Goal: Task Accomplishment & Management: Manage account settings

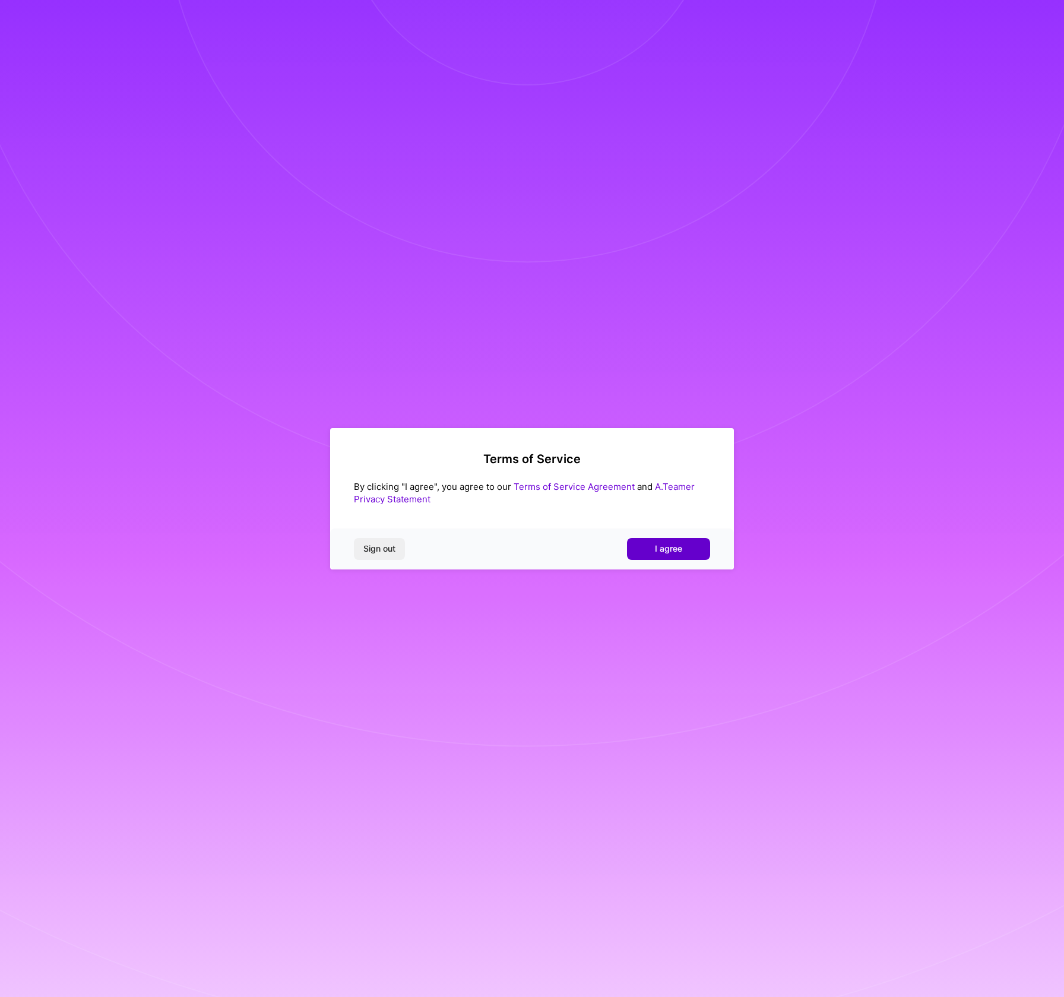
click at [656, 552] on span "I agree" at bounding box center [668, 549] width 27 height 12
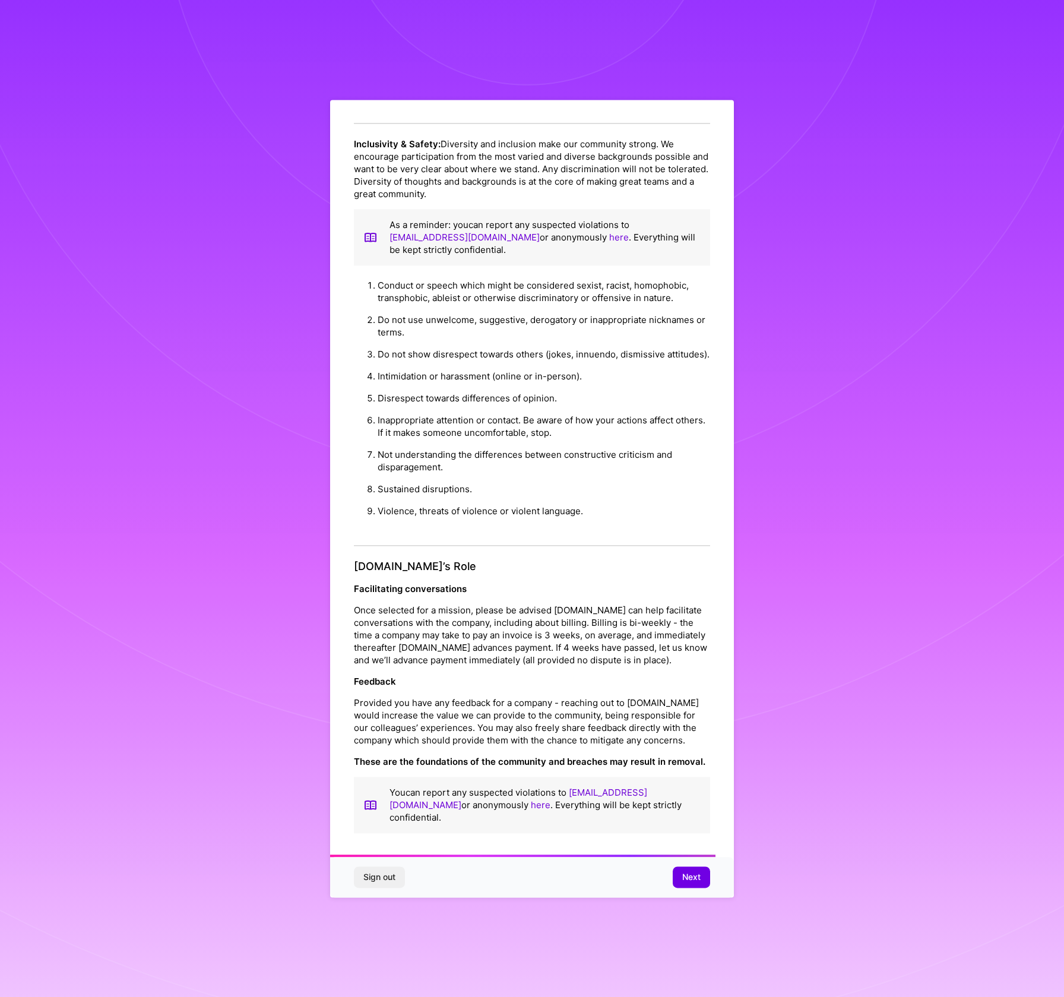
scroll to position [831, 0]
click at [691, 872] on span "Next" at bounding box center [691, 877] width 18 height 12
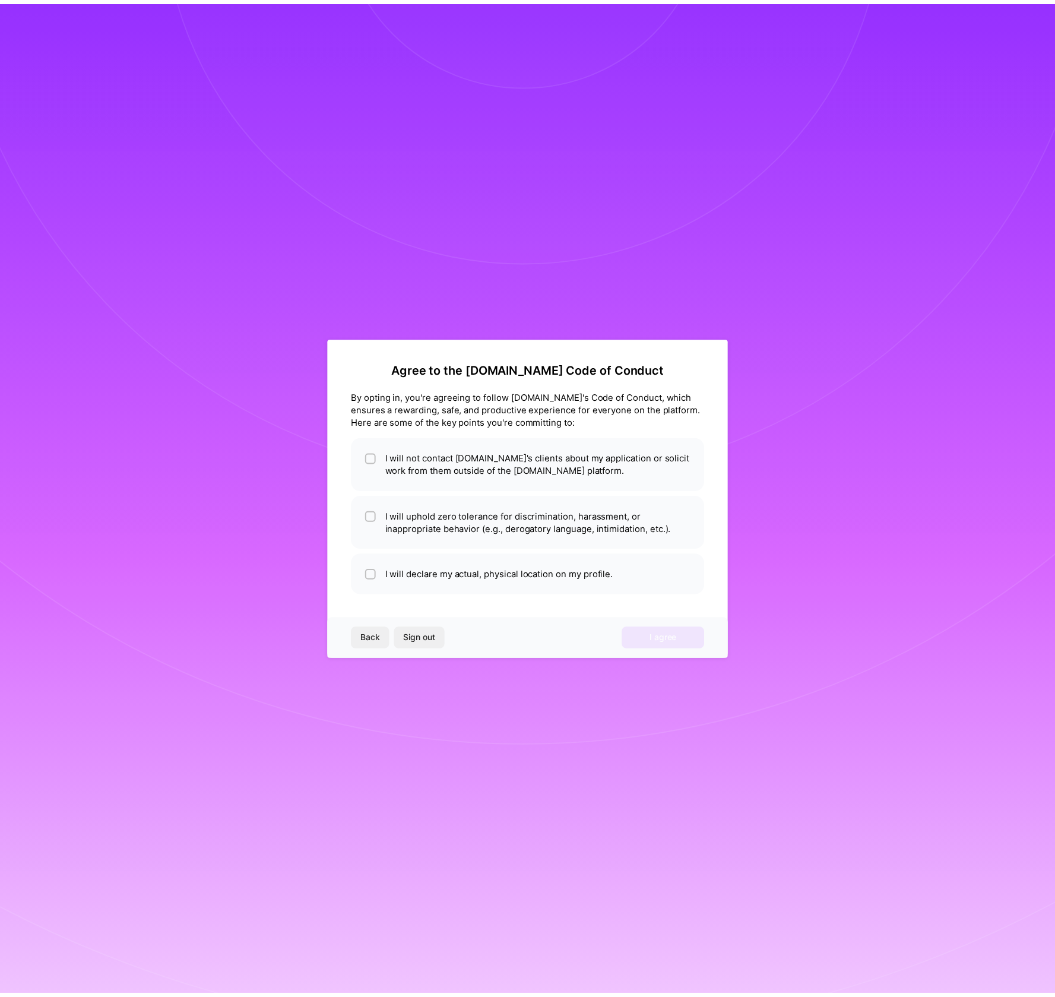
scroll to position [0, 0]
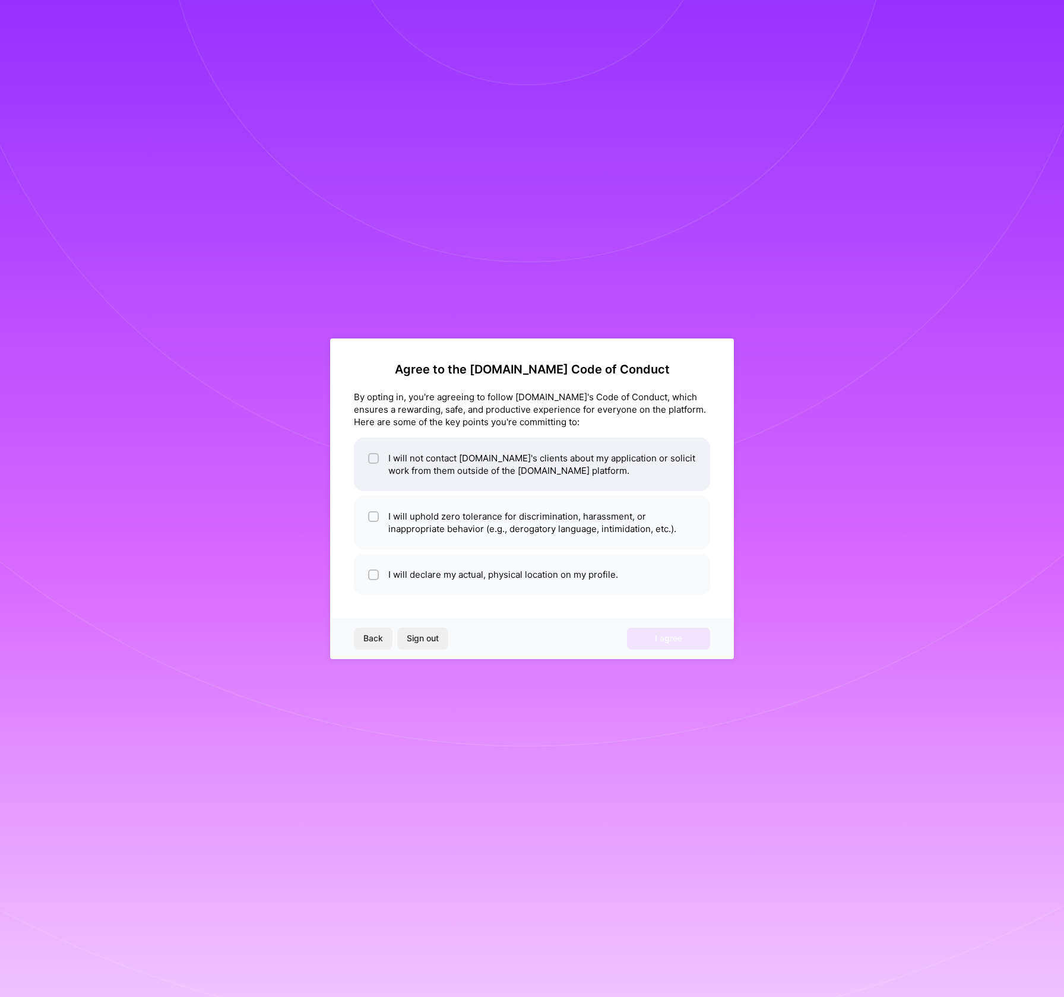
click at [375, 458] on input "checkbox" at bounding box center [375, 459] width 8 height 8
checkbox input "true"
click at [375, 520] on input "checkbox" at bounding box center [375, 517] width 8 height 8
checkbox input "true"
click at [372, 580] on div at bounding box center [373, 575] width 11 height 11
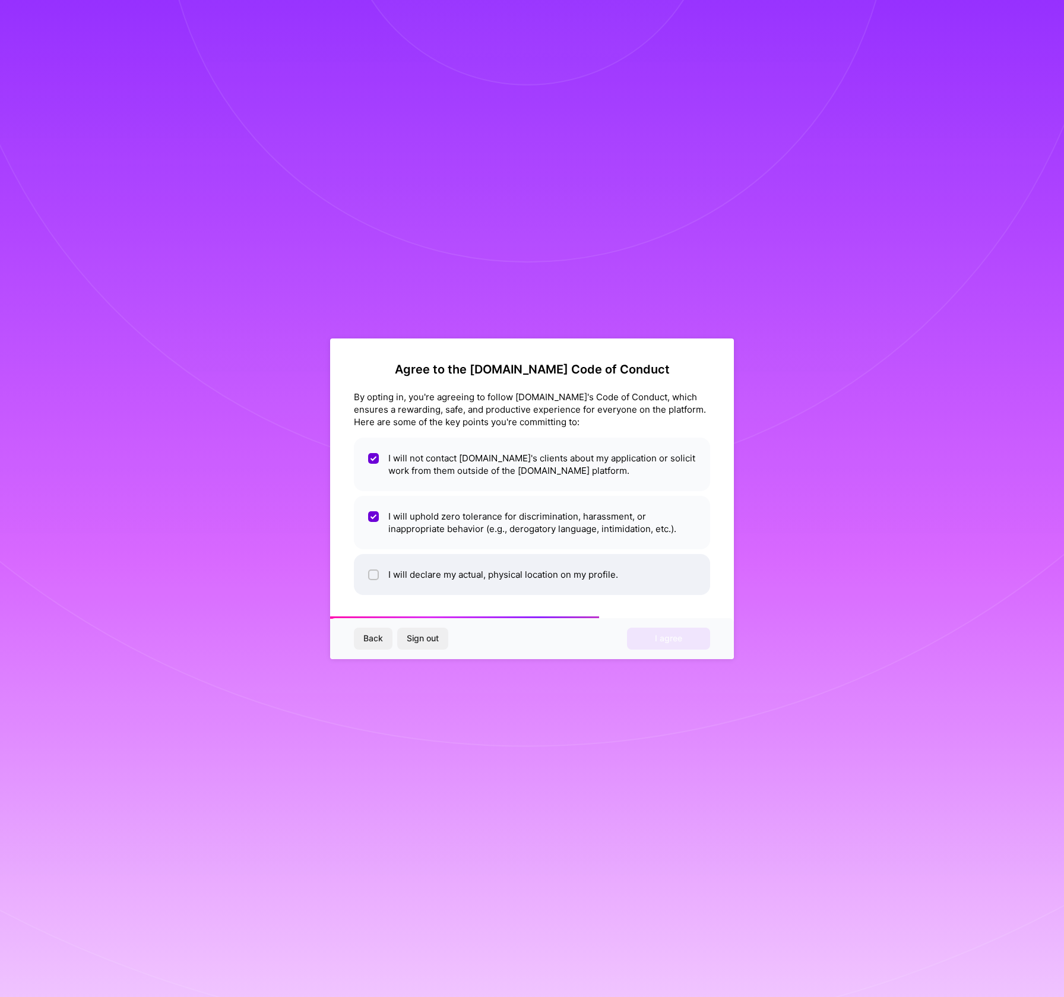
checkbox input "true"
click at [660, 638] on span "I agree" at bounding box center [668, 639] width 27 height 12
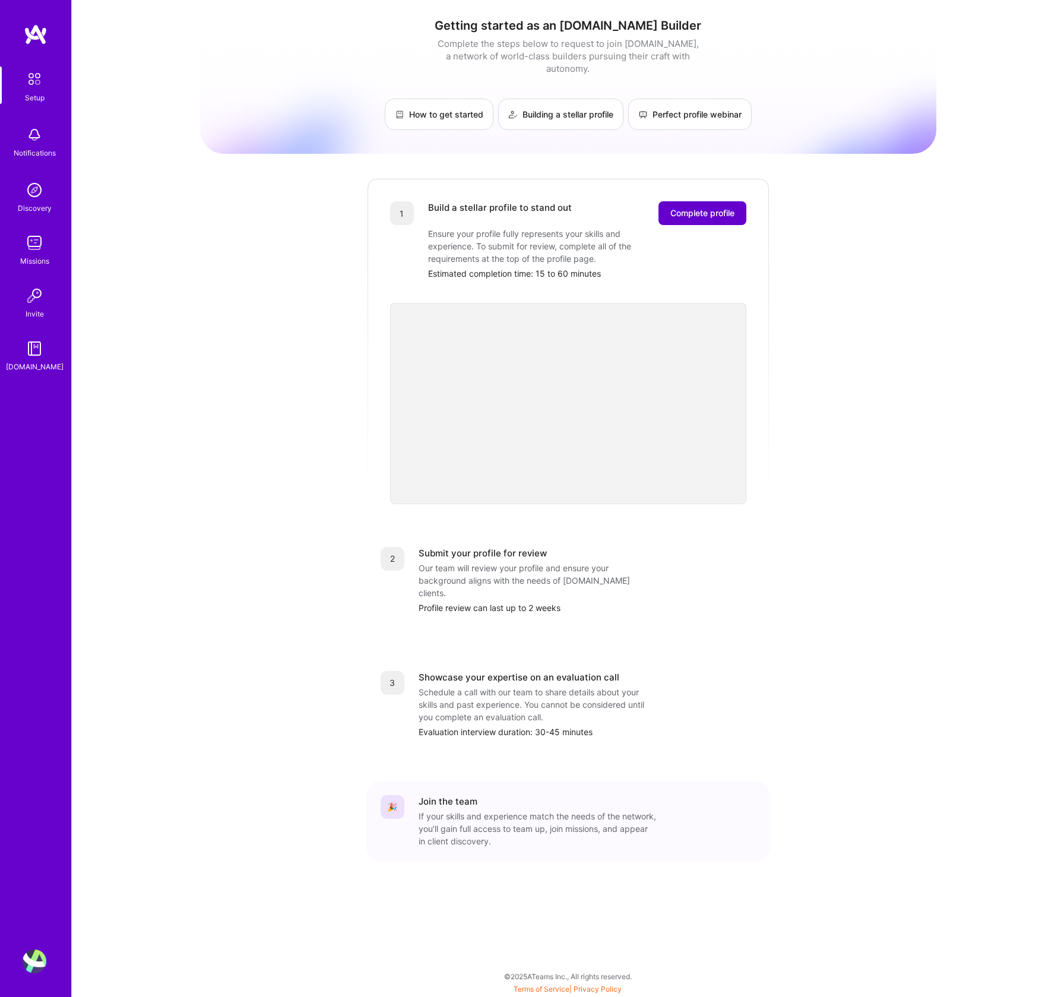
click at [705, 207] on span "Complete profile" at bounding box center [703, 213] width 64 height 12
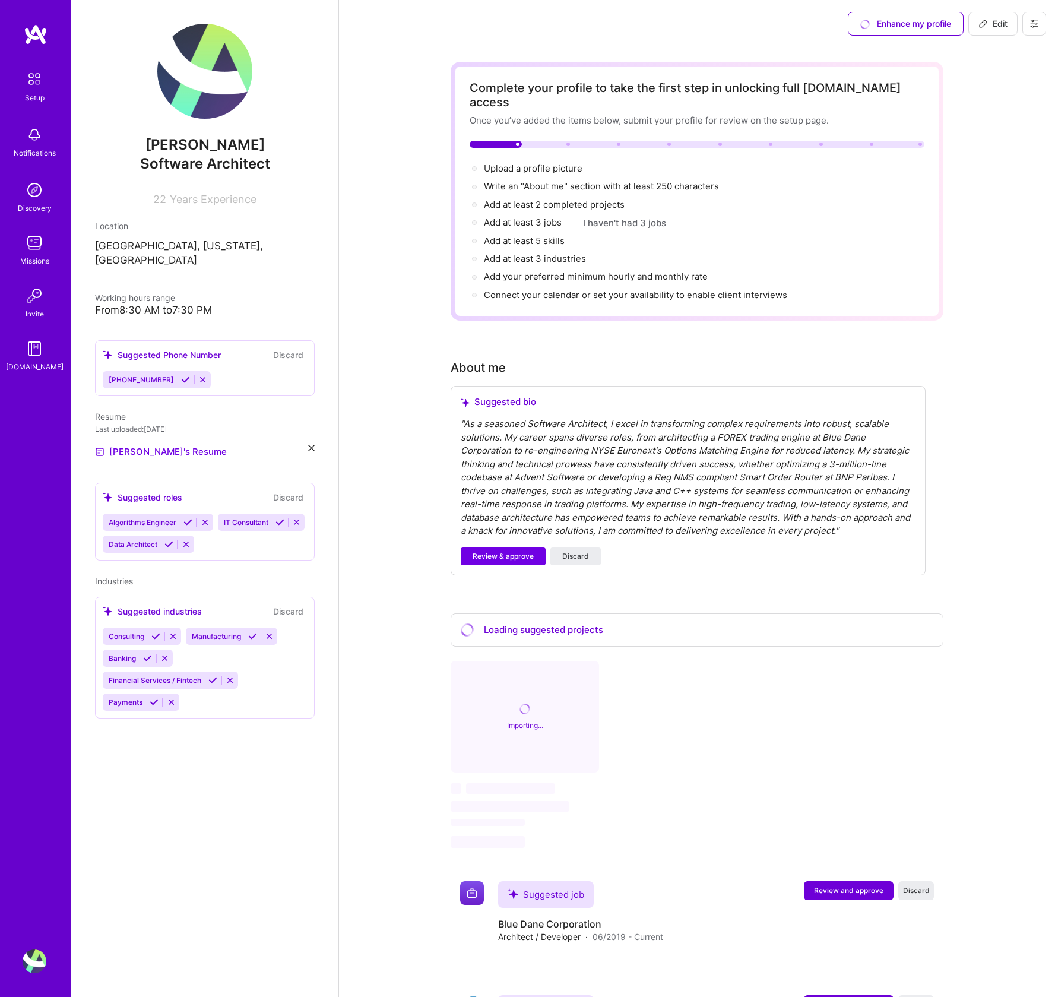
click at [268, 632] on icon at bounding box center [269, 636] width 9 height 9
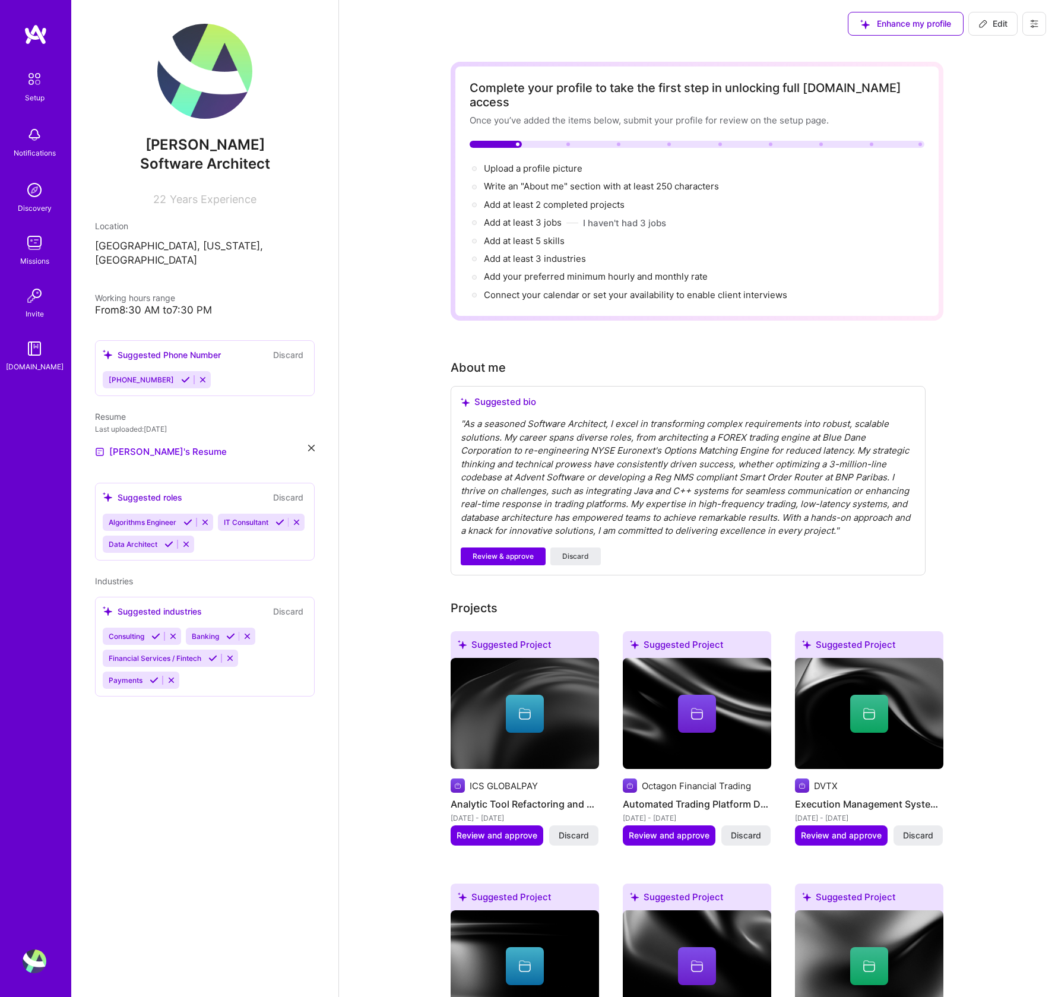
click at [195, 666] on div "Consulting Banking Financial Services / Fintech Payments" at bounding box center [205, 658] width 204 height 61
click at [467, 418] on div "" As a seasoned Software Architect, I excel in transforming complex requirement…" at bounding box center [688, 478] width 455 height 121
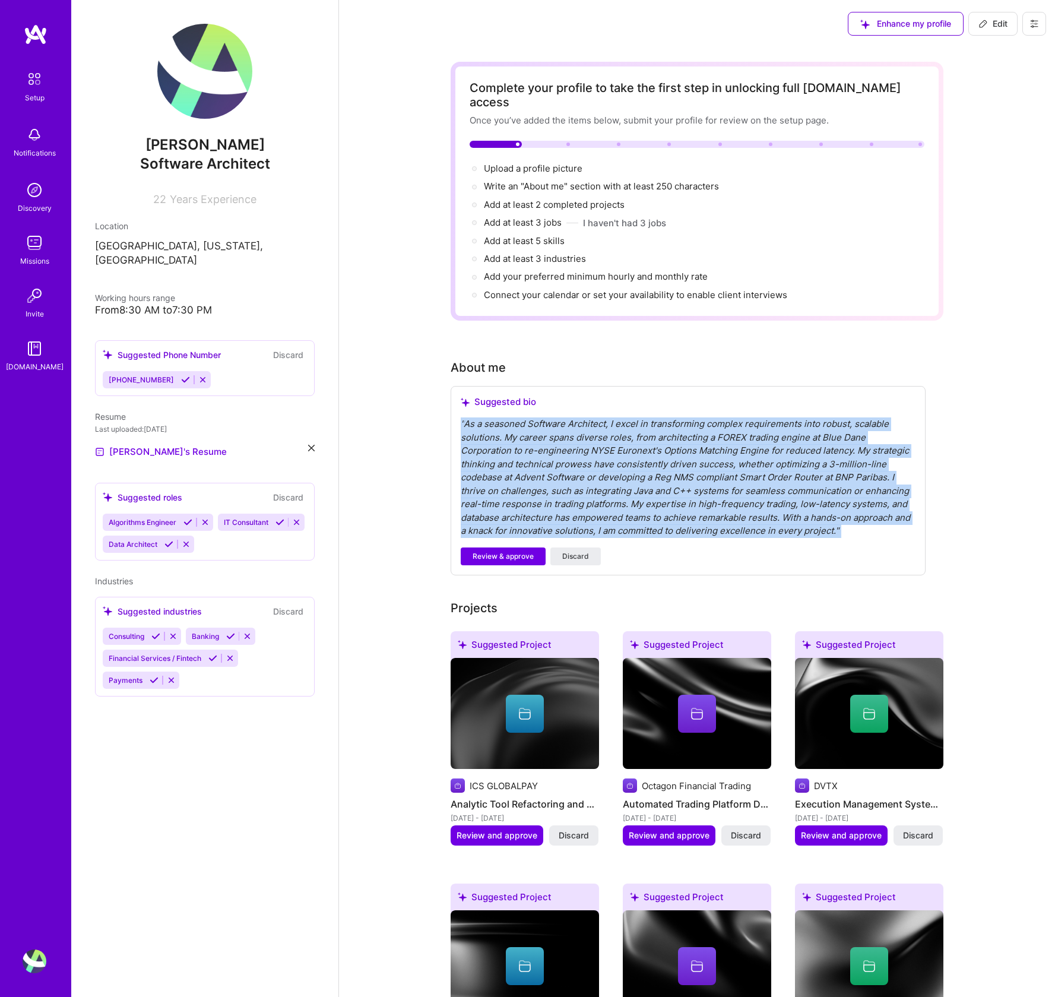
drag, startPoint x: 467, startPoint y: 406, endPoint x: 464, endPoint y: 414, distance: 8.8
click at [464, 418] on div "" As a seasoned Software Architect, I excel in transforming complex requirement…" at bounding box center [688, 478] width 455 height 121
copy div "" As a seasoned Software Architect, I excel in transforming complex requirement…"
click at [523, 551] on span "Review & approve" at bounding box center [503, 556] width 61 height 11
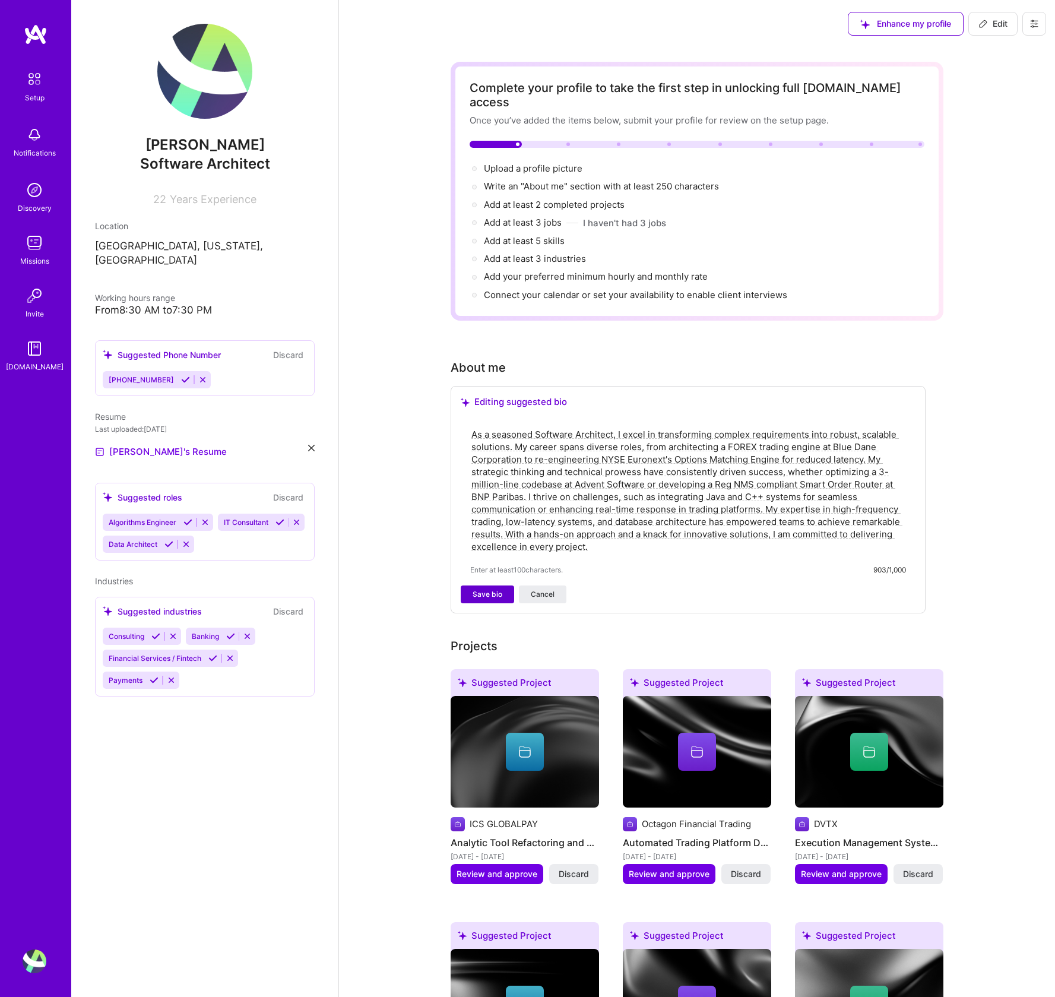
click at [486, 589] on span "Save bio" at bounding box center [488, 594] width 30 height 11
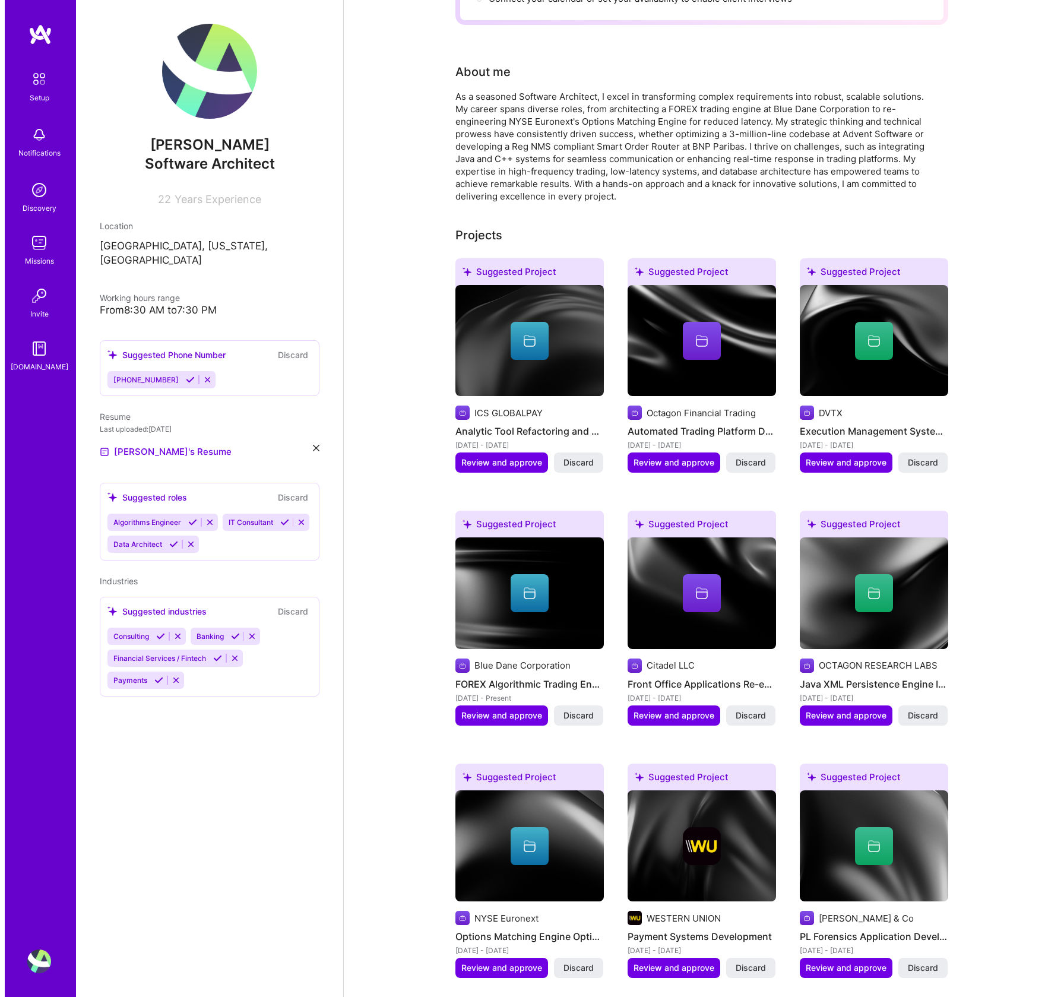
scroll to position [258, 0]
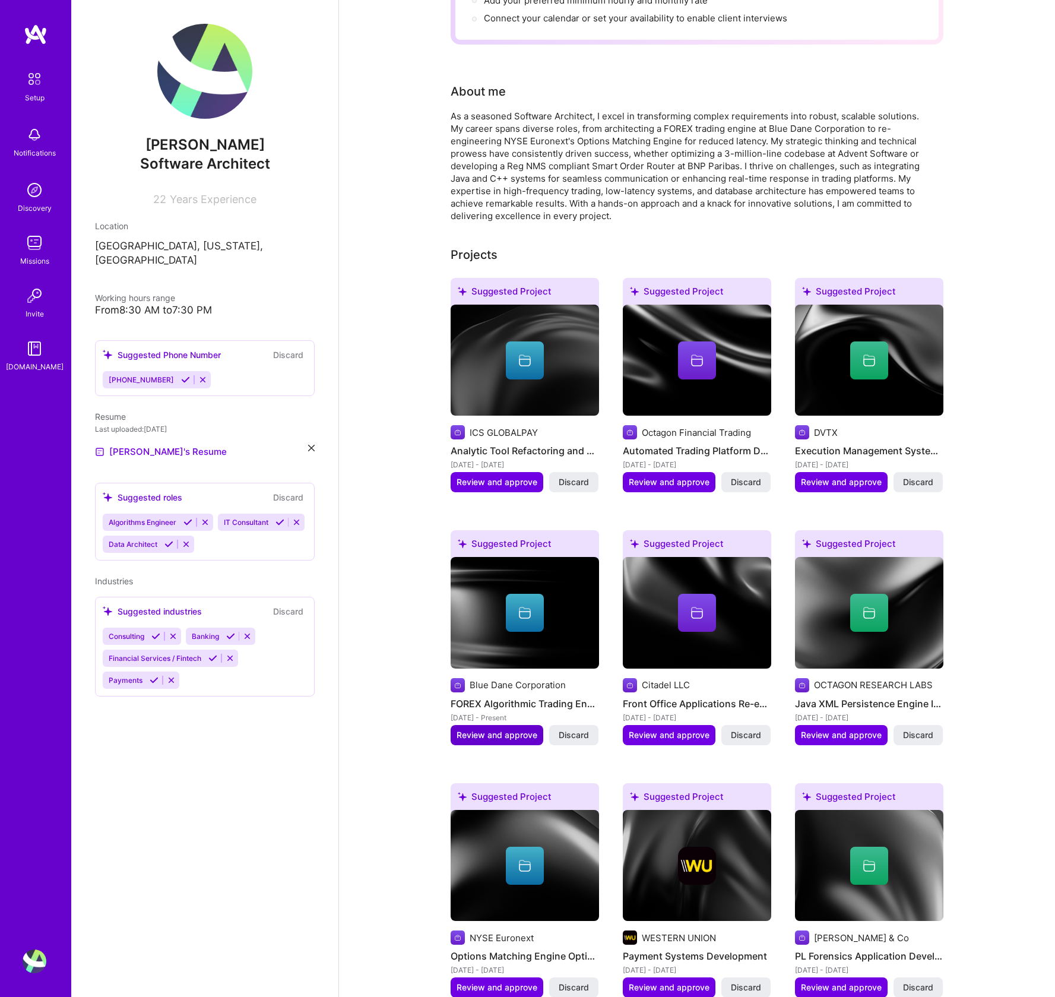
click at [494, 729] on span "Review and approve" at bounding box center [497, 735] width 81 height 12
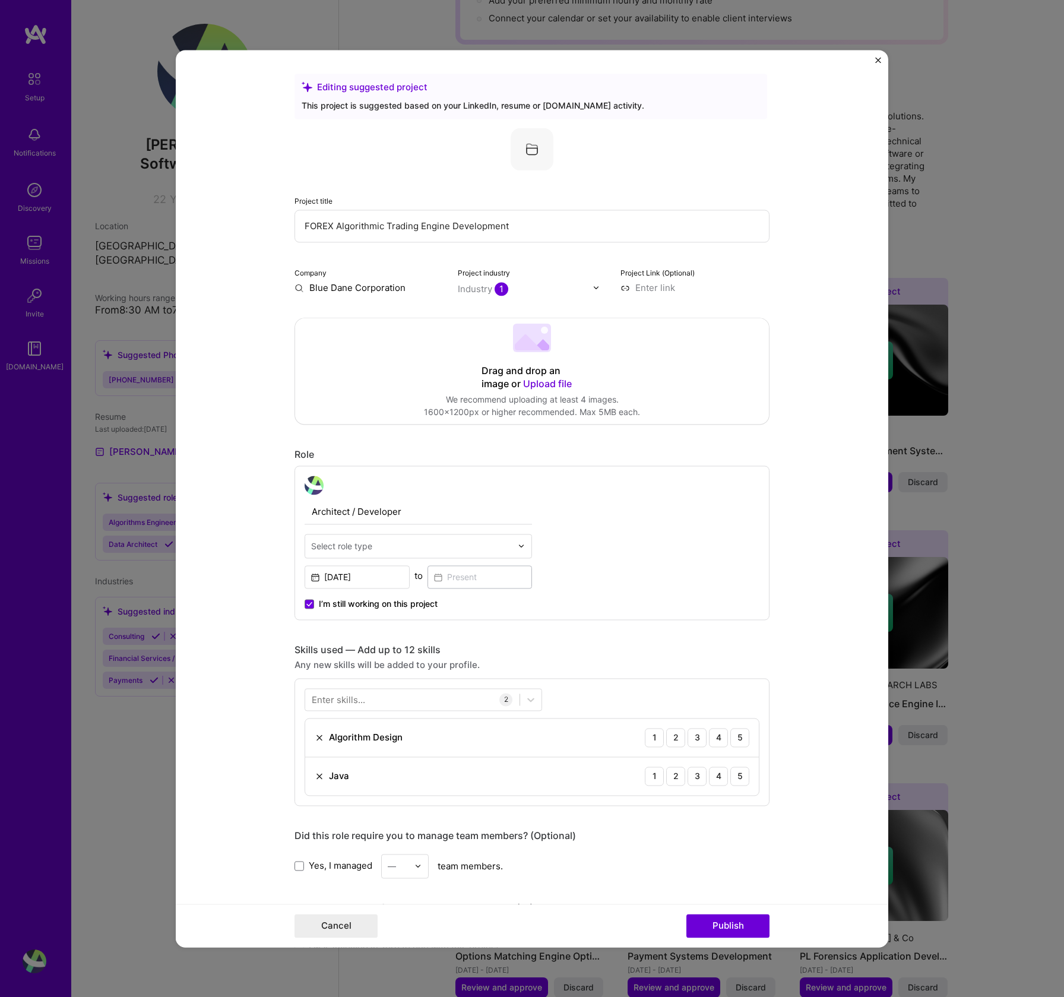
click at [525, 289] on input "text" at bounding box center [525, 289] width 135 height 12
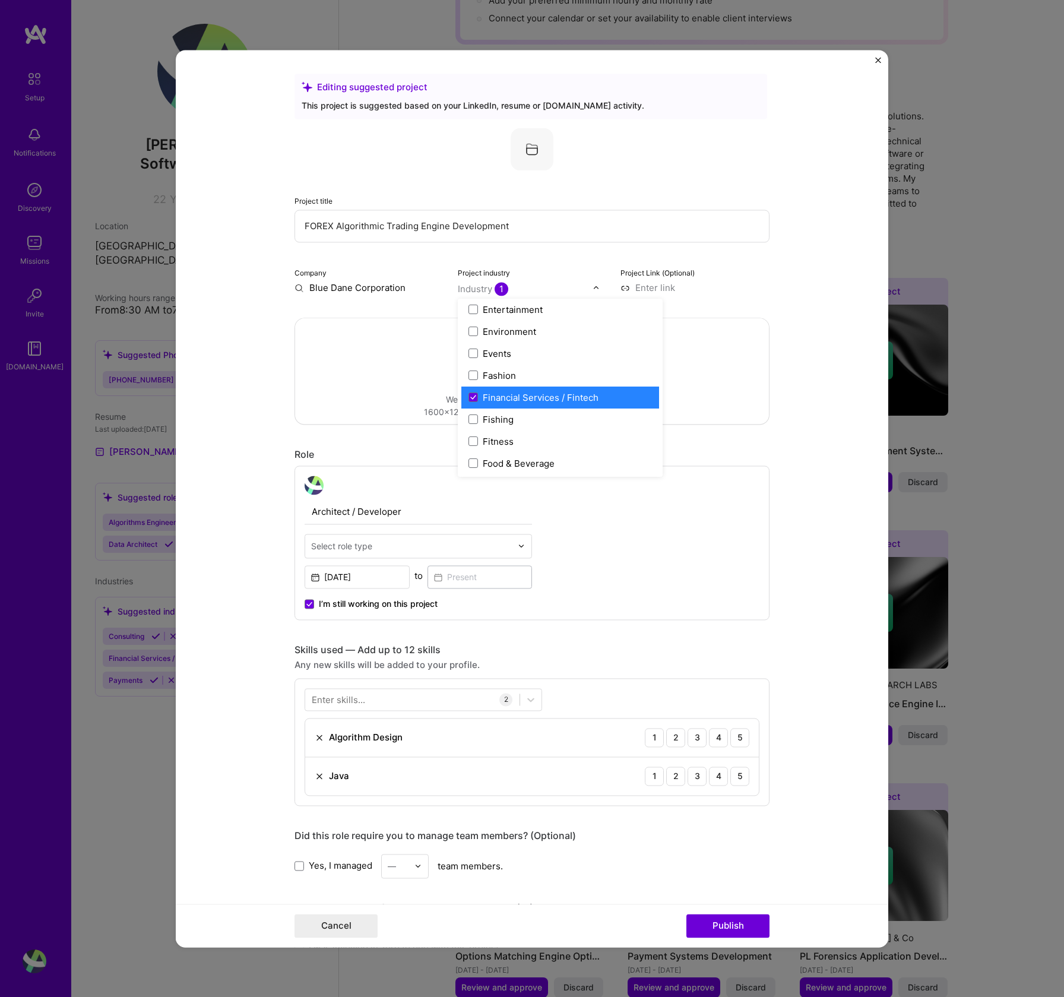
scroll to position [1176, 0]
click at [527, 391] on div "Financial Services / Fintech" at bounding box center [541, 390] width 116 height 12
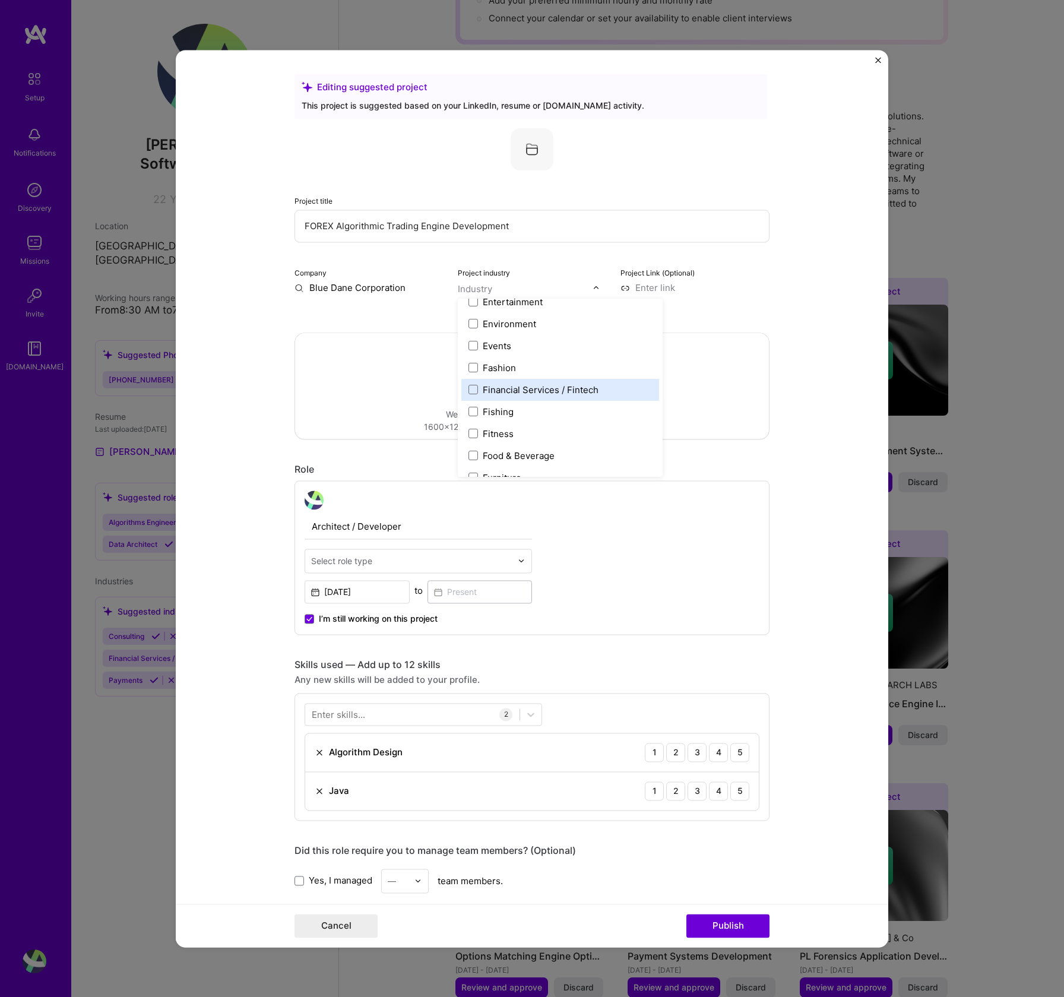
click at [502, 387] on div "Financial Services / Fintech" at bounding box center [541, 390] width 116 height 12
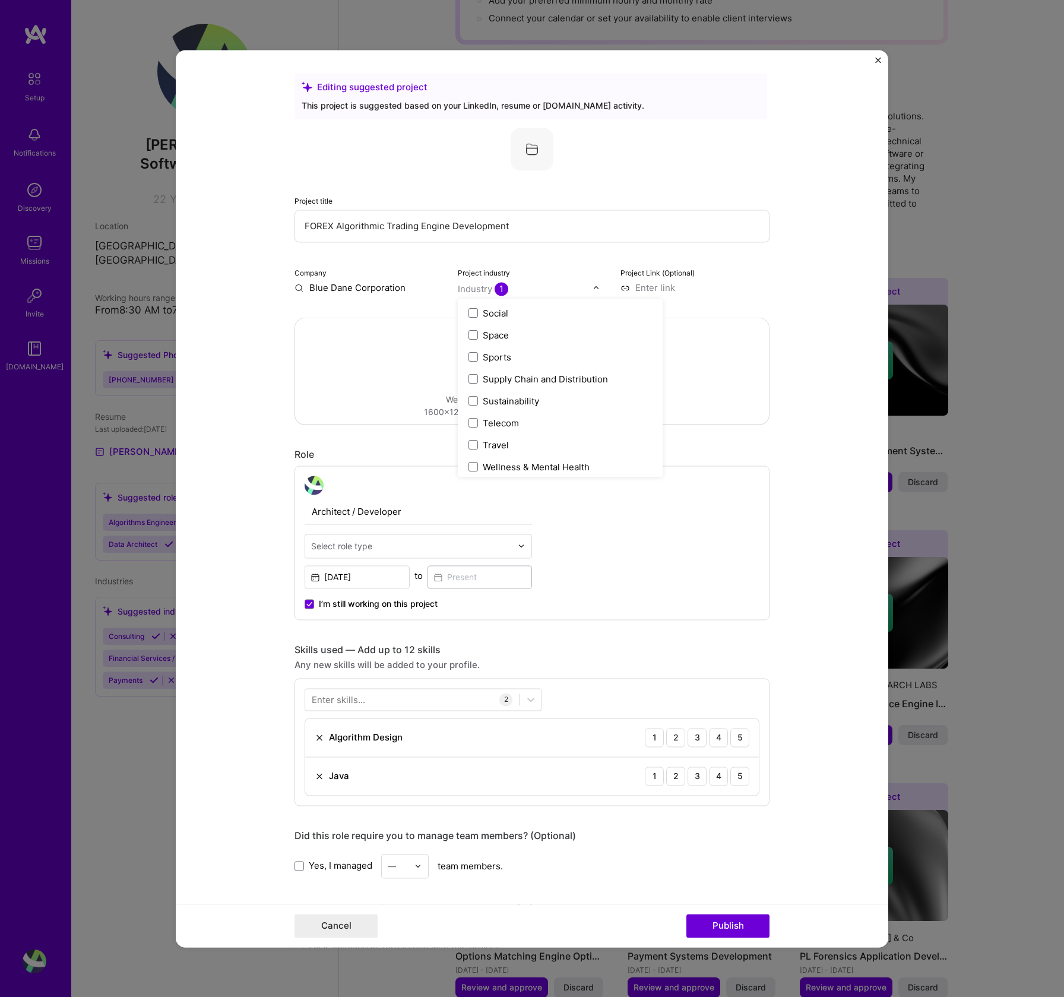
scroll to position [2466, 0]
click at [481, 276] on label "Project industry" at bounding box center [484, 272] width 52 height 9
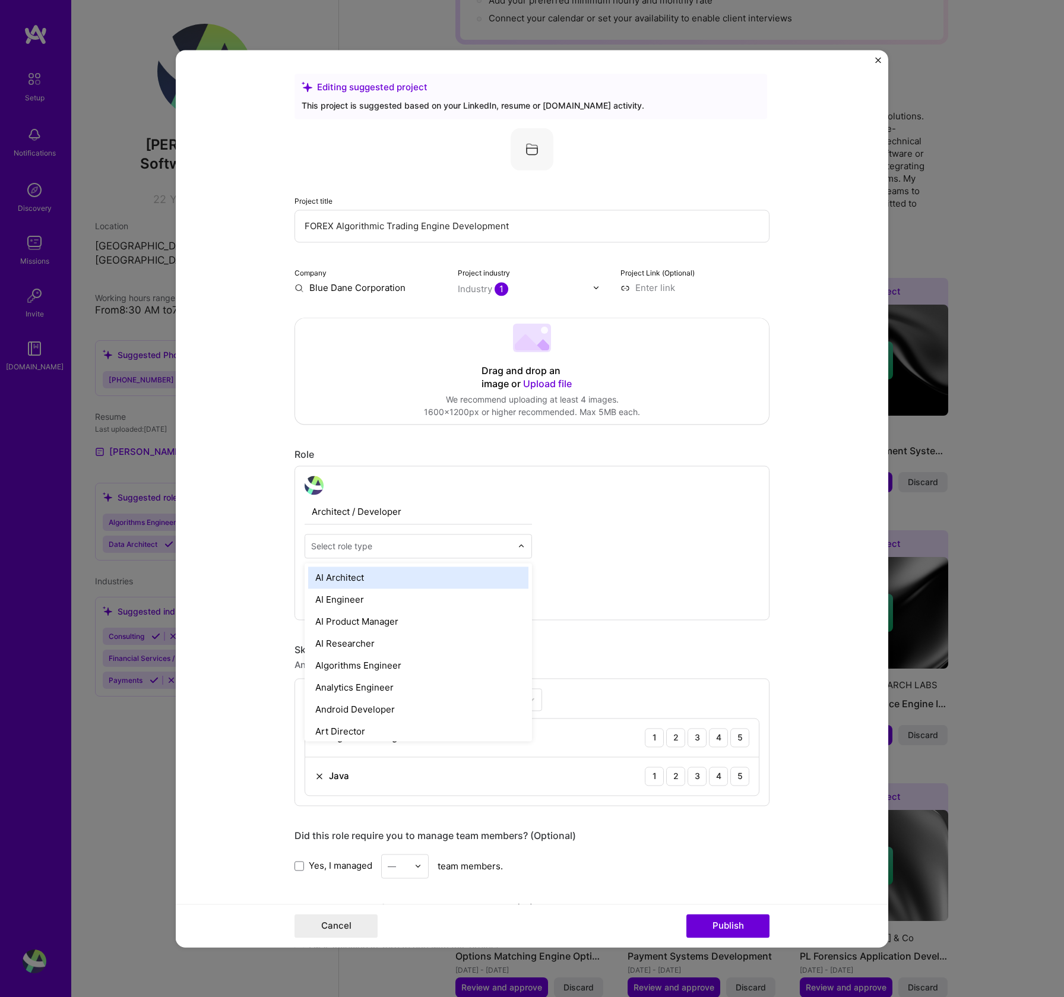
click at [518, 548] on img at bounding box center [521, 545] width 7 height 7
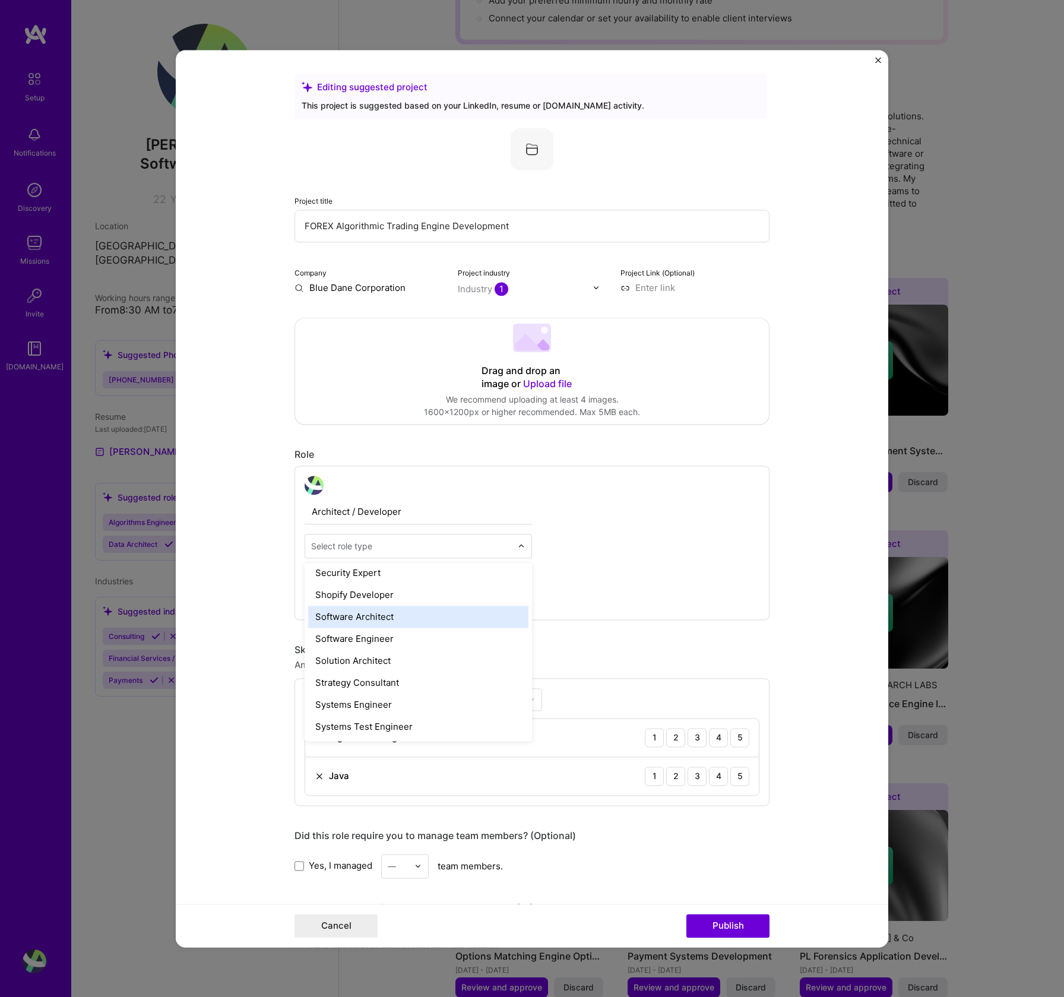
scroll to position [1283, 0]
click at [379, 638] on div "Solution Architect" at bounding box center [418, 635] width 220 height 22
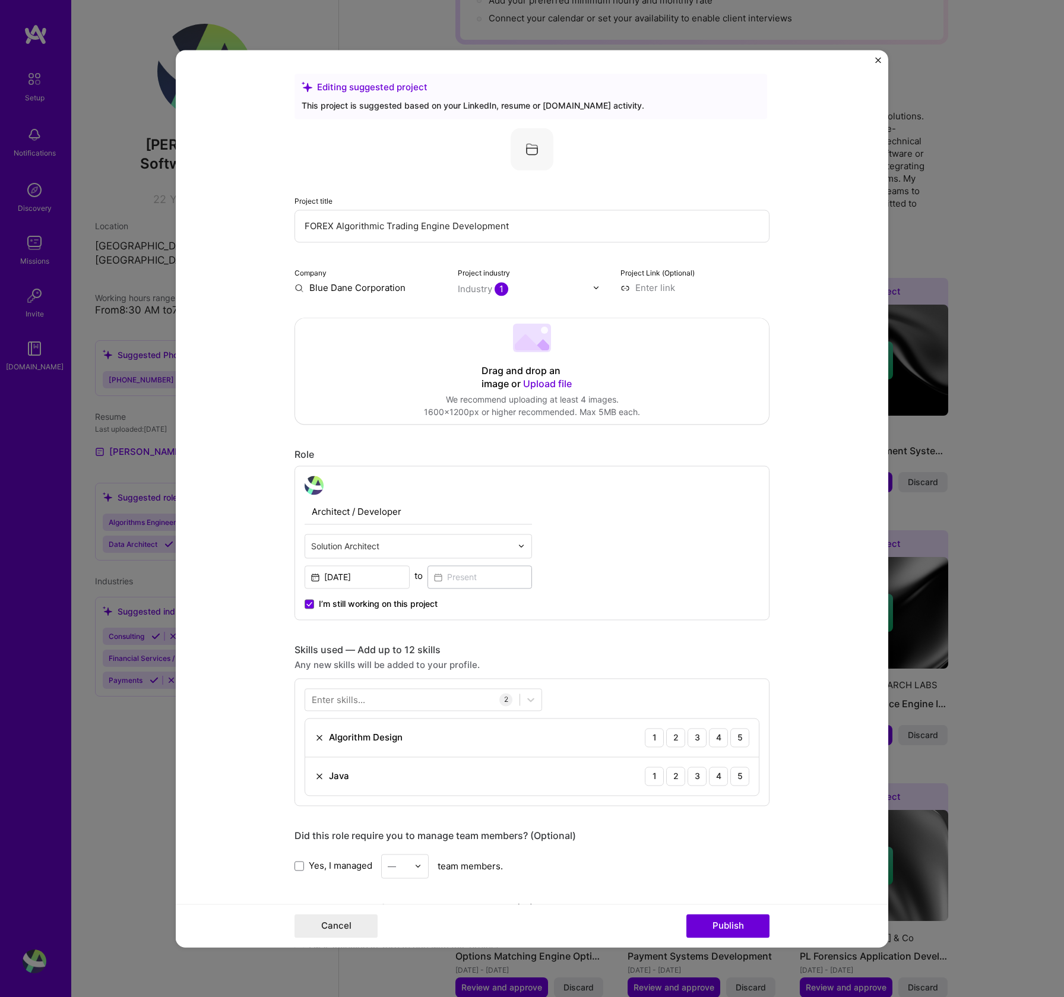
click at [432, 775] on div "Java 1 2 3 4 5" at bounding box center [532, 776] width 454 height 38
click at [418, 739] on div "Algorithm Design 1 2 3 4 5" at bounding box center [532, 738] width 454 height 39
click at [407, 705] on div at bounding box center [412, 700] width 214 height 20
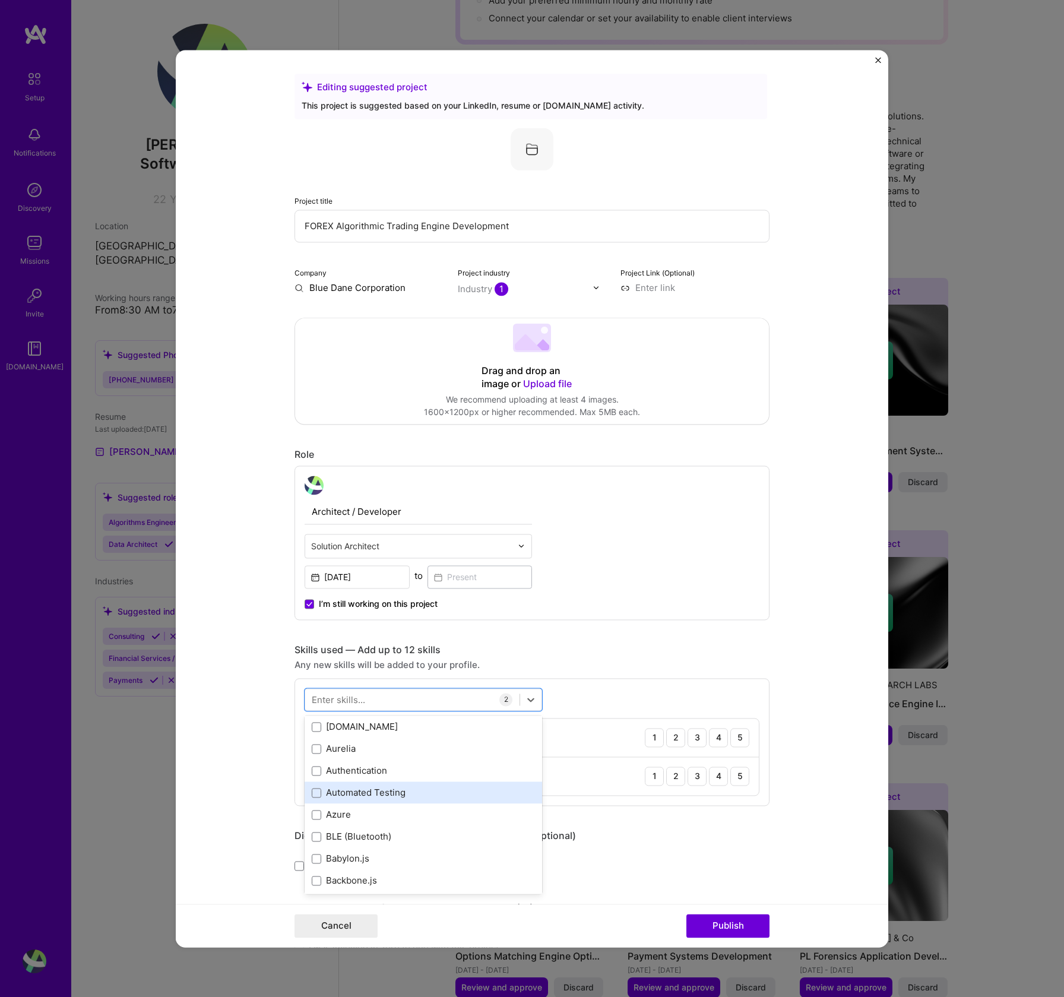
click at [392, 788] on div "Automated Testing" at bounding box center [423, 793] width 223 height 12
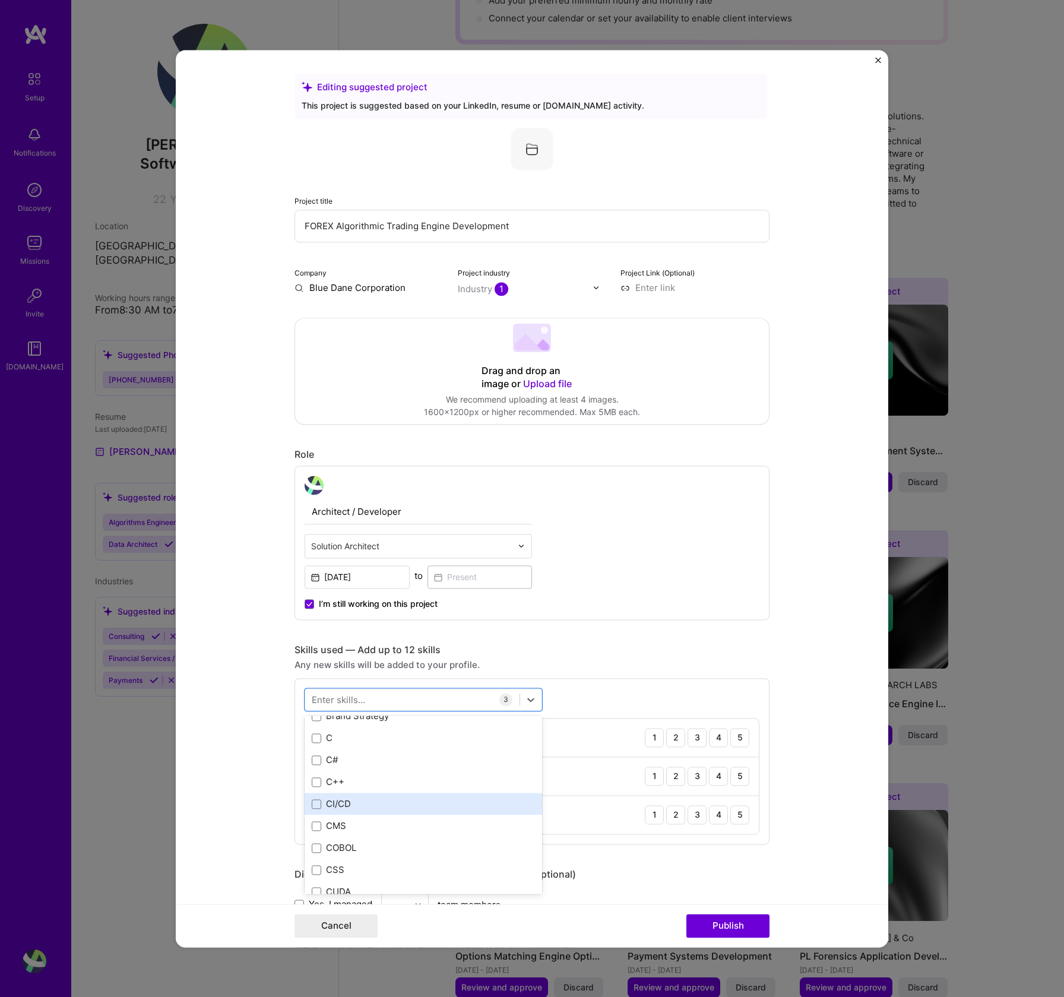
scroll to position [1247, 0]
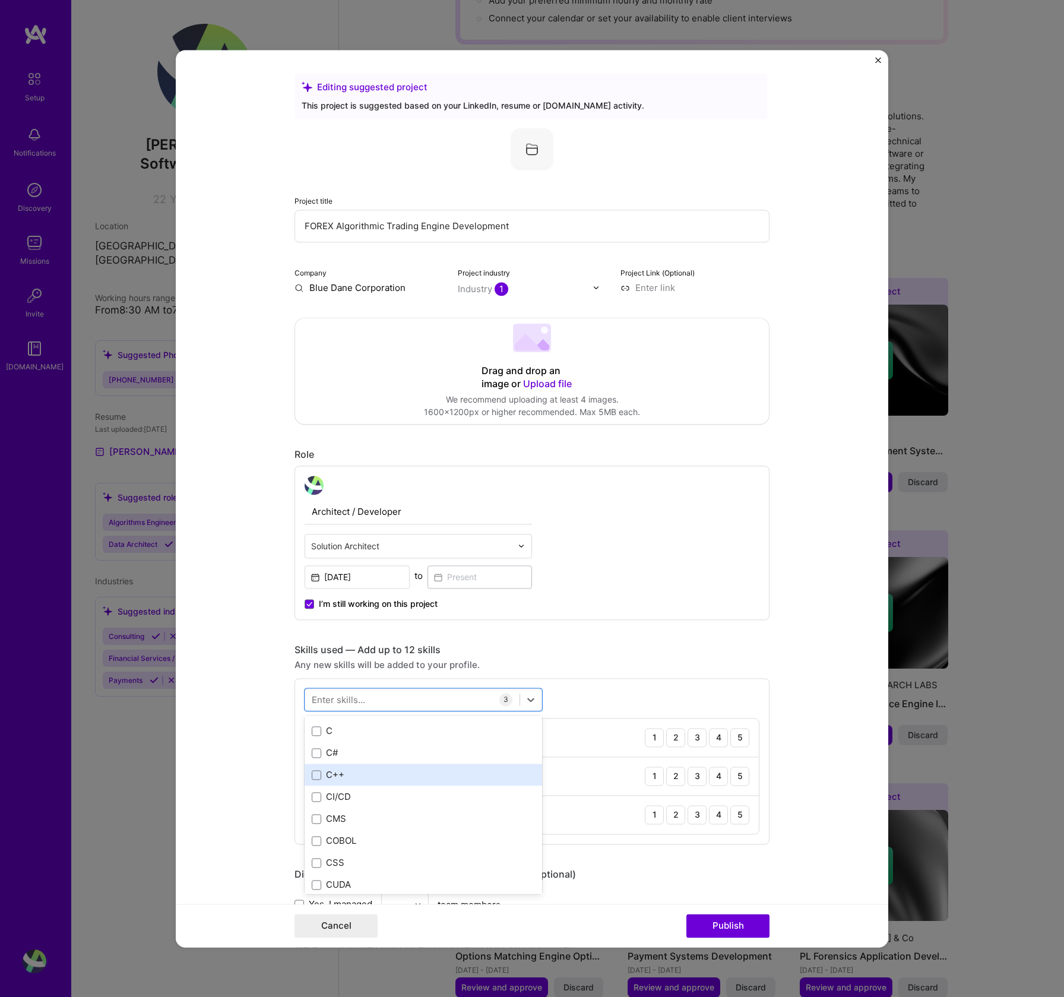
click at [364, 777] on div "C++" at bounding box center [423, 775] width 223 height 12
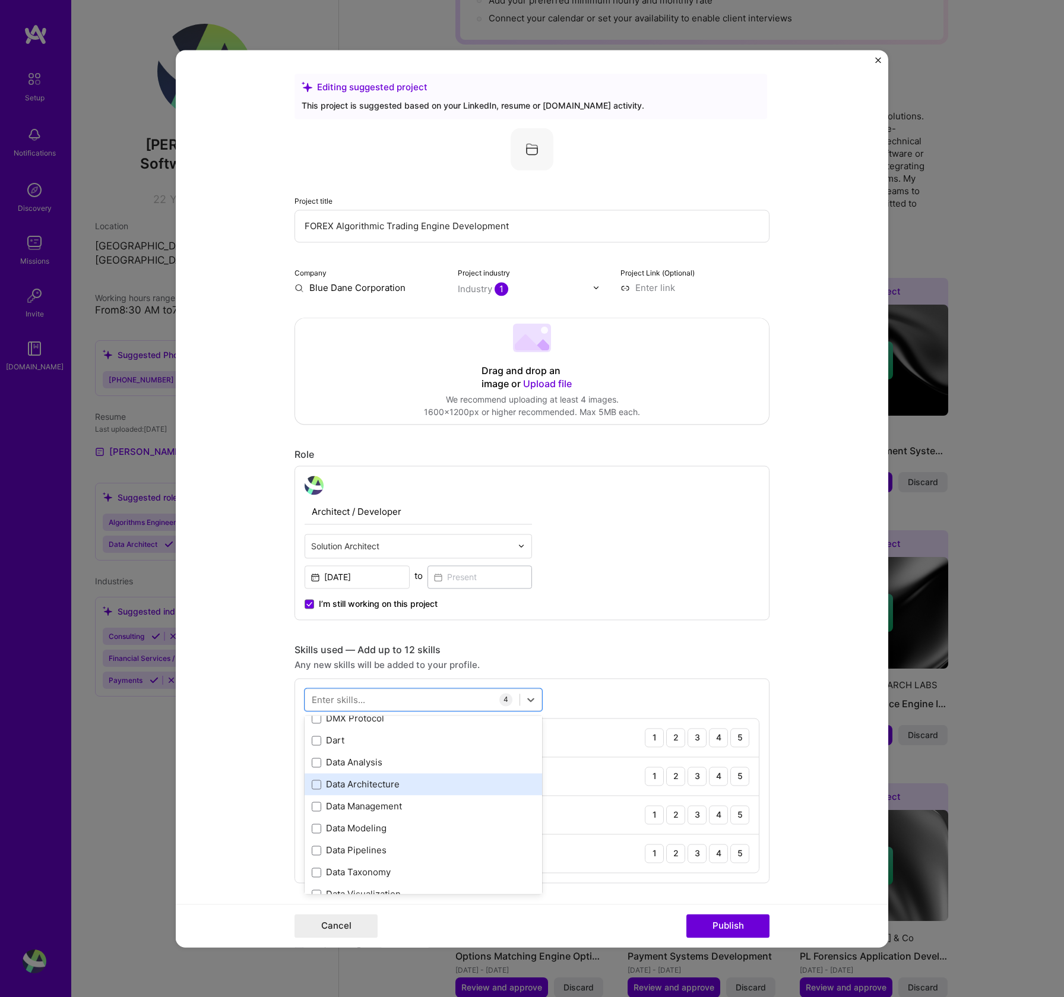
click at [385, 782] on div "Data Architecture" at bounding box center [423, 785] width 223 height 12
click at [392, 773] on div "ETL" at bounding box center [423, 768] width 223 height 12
click at [388, 764] on div "Linux" at bounding box center [423, 763] width 223 height 12
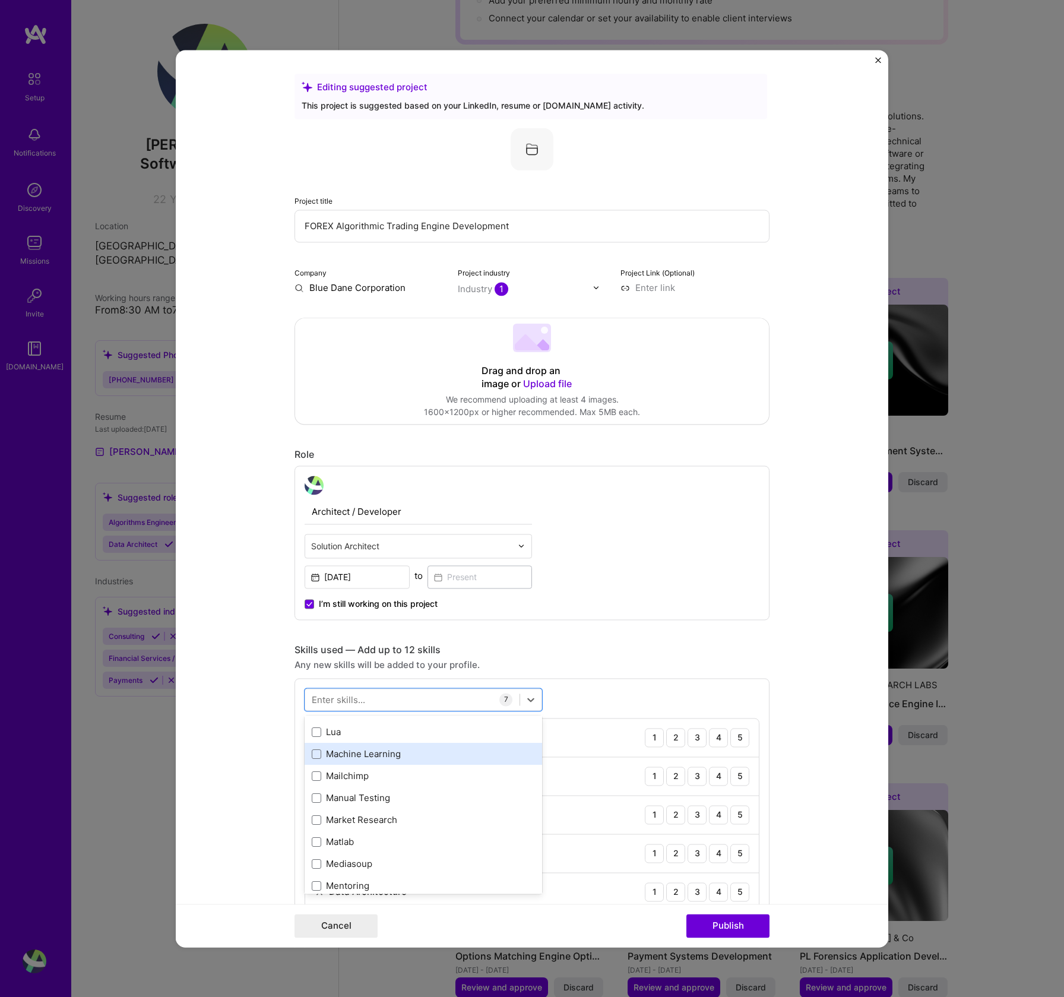
scroll to position [4285, 0]
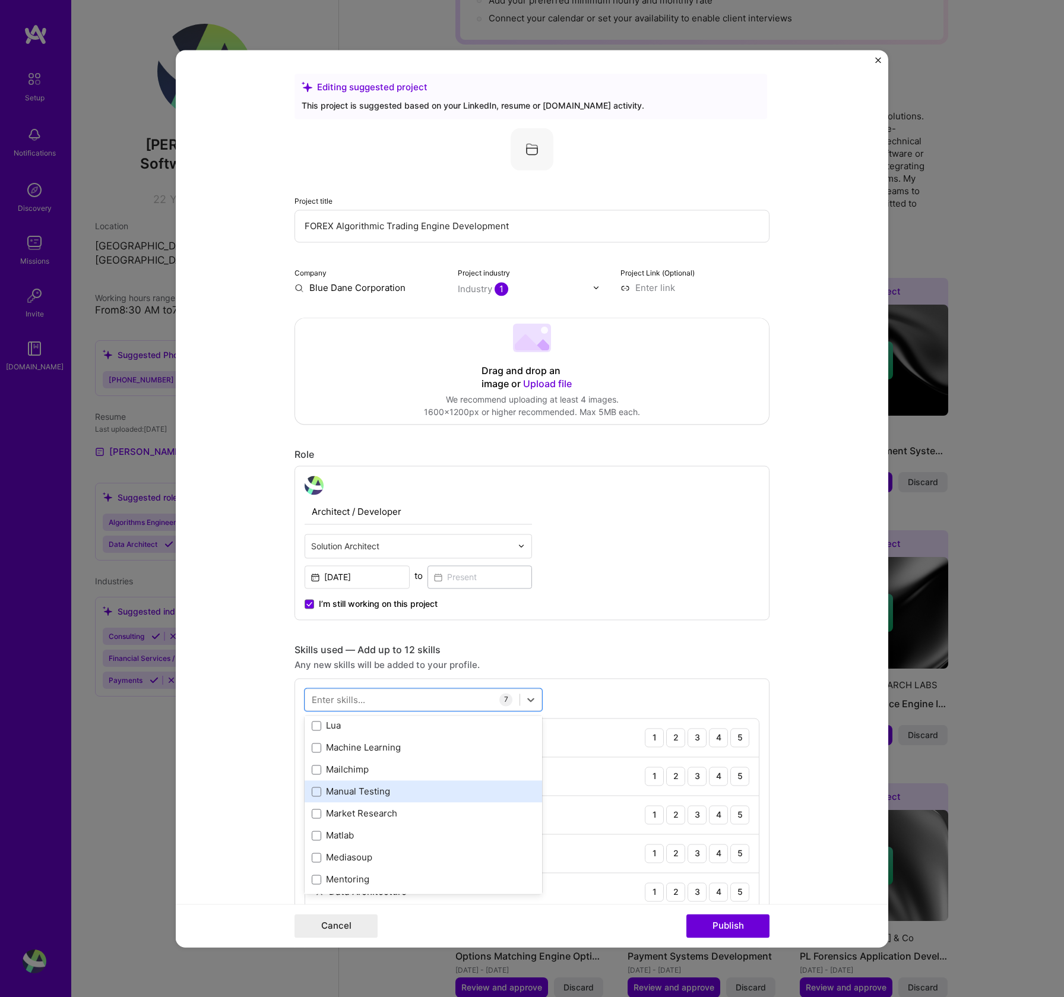
click at [392, 794] on div "Manual Testing" at bounding box center [423, 792] width 223 height 12
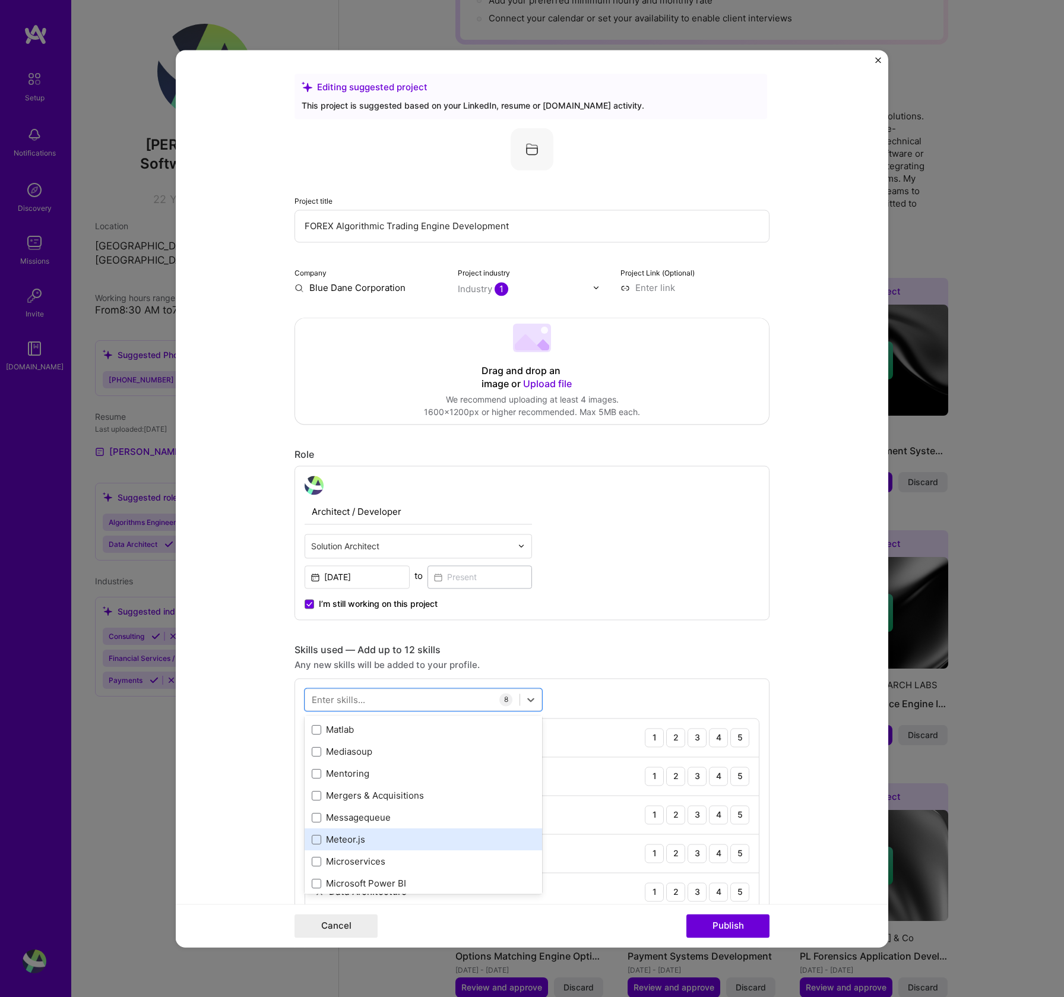
scroll to position [4383, 0]
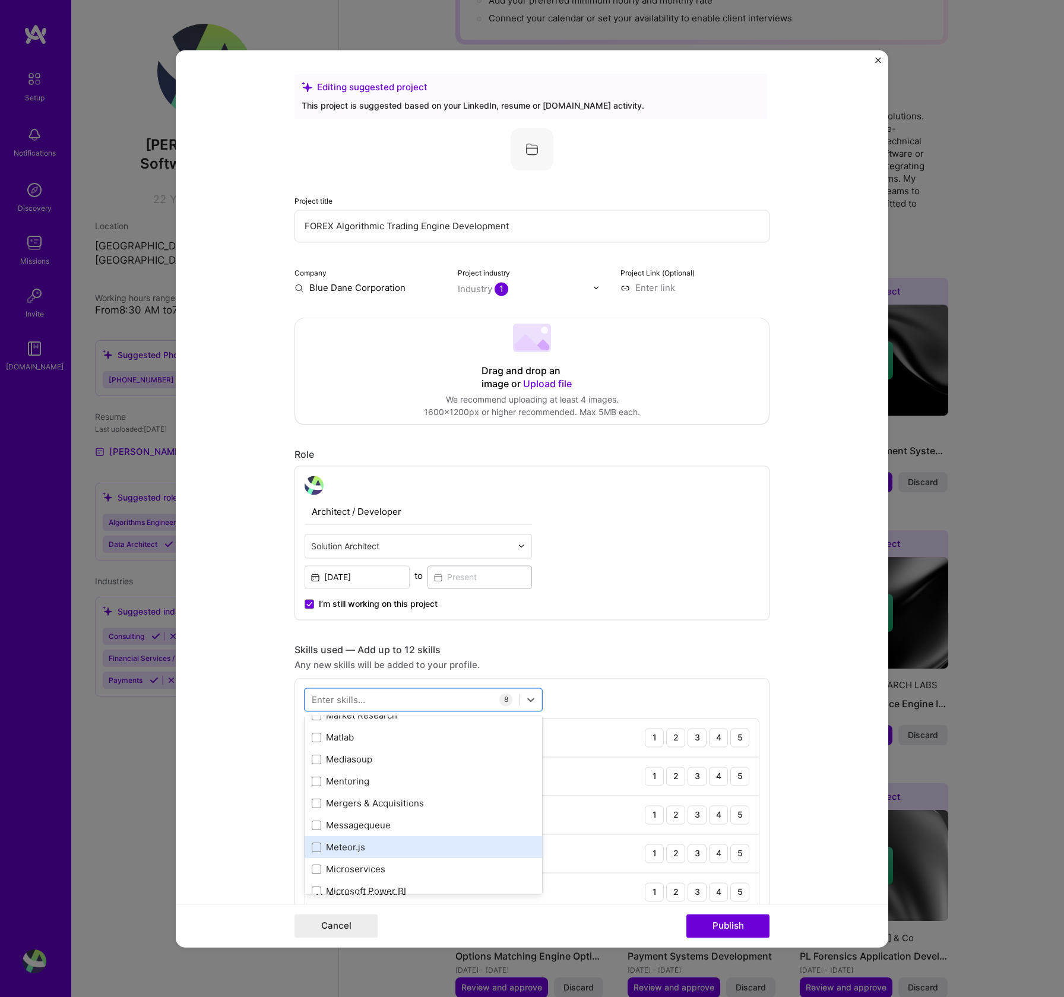
click at [398, 778] on div "Mentoring" at bounding box center [423, 782] width 223 height 12
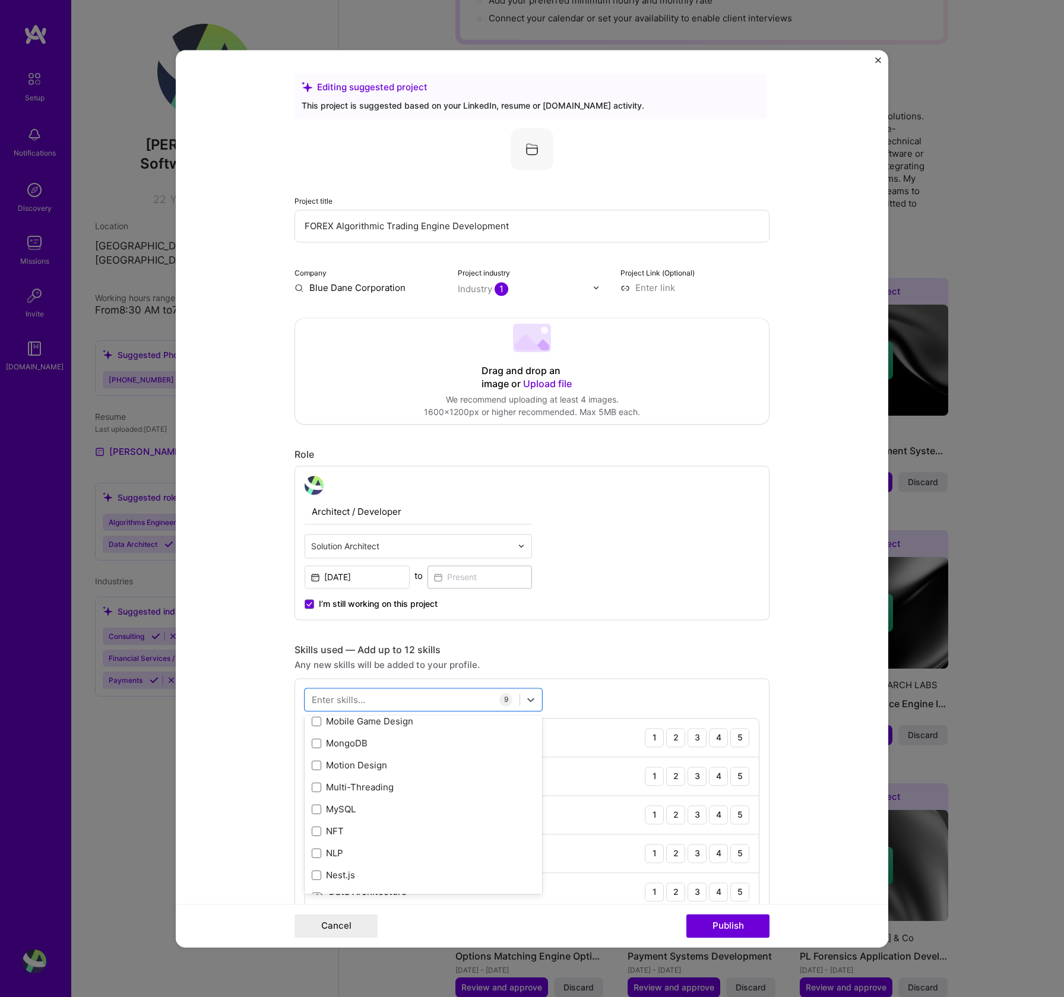
scroll to position [4641, 0]
click at [398, 789] on div "Multi-Threading" at bounding box center [423, 787] width 223 height 12
click at [406, 770] on div "People Management" at bounding box center [423, 767] width 223 height 12
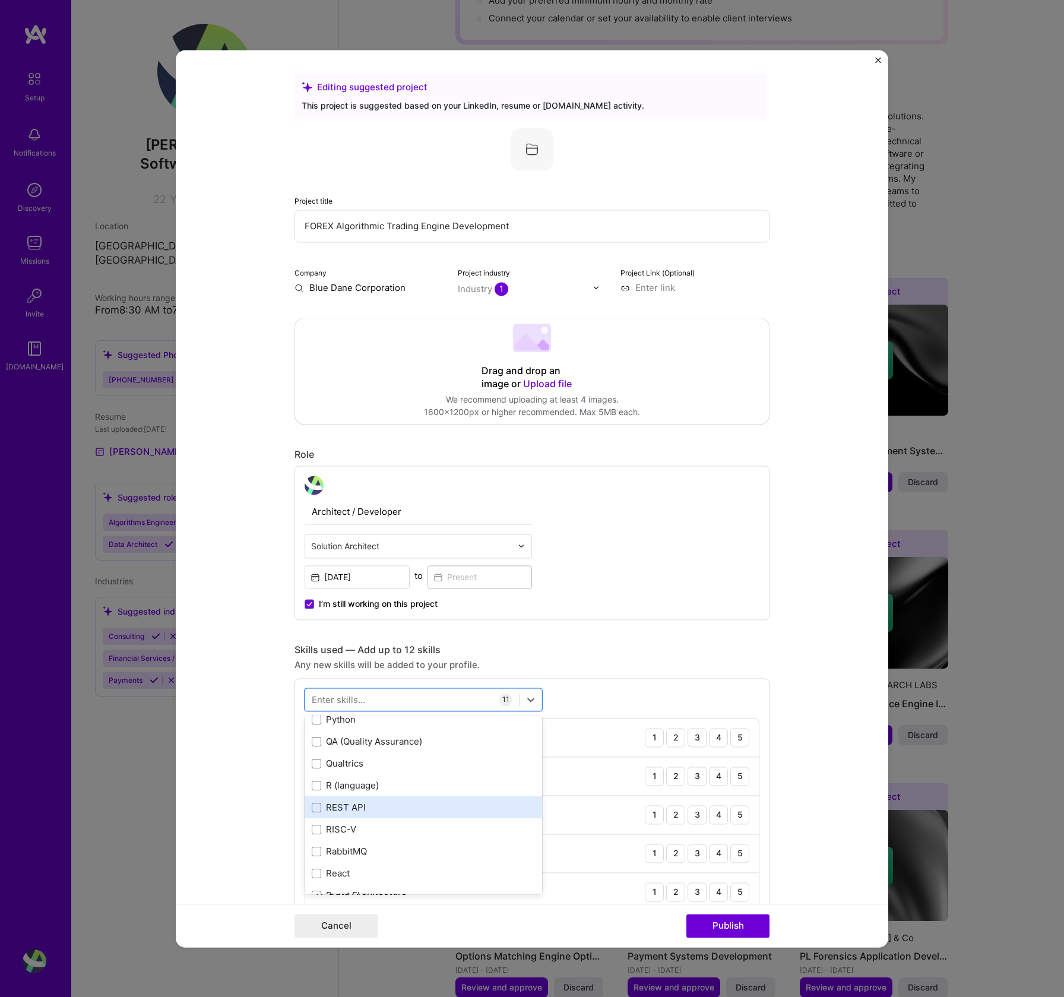
click at [413, 806] on div "REST API" at bounding box center [423, 808] width 223 height 12
click at [418, 789] on div "Sockets" at bounding box center [424, 786] width 238 height 22
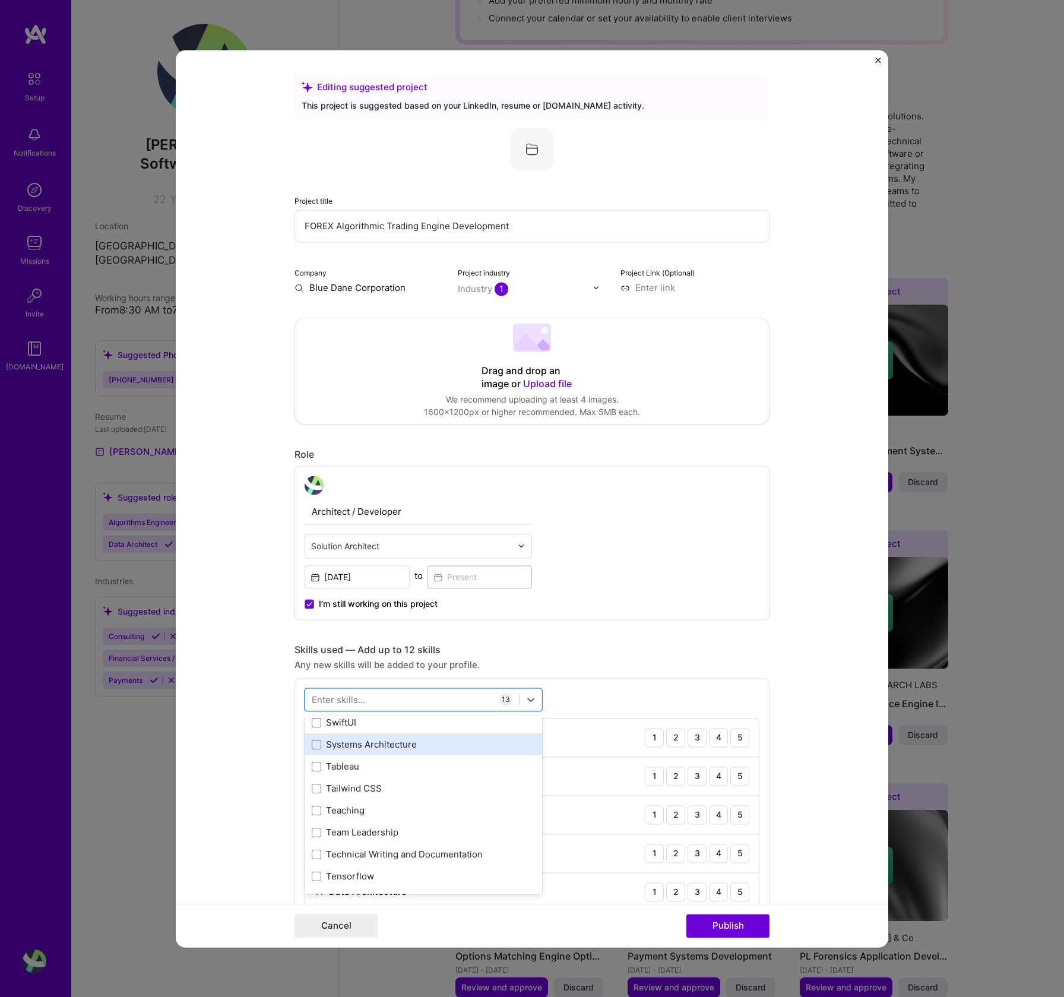
click at [412, 751] on div "Systems Architecture" at bounding box center [423, 745] width 223 height 12
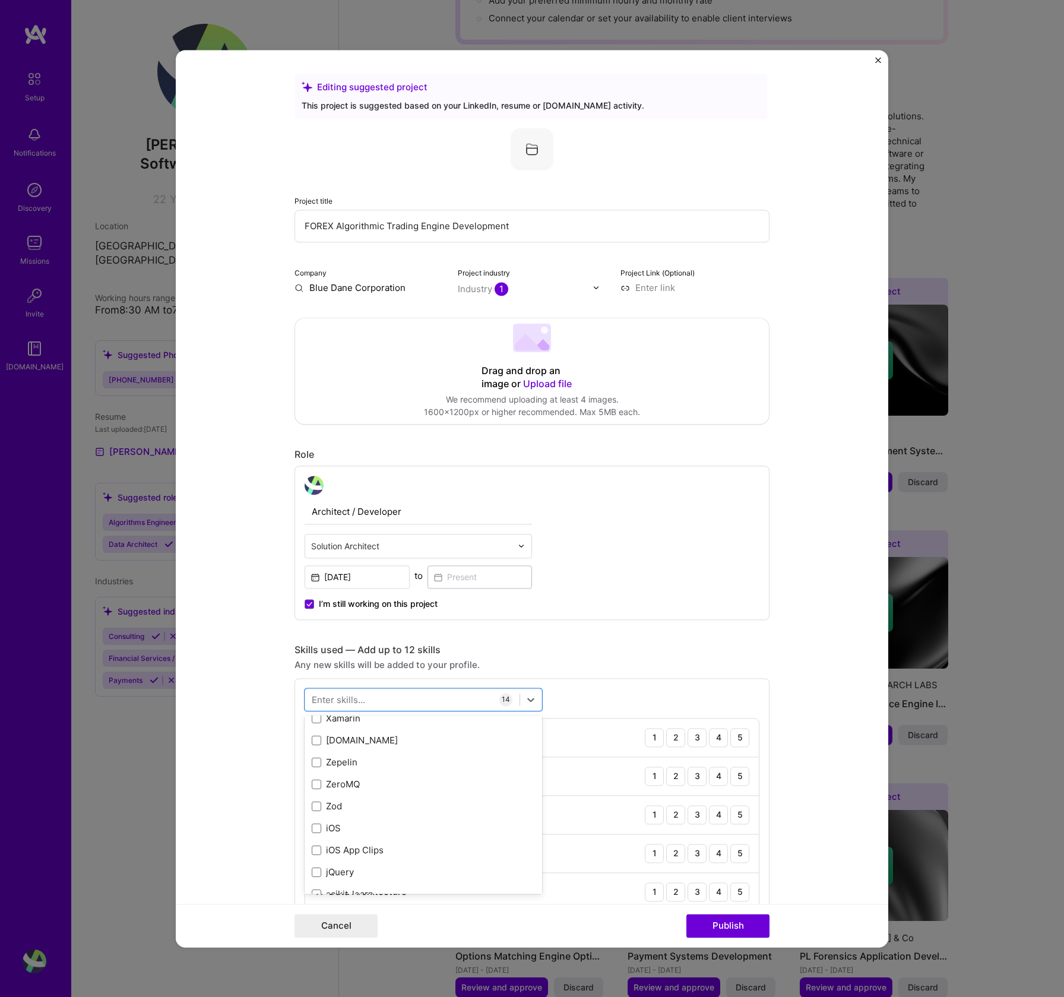
scroll to position [8125, 0]
click at [399, 775] on div "ZeroMQ" at bounding box center [423, 776] width 223 height 12
click at [531, 698] on icon at bounding box center [531, 700] width 12 height 12
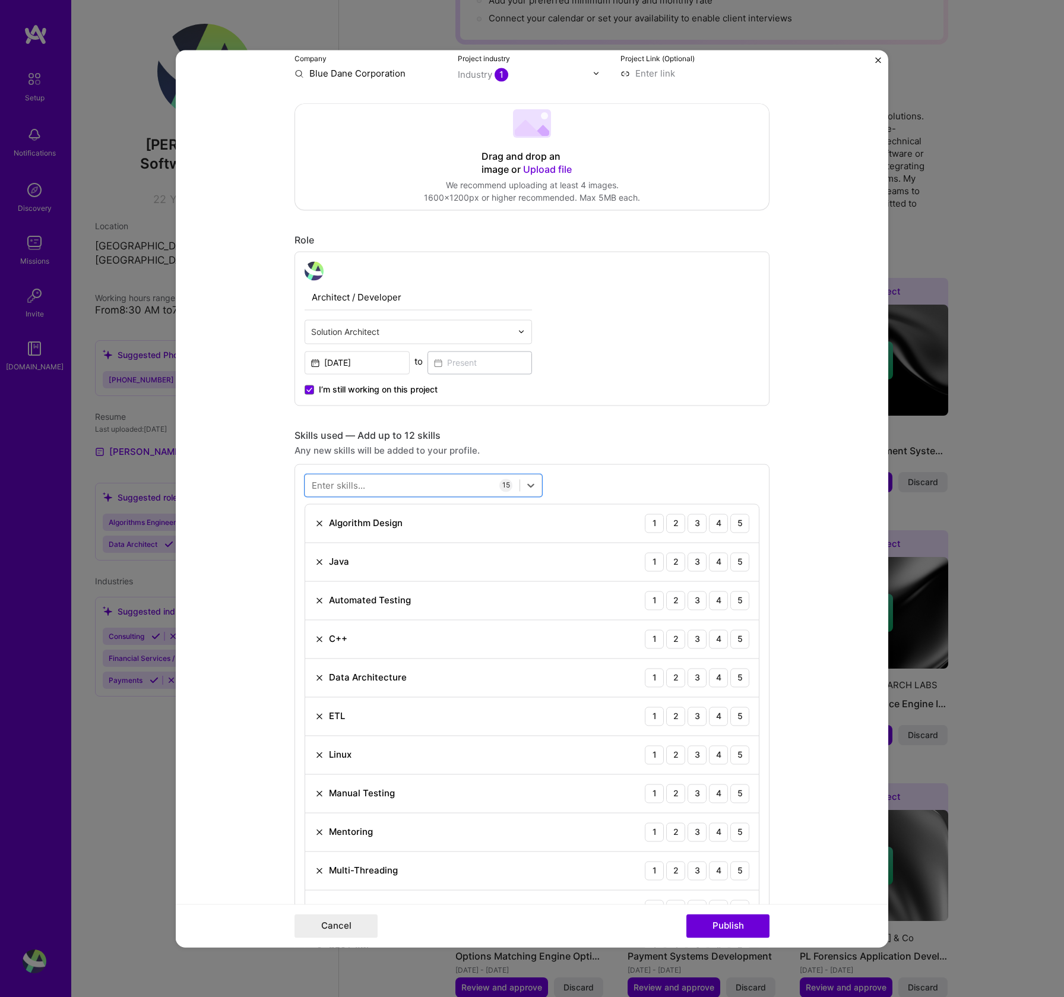
scroll to position [223, 0]
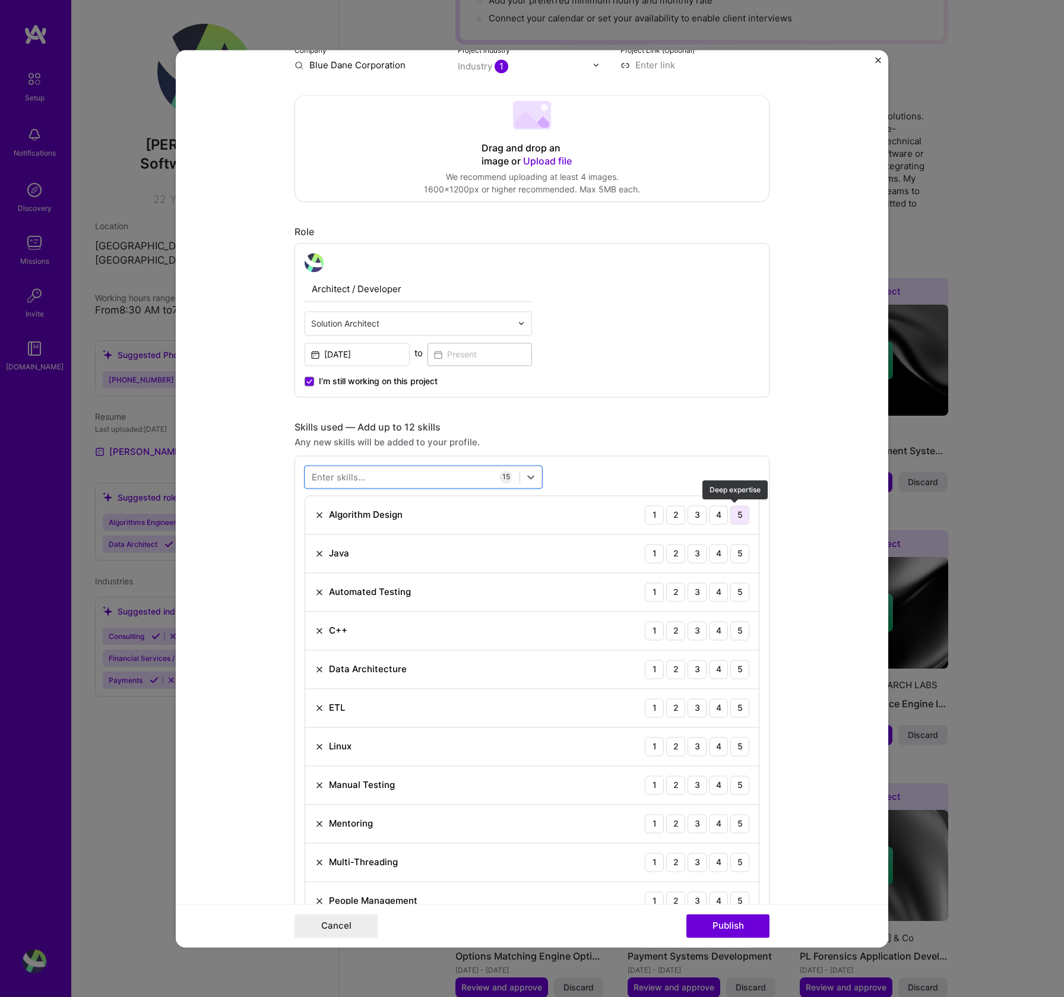
click at [734, 516] on div "5" at bounding box center [739, 514] width 19 height 19
click at [737, 555] on div "5" at bounding box center [739, 553] width 19 height 19
click at [733, 592] on div "5" at bounding box center [739, 592] width 19 height 19
click at [732, 634] on div "5" at bounding box center [739, 630] width 19 height 19
click at [736, 669] on div "5" at bounding box center [739, 669] width 19 height 19
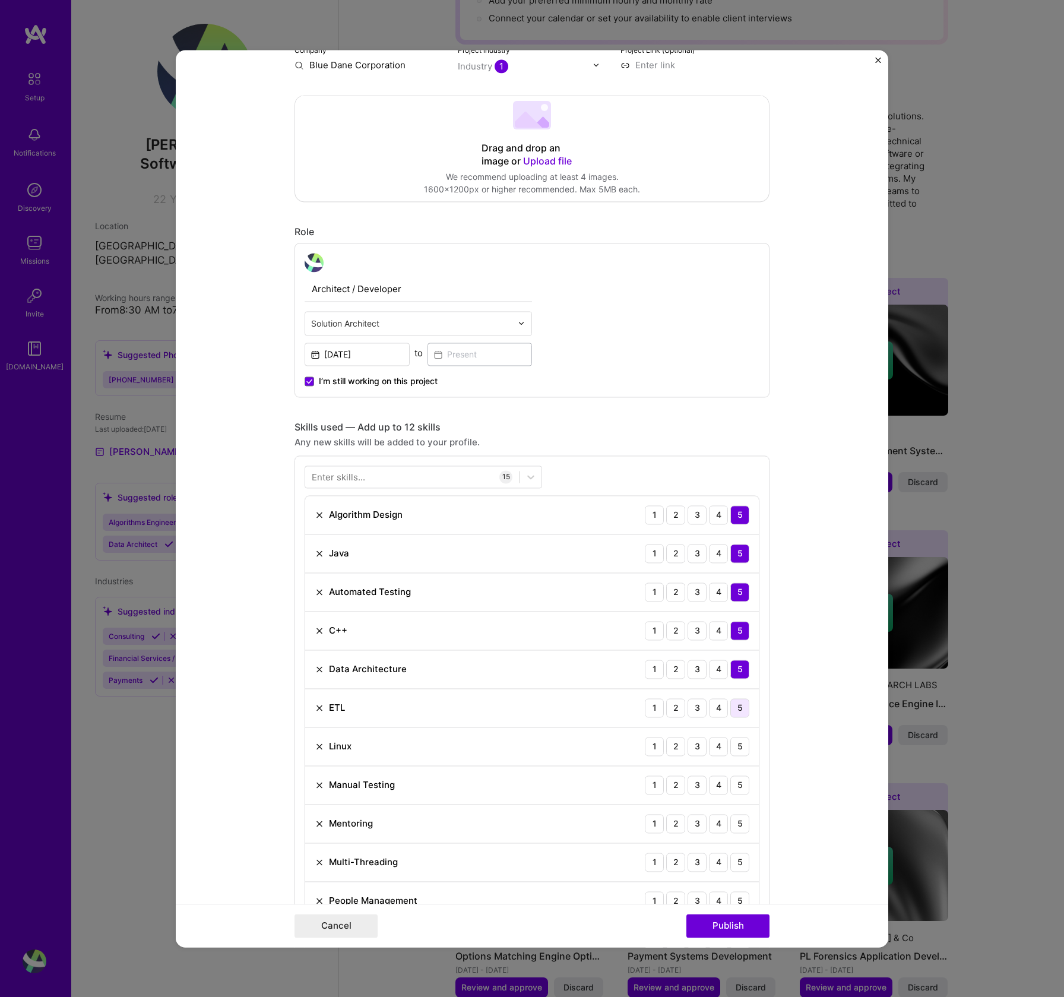
click at [735, 717] on div "5" at bounding box center [739, 707] width 19 height 19
click at [734, 748] on div "5" at bounding box center [739, 746] width 19 height 19
click at [732, 782] on div "5" at bounding box center [739, 785] width 19 height 19
click at [714, 518] on div "4" at bounding box center [718, 514] width 19 height 19
click at [711, 554] on div "4" at bounding box center [718, 553] width 19 height 19
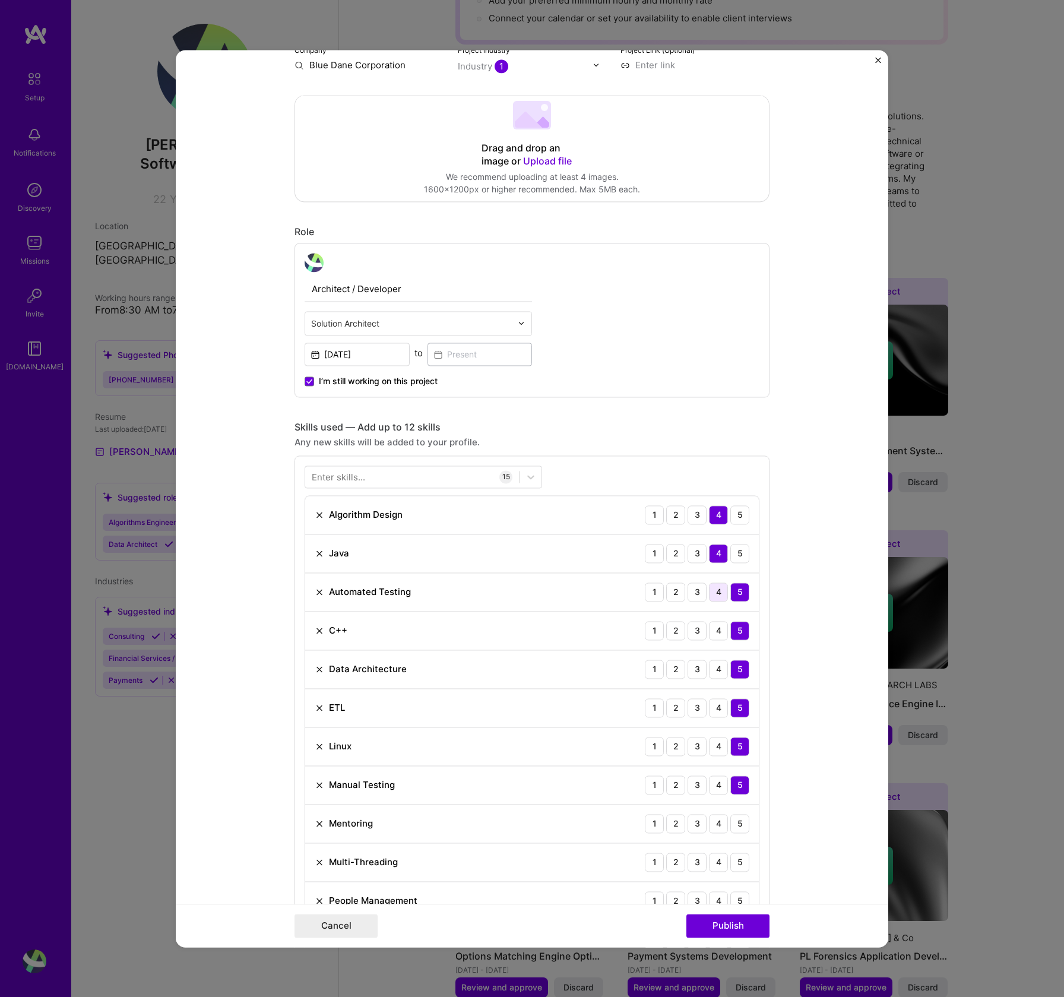
click at [717, 591] on div "4" at bounding box center [718, 592] width 19 height 19
click at [713, 631] on div "4" at bounding box center [718, 630] width 19 height 19
click at [713, 670] on div "4" at bounding box center [718, 669] width 19 height 19
click at [711, 715] on div "4" at bounding box center [718, 707] width 19 height 19
click at [712, 754] on div "4" at bounding box center [718, 746] width 19 height 19
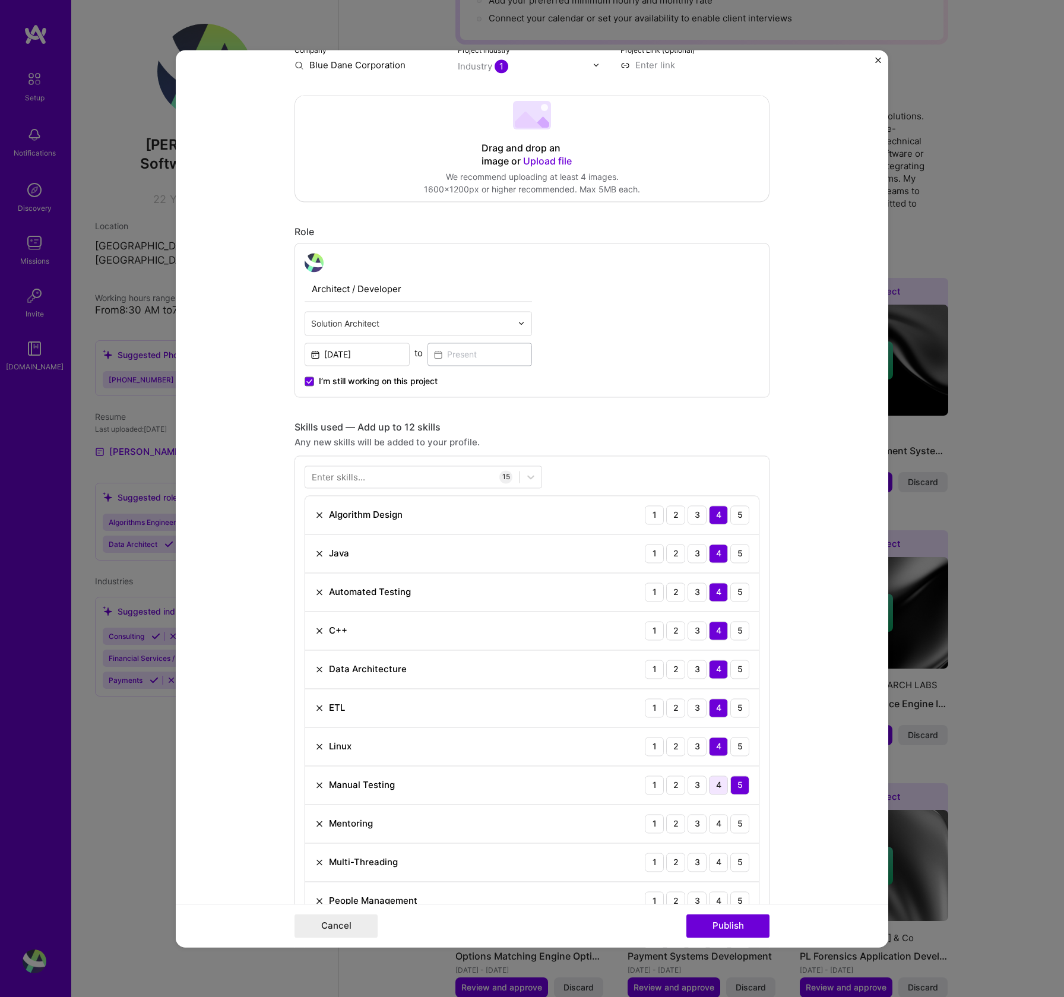
click at [713, 785] on div "4" at bounding box center [718, 785] width 19 height 19
click at [713, 823] on div "4" at bounding box center [718, 823] width 19 height 19
click at [714, 862] on div "4" at bounding box center [718, 862] width 19 height 19
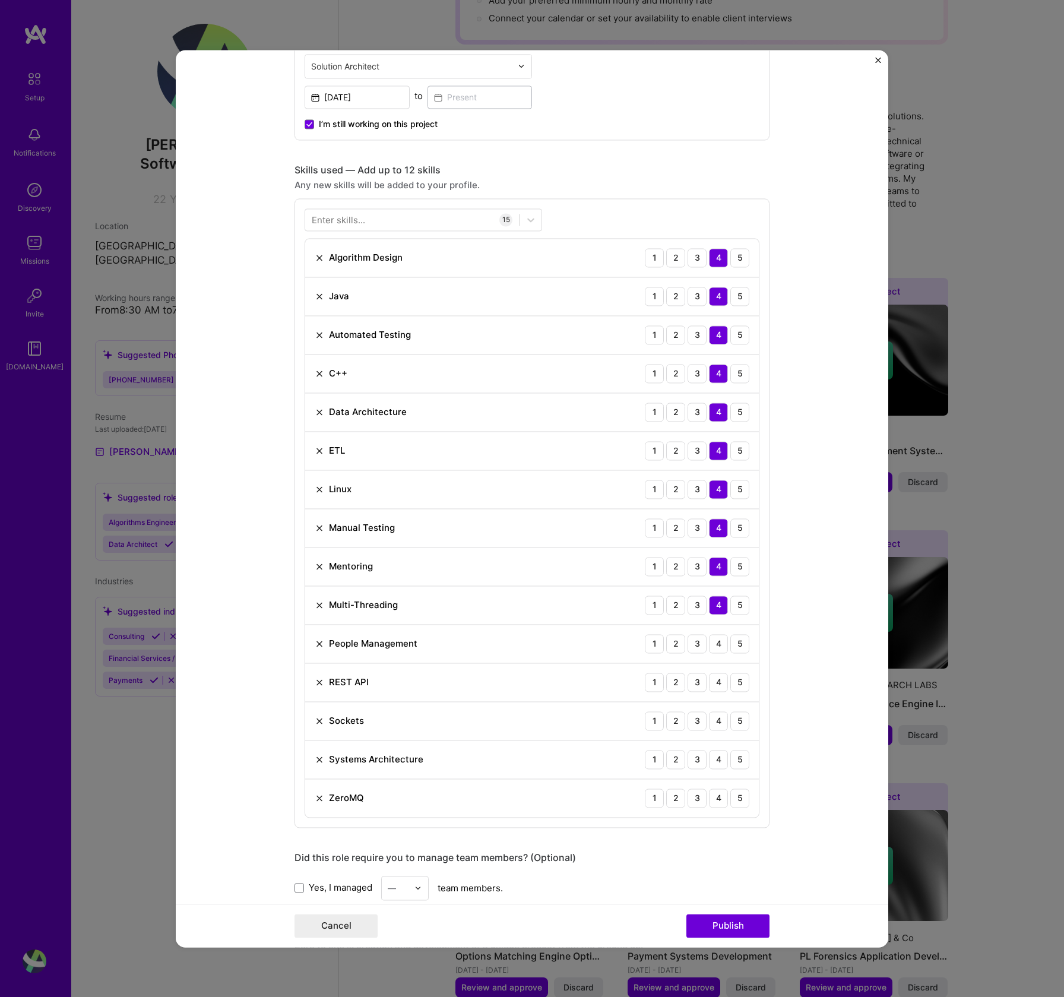
scroll to position [481, 0]
click at [736, 760] on div "5" at bounding box center [739, 758] width 19 height 19
click at [694, 796] on div "3" at bounding box center [697, 797] width 19 height 19
click at [716, 719] on div "4" at bounding box center [718, 719] width 19 height 19
click at [693, 682] on div "3" at bounding box center [697, 681] width 19 height 19
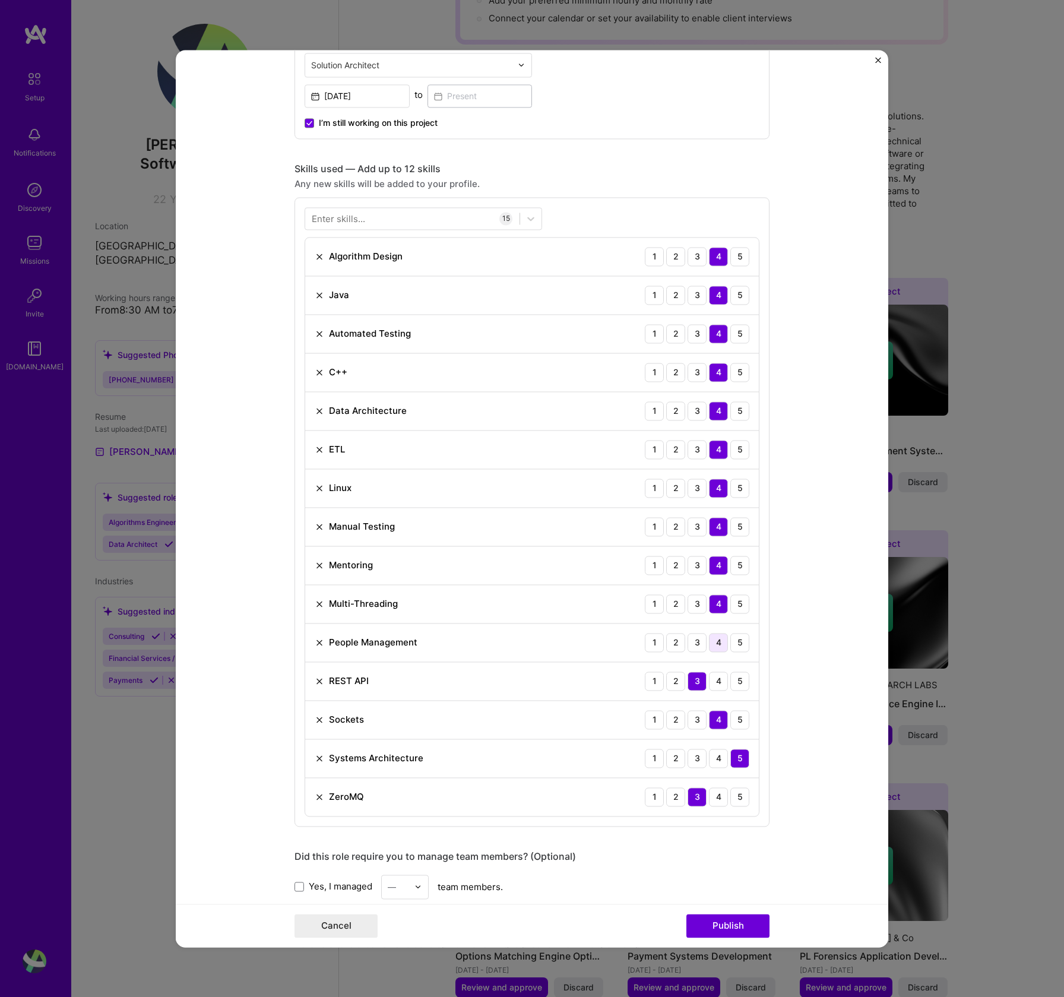
click at [714, 643] on div "4" at bounding box center [718, 642] width 19 height 19
click at [734, 603] on div "5" at bounding box center [739, 603] width 19 height 19
click at [692, 526] on div "3" at bounding box center [697, 526] width 19 height 19
click at [688, 333] on div "3" at bounding box center [697, 333] width 19 height 19
click at [730, 256] on div "5" at bounding box center [739, 256] width 19 height 19
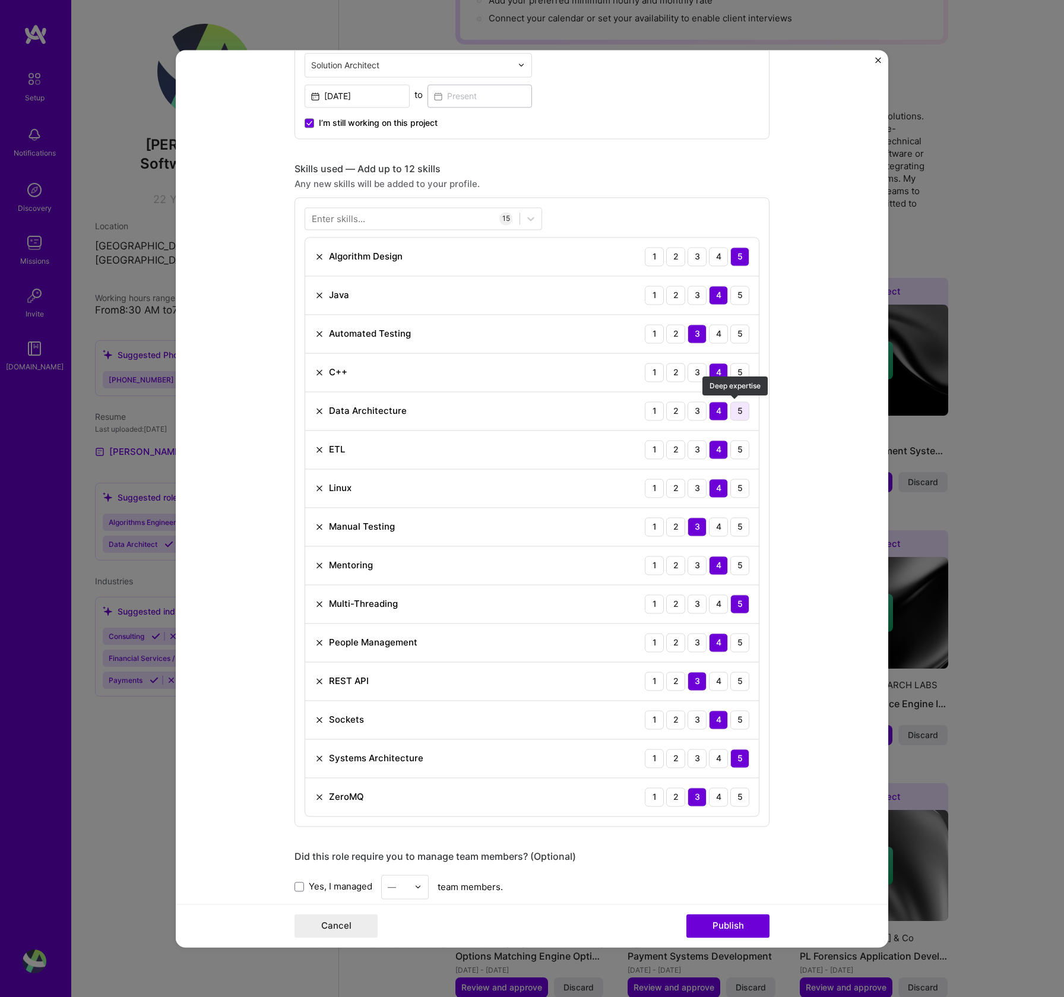
click at [735, 415] on div "5" at bounding box center [739, 410] width 19 height 19
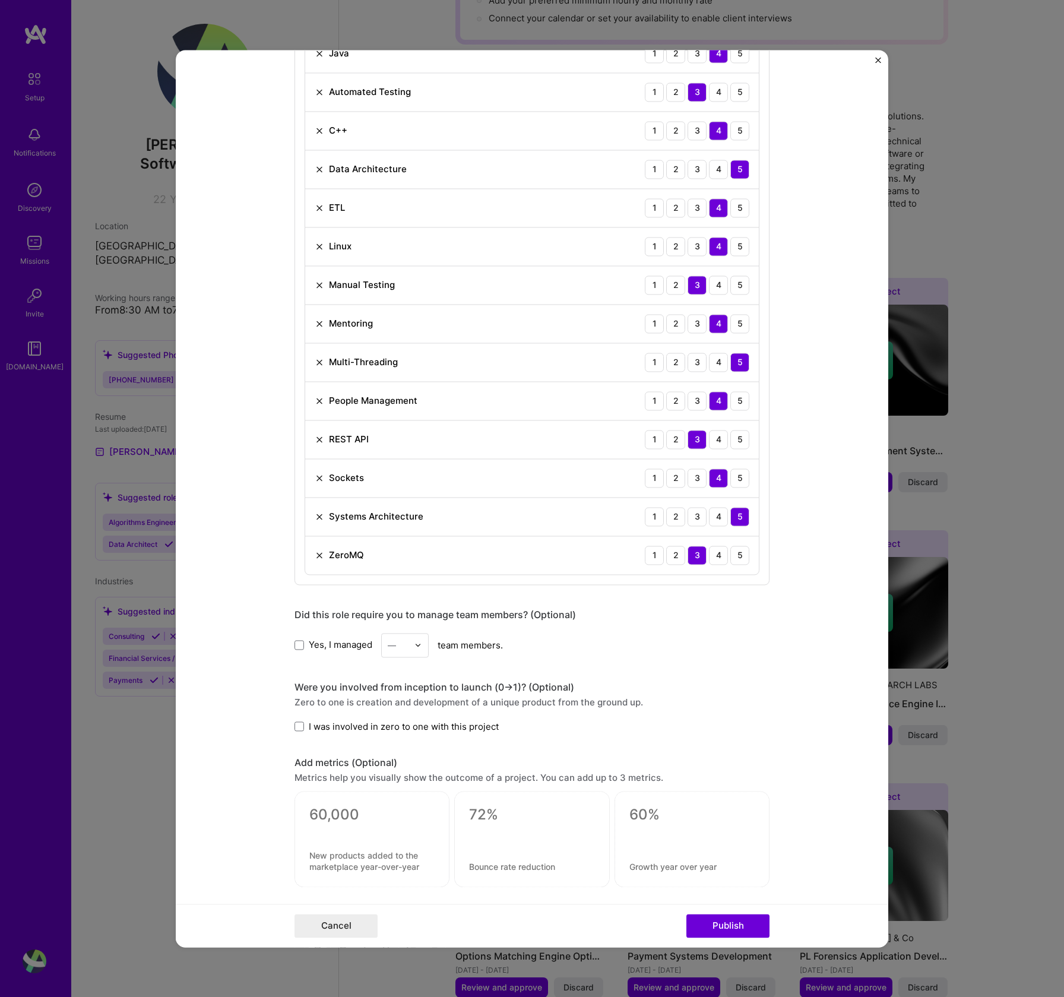
scroll to position [757, 0]
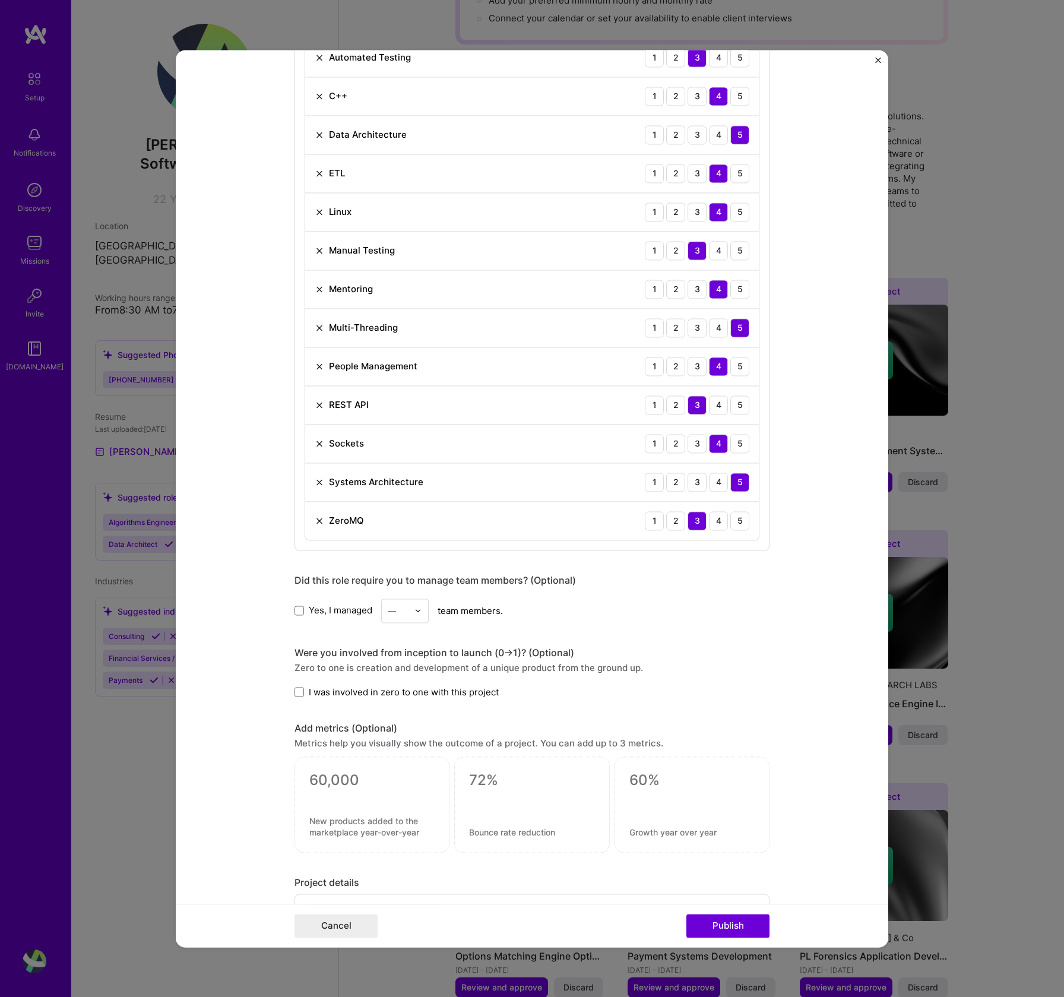
click at [415, 611] on img at bounding box center [418, 610] width 7 height 7
click at [392, 644] on div "1" at bounding box center [405, 642] width 40 height 22
click at [297, 695] on span at bounding box center [300, 693] width 10 height 10
click at [0, 0] on input "I was involved in zero to one with this project" at bounding box center [0, 0] width 0 height 0
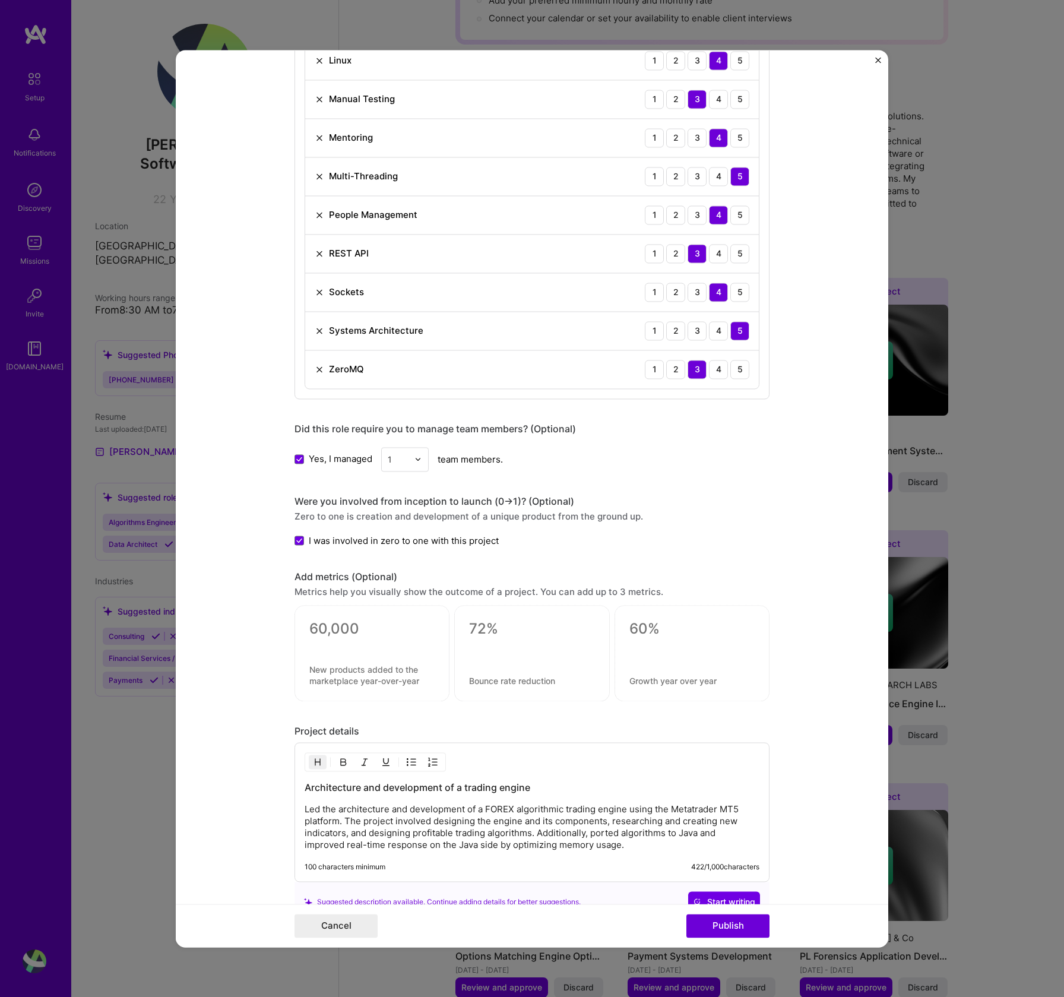
scroll to position [1034, 0]
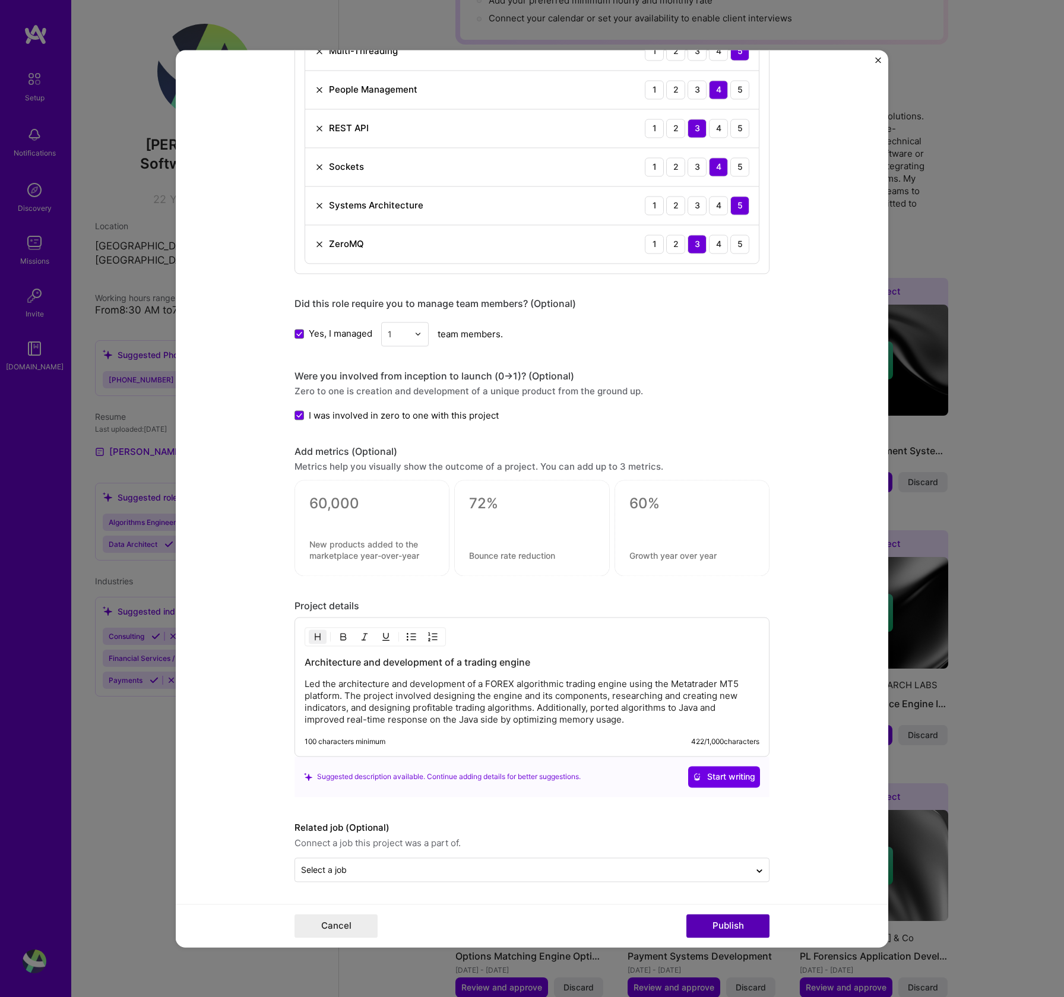
click at [725, 927] on button "Publish" at bounding box center [728, 926] width 83 height 24
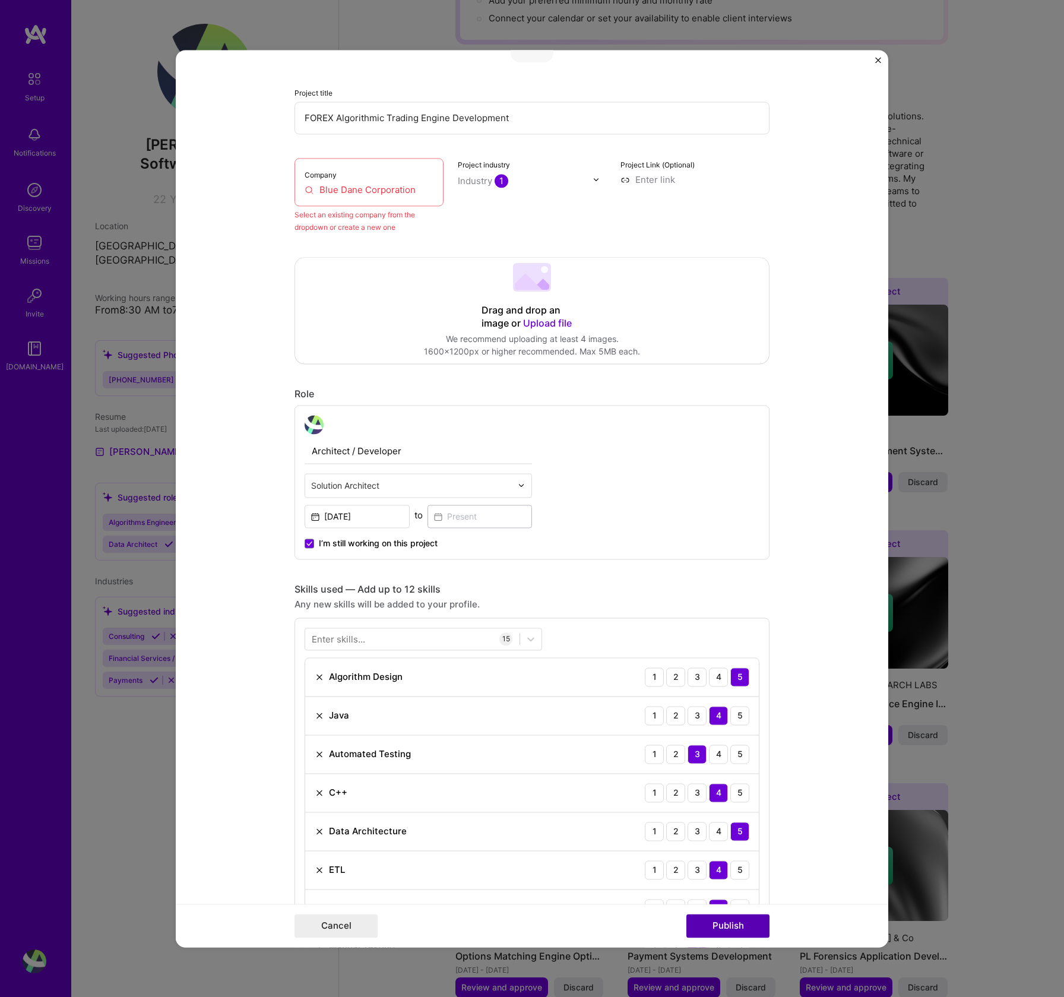
scroll to position [78, 0]
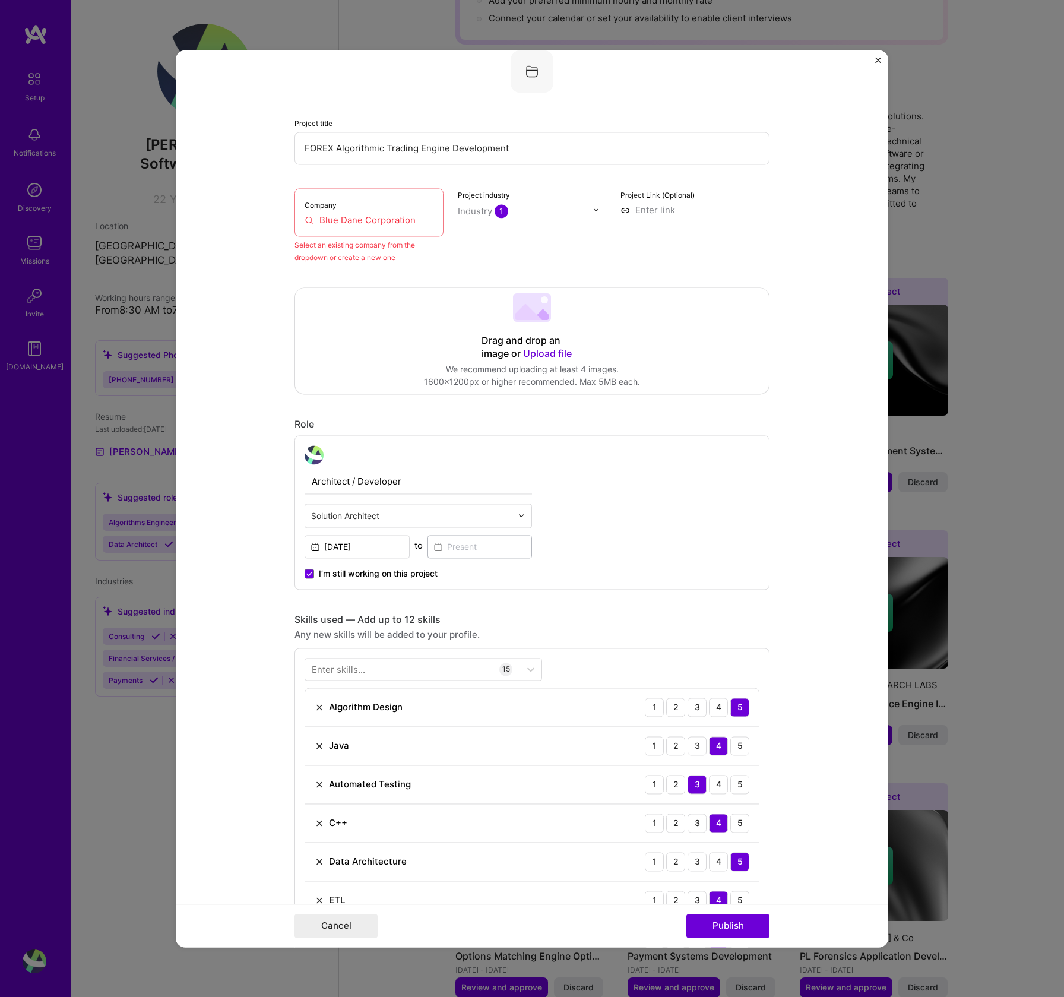
click at [305, 220] on input "Blue Dane Corporation" at bounding box center [369, 220] width 129 height 12
drag, startPoint x: 320, startPoint y: 220, endPoint x: 327, endPoint y: 219, distance: 7.8
click at [327, 219] on input "Blue Dane Corporation" at bounding box center [369, 220] width 129 height 12
click at [332, 213] on div "Company Blue Dane Corporation" at bounding box center [369, 212] width 149 height 48
click at [306, 220] on input "Blue Dane Corporation" at bounding box center [369, 220] width 129 height 12
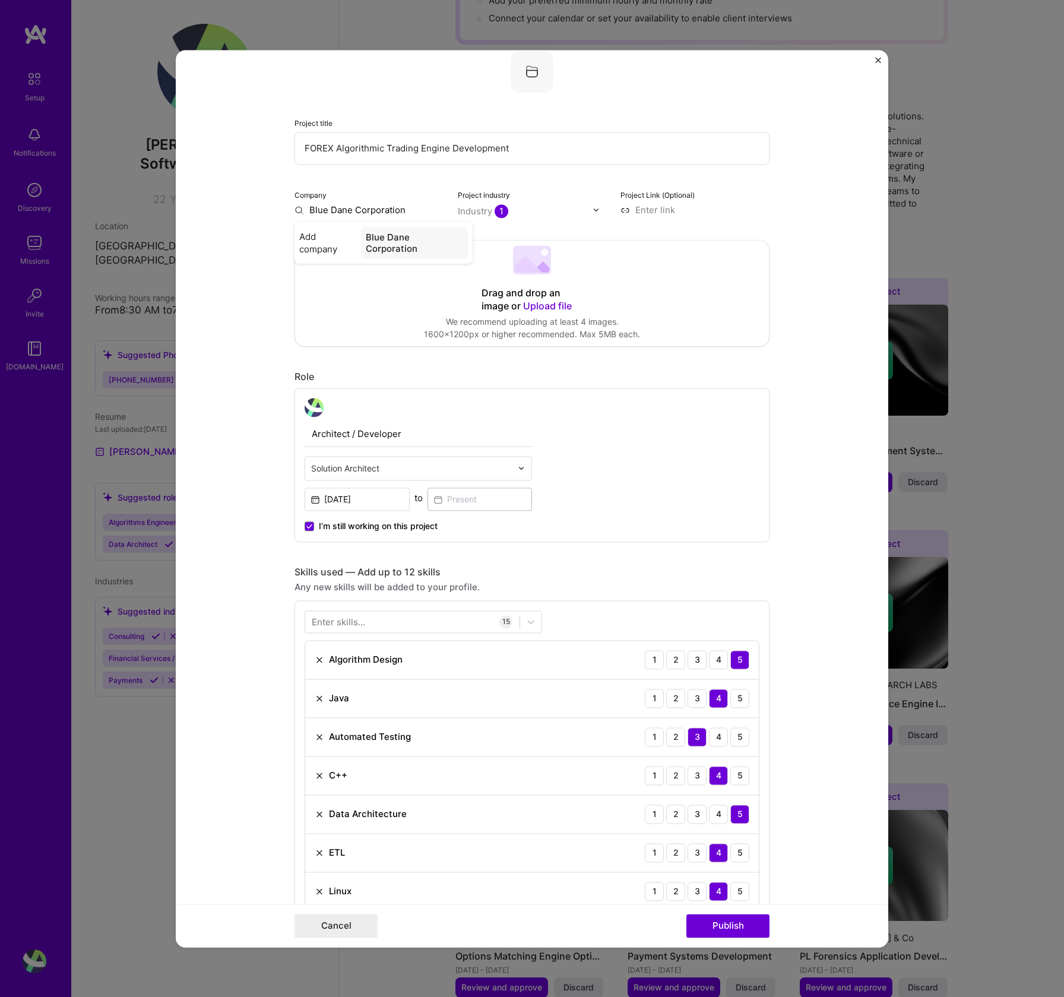
click at [295, 210] on input "Blue Dane Corporation" at bounding box center [369, 210] width 149 height 12
type input "Blue Dane Corporation"
click at [322, 241] on span "Add company" at bounding box center [327, 242] width 57 height 25
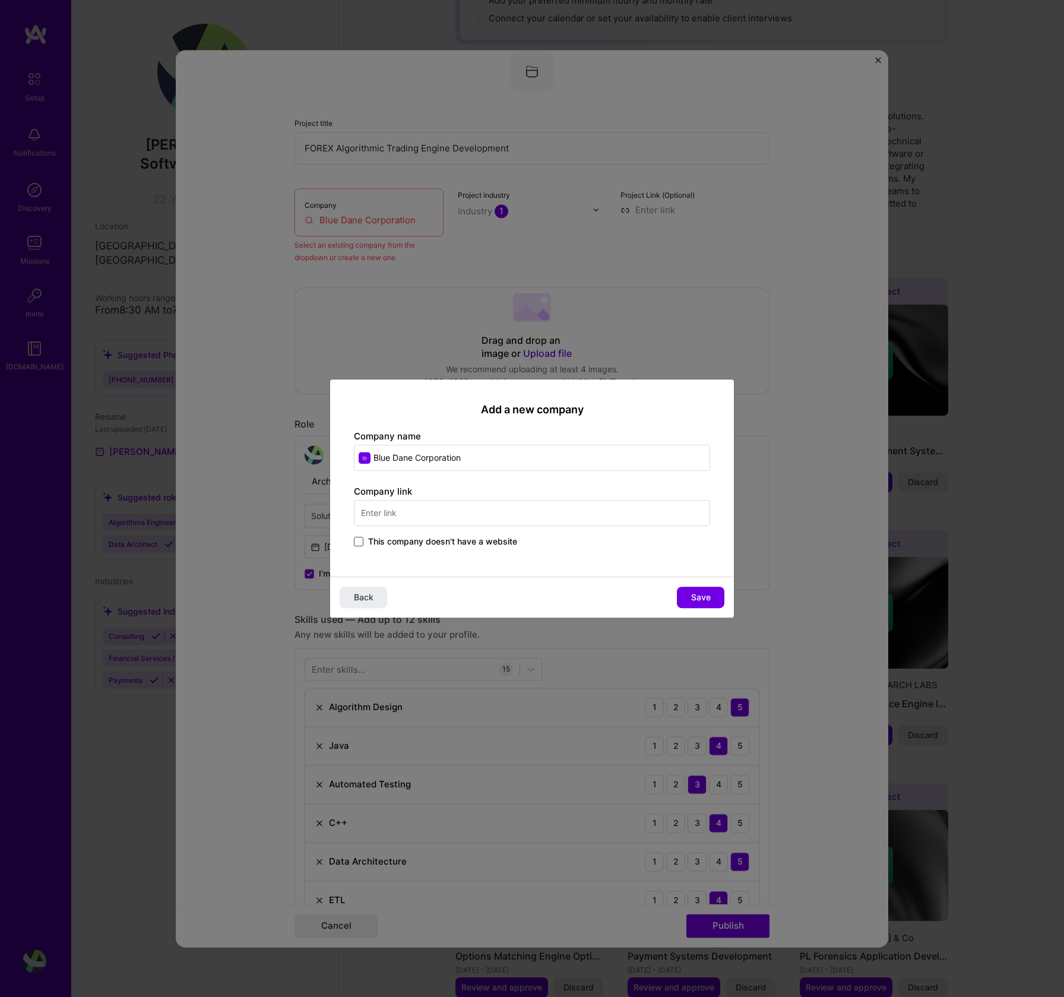
click at [355, 542] on span at bounding box center [359, 542] width 10 height 10
click at [0, 0] on input "This company doesn't have a website" at bounding box center [0, 0] width 0 height 0
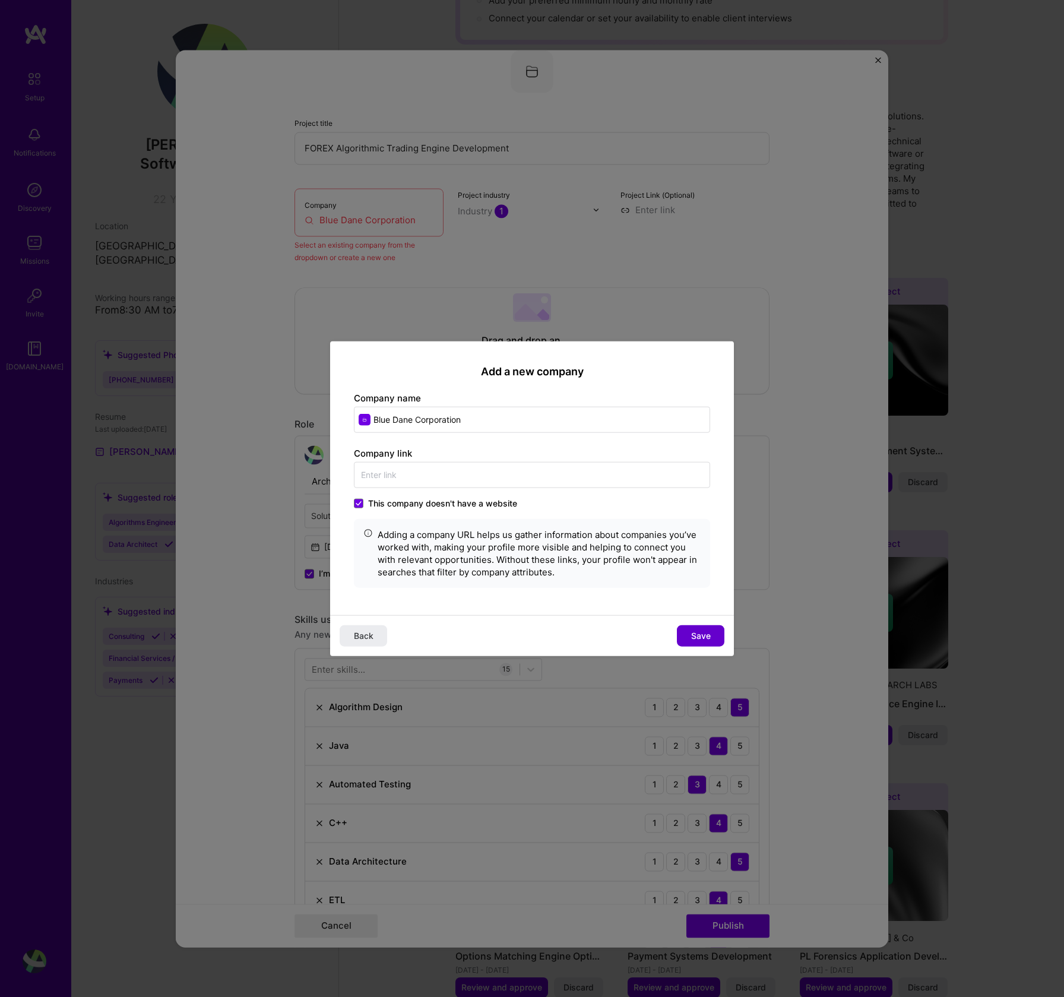
click at [684, 637] on button "Save" at bounding box center [701, 635] width 48 height 21
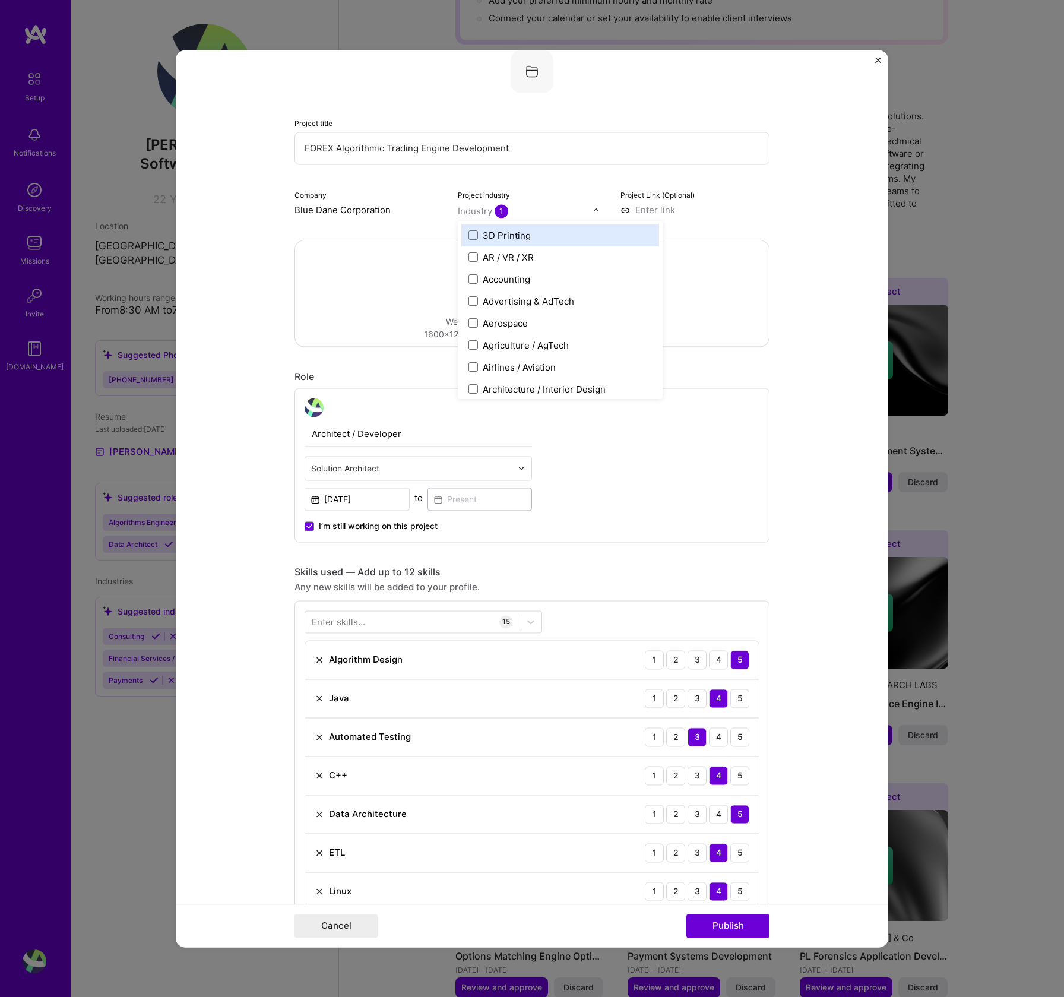
click at [593, 208] on img at bounding box center [596, 209] width 7 height 7
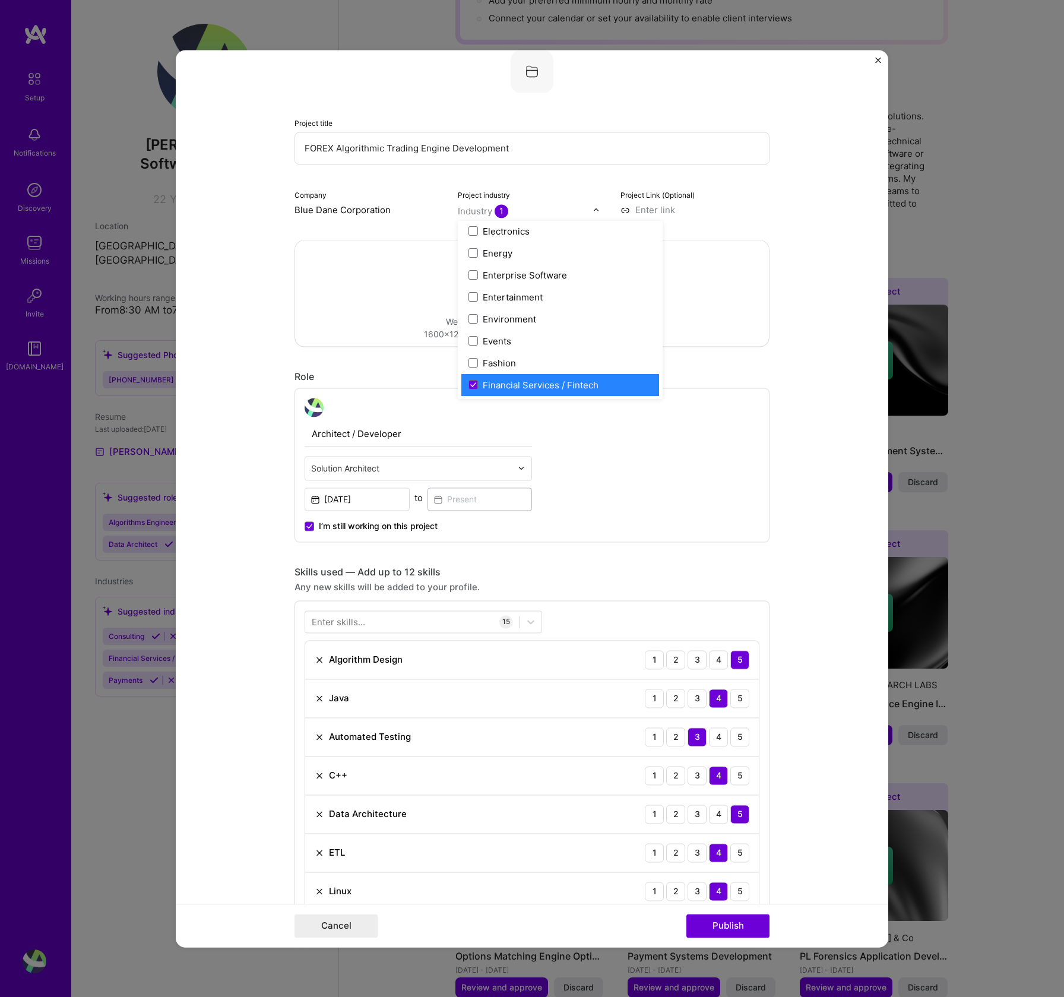
scroll to position [1238, 0]
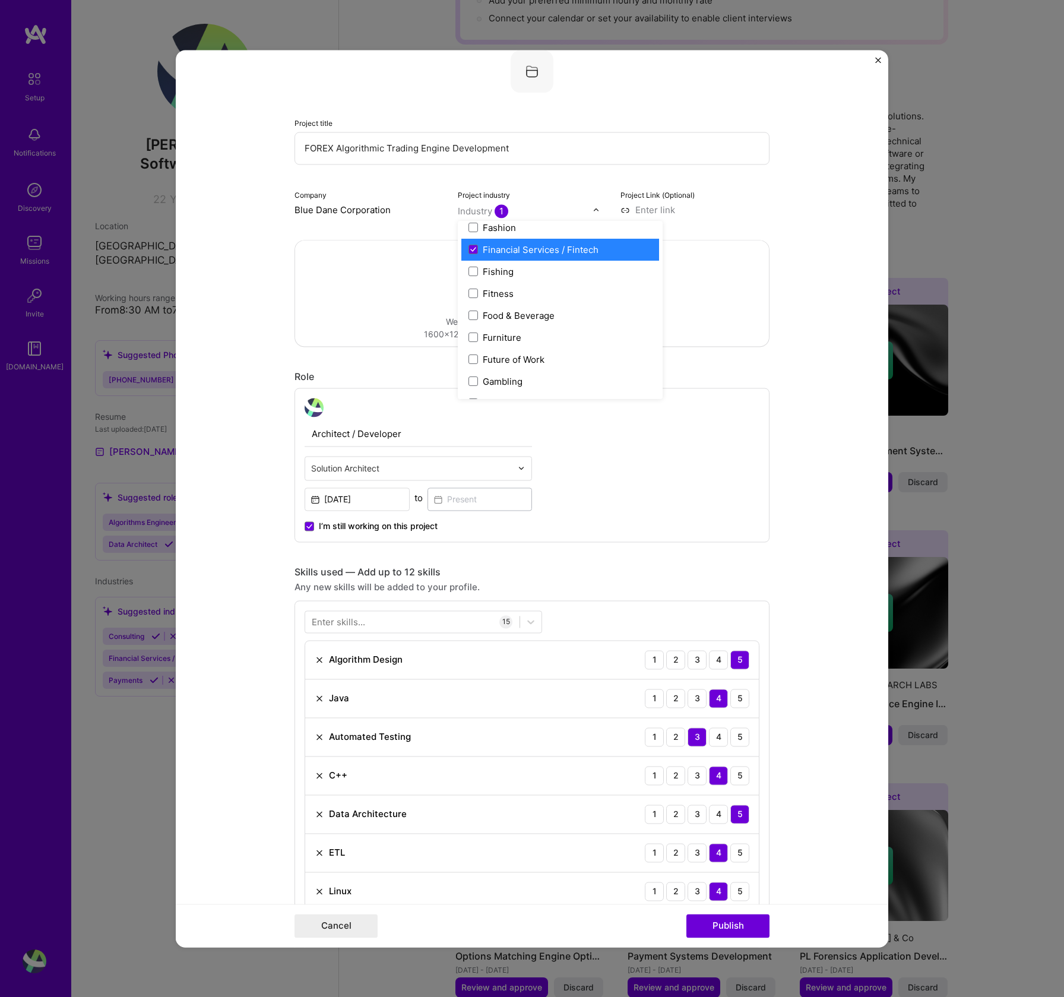
click at [569, 252] on div "Financial Services / Fintech" at bounding box center [541, 249] width 116 height 12
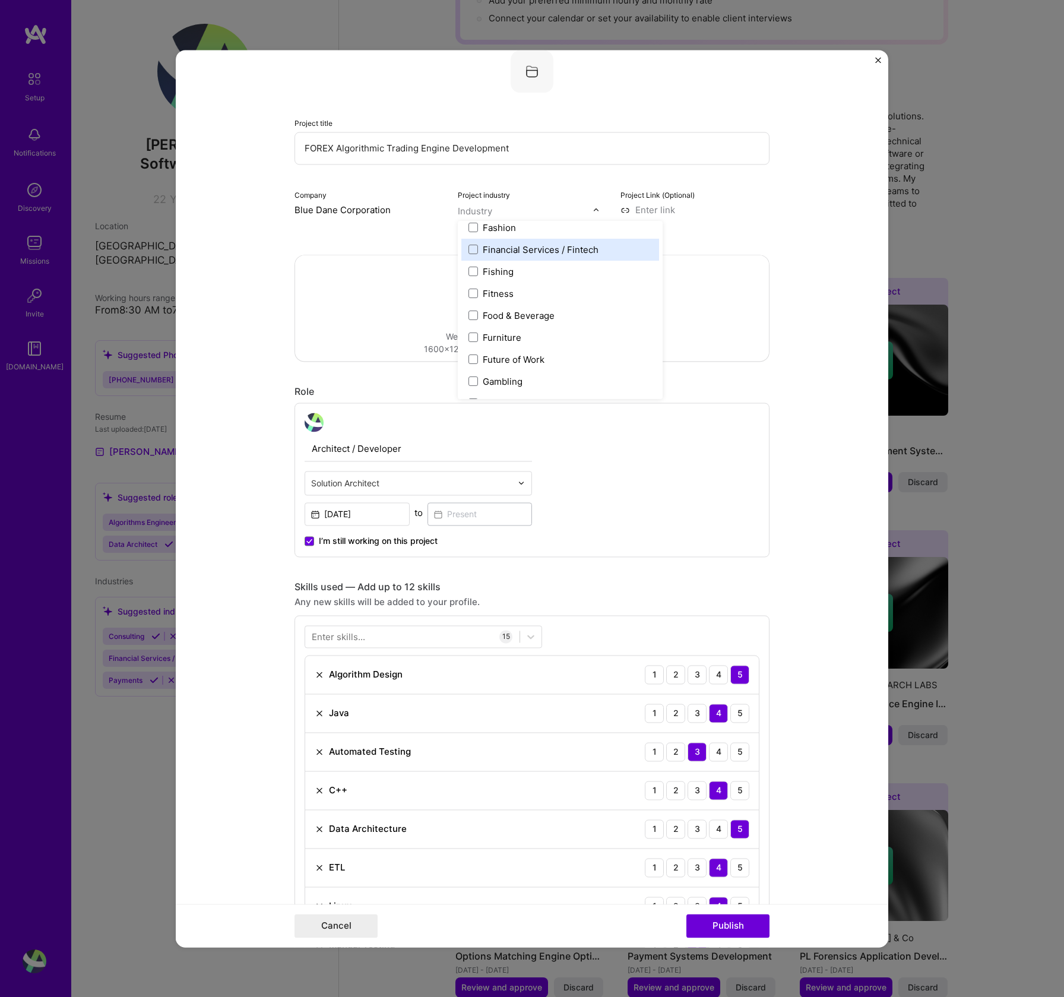
click at [546, 251] on div "Financial Services / Fintech" at bounding box center [541, 249] width 116 height 12
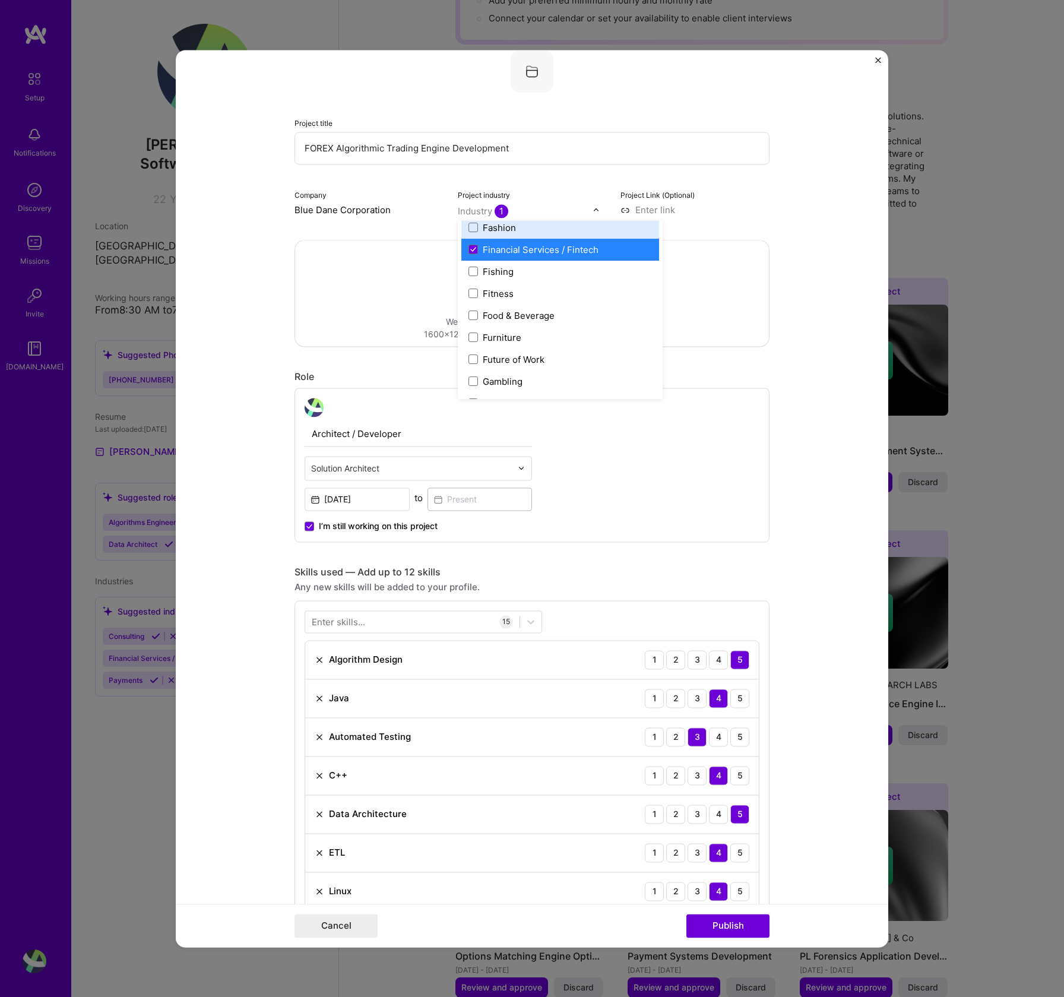
click at [588, 210] on input "text" at bounding box center [525, 211] width 135 height 12
click at [593, 210] on img at bounding box center [596, 209] width 7 height 7
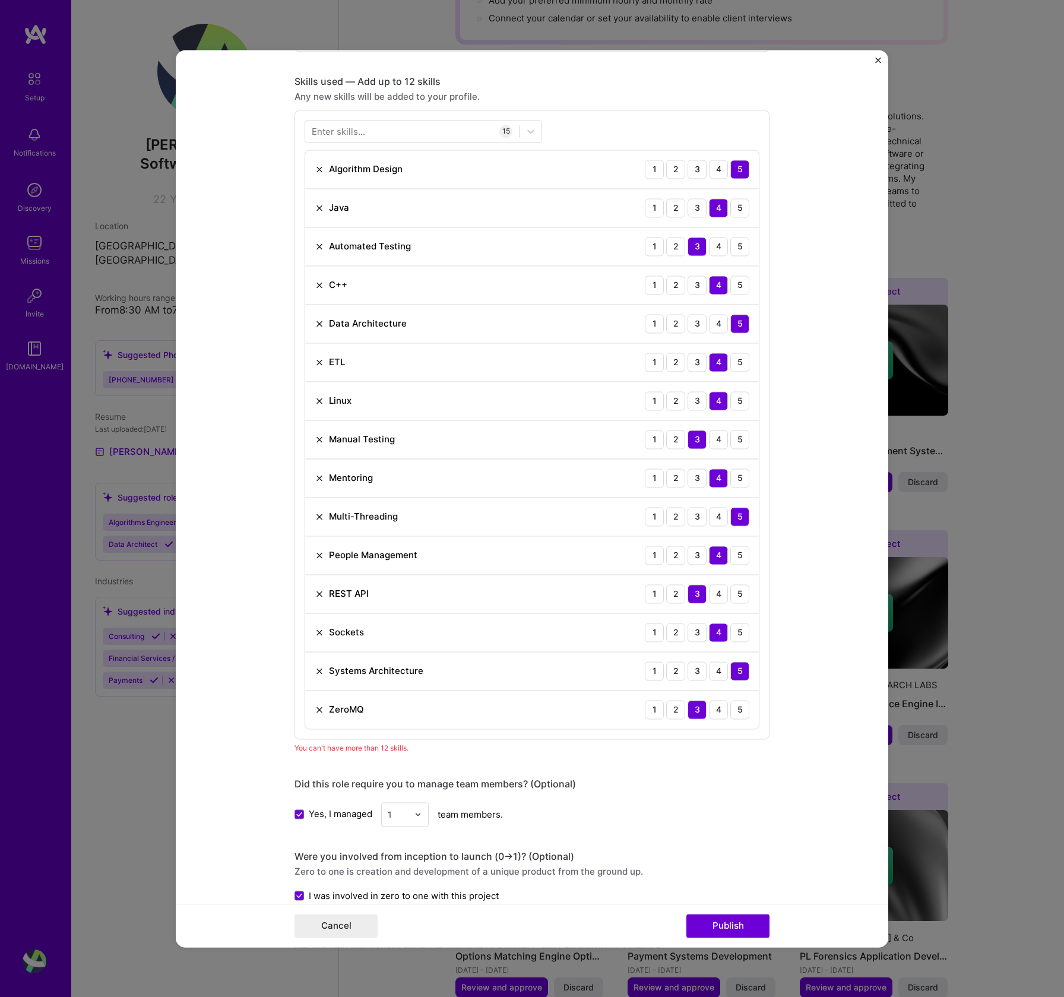
scroll to position [568, 0]
click at [315, 478] on img at bounding box center [320, 479] width 10 height 10
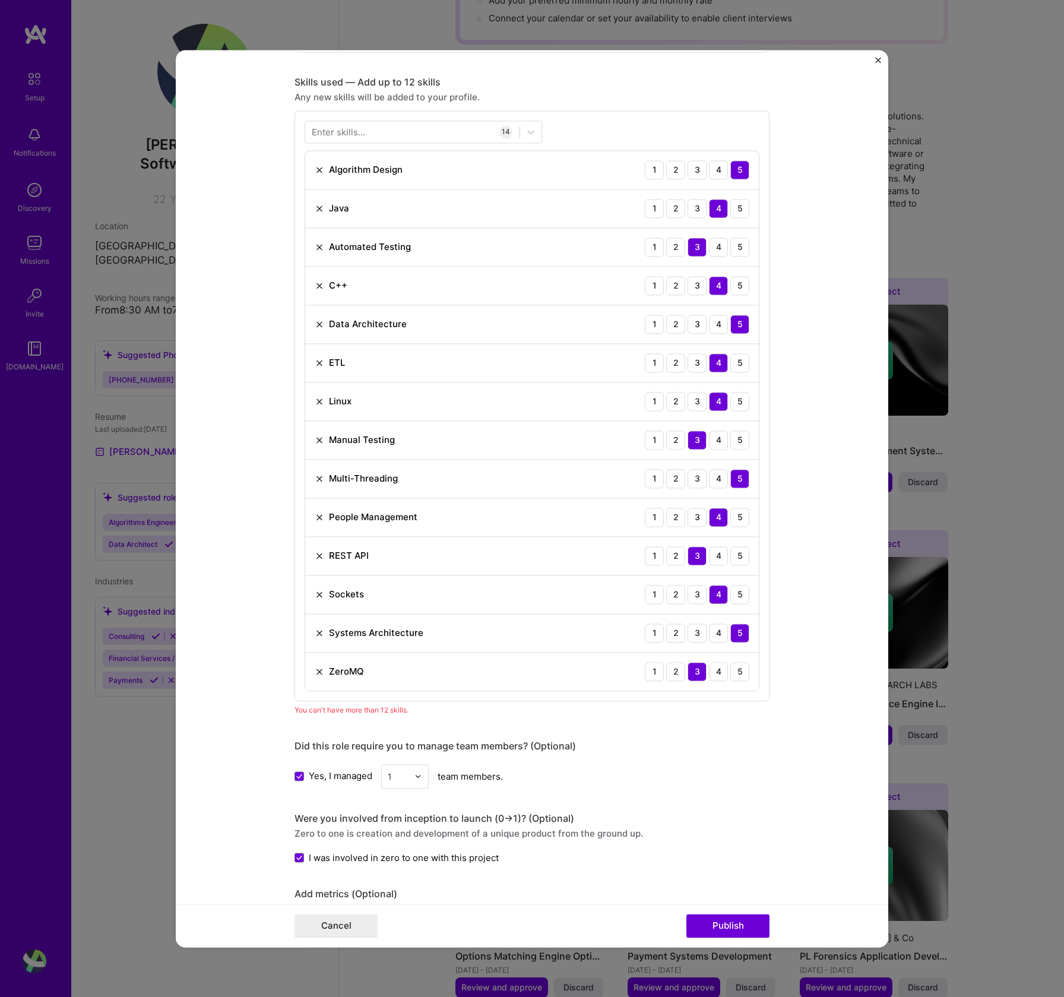
click at [315, 438] on img at bounding box center [320, 440] width 10 height 10
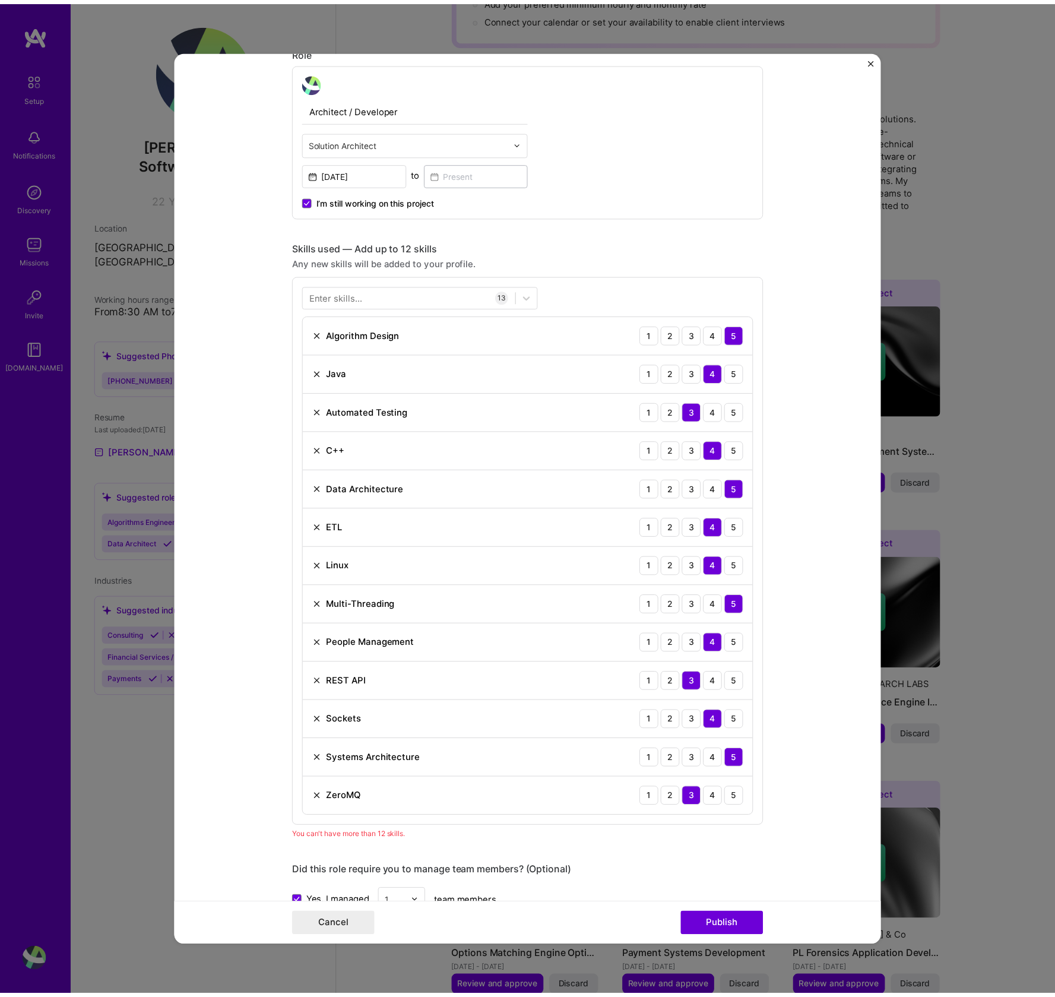
scroll to position [399, 0]
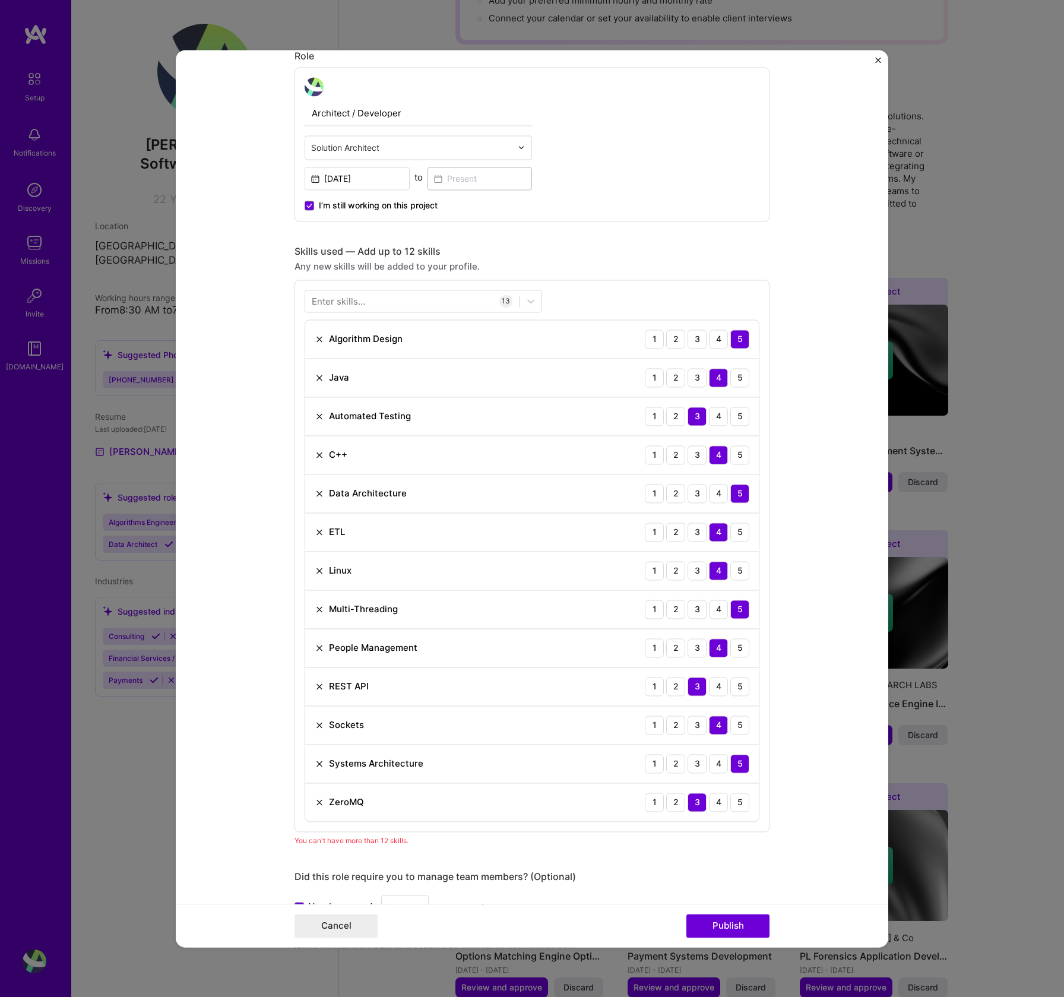
click at [315, 415] on img at bounding box center [320, 417] width 10 height 10
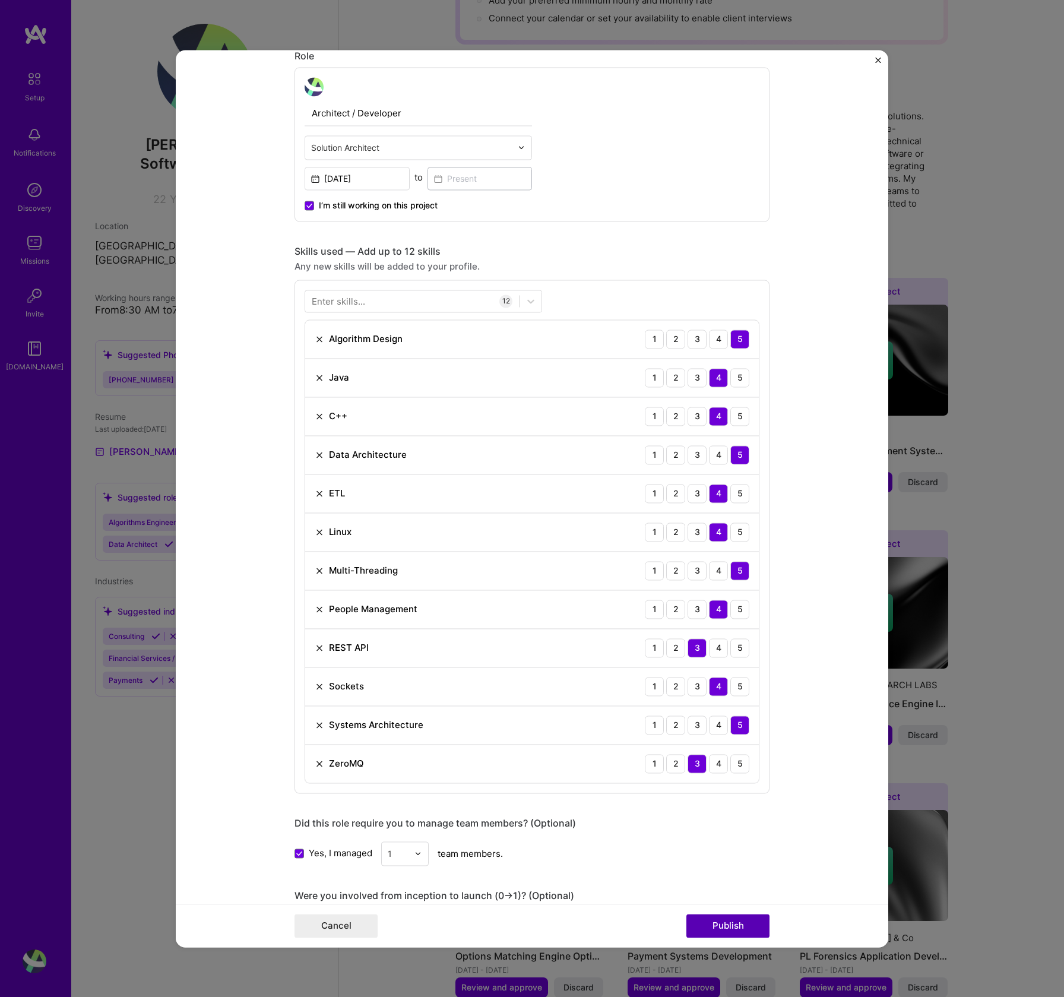
click at [725, 925] on button "Publish" at bounding box center [728, 926] width 83 height 24
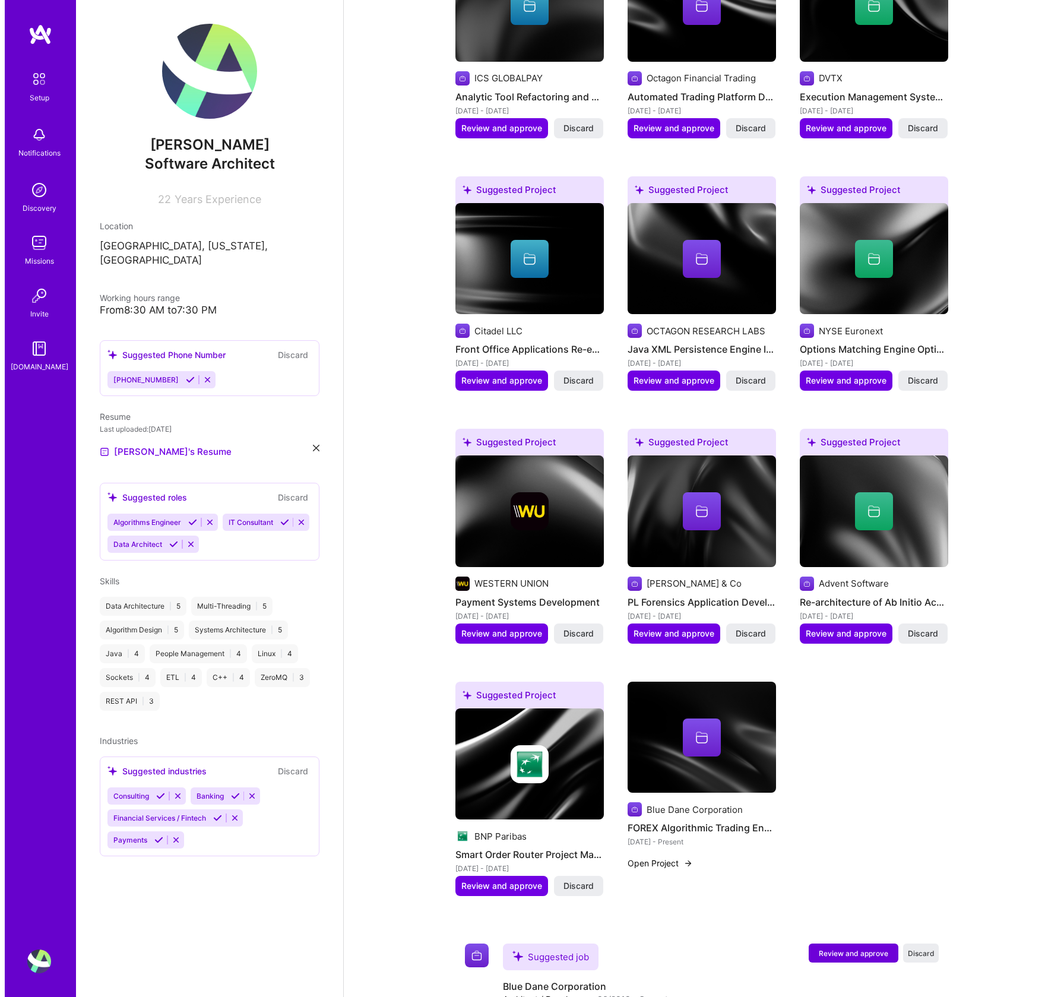
scroll to position [597, 0]
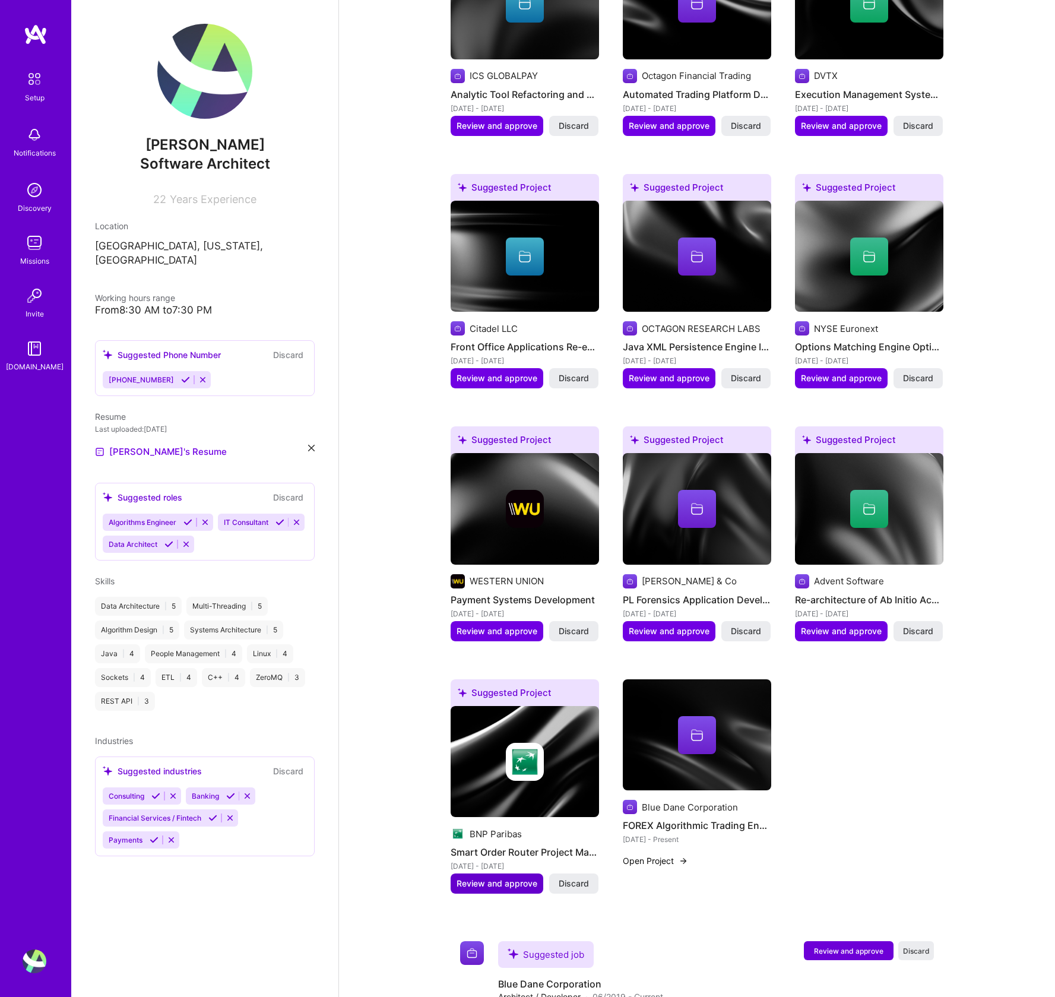
click at [502, 878] on span "Review and approve" at bounding box center [497, 884] width 81 height 12
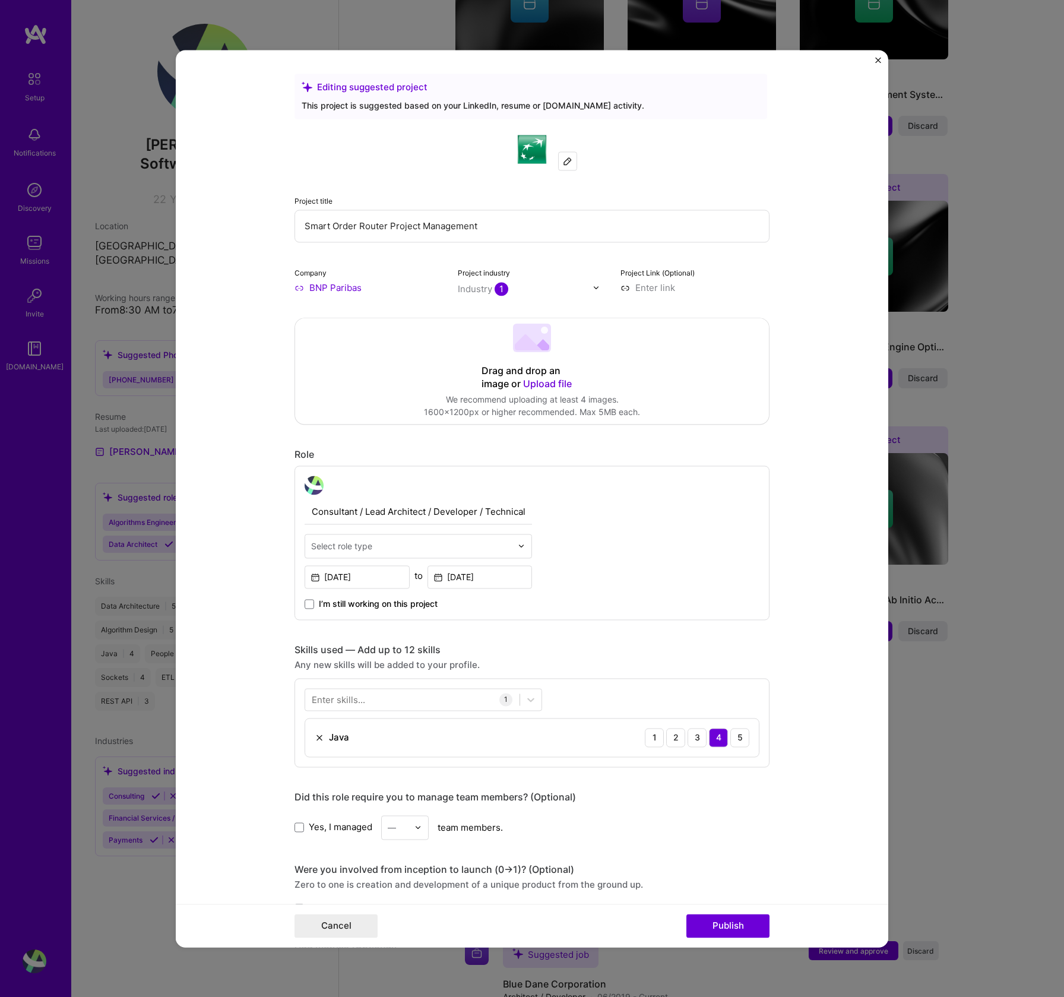
click at [593, 284] on img at bounding box center [596, 287] width 7 height 7
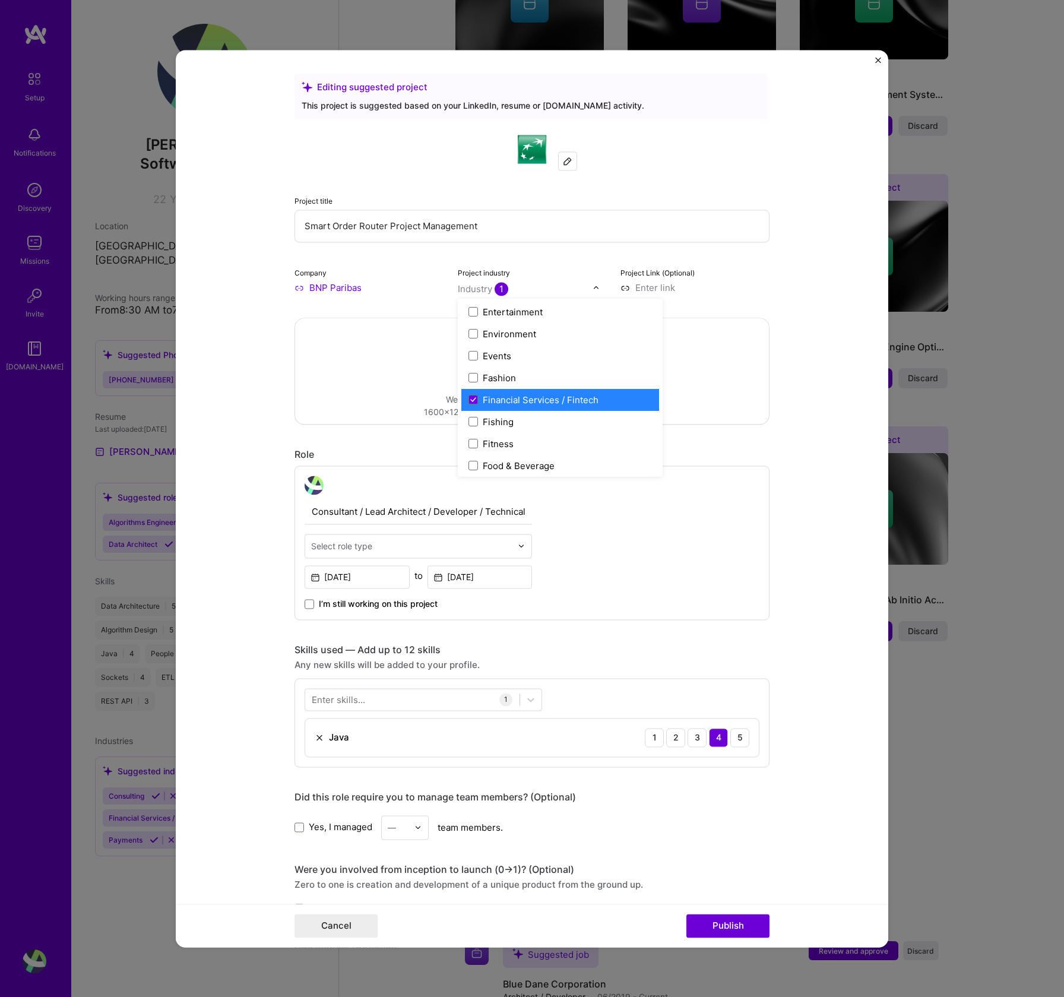
scroll to position [1167, 0]
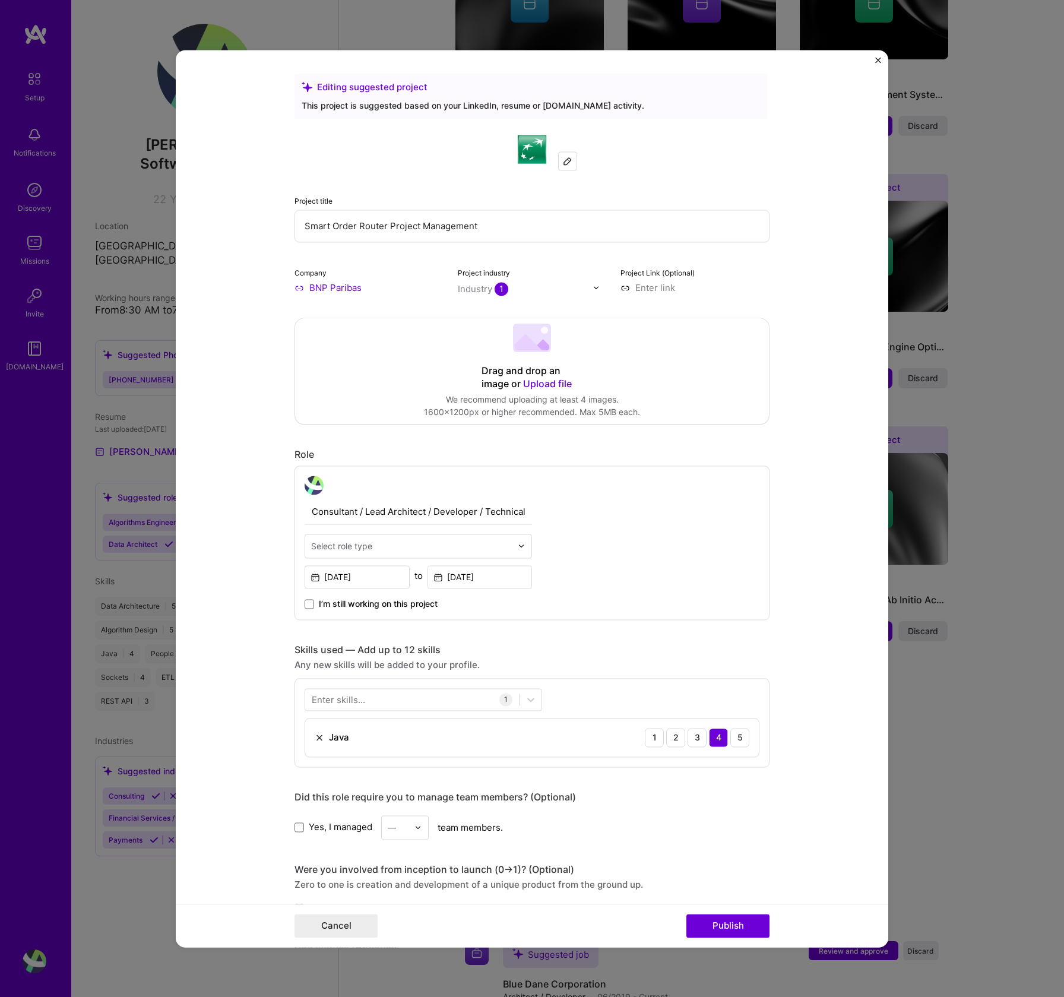
click at [594, 286] on img at bounding box center [596, 287] width 7 height 7
click at [525, 698] on icon at bounding box center [531, 700] width 12 height 12
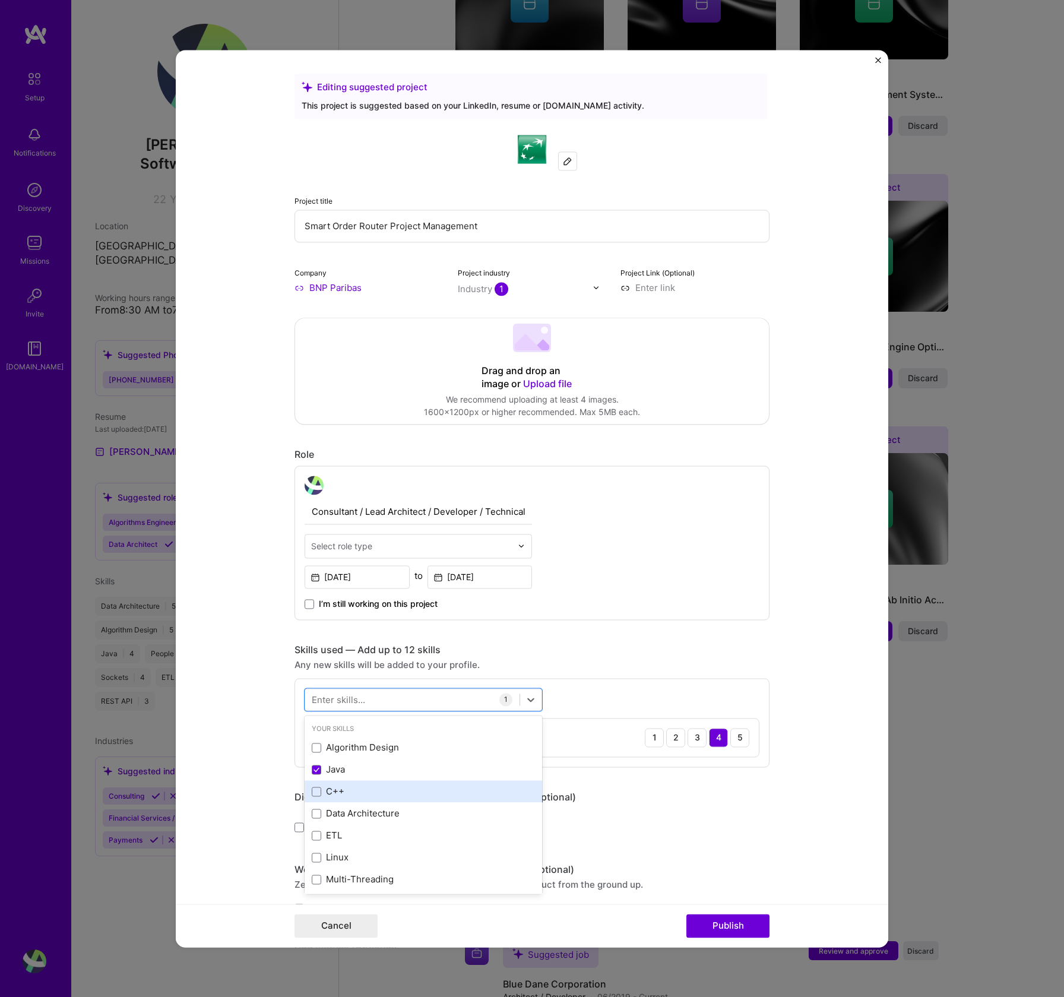
click at [334, 791] on div "C++" at bounding box center [423, 792] width 223 height 12
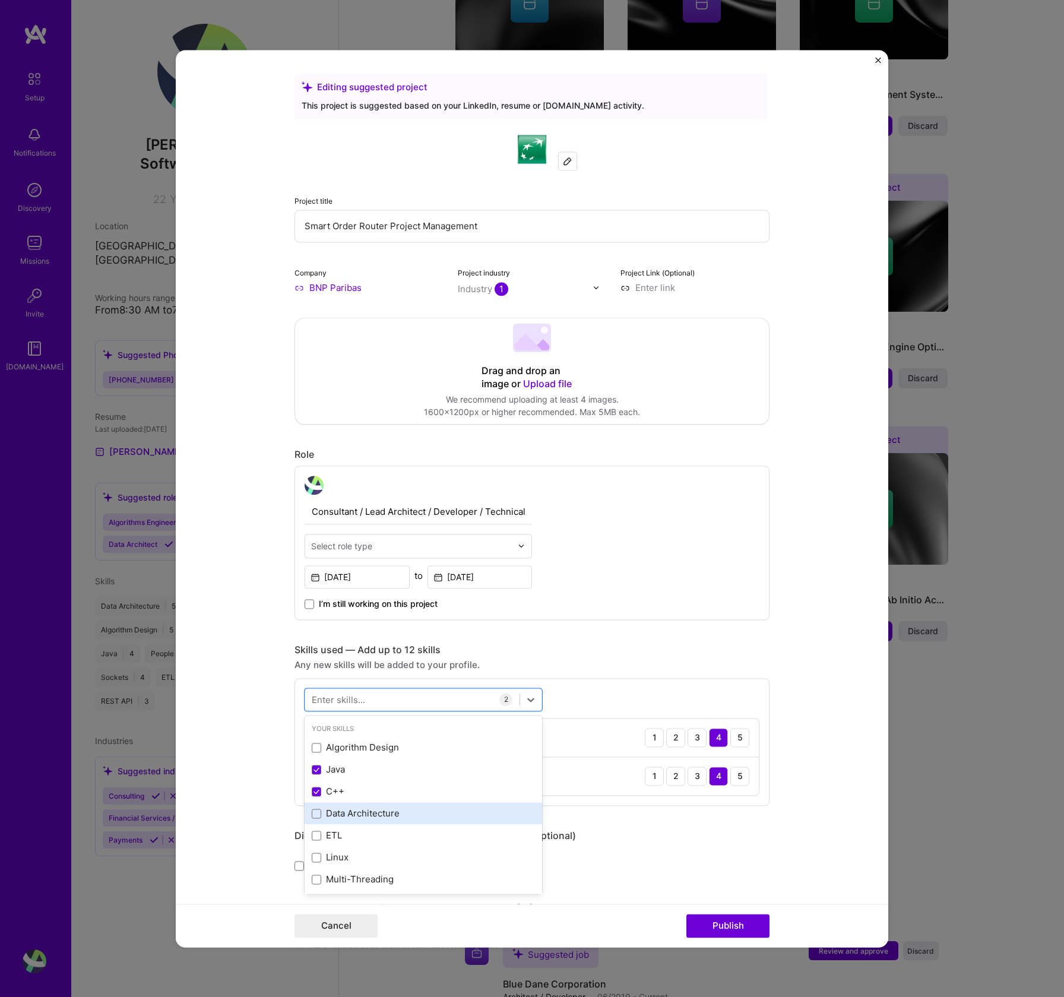
click at [343, 817] on div "Data Architecture" at bounding box center [423, 814] width 223 height 12
click at [328, 842] on div "ETL" at bounding box center [423, 836] width 223 height 12
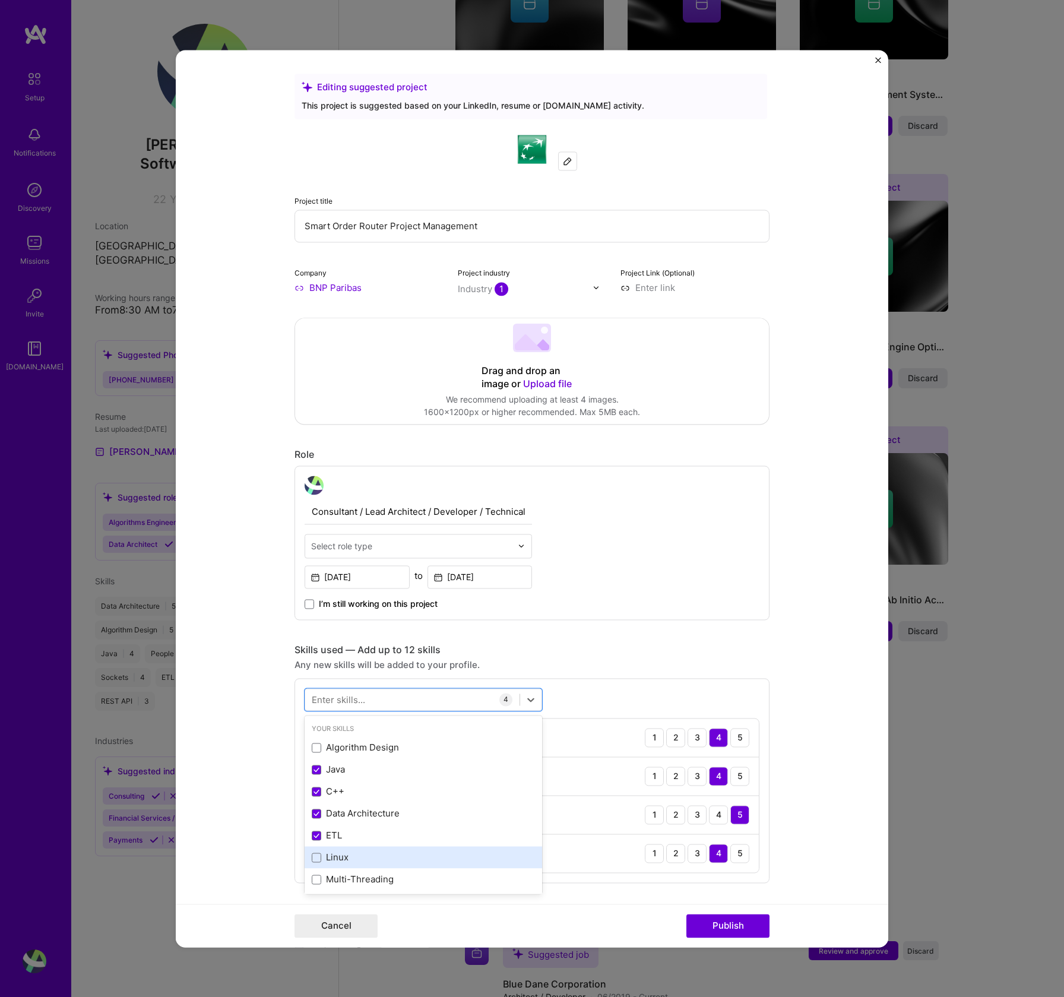
click at [333, 856] on div "Linux" at bounding box center [423, 858] width 223 height 12
click at [342, 881] on div "Multi-Threading" at bounding box center [423, 880] width 223 height 12
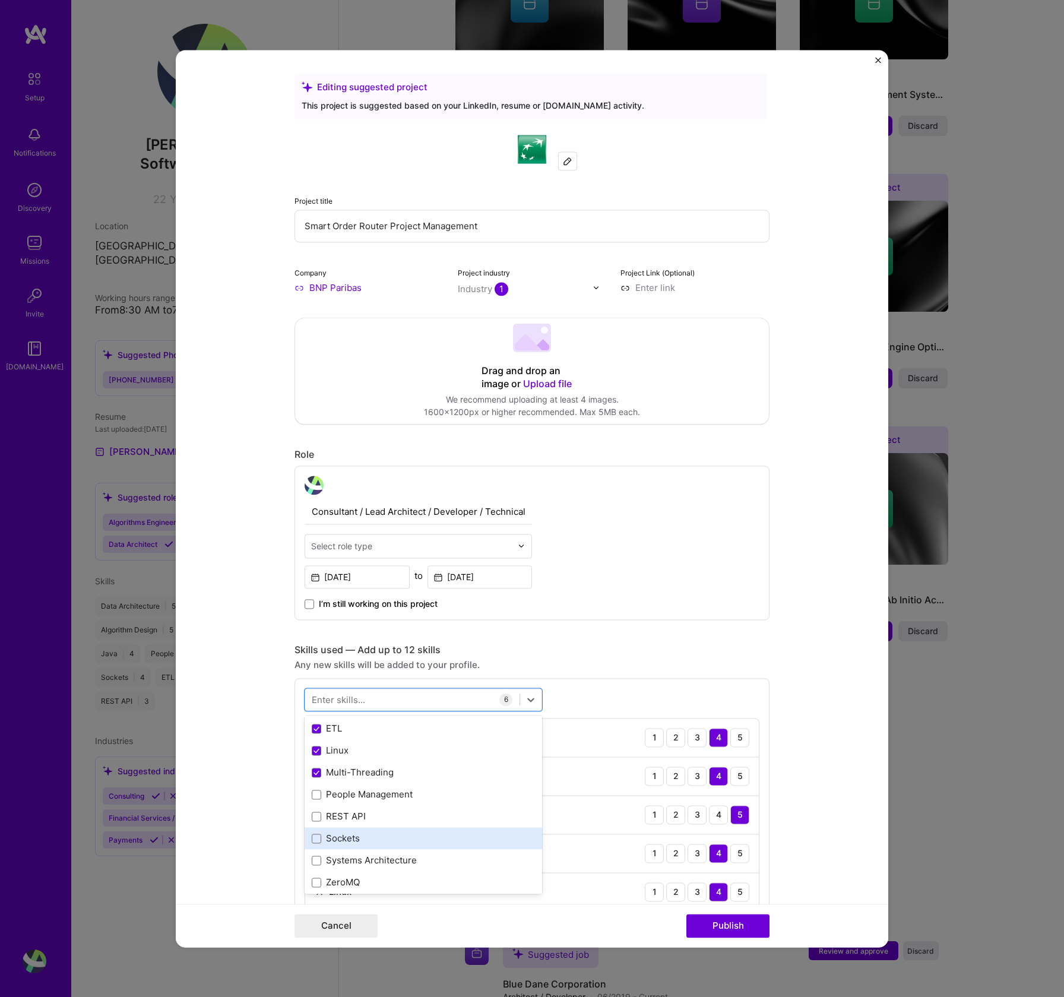
click at [325, 840] on div "Sockets" at bounding box center [423, 839] width 223 height 12
click at [340, 861] on div "Systems Architecture" at bounding box center [423, 861] width 223 height 12
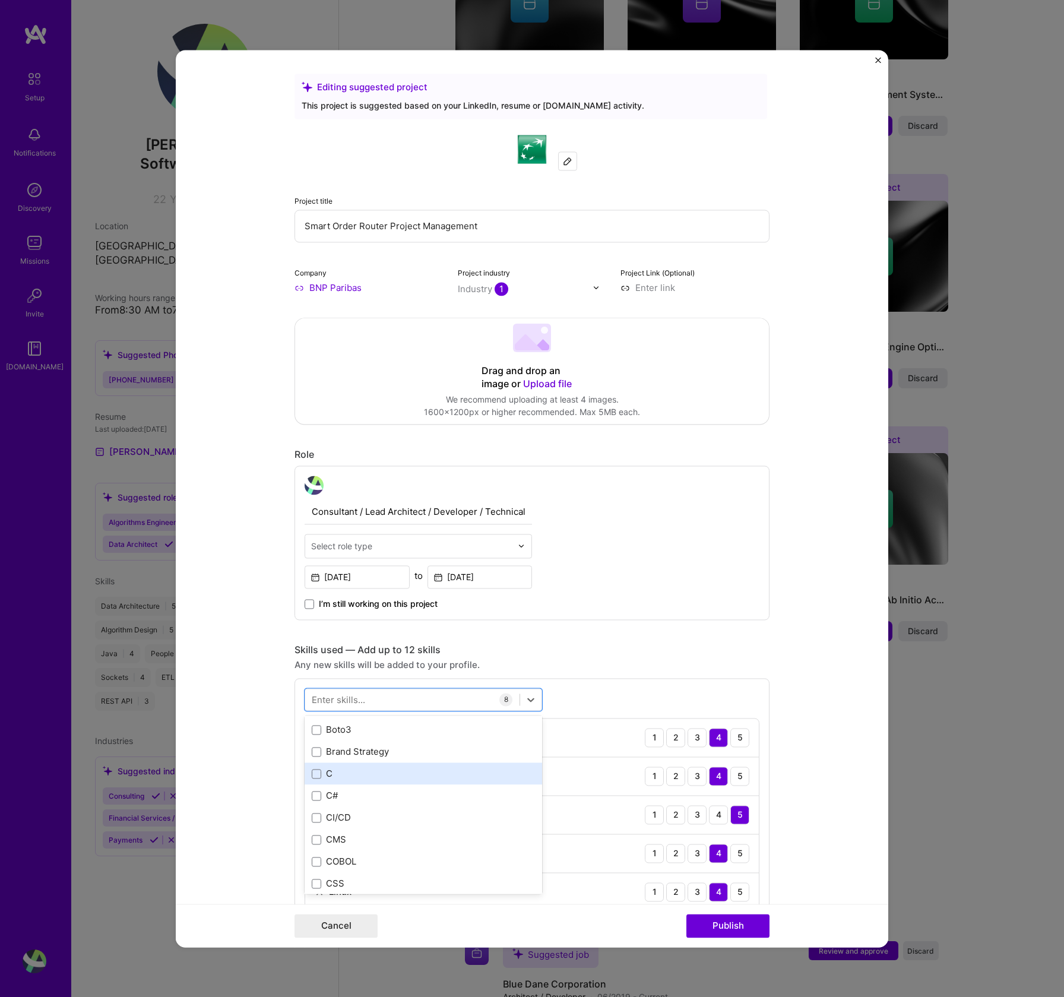
click at [378, 779] on div "C" at bounding box center [423, 774] width 223 height 12
click at [378, 779] on div "Concurrent programming" at bounding box center [423, 783] width 223 height 12
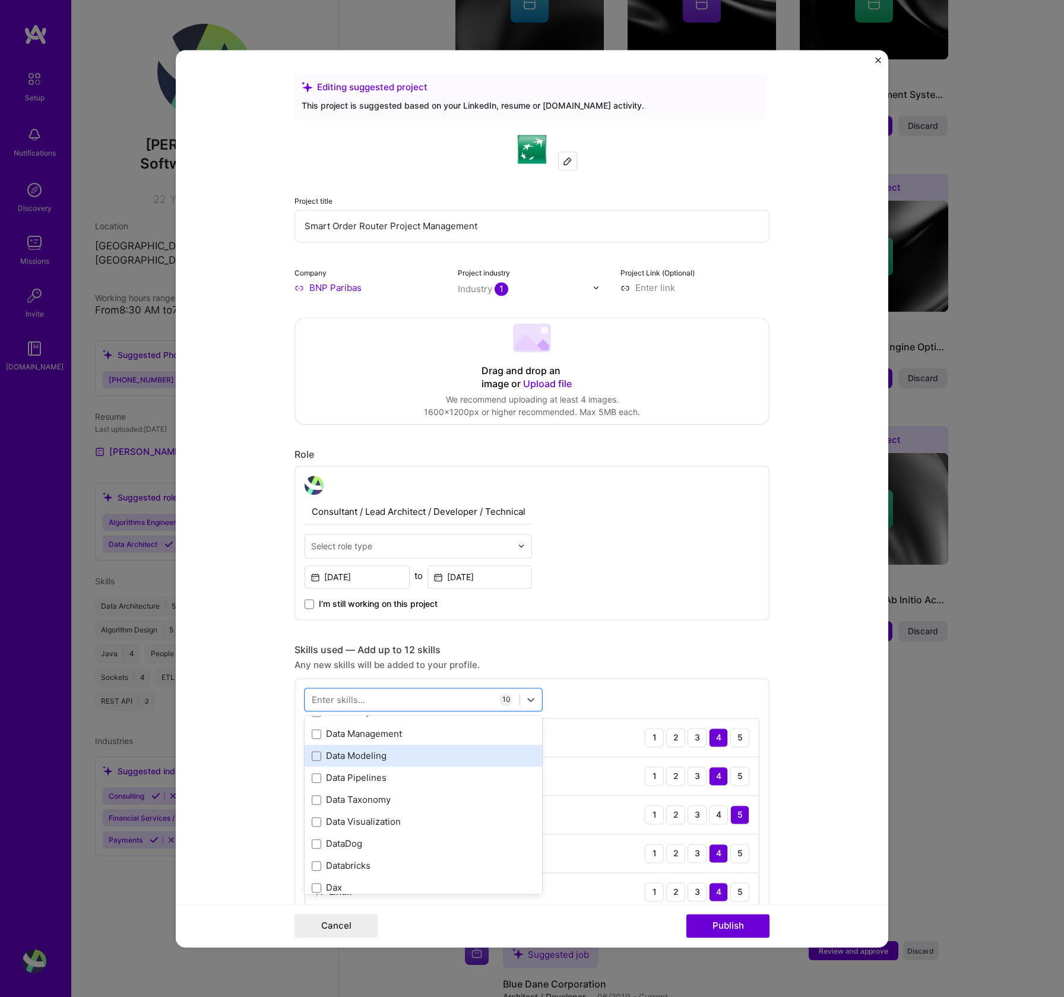
click at [369, 759] on div "Data Modeling" at bounding box center [423, 756] width 223 height 12
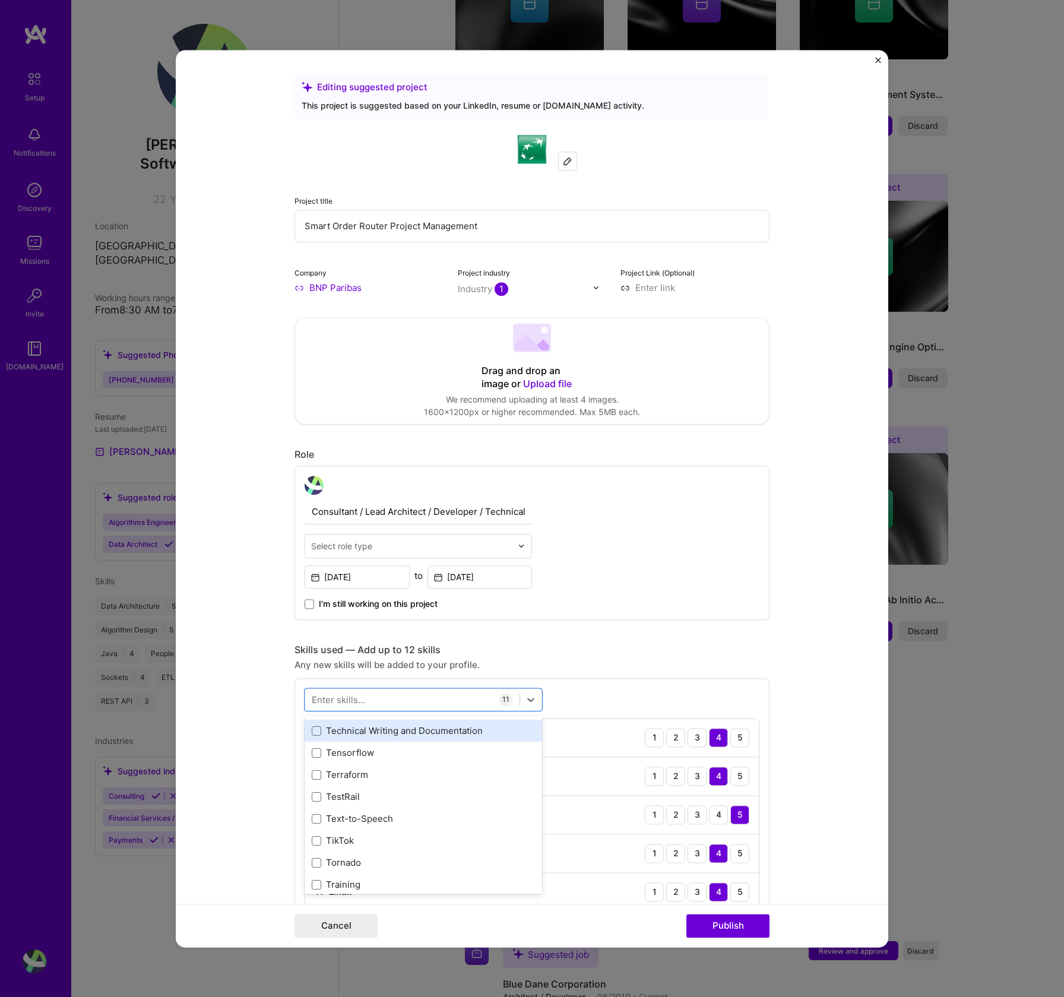
click at [375, 735] on div "Technical Writing and Documentation" at bounding box center [423, 731] width 223 height 12
click at [525, 697] on icon at bounding box center [531, 700] width 12 height 12
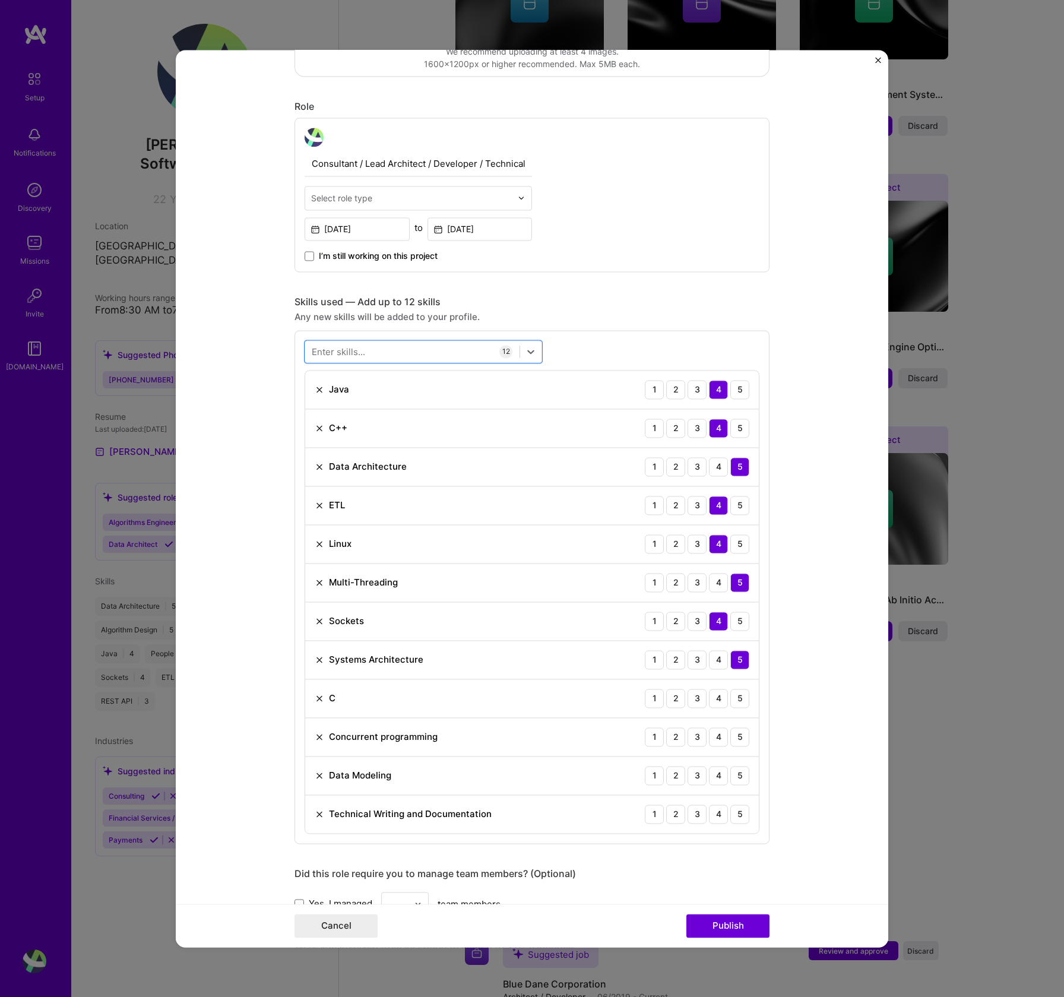
scroll to position [356, 0]
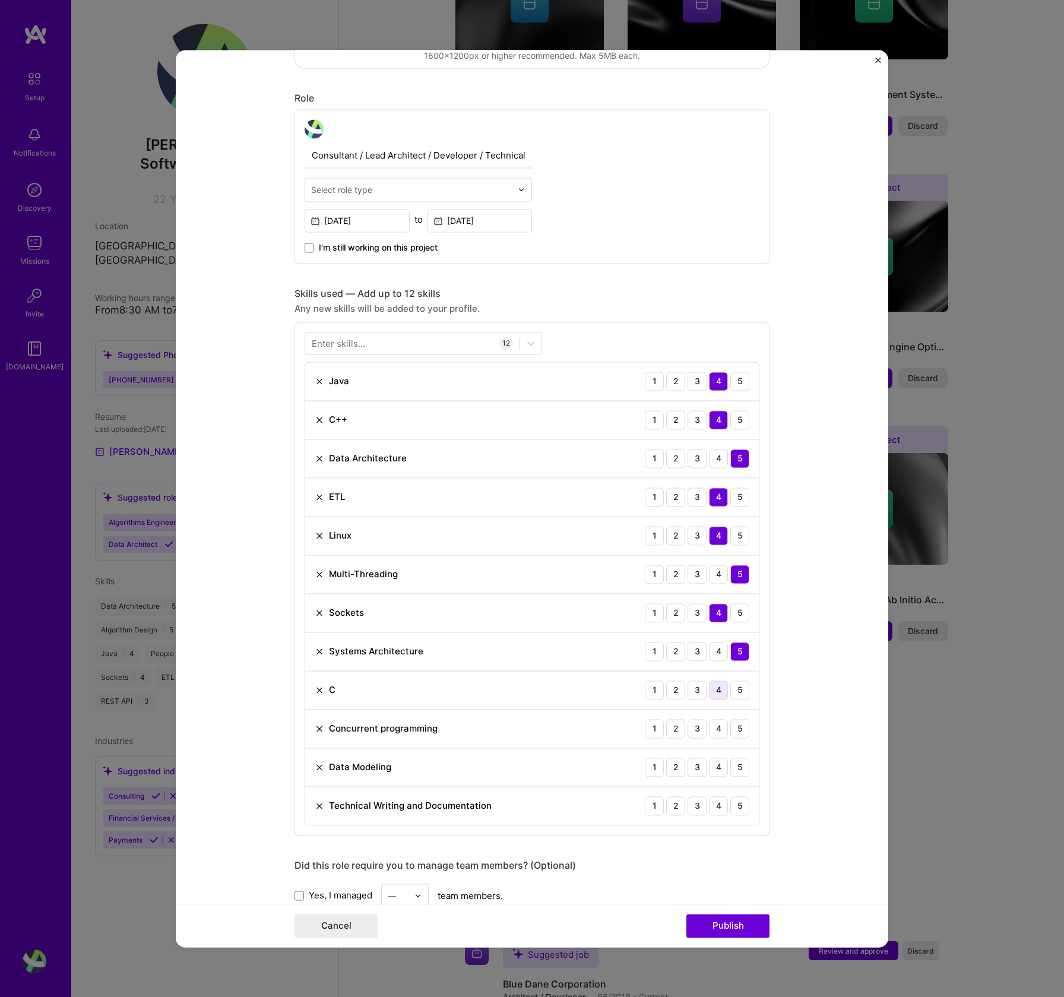
click at [711, 692] on div "4" at bounding box center [718, 690] width 19 height 19
click at [738, 726] on div "5" at bounding box center [739, 728] width 19 height 19
click at [740, 769] on div "5" at bounding box center [739, 767] width 19 height 19
click at [714, 806] on div "4" at bounding box center [718, 805] width 19 height 19
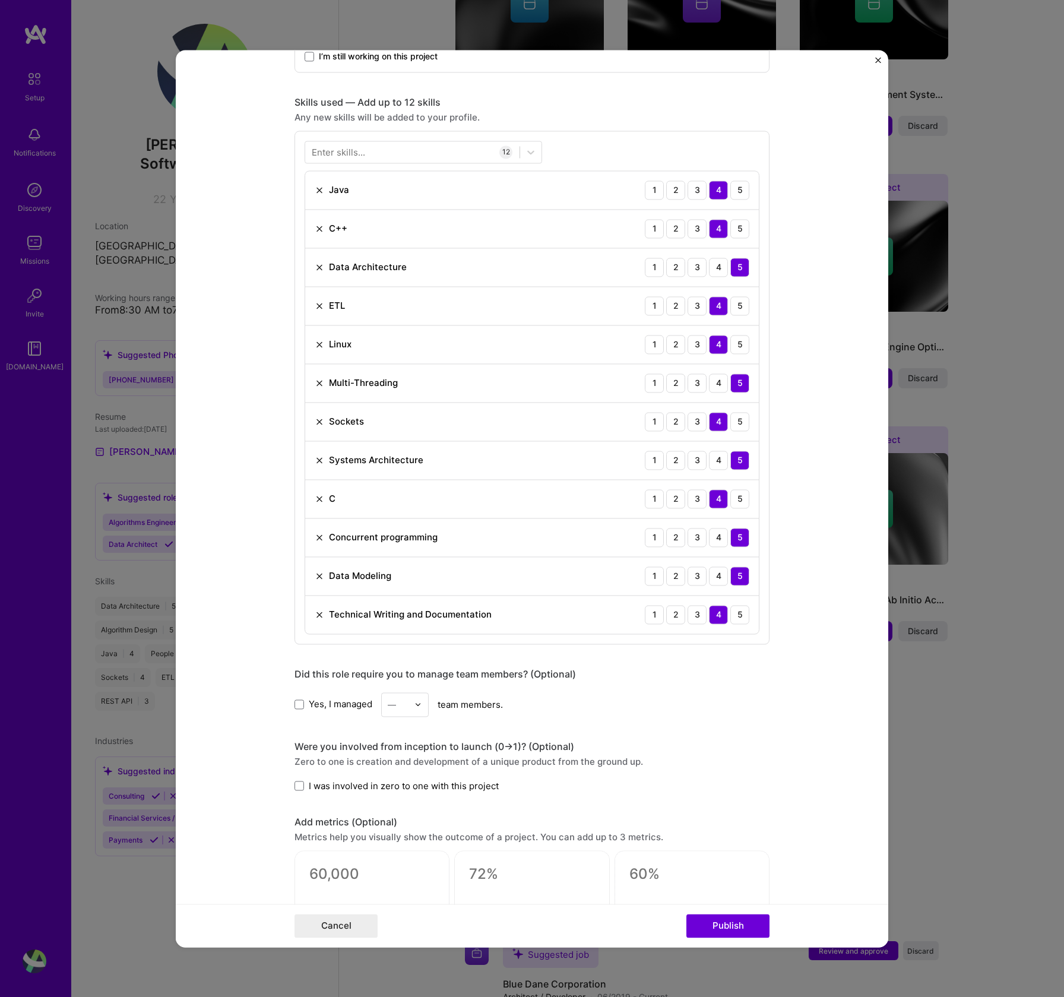
scroll to position [552, 0]
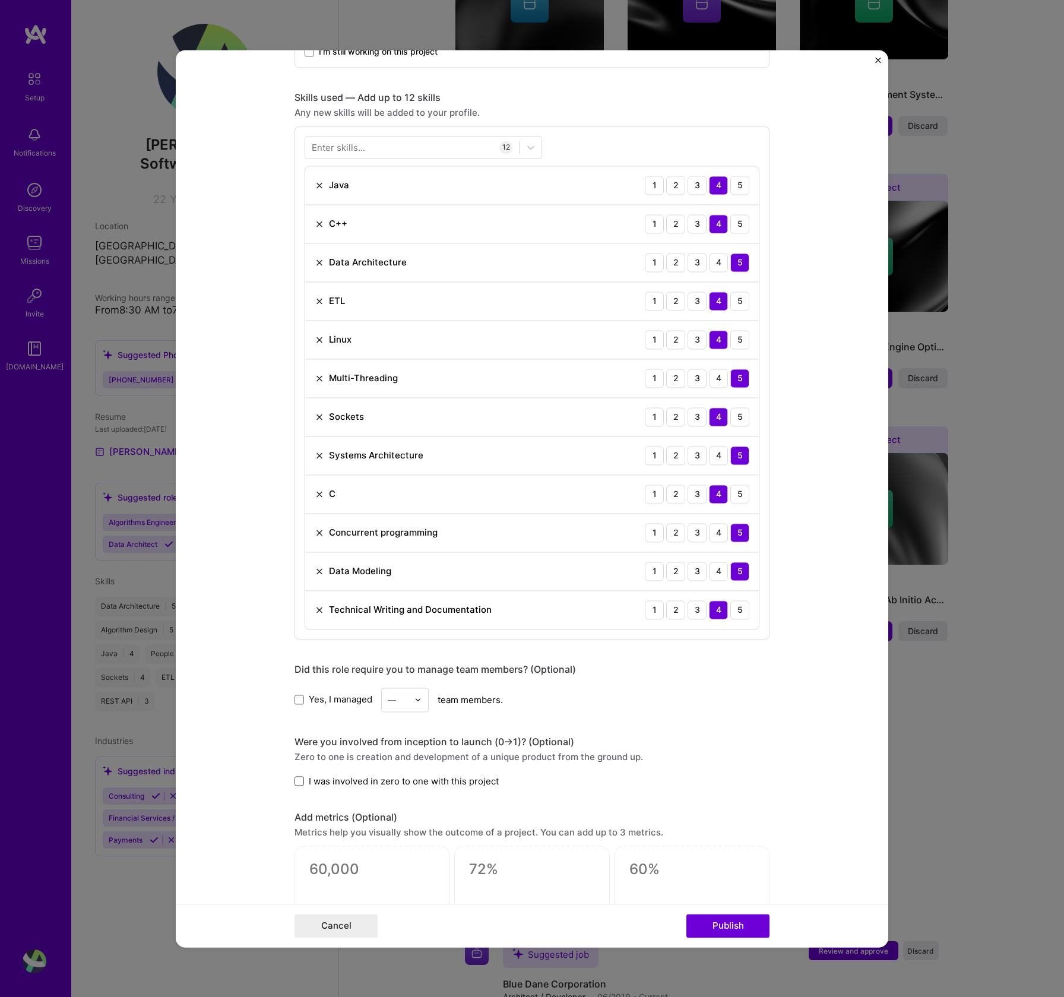
click at [295, 782] on span at bounding box center [300, 782] width 10 height 10
click at [0, 0] on input "I was involved in zero to one with this project" at bounding box center [0, 0] width 0 height 0
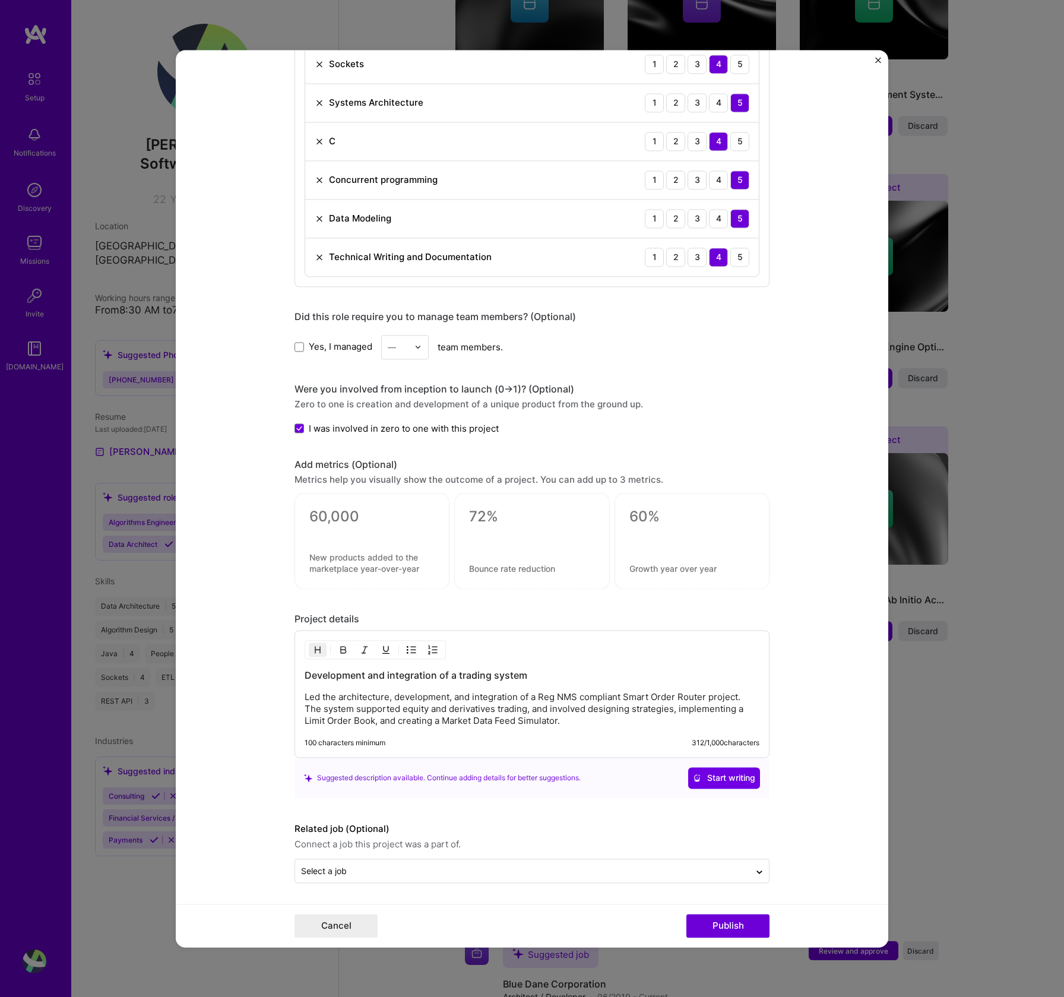
scroll to position [906, 0]
click at [721, 926] on button "Publish" at bounding box center [728, 926] width 83 height 24
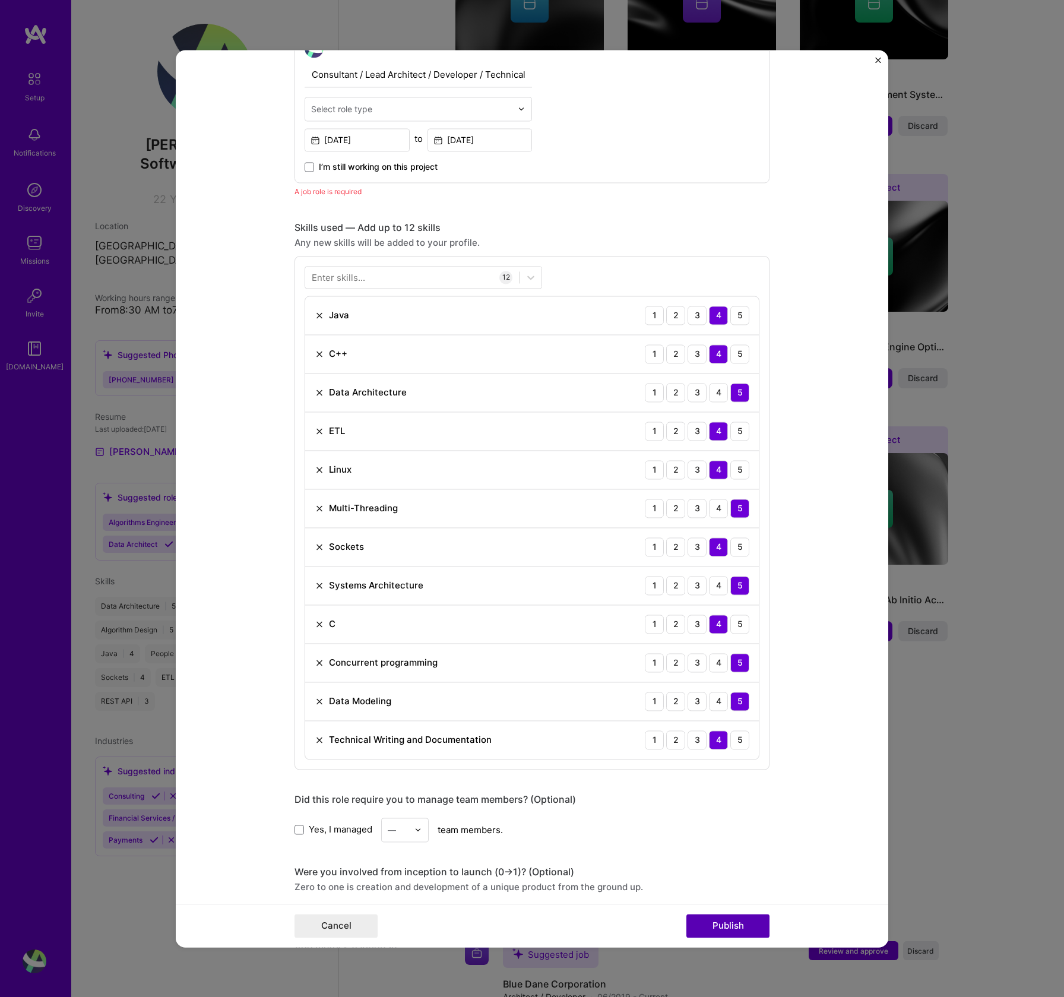
scroll to position [399, 0]
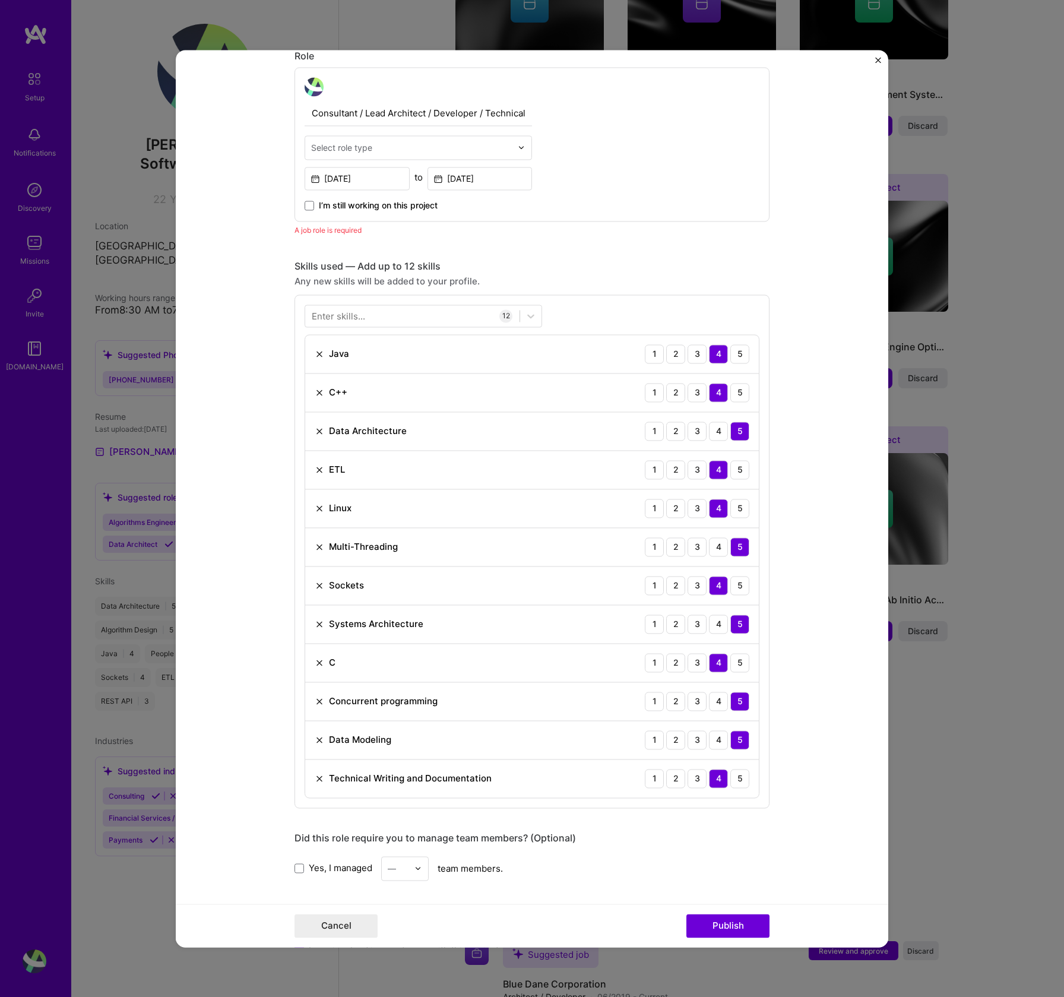
click at [374, 226] on div "A job role is required" at bounding box center [532, 230] width 475 height 12
click at [363, 148] on div "Select role type" at bounding box center [341, 147] width 61 height 12
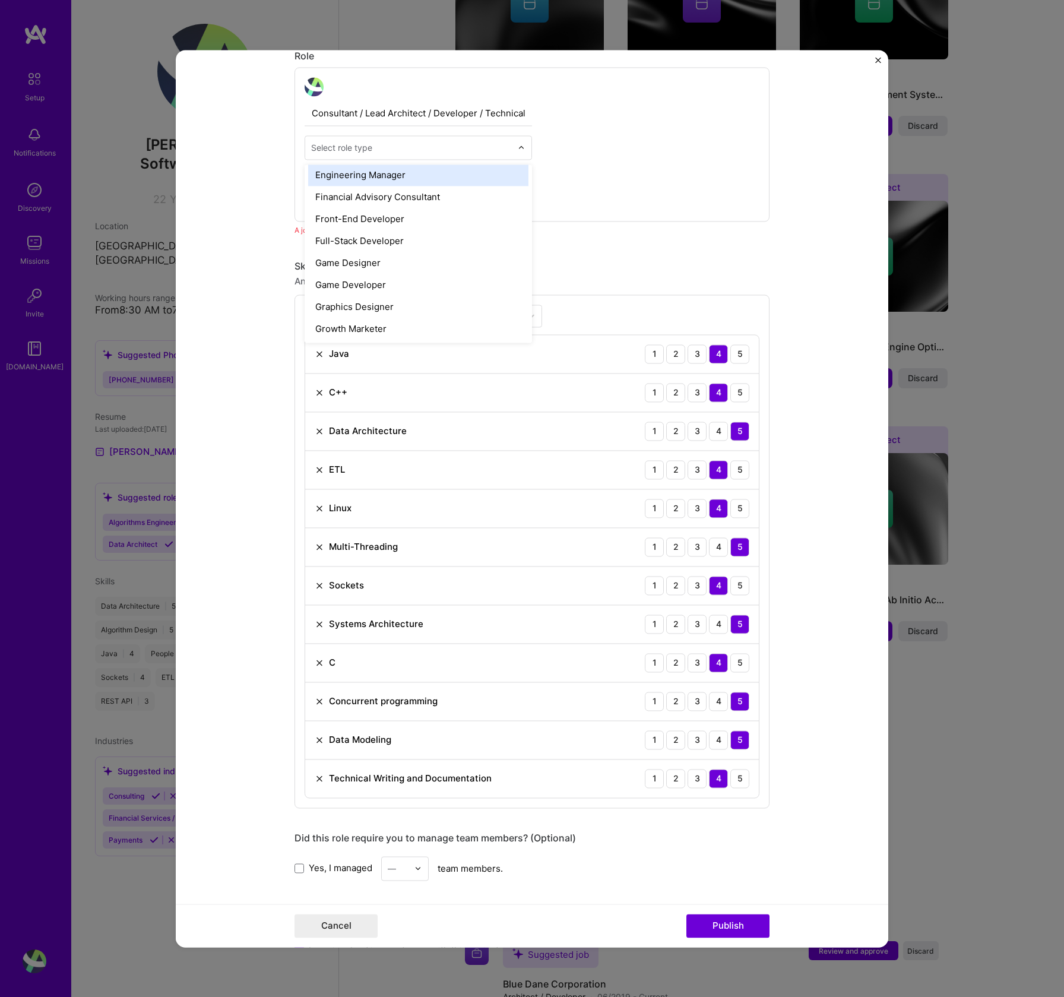
click at [380, 177] on div "Engineering Manager" at bounding box center [418, 175] width 220 height 22
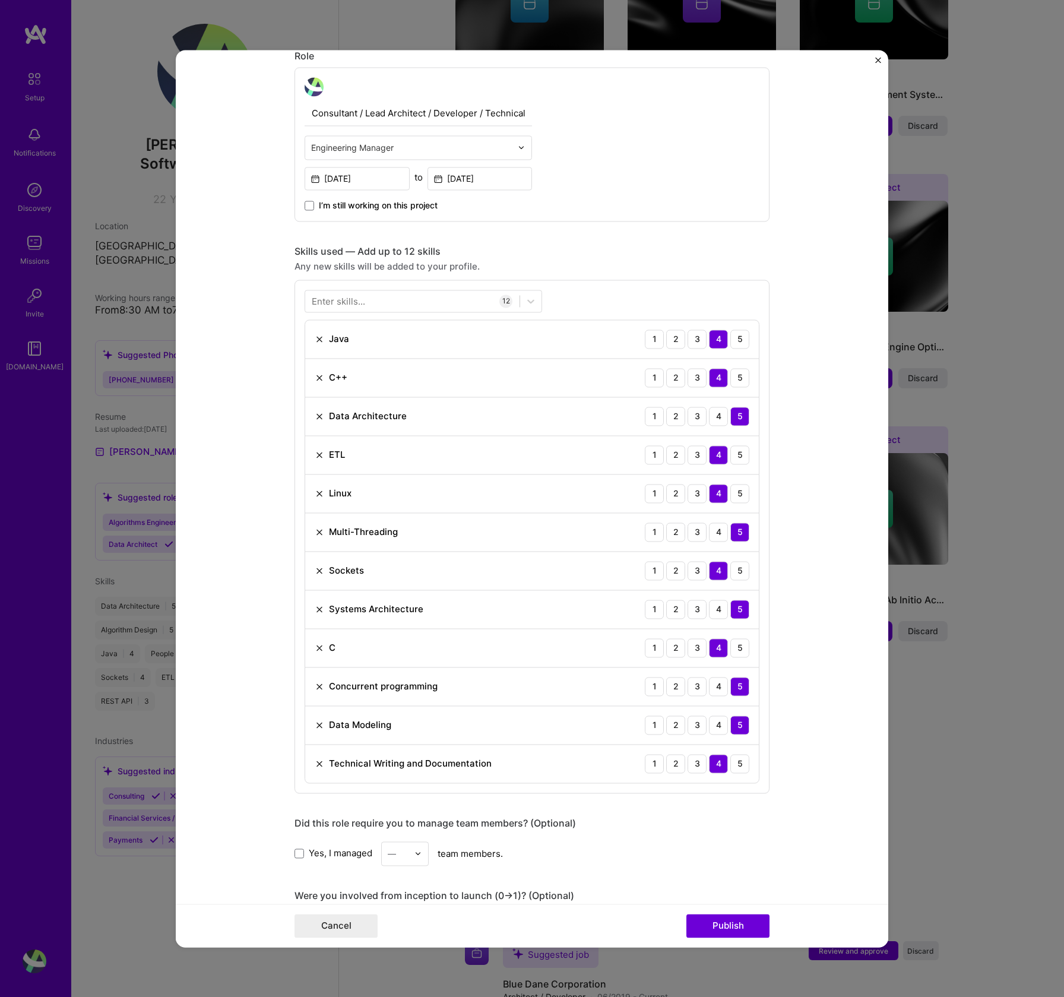
click at [386, 150] on input "text" at bounding box center [411, 147] width 201 height 12
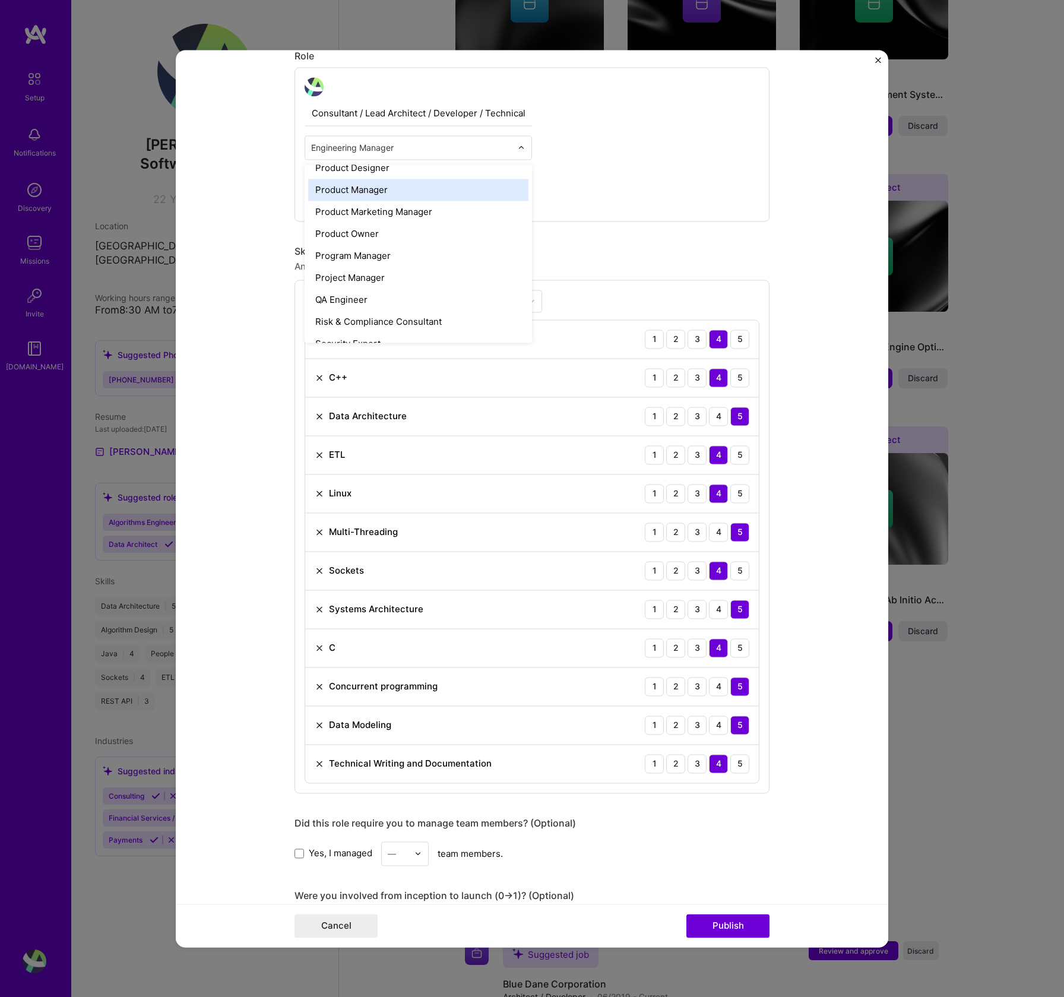
scroll to position [1069, 0]
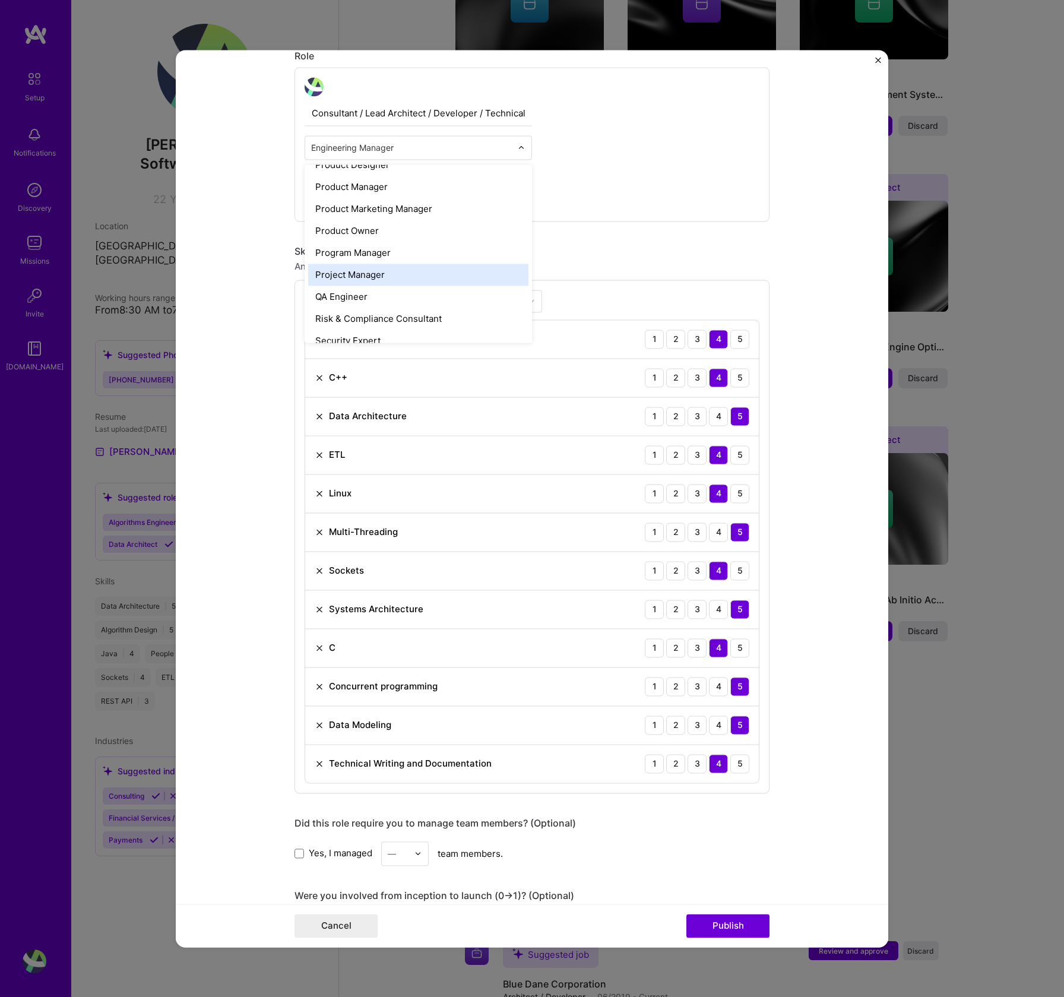
click at [371, 275] on div "Project Manager" at bounding box center [418, 275] width 220 height 22
click at [383, 145] on input "text" at bounding box center [411, 147] width 201 height 12
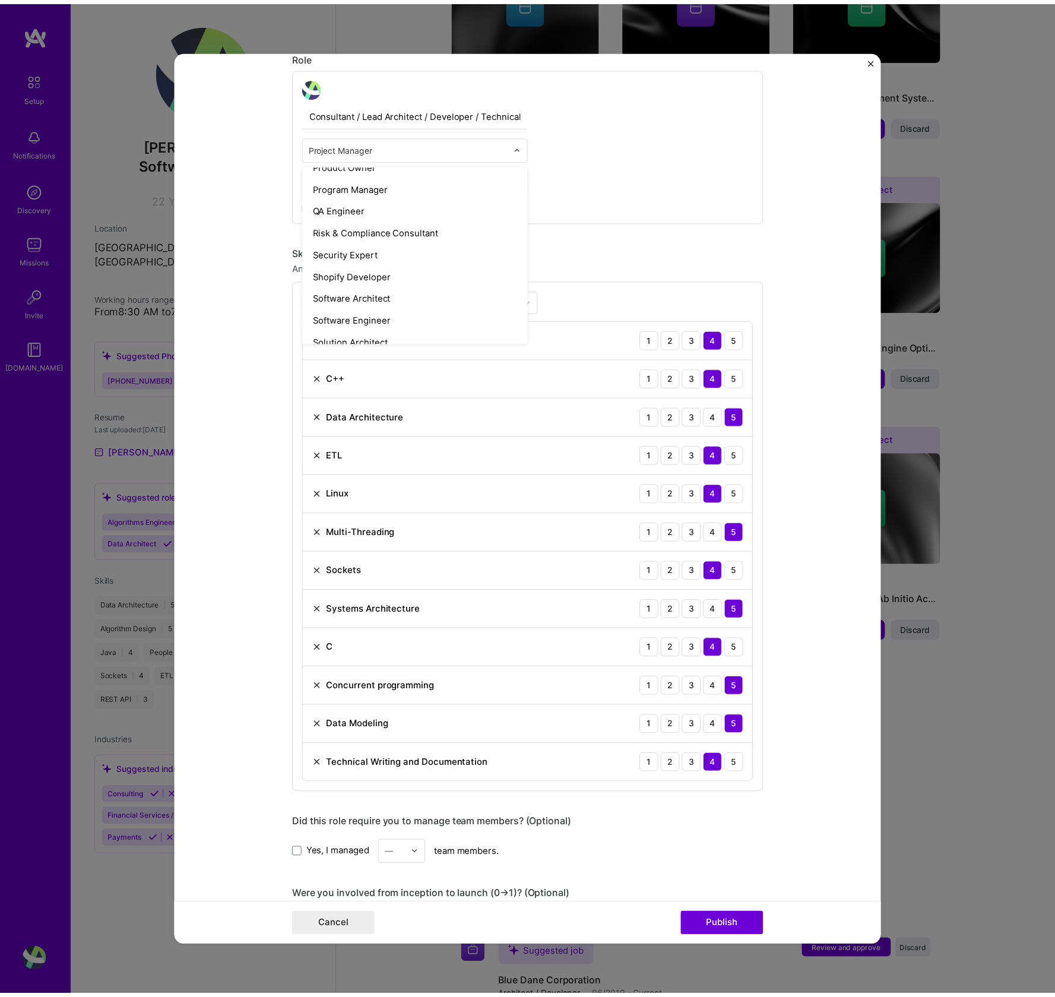
scroll to position [1158, 0]
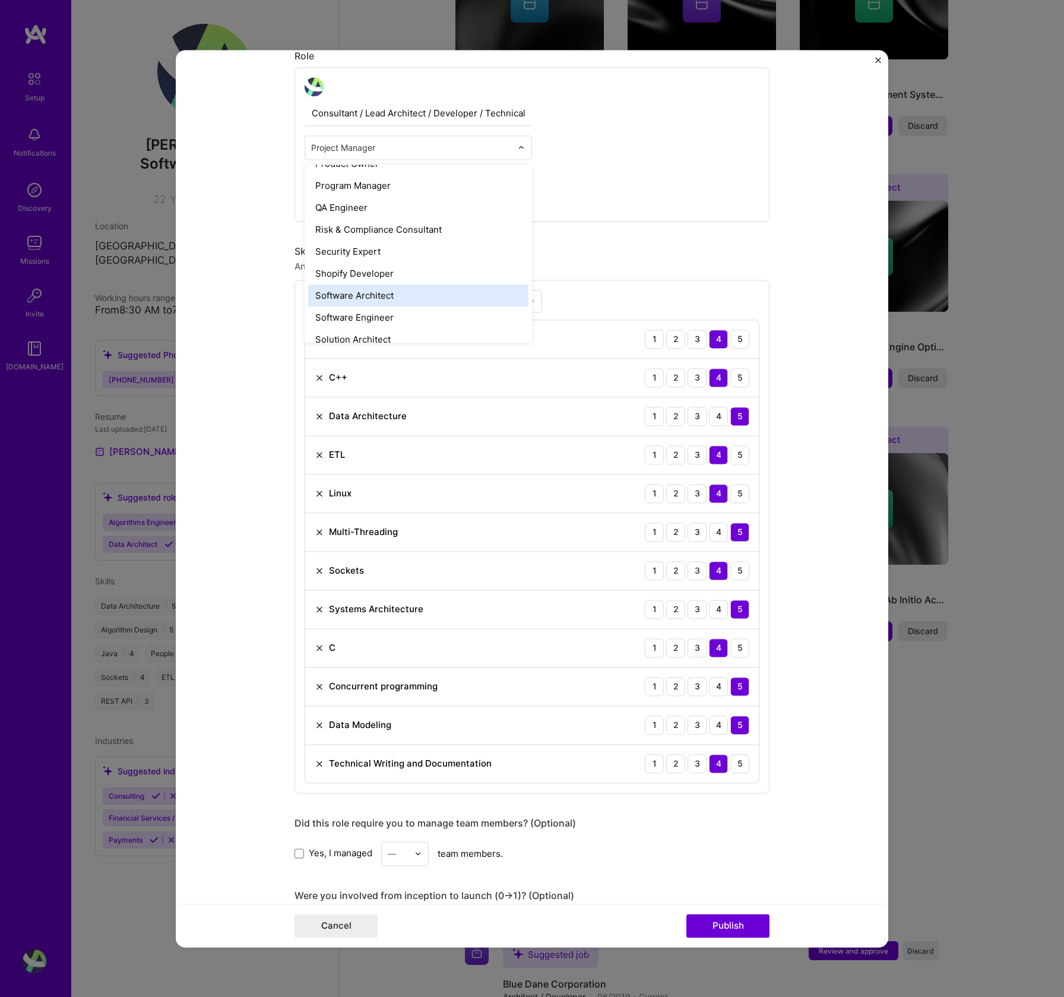
click at [380, 290] on div "Software Architect" at bounding box center [418, 295] width 220 height 22
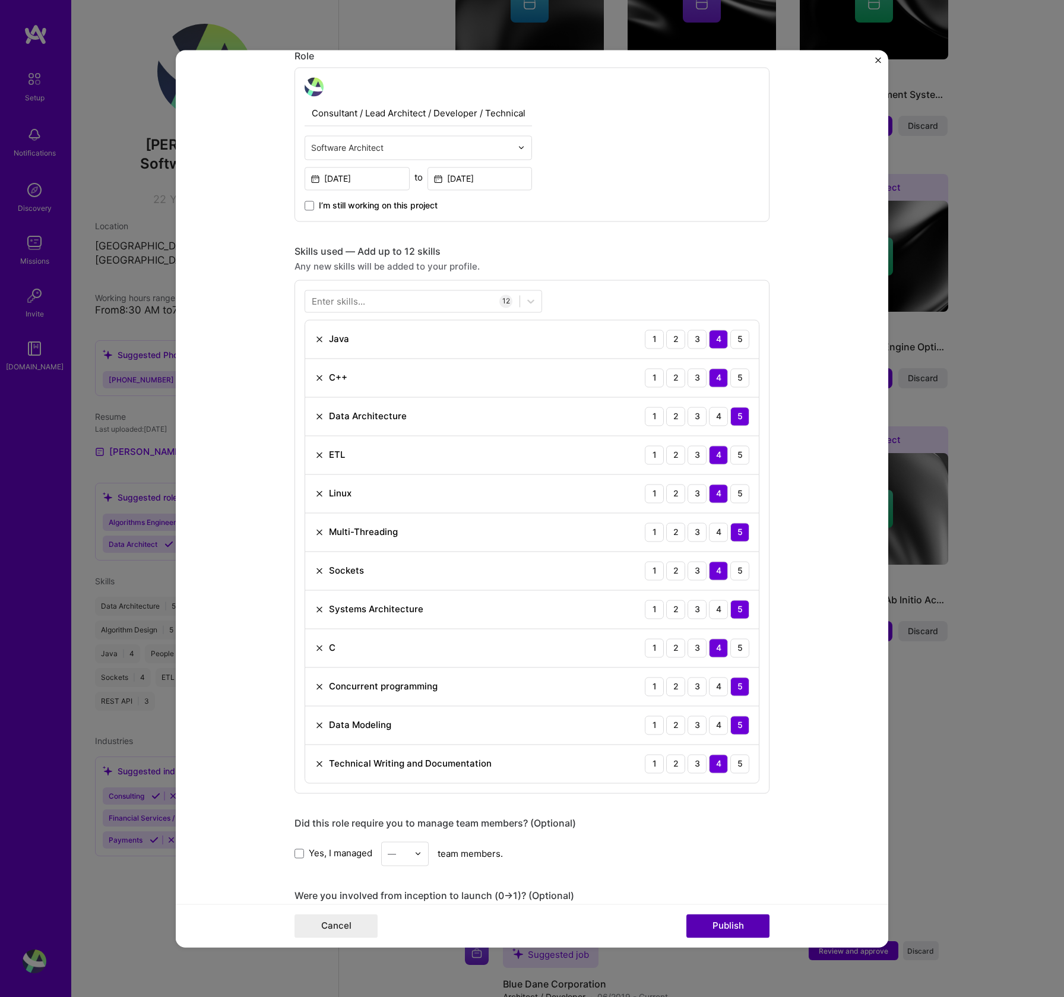
click at [727, 927] on button "Publish" at bounding box center [728, 926] width 83 height 24
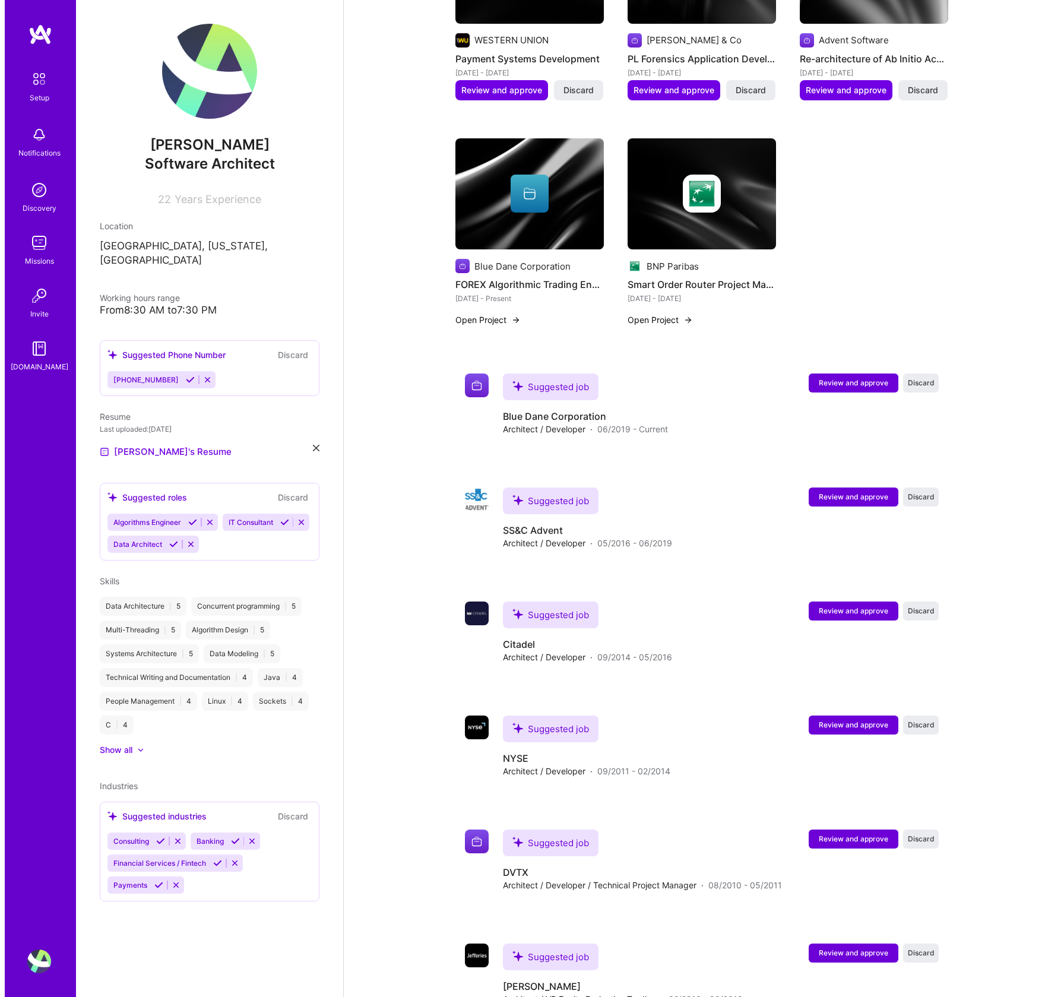
scroll to position [1117, 0]
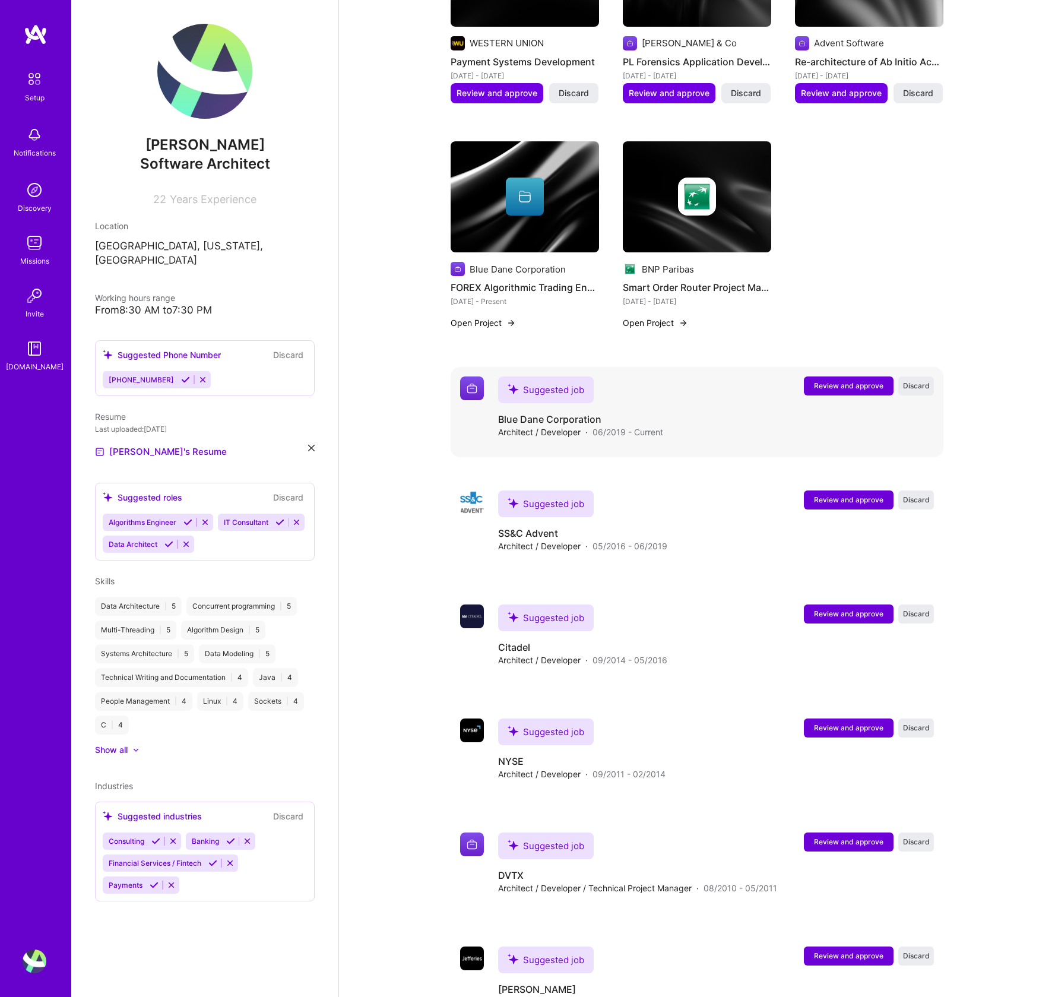
click at [849, 381] on span "Review and approve" at bounding box center [848, 386] width 69 height 10
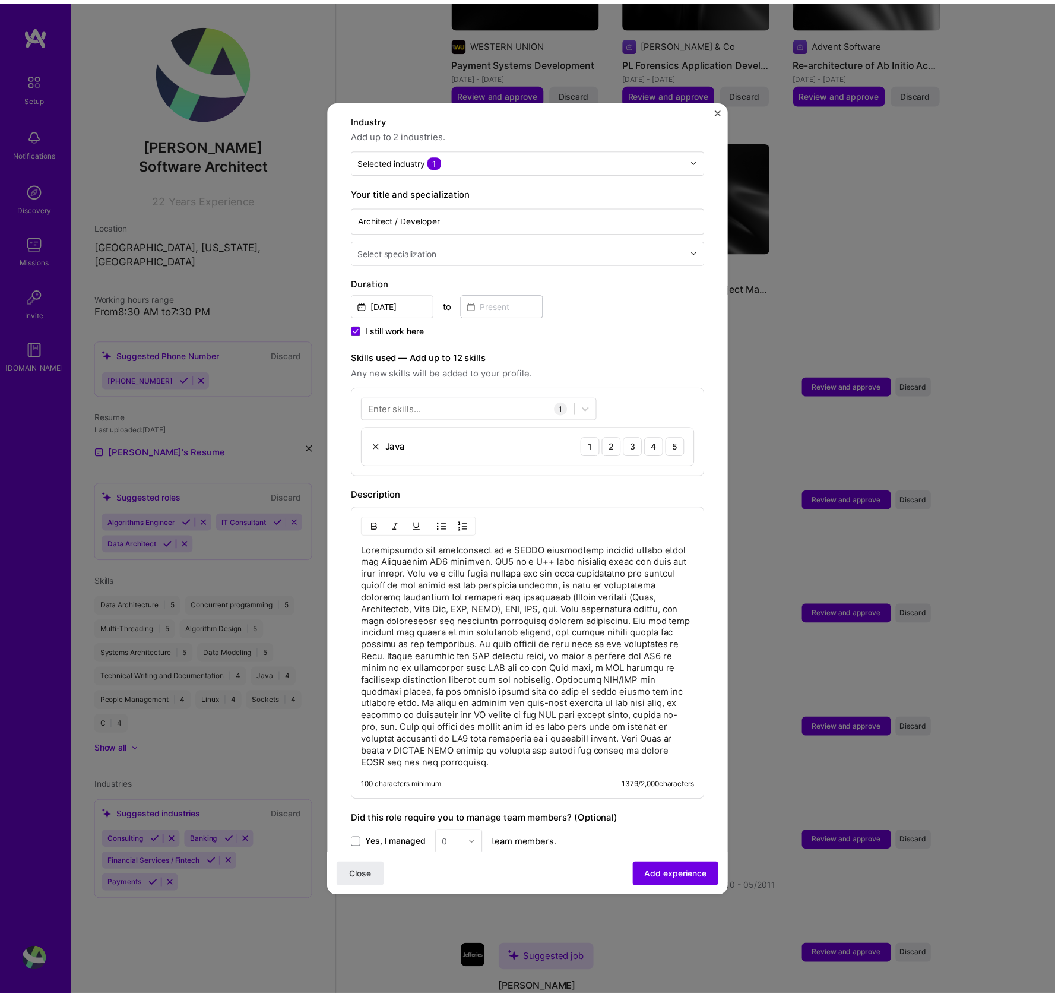
scroll to position [0, 0]
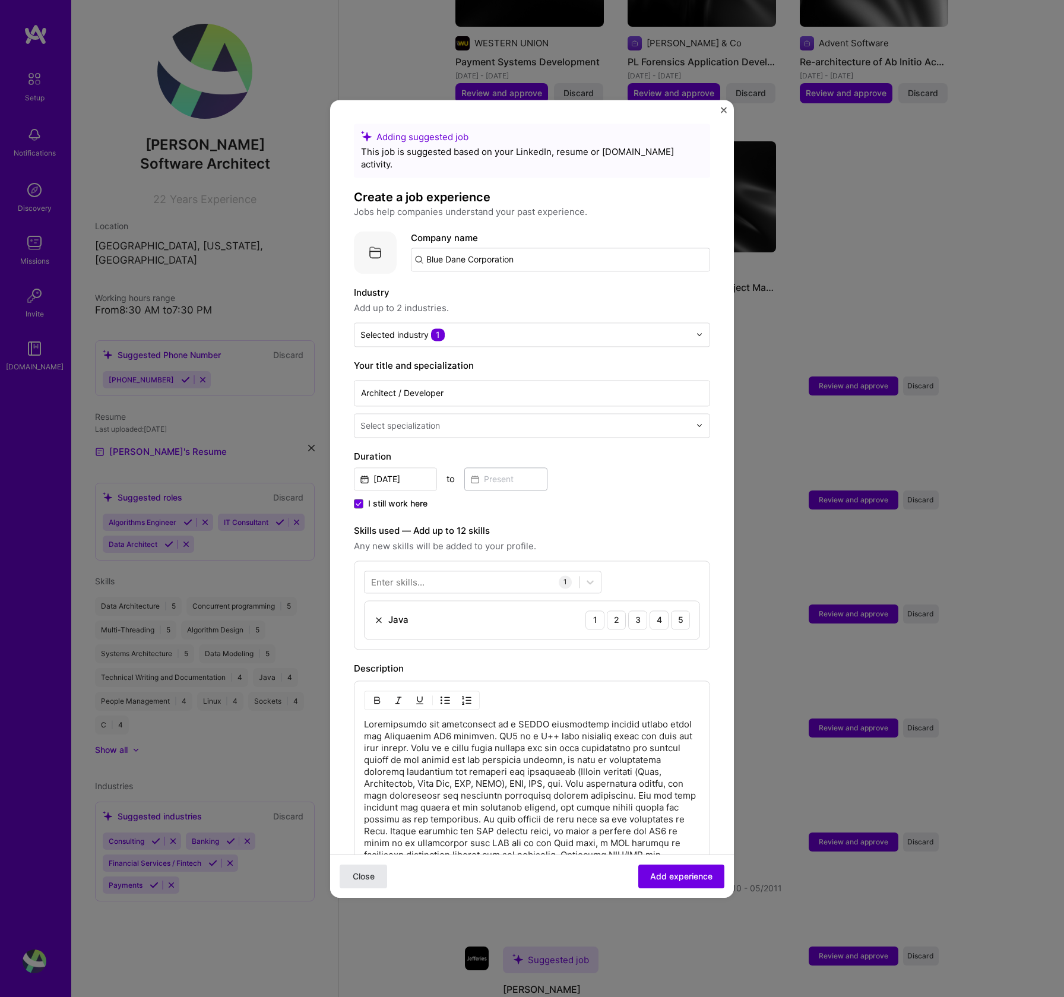
click at [362, 881] on span "Close" at bounding box center [364, 876] width 22 height 12
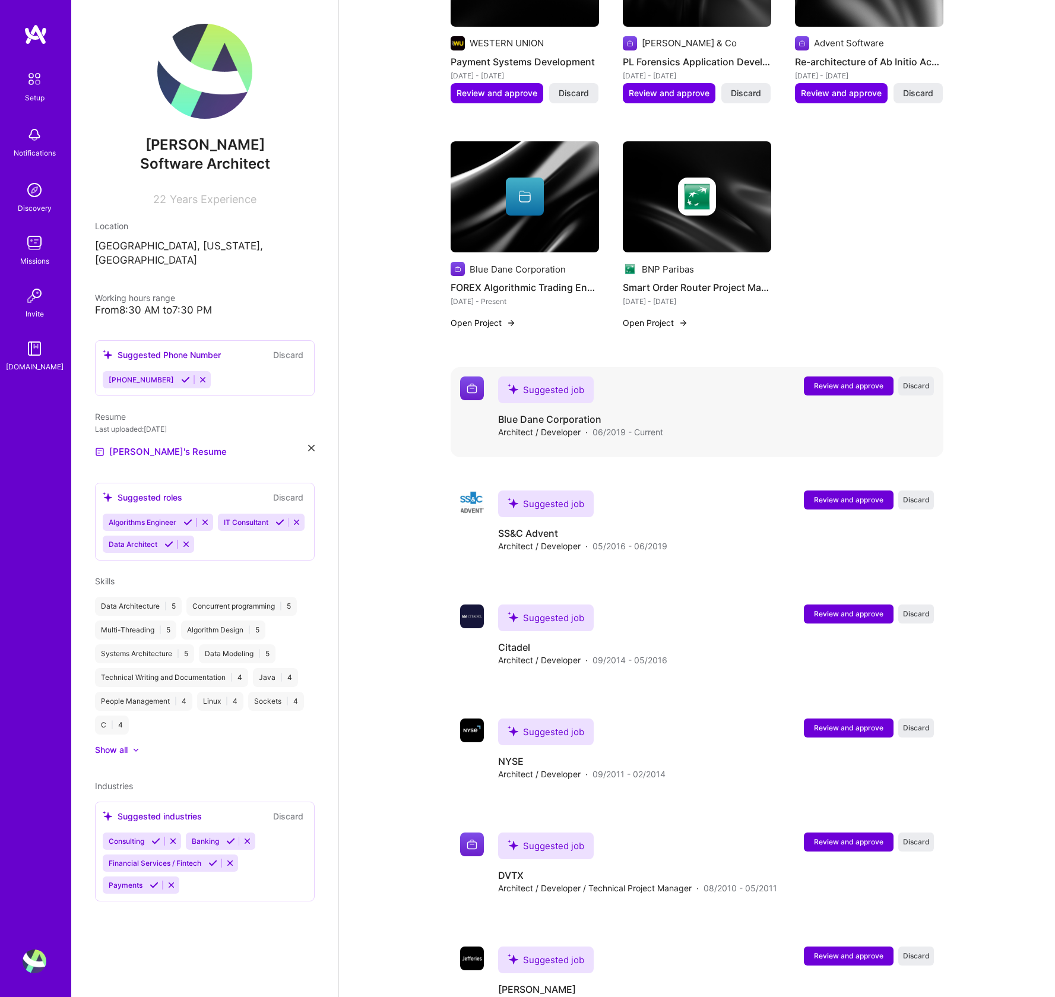
click at [824, 381] on span "Review and approve" at bounding box center [848, 386] width 69 height 10
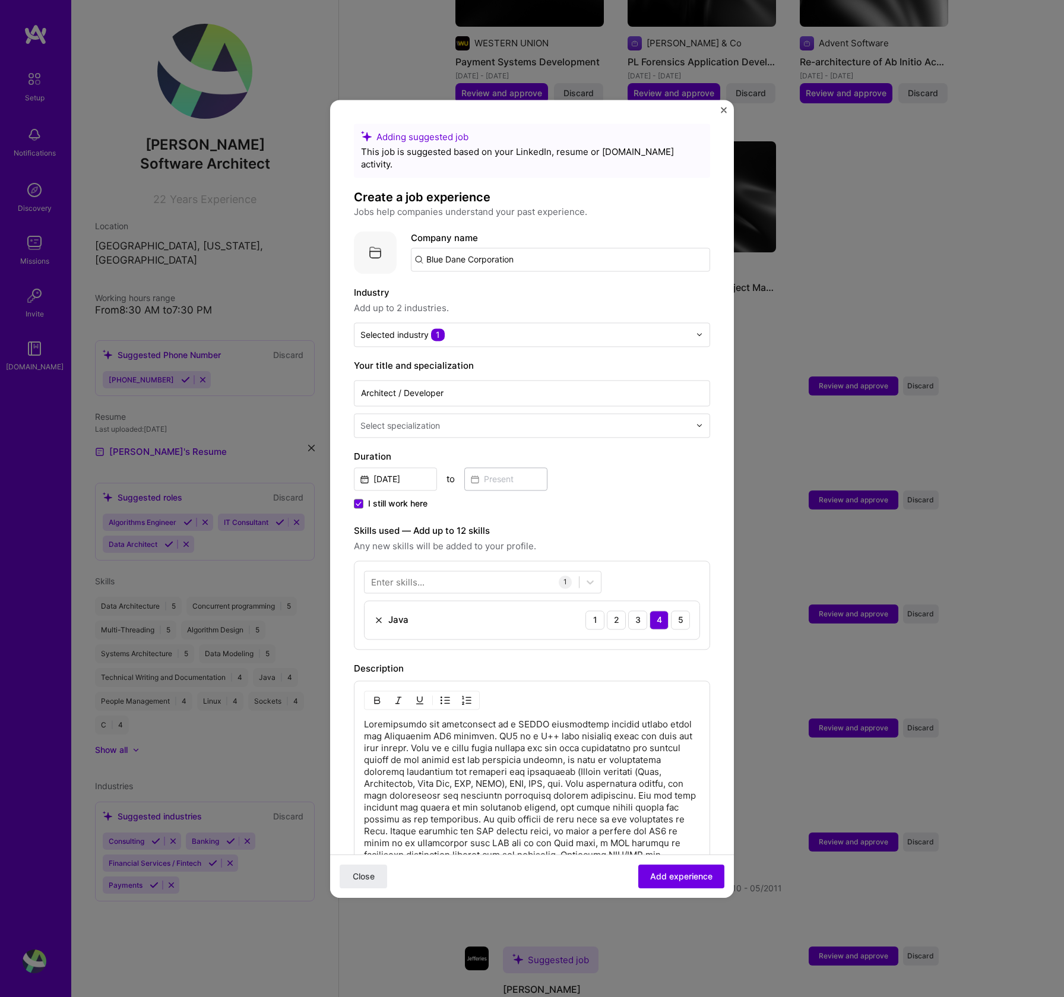
drag, startPoint x: 764, startPoint y: 434, endPoint x: 761, endPoint y: 419, distance: 14.7
click at [761, 419] on div "Adding suggested job This job is suggested based on your LinkedIn, resume or [D…" at bounding box center [532, 498] width 1064 height 997
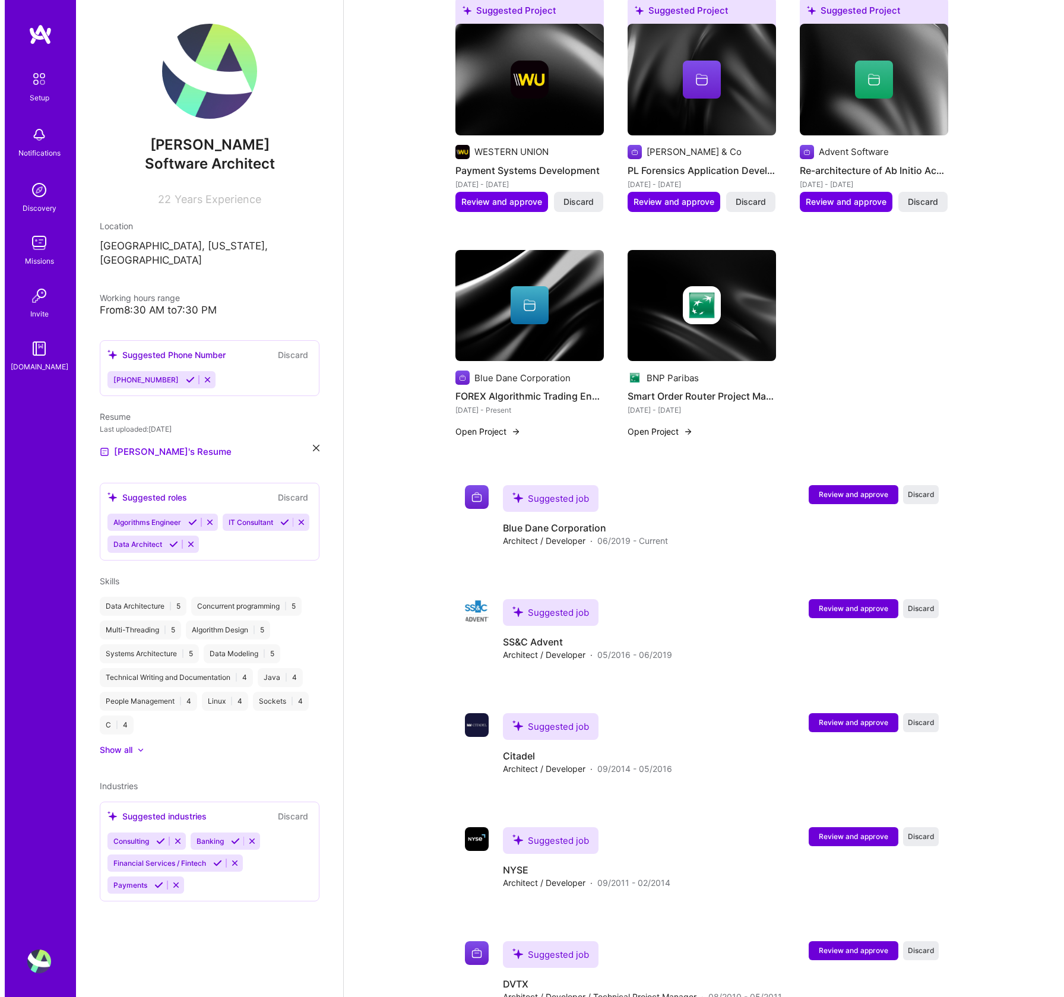
scroll to position [1001, 0]
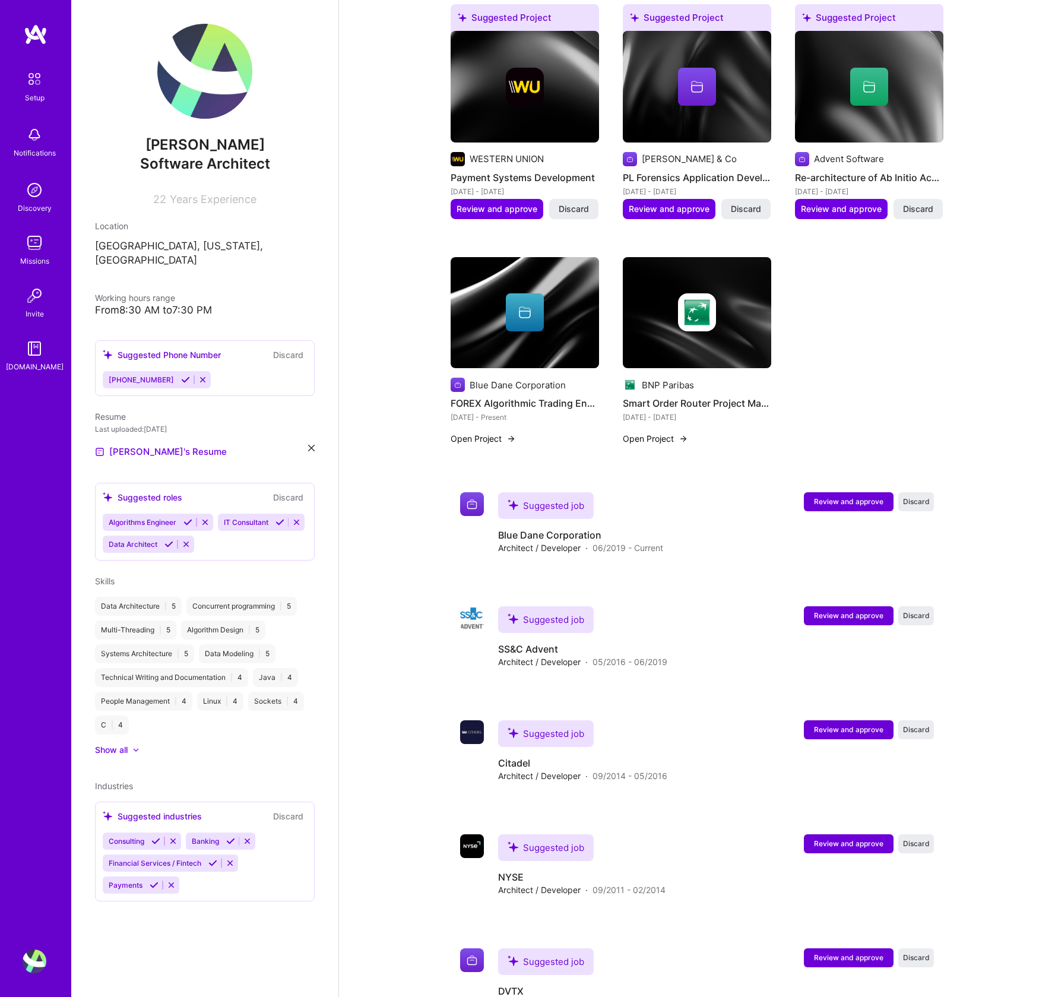
click at [636, 432] on button "Open Project" at bounding box center [655, 438] width 65 height 12
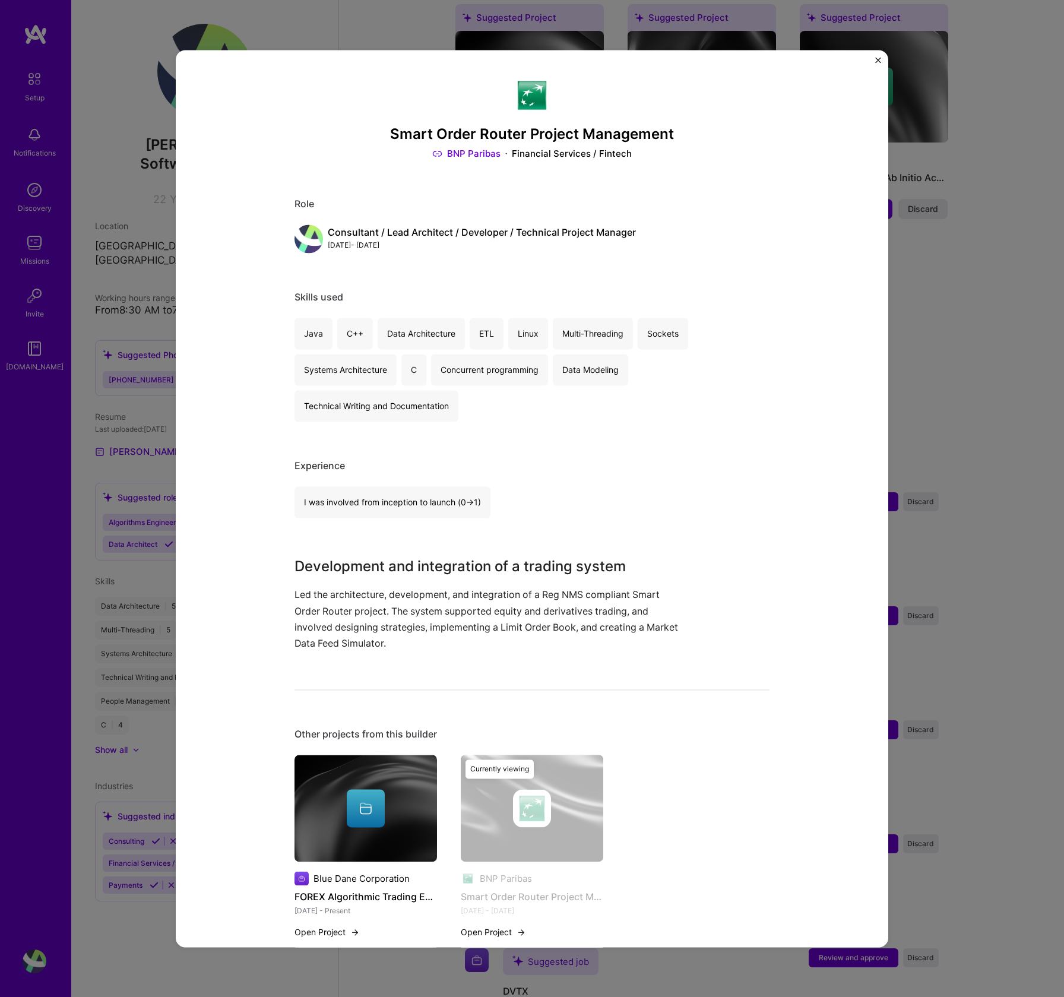
click at [875, 59] on img "Close" at bounding box center [878, 60] width 6 height 6
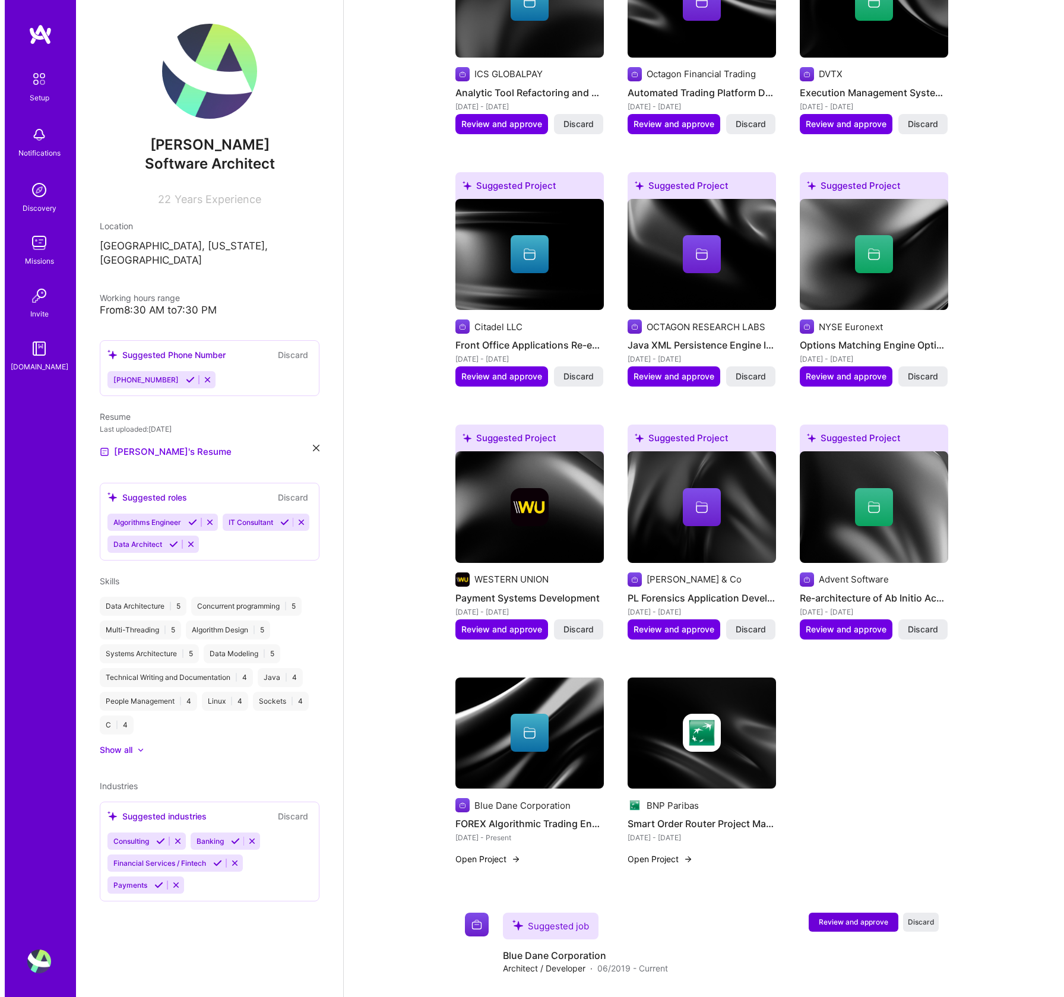
scroll to position [579, 0]
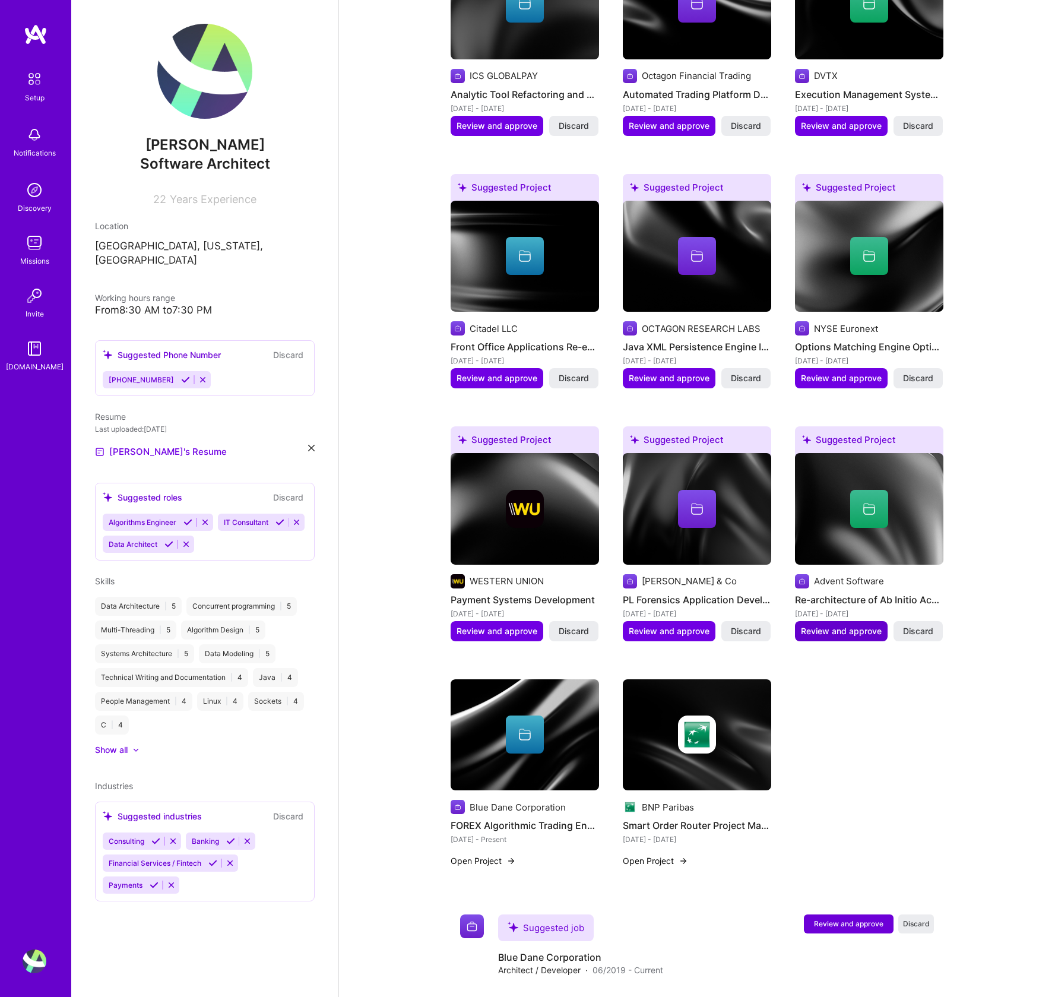
click at [828, 625] on span "Review and approve" at bounding box center [841, 631] width 81 height 12
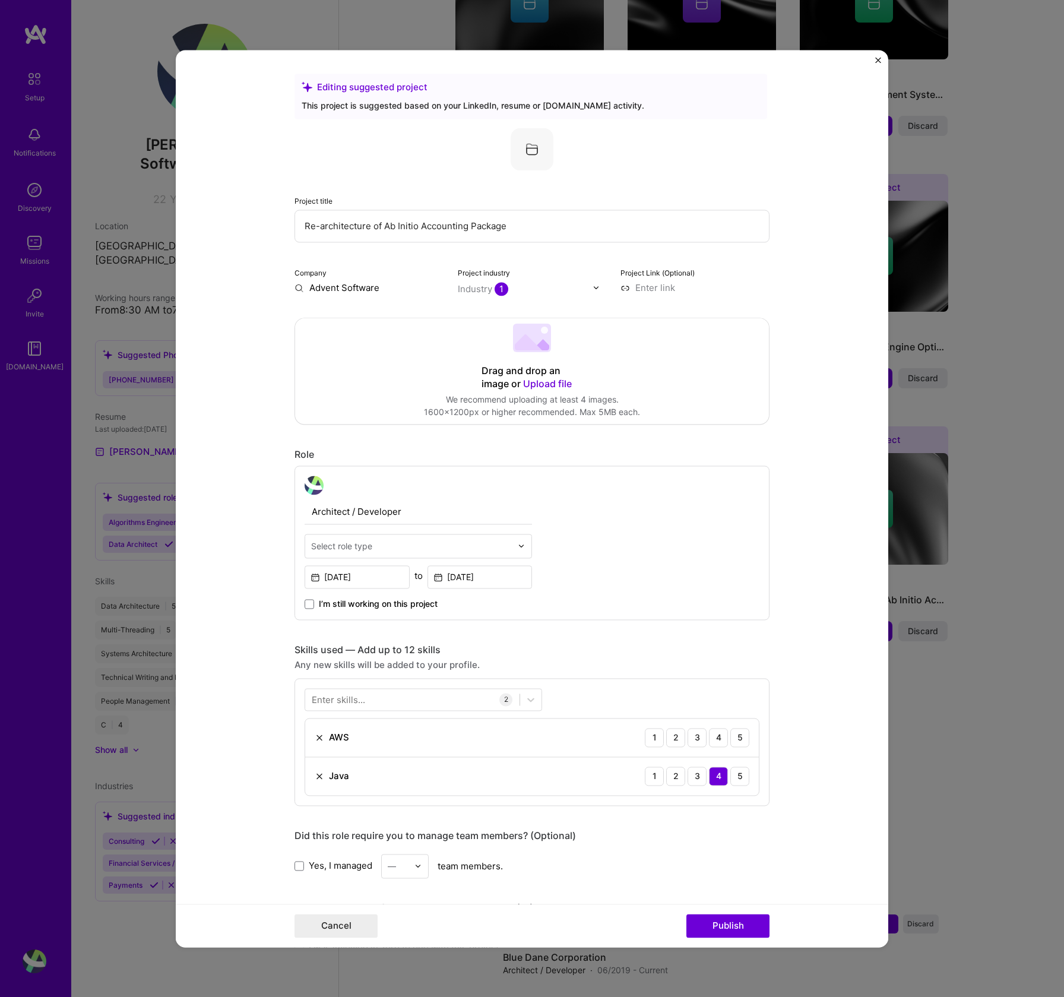
click at [593, 287] on img at bounding box center [596, 287] width 7 height 7
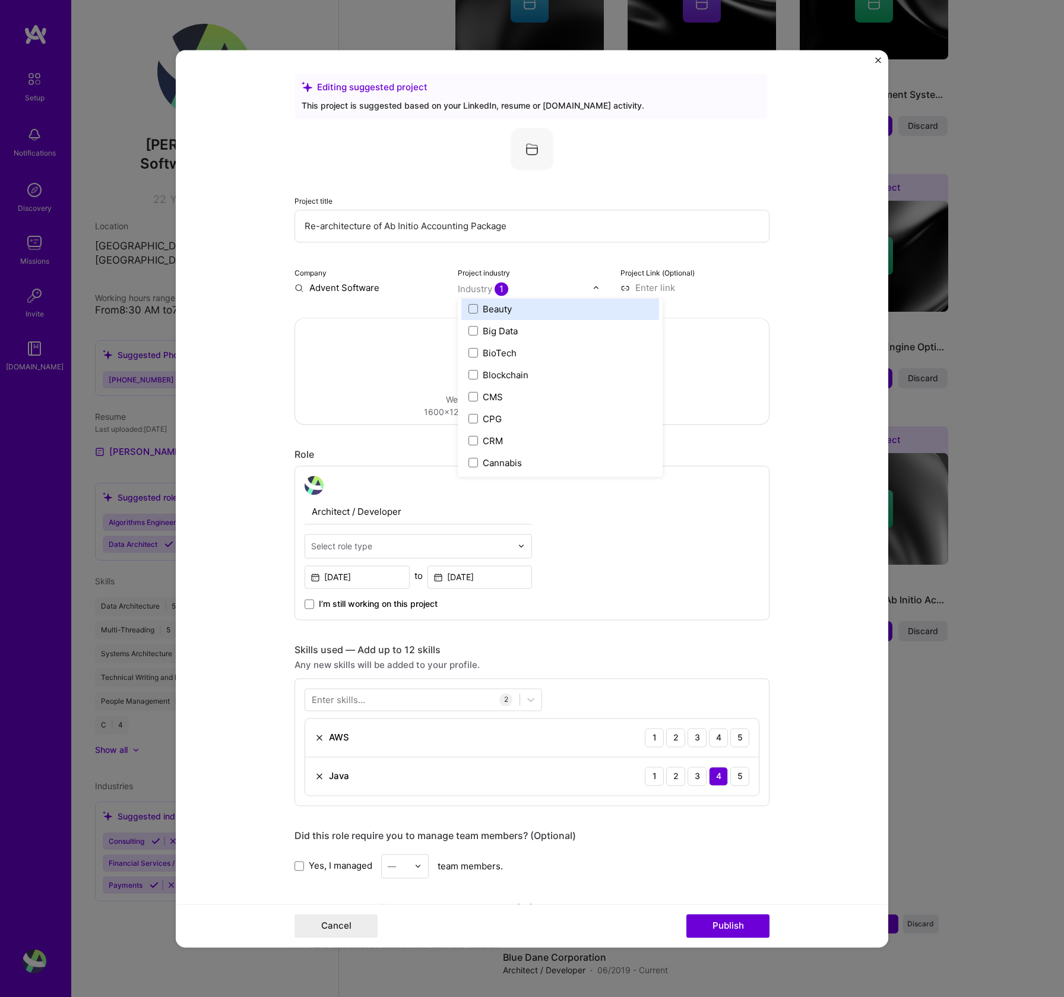
scroll to position [445, 0]
click at [536, 328] on label "Big Data" at bounding box center [561, 329] width 184 height 12
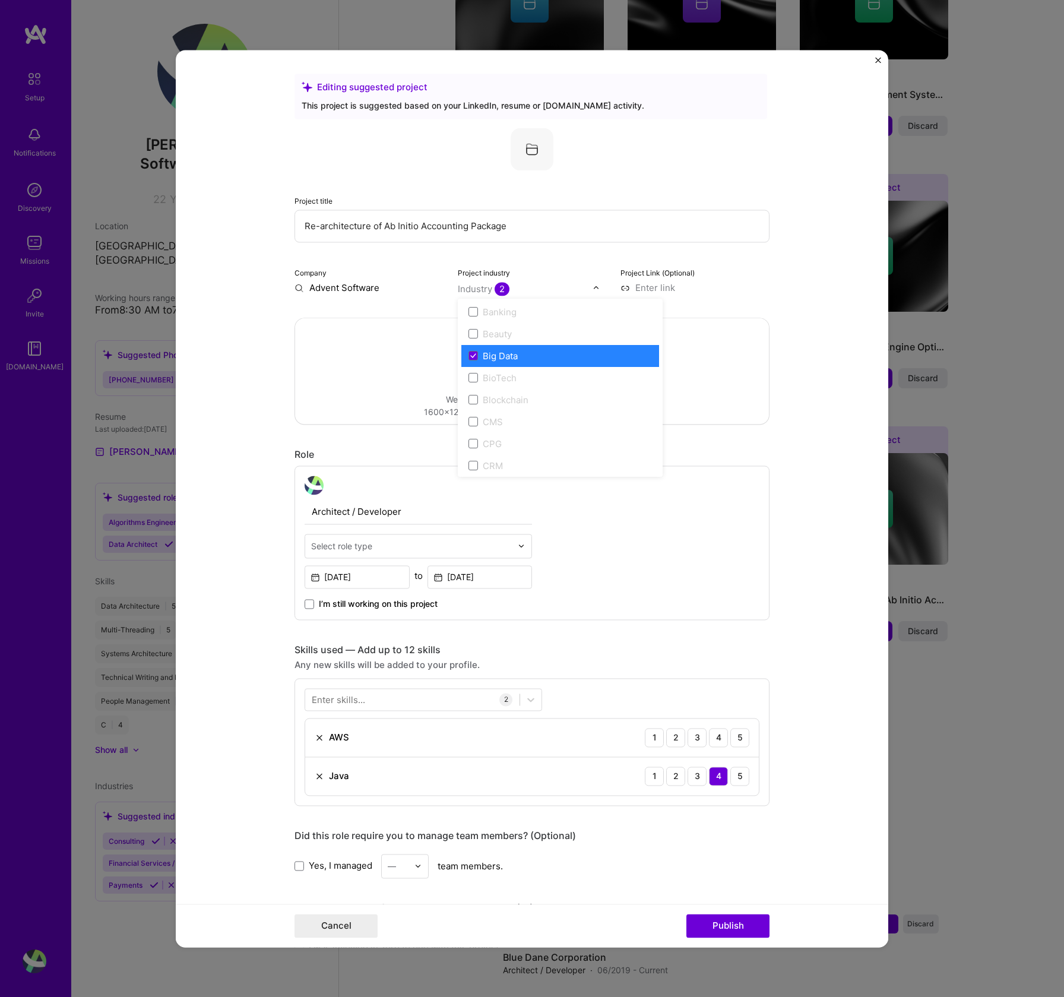
click at [530, 353] on label "Big Data" at bounding box center [561, 356] width 184 height 12
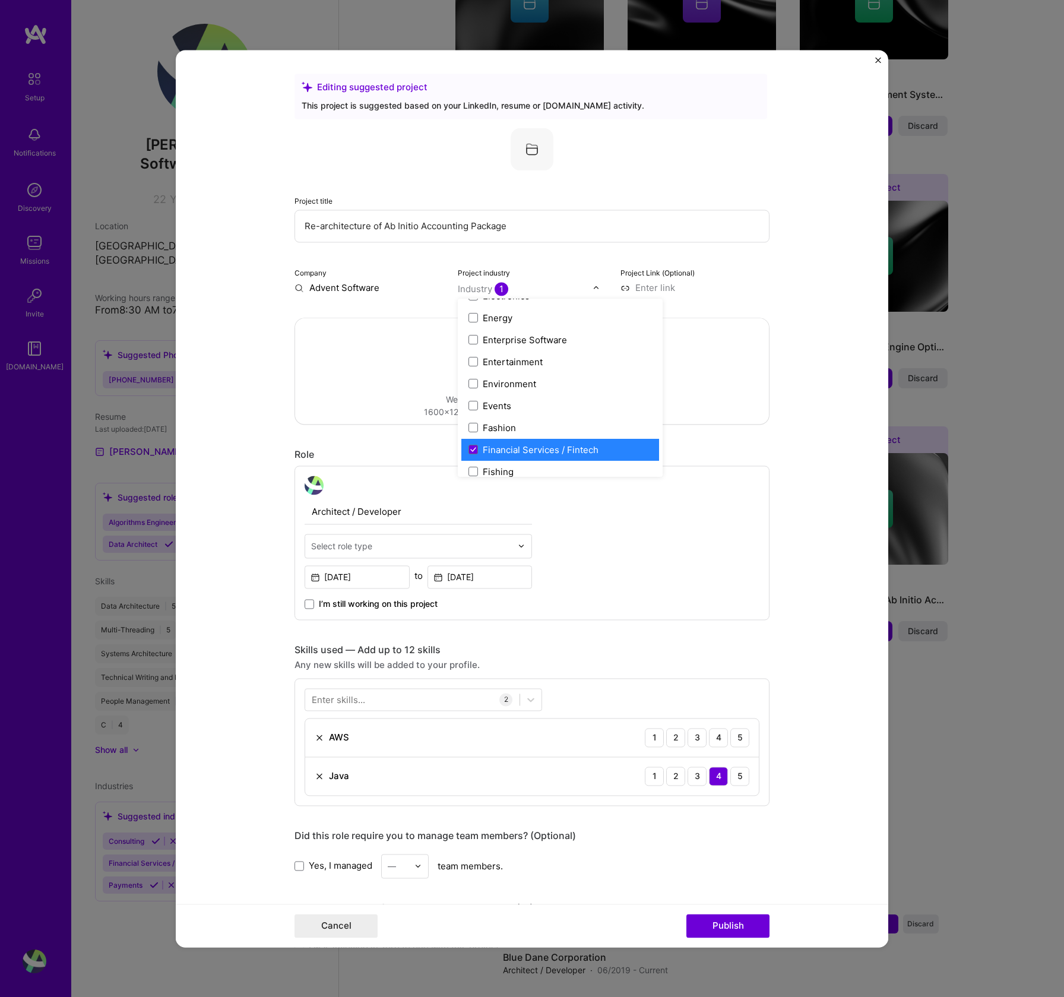
scroll to position [1122, 0]
click at [527, 334] on div "Enterprise Software" at bounding box center [525, 333] width 84 height 12
click at [594, 285] on img at bounding box center [596, 287] width 7 height 7
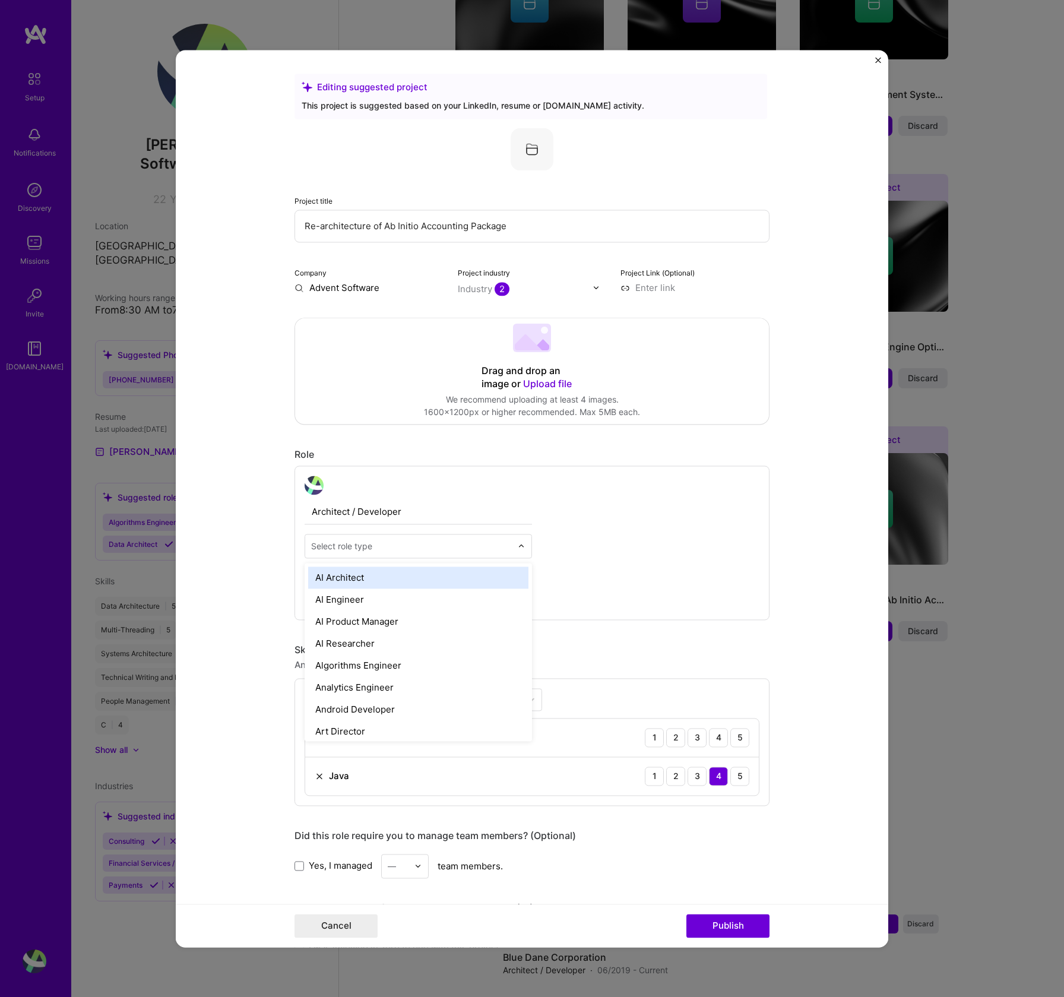
click at [493, 547] on input "text" at bounding box center [411, 546] width 201 height 12
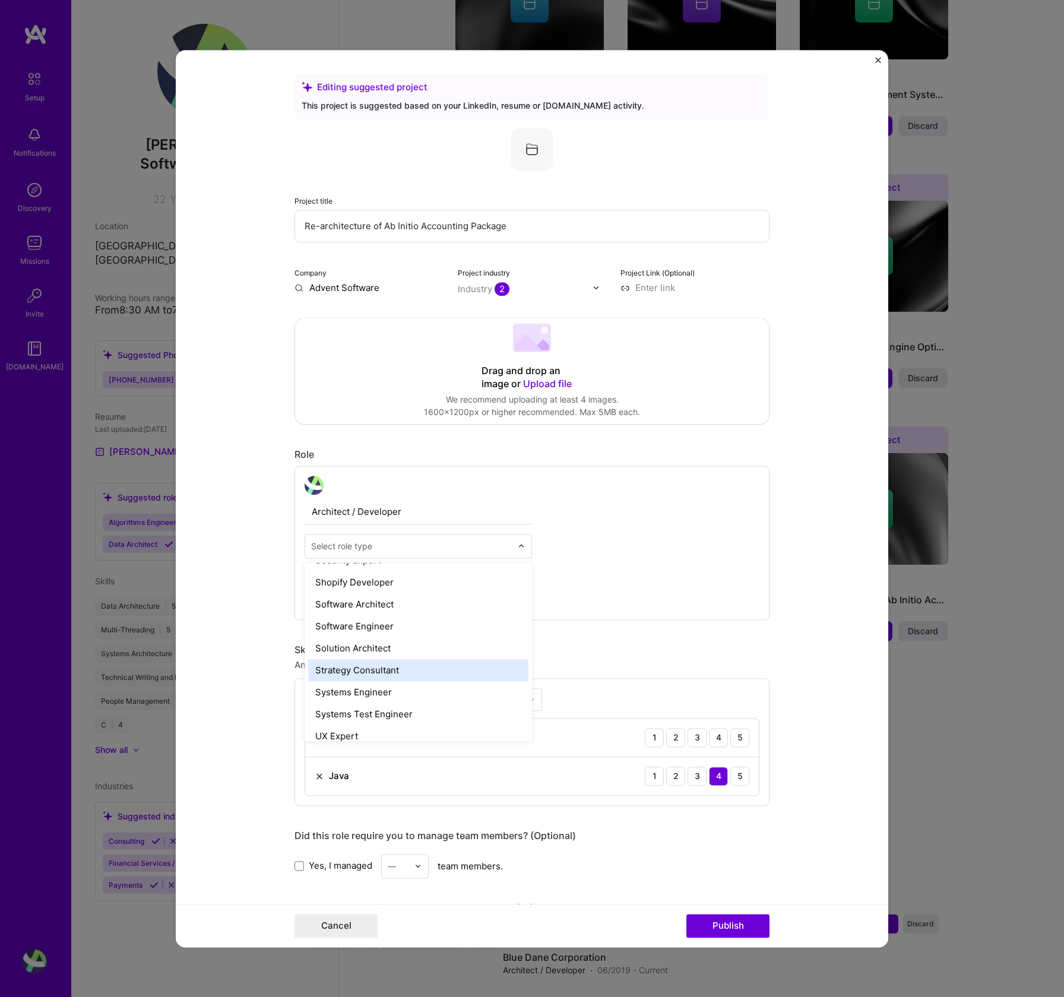
scroll to position [1251, 0]
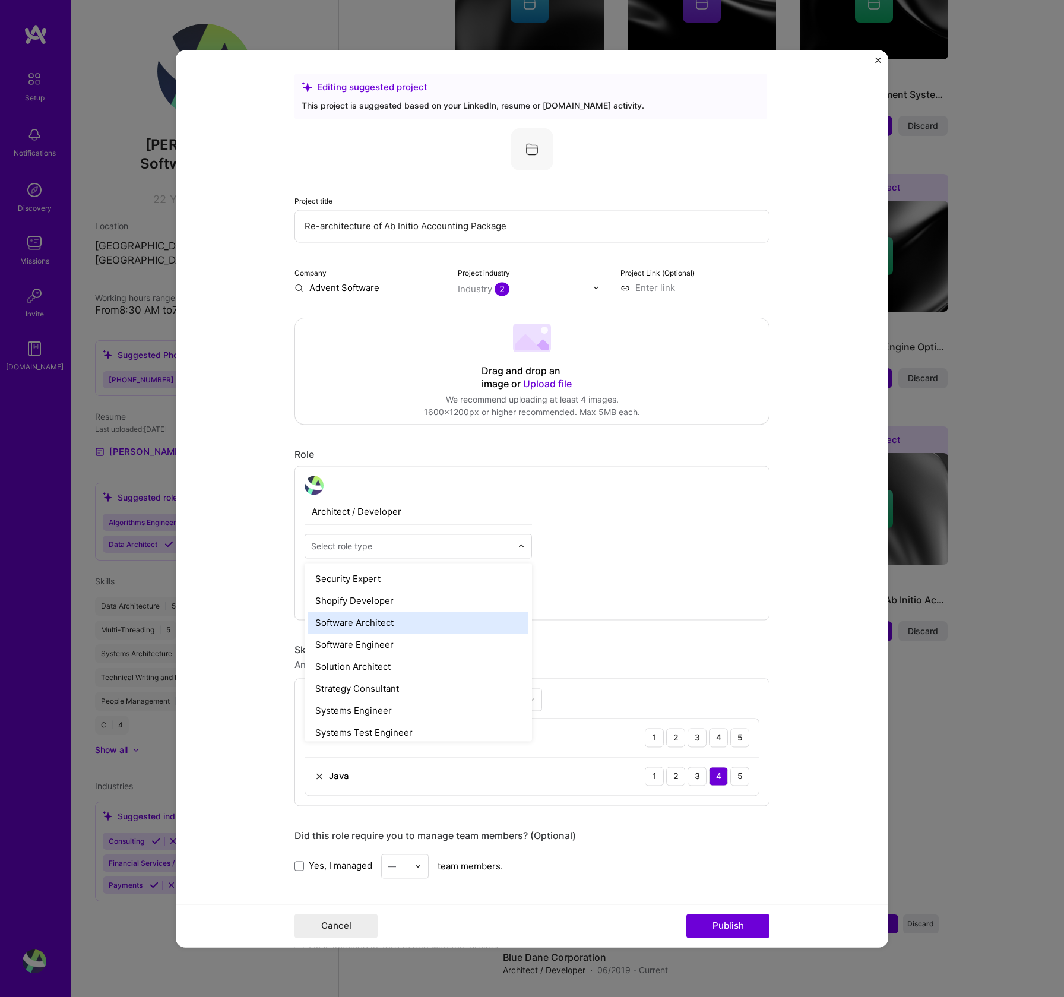
click at [388, 628] on div "Software Architect" at bounding box center [418, 623] width 220 height 22
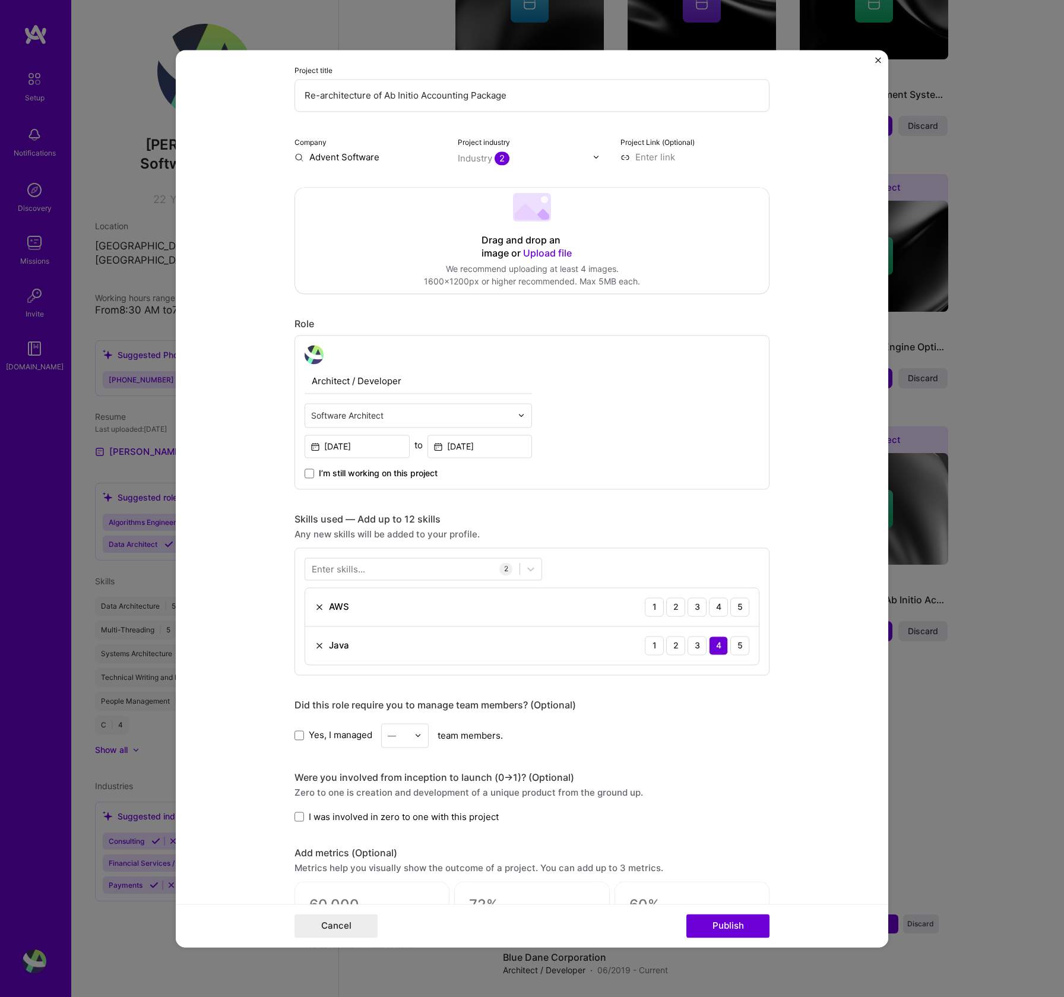
scroll to position [134, 0]
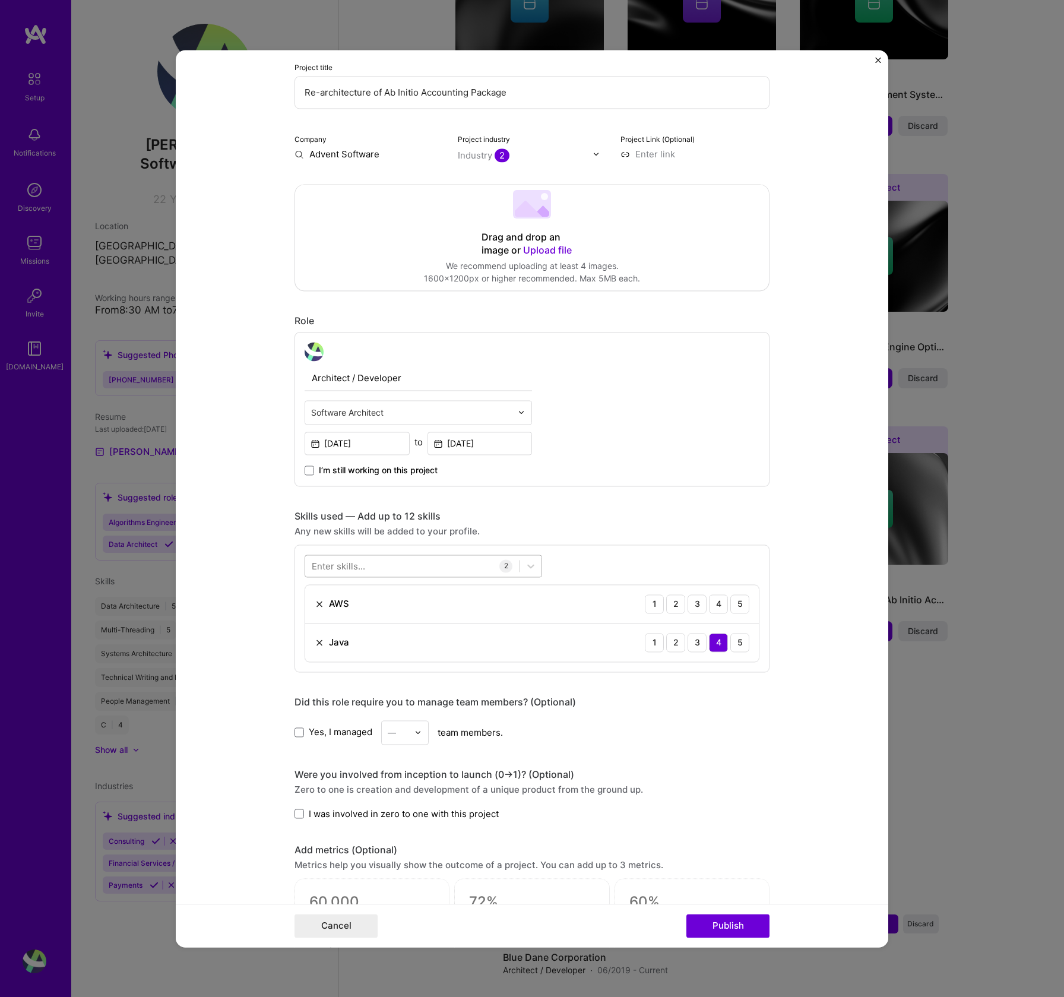
click at [445, 562] on div at bounding box center [412, 566] width 214 height 20
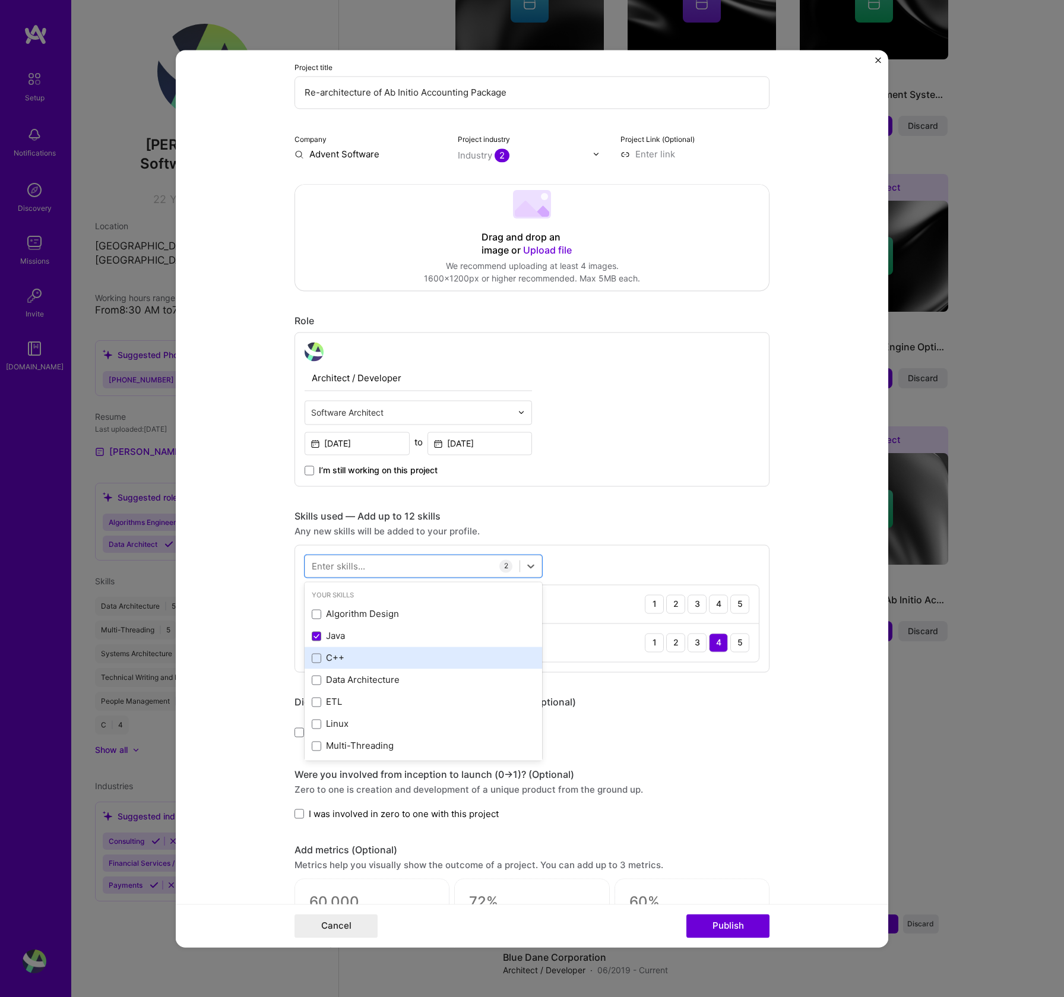
click at [355, 654] on div "C++" at bounding box center [423, 658] width 223 height 12
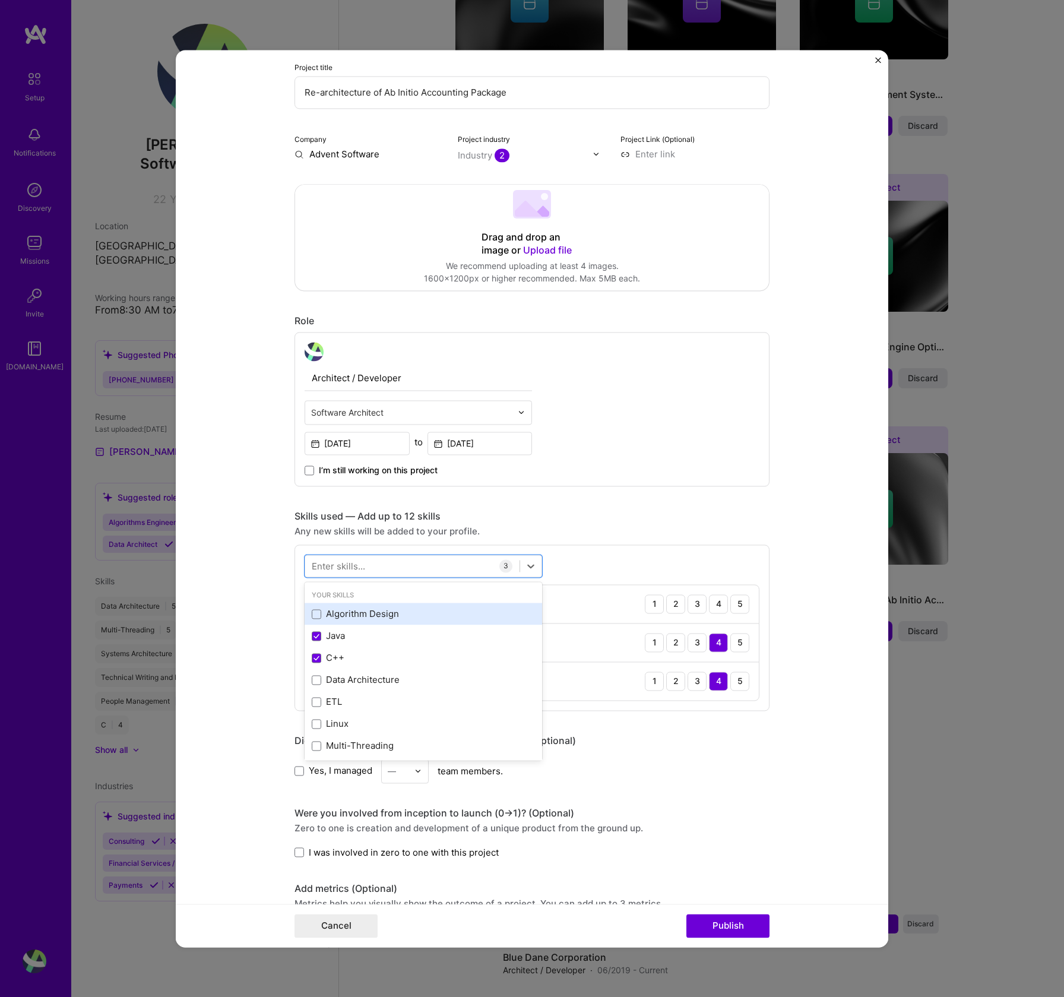
click at [353, 619] on div "Algorithm Design" at bounding box center [423, 614] width 223 height 12
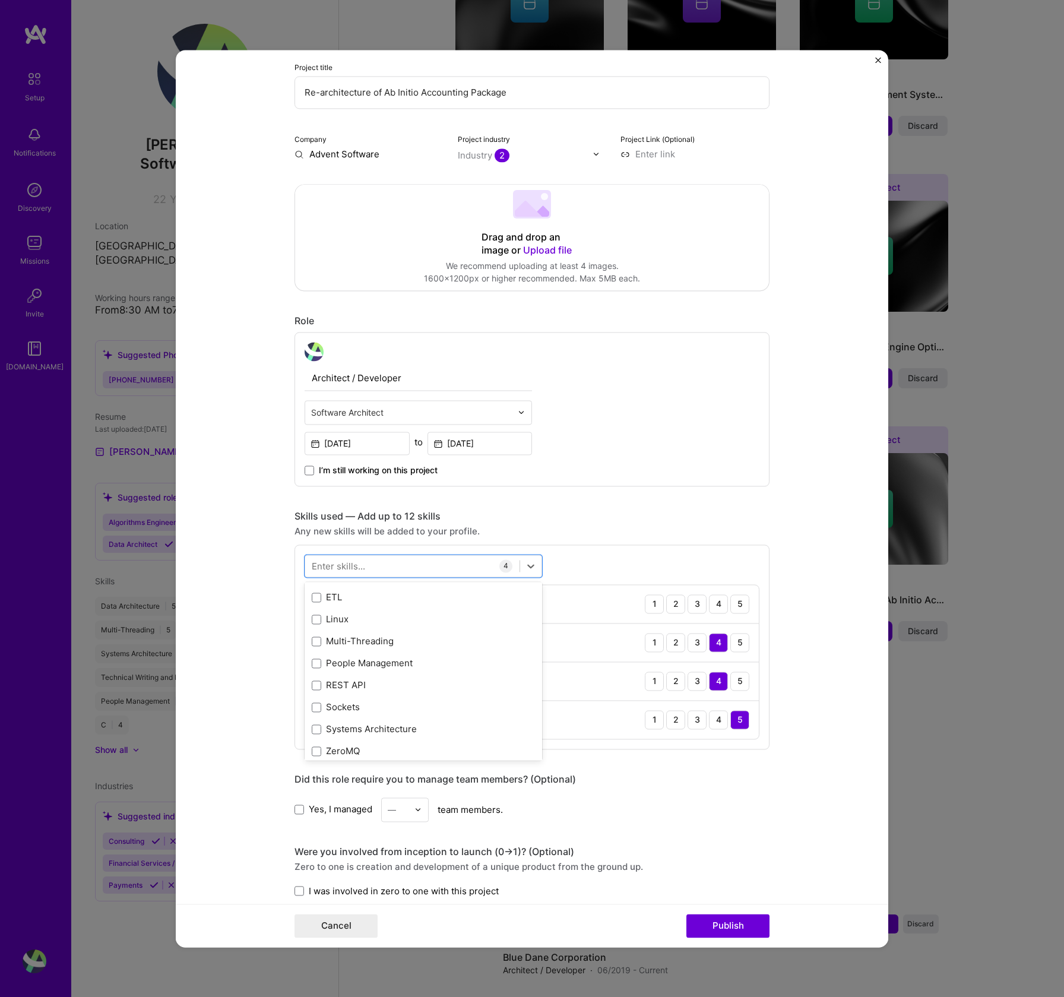
scroll to position [107, 0]
click at [368, 638] on div "Multi-Threading" at bounding box center [423, 639] width 223 height 12
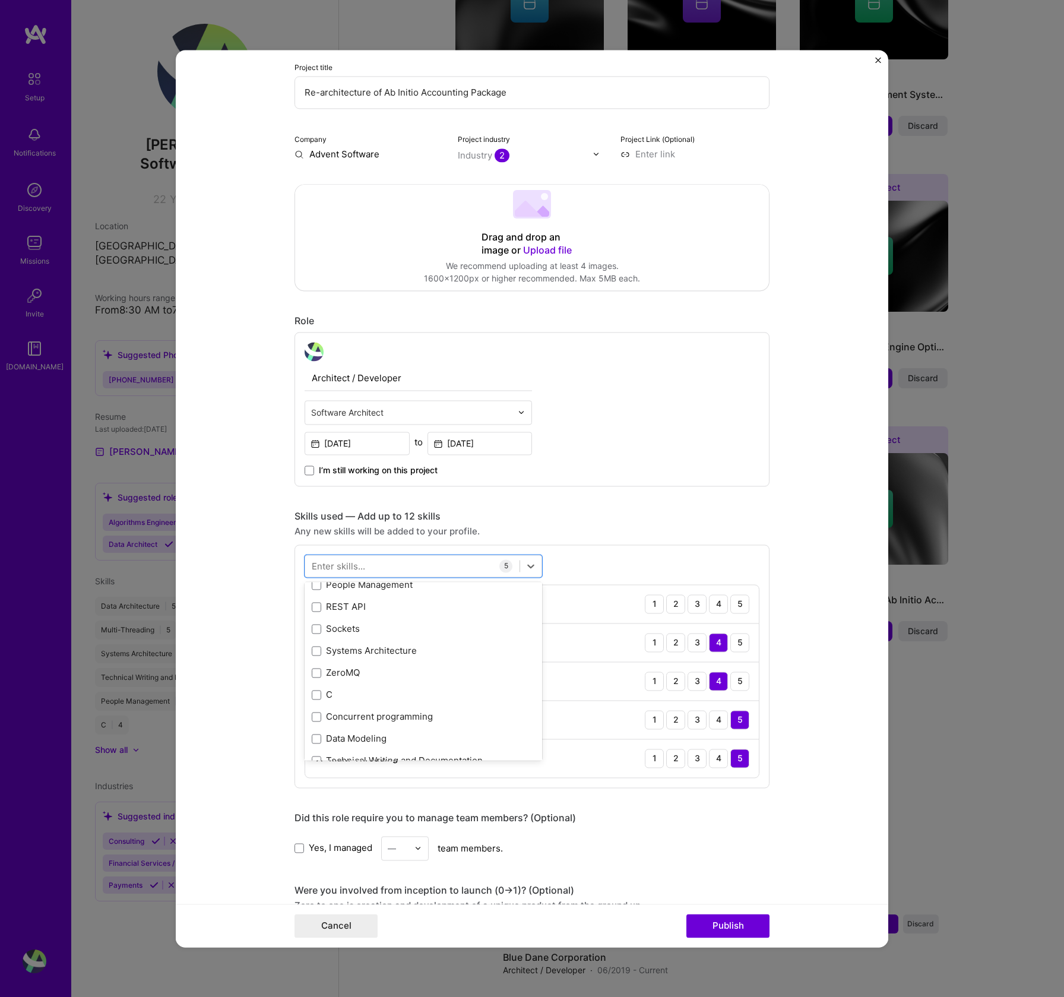
scroll to position [196, 0]
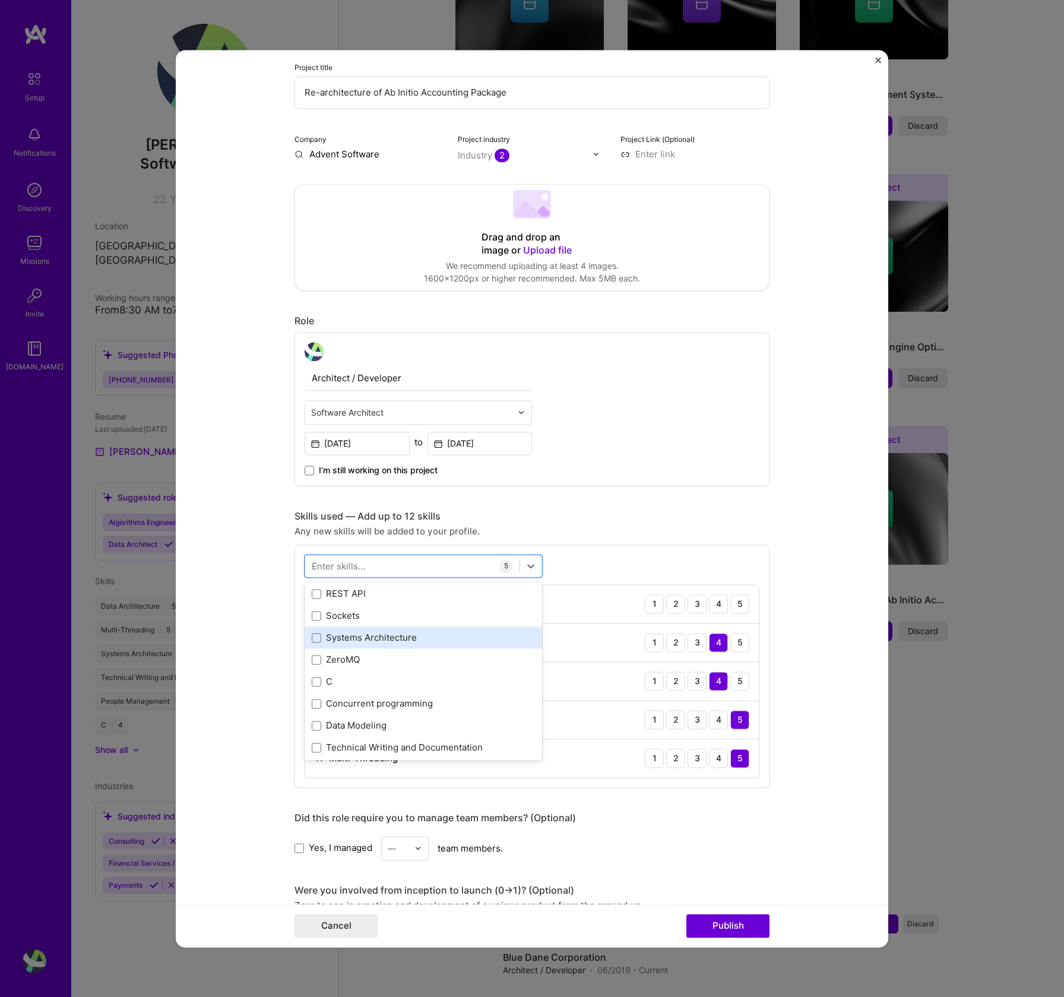
click at [406, 639] on div "Systems Architecture" at bounding box center [423, 638] width 223 height 12
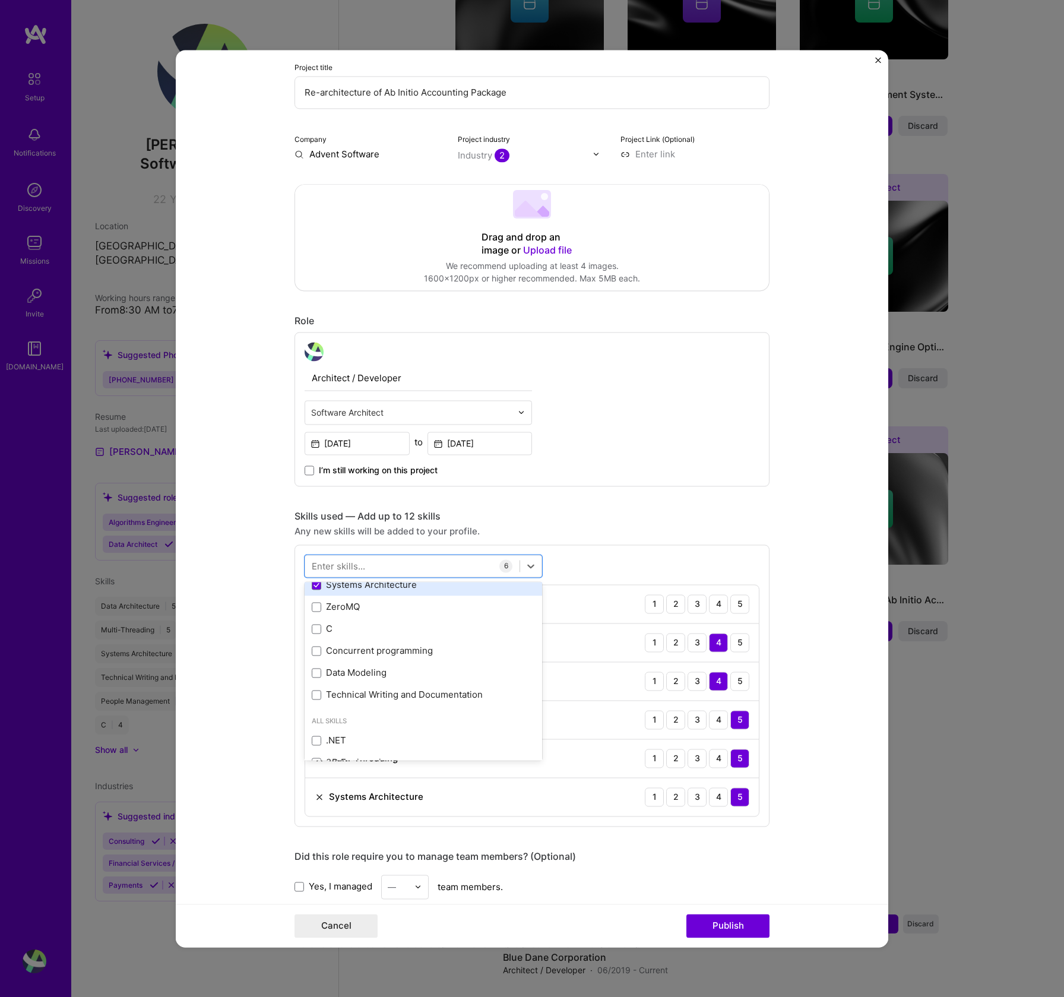
scroll to position [249, 0]
click at [404, 647] on div "Concurrent programming" at bounding box center [423, 650] width 223 height 12
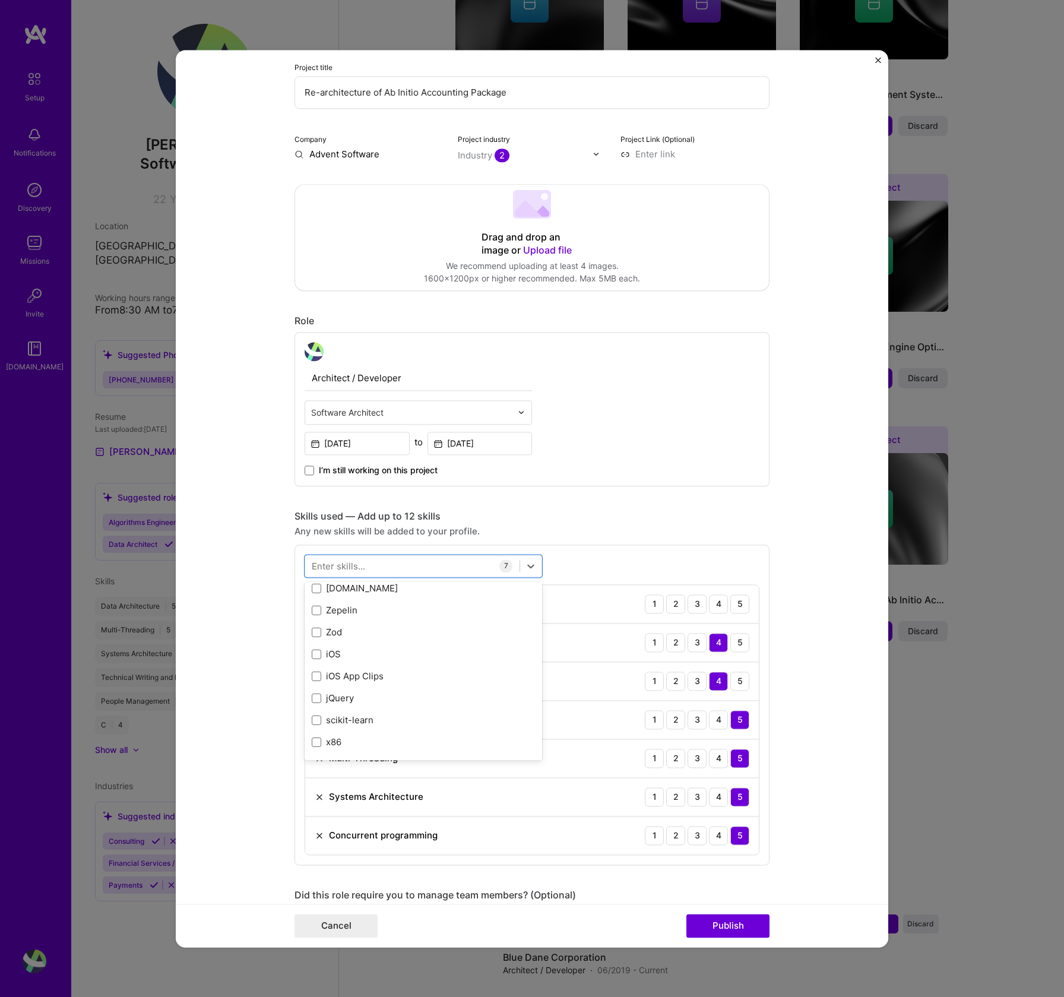
scroll to position [8180, 0]
click at [458, 564] on div at bounding box center [412, 566] width 214 height 20
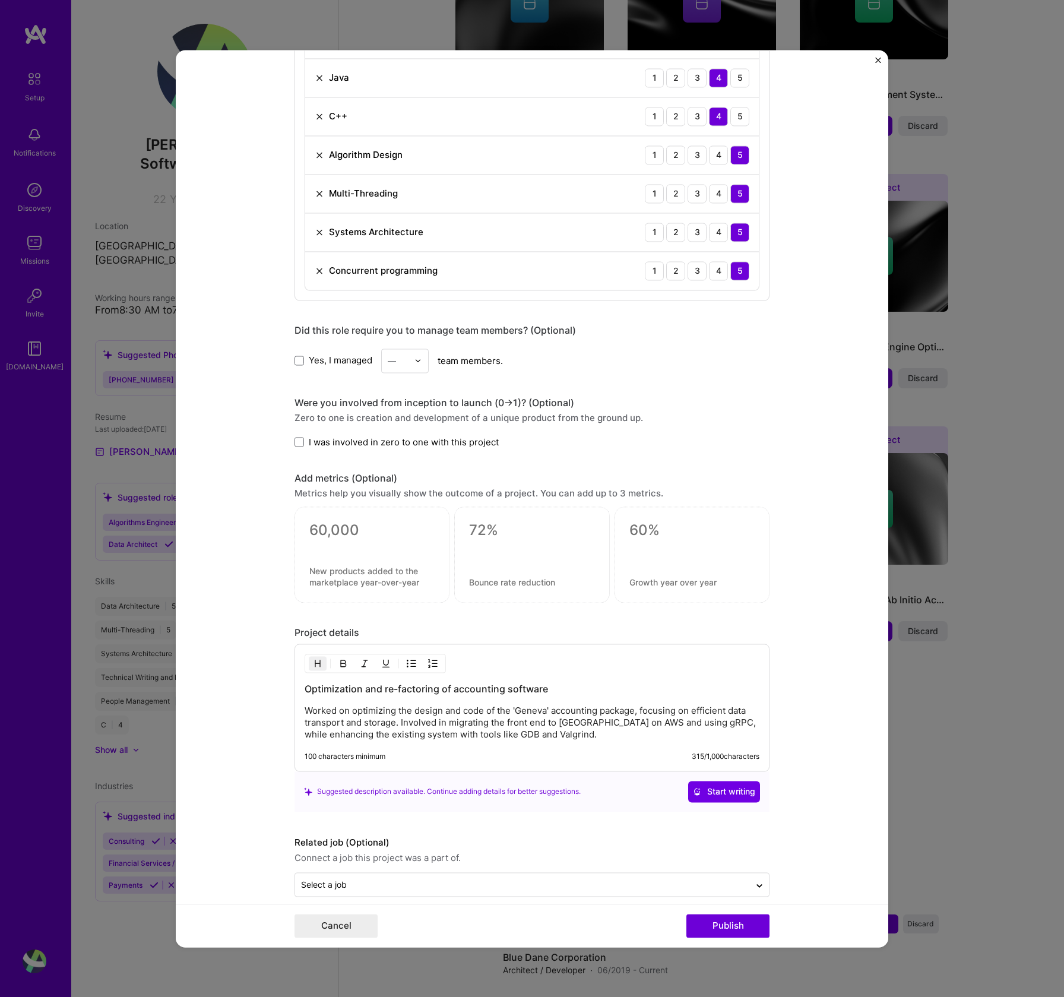
scroll to position [713, 0]
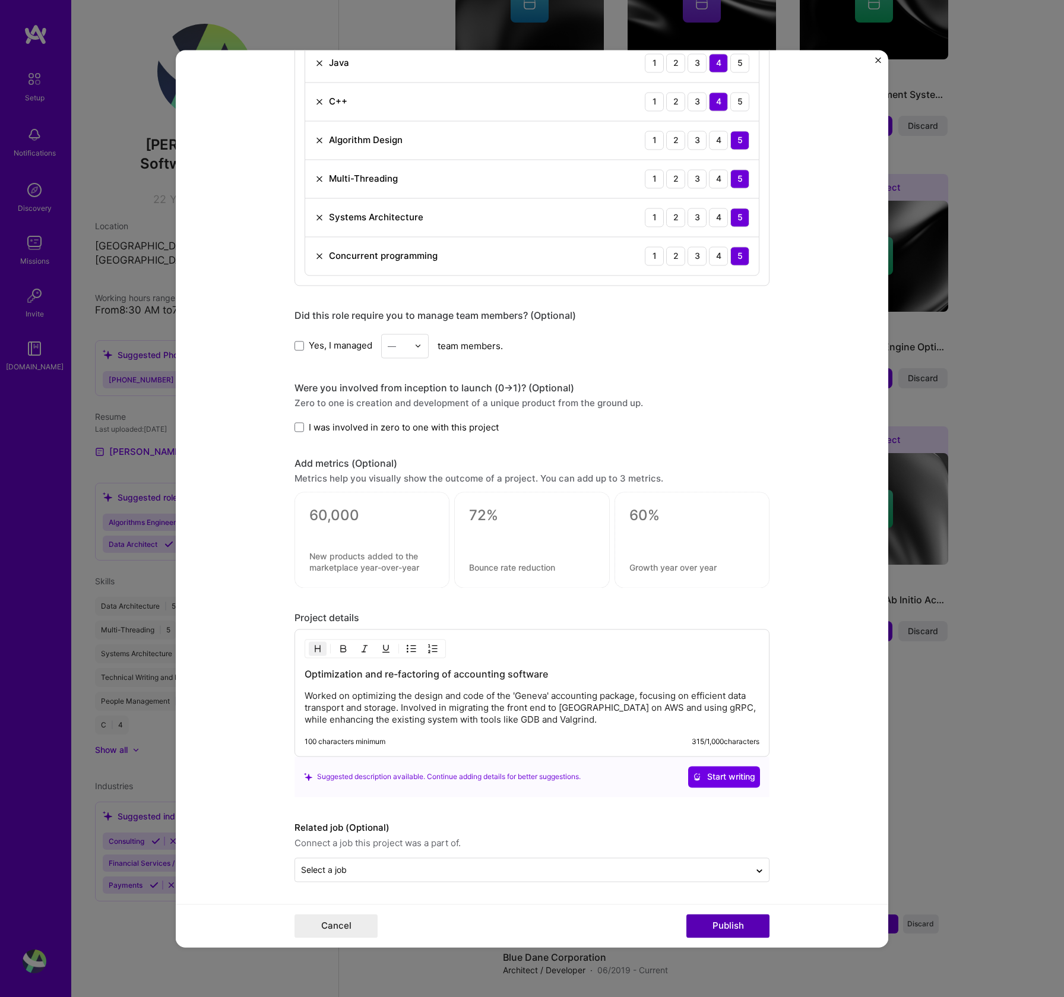
click at [728, 929] on button "Publish" at bounding box center [728, 926] width 83 height 24
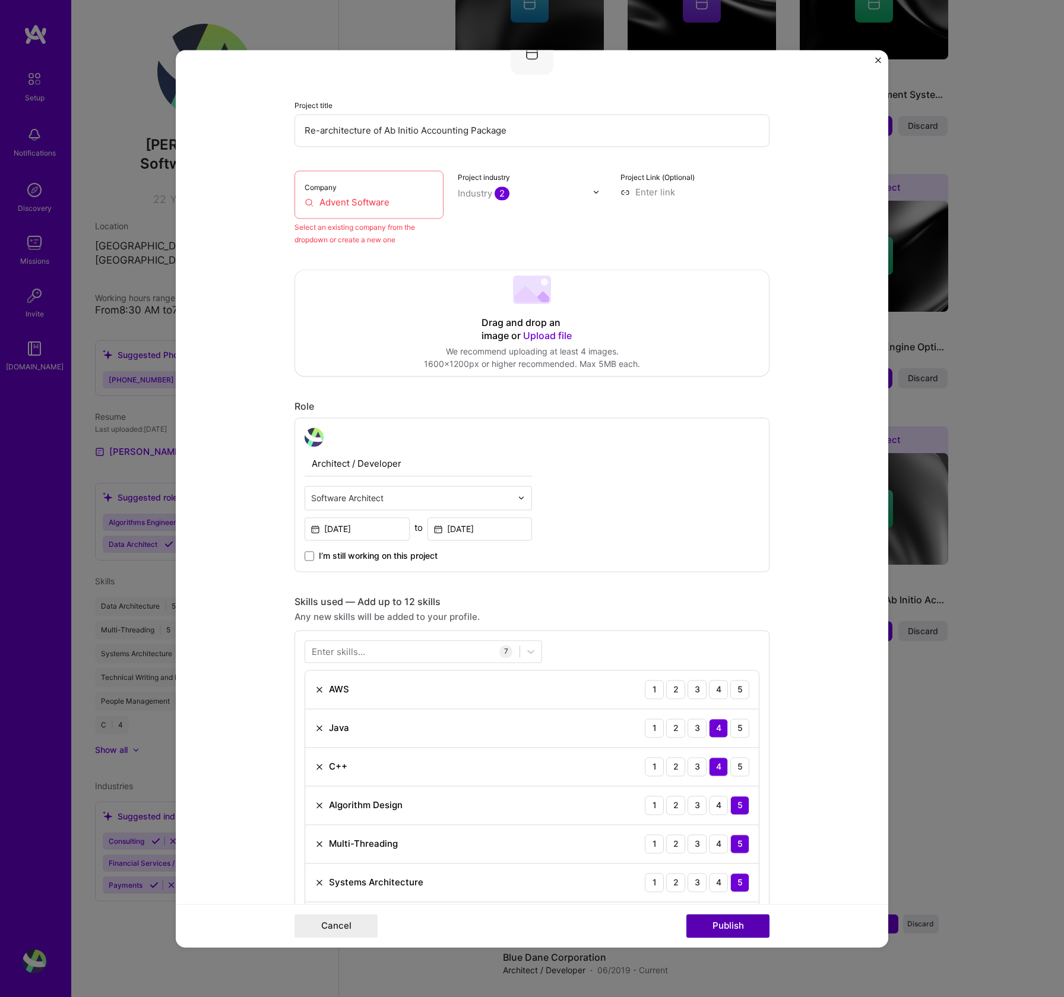
scroll to position [78, 0]
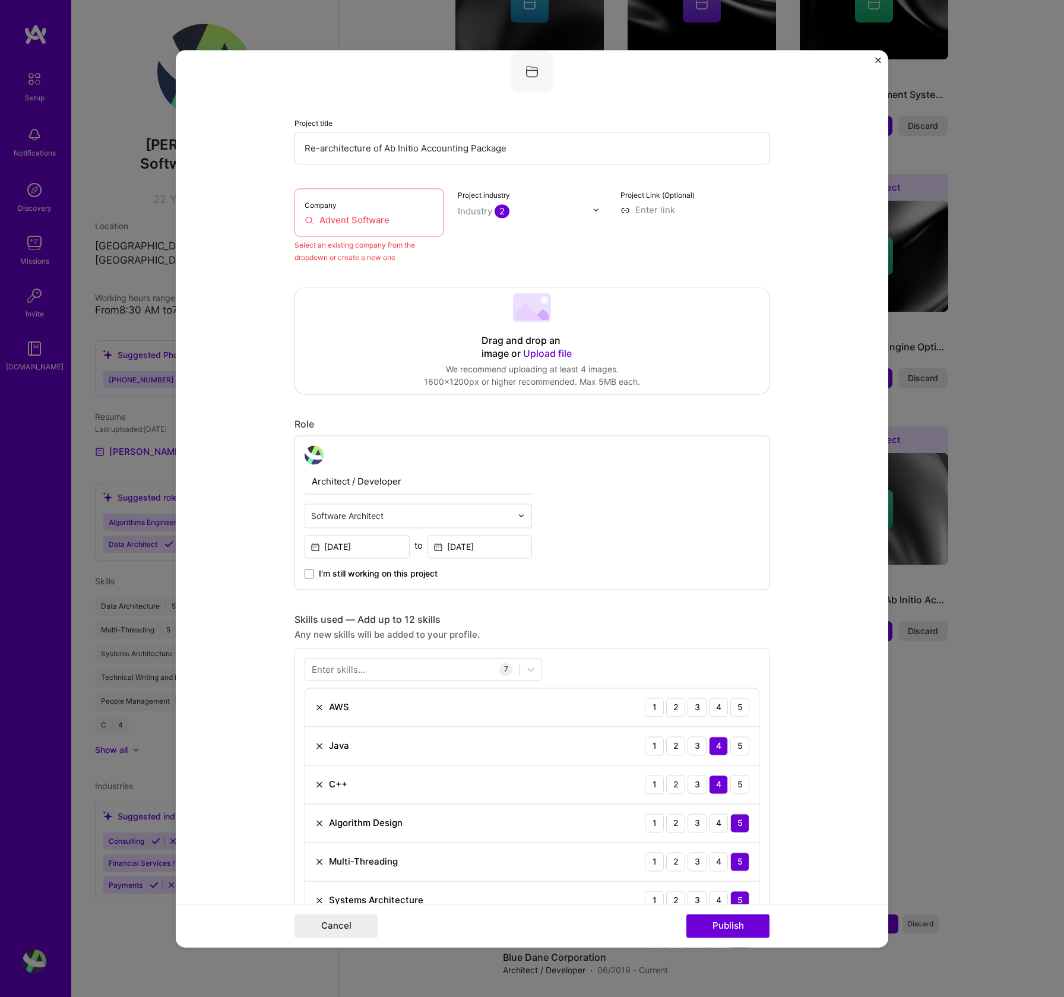
click at [321, 220] on input "Advent Software" at bounding box center [369, 220] width 129 height 12
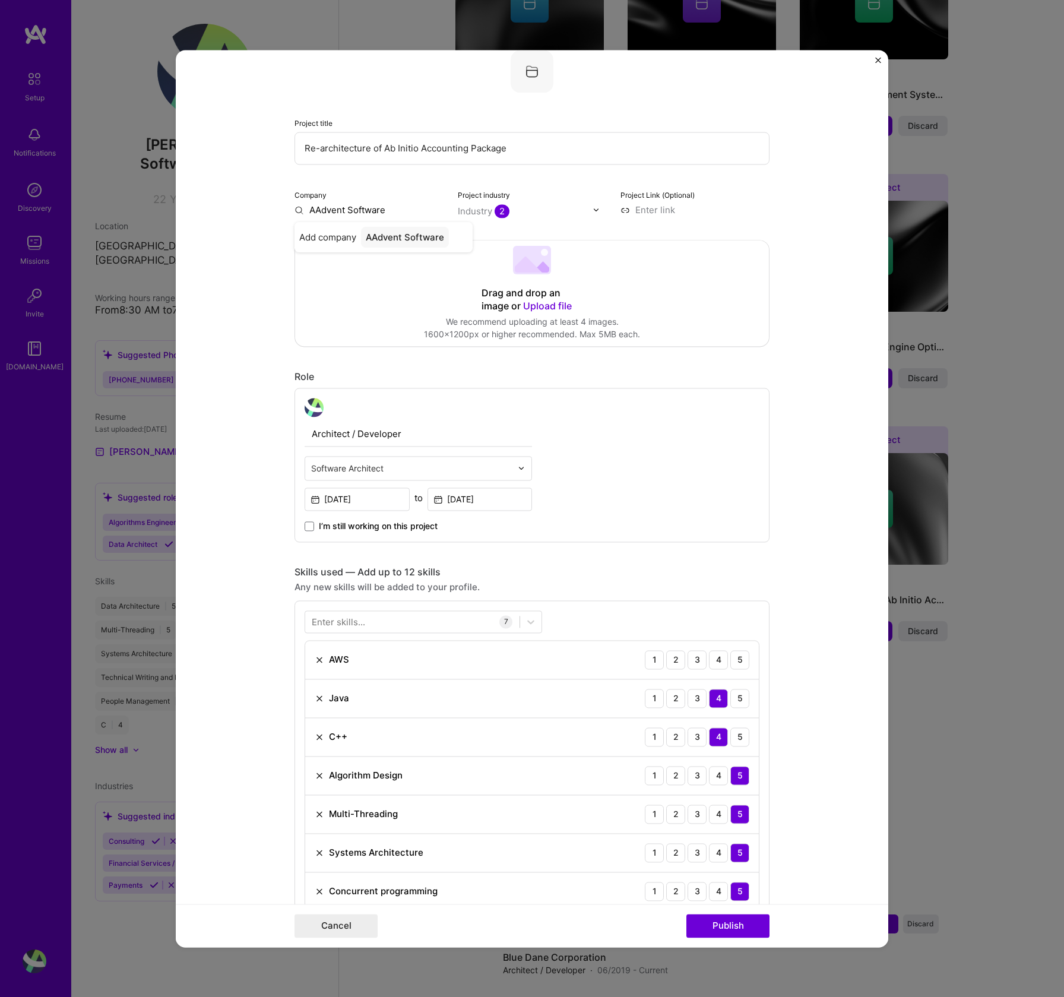
type input "Advent Software"
click at [341, 236] on span "Add company" at bounding box center [327, 237] width 57 height 12
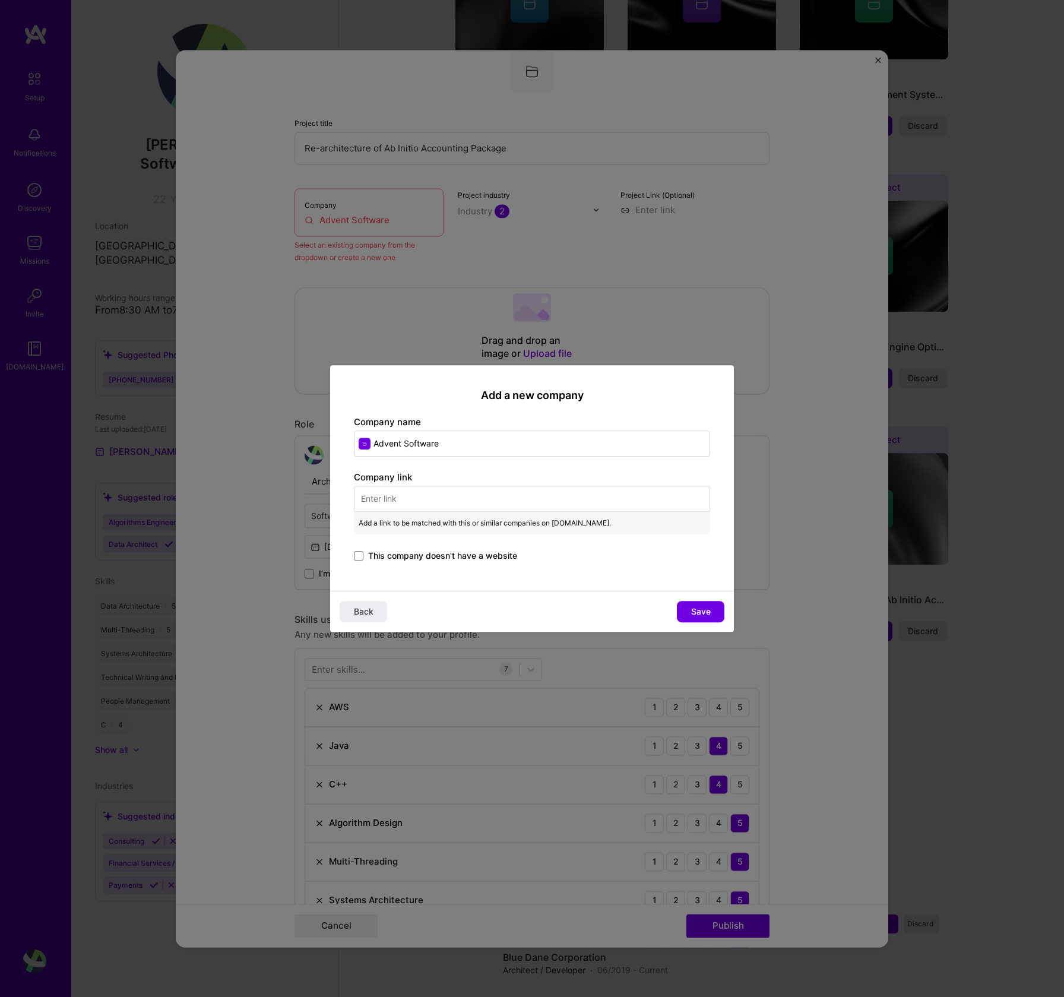
paste input "[URL][DOMAIN_NAME]"
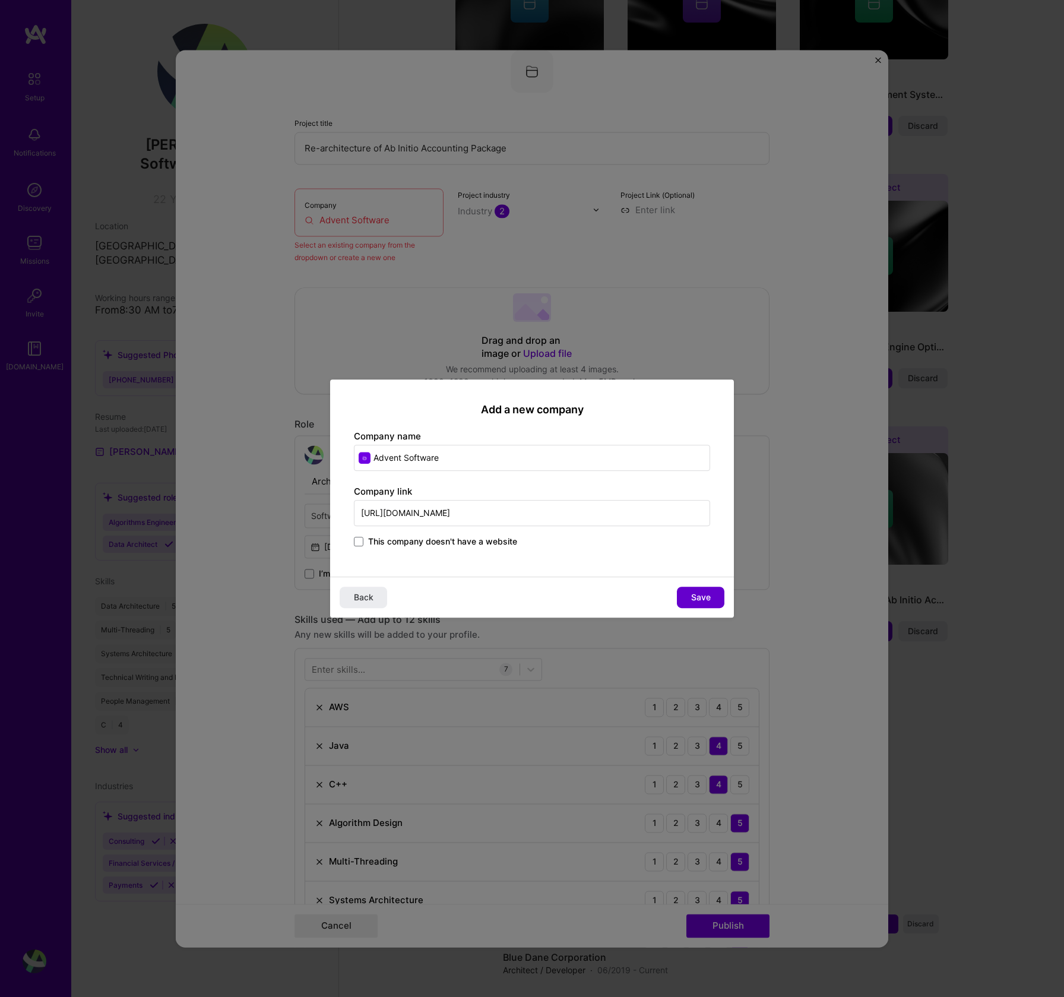
type input "[URL][DOMAIN_NAME]"
click at [709, 595] on span "Save" at bounding box center [701, 598] width 20 height 12
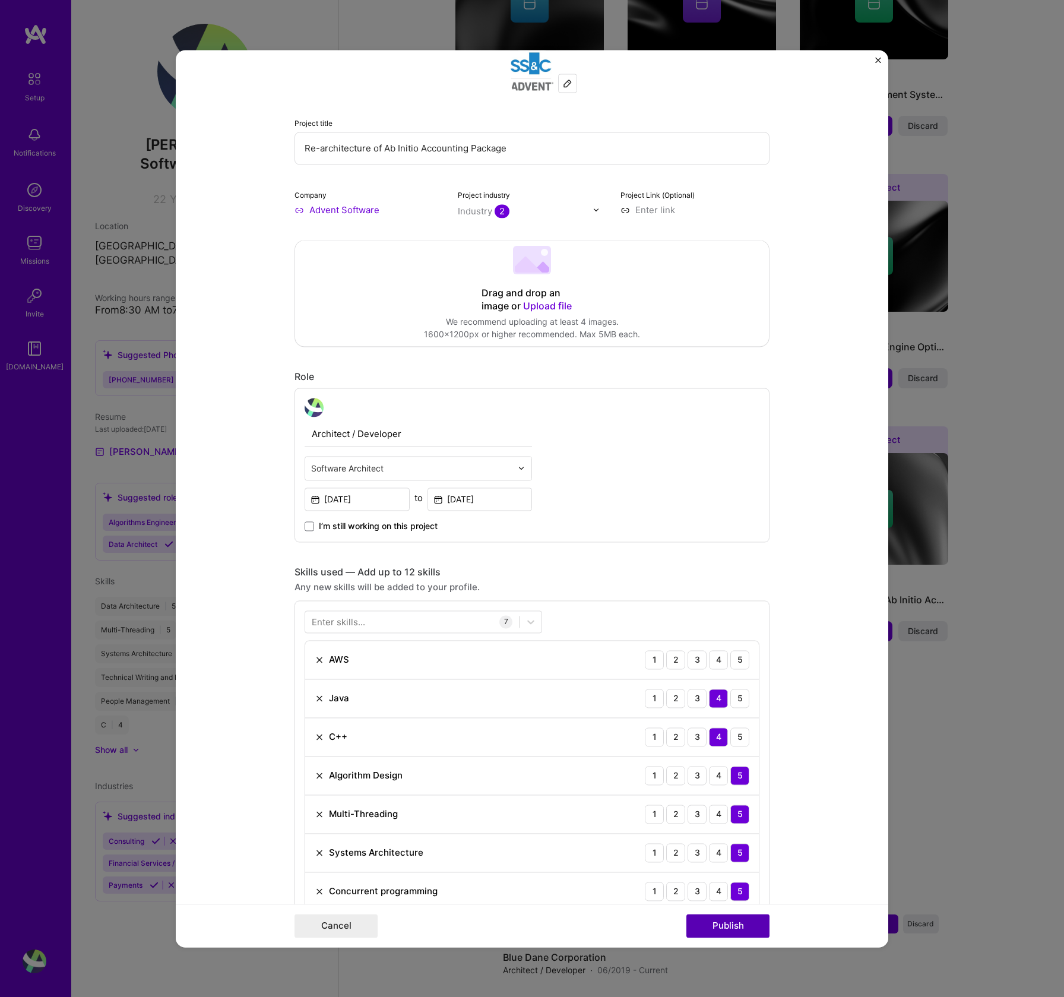
click at [732, 929] on button "Publish" at bounding box center [728, 926] width 83 height 24
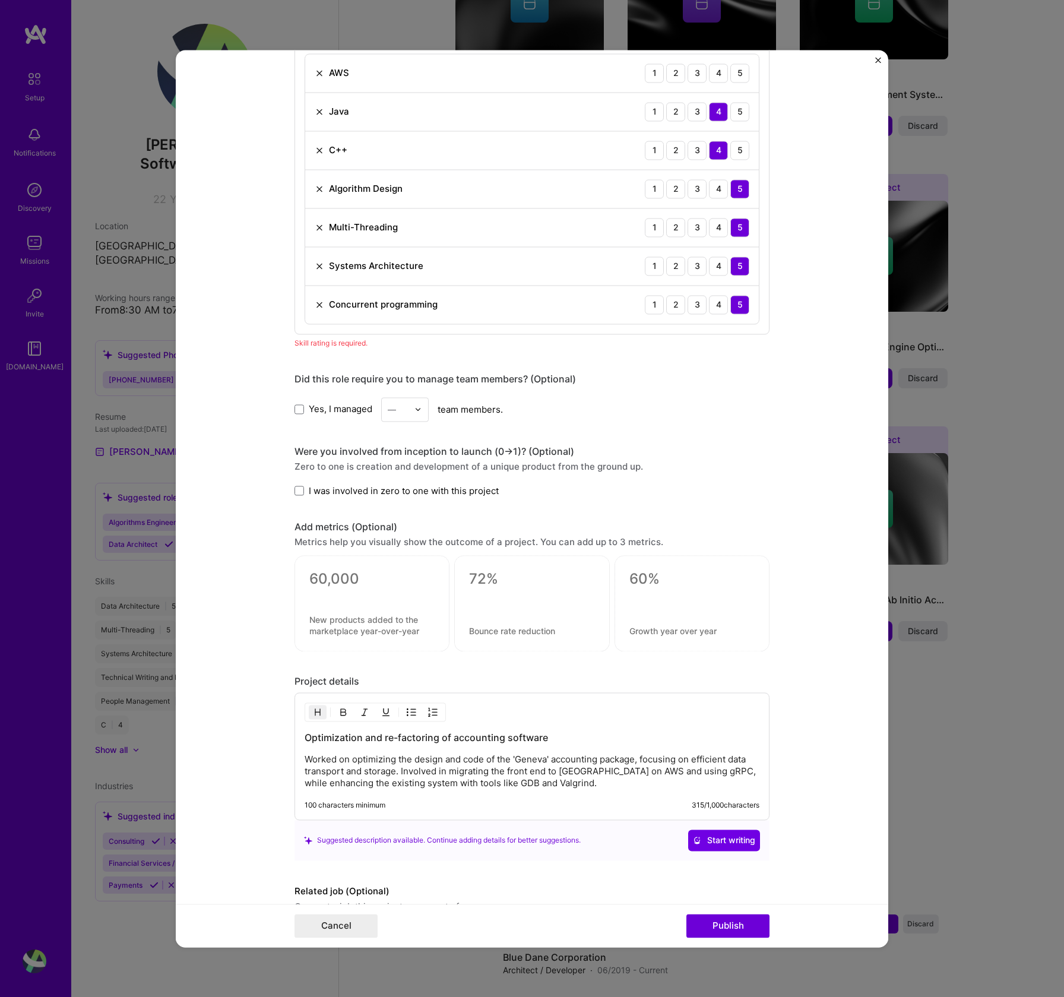
scroll to position [728, 0]
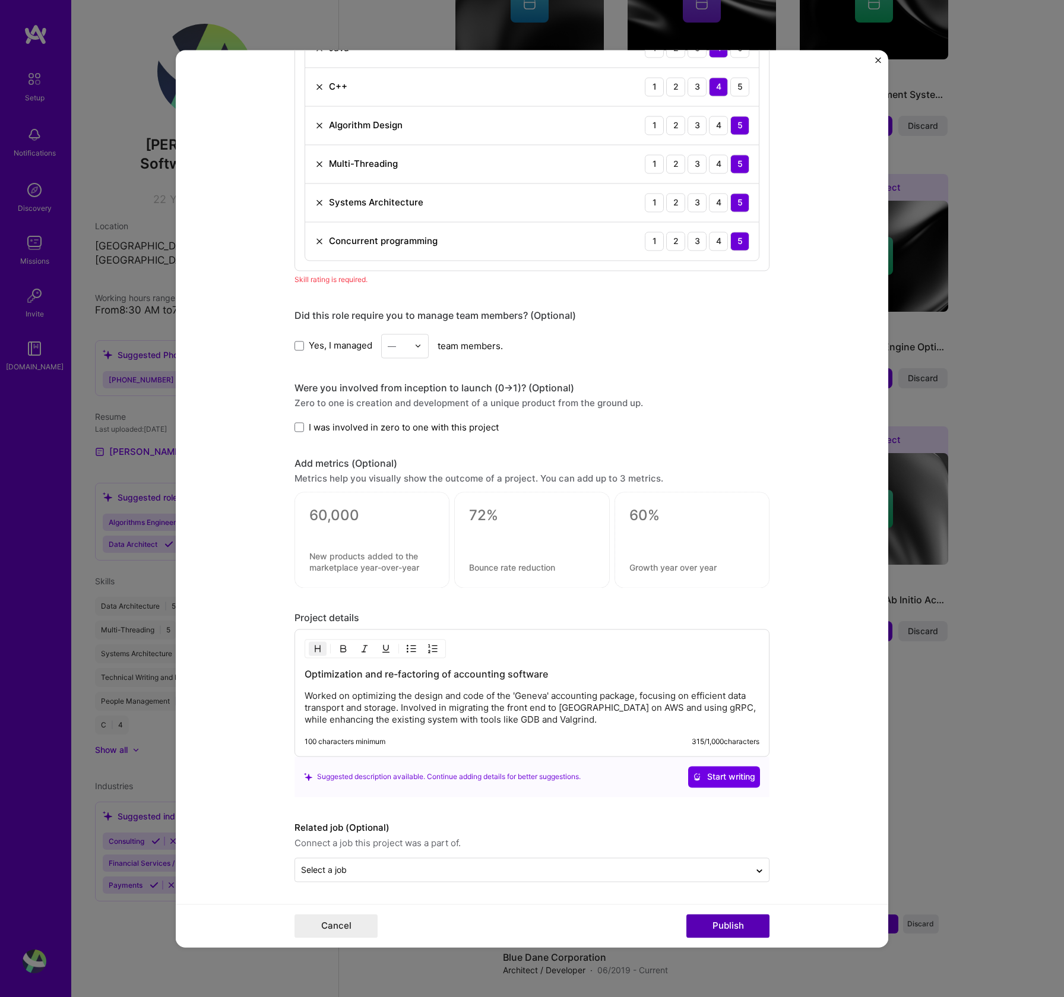
click at [727, 926] on button "Publish" at bounding box center [728, 926] width 83 height 24
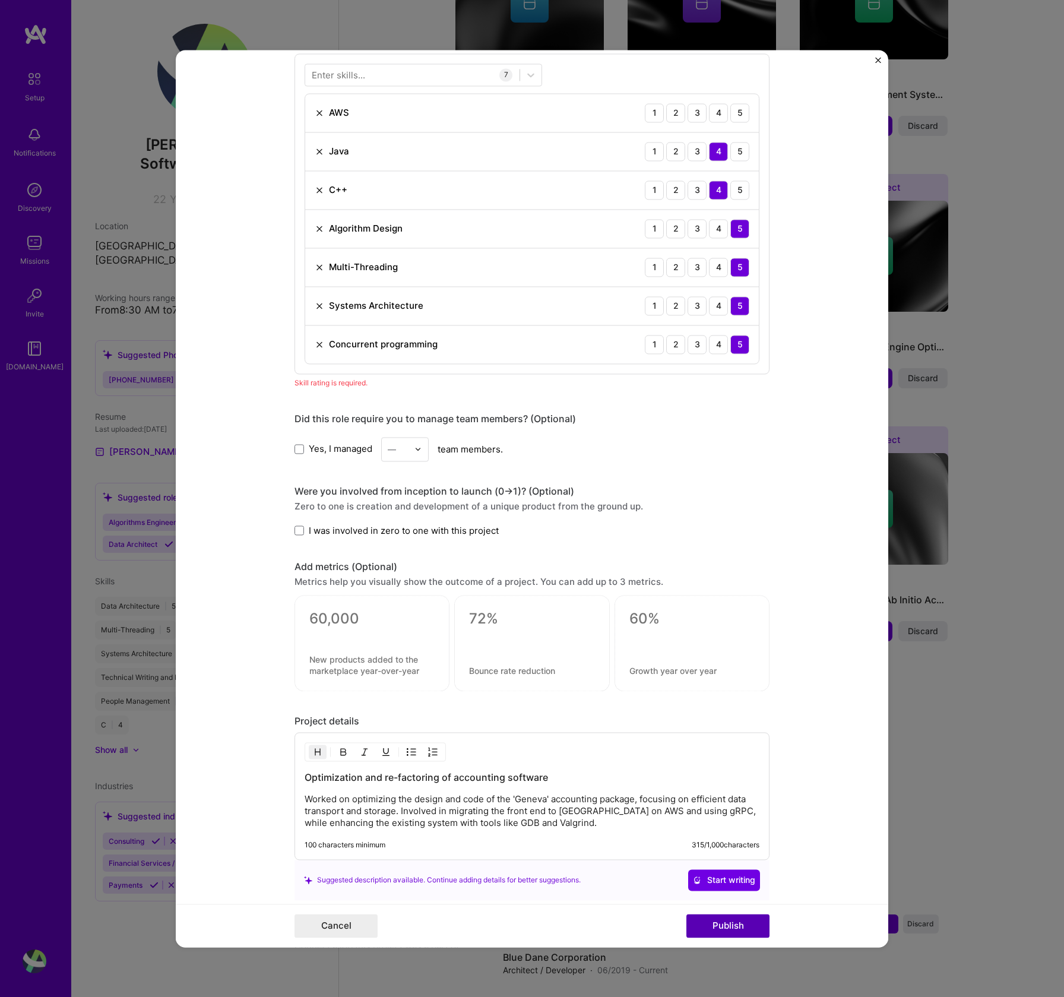
scroll to position [594, 0]
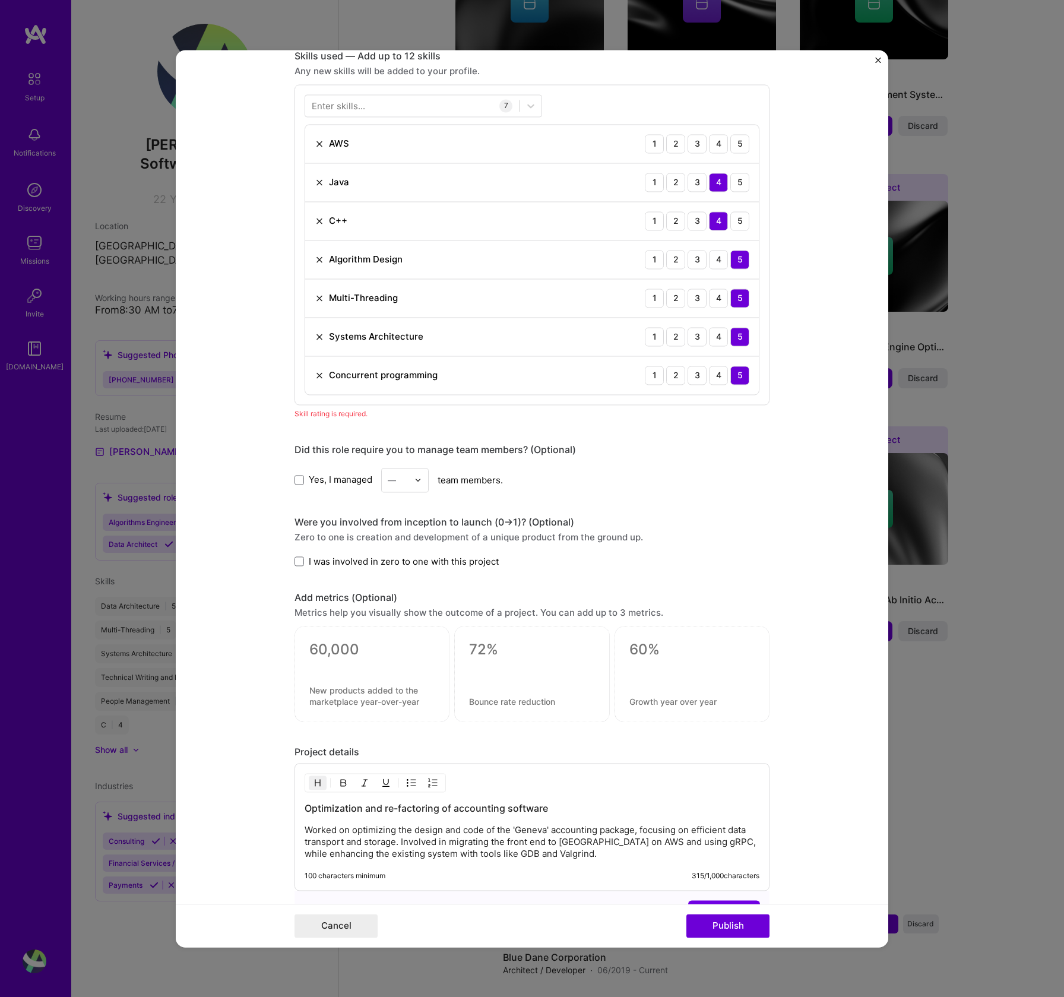
click at [377, 415] on div "Skill rating is required." at bounding box center [532, 413] width 475 height 12
drag, startPoint x: 733, startPoint y: 380, endPoint x: 732, endPoint y: 371, distance: 8.3
click at [732, 379] on div "5" at bounding box center [739, 375] width 19 height 19
click at [734, 341] on div "5" at bounding box center [739, 336] width 19 height 19
click at [733, 295] on div "5" at bounding box center [739, 298] width 19 height 19
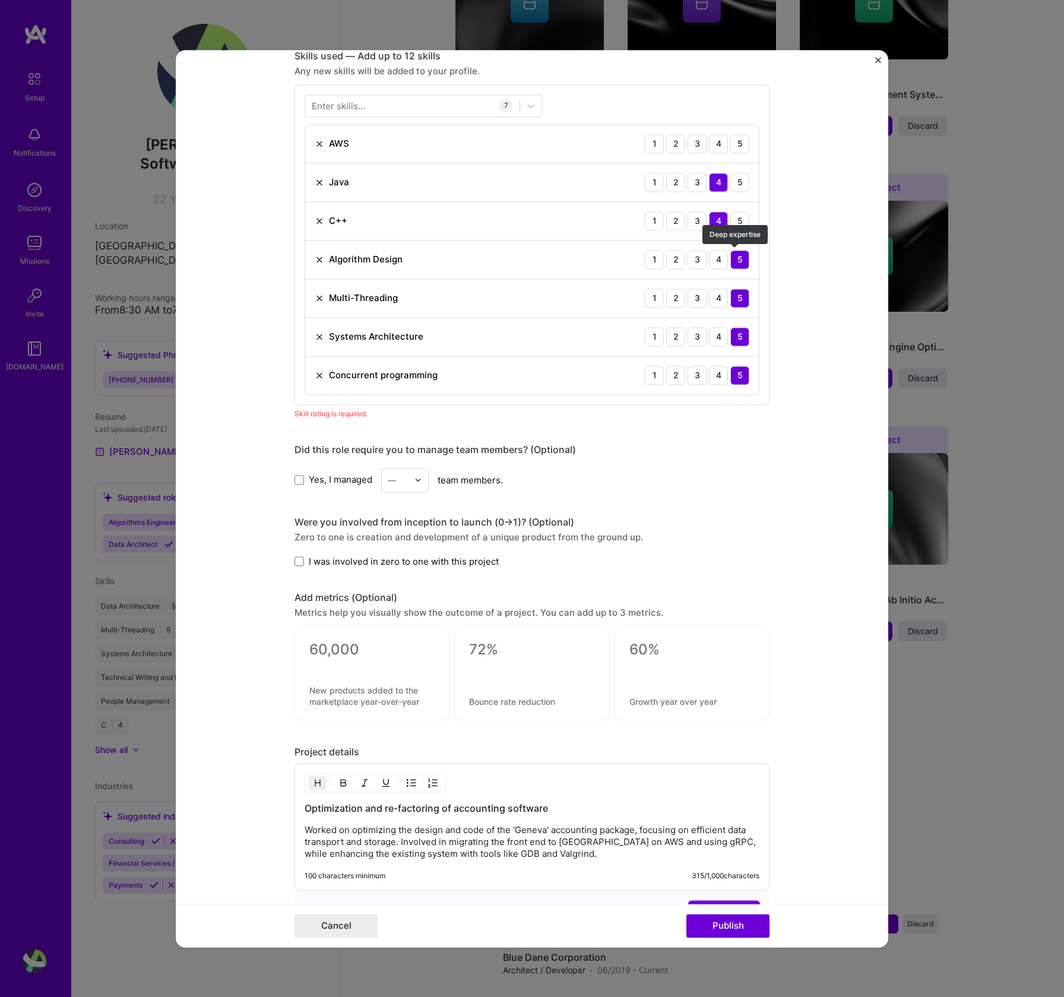
click at [738, 261] on div "5" at bounding box center [739, 259] width 19 height 19
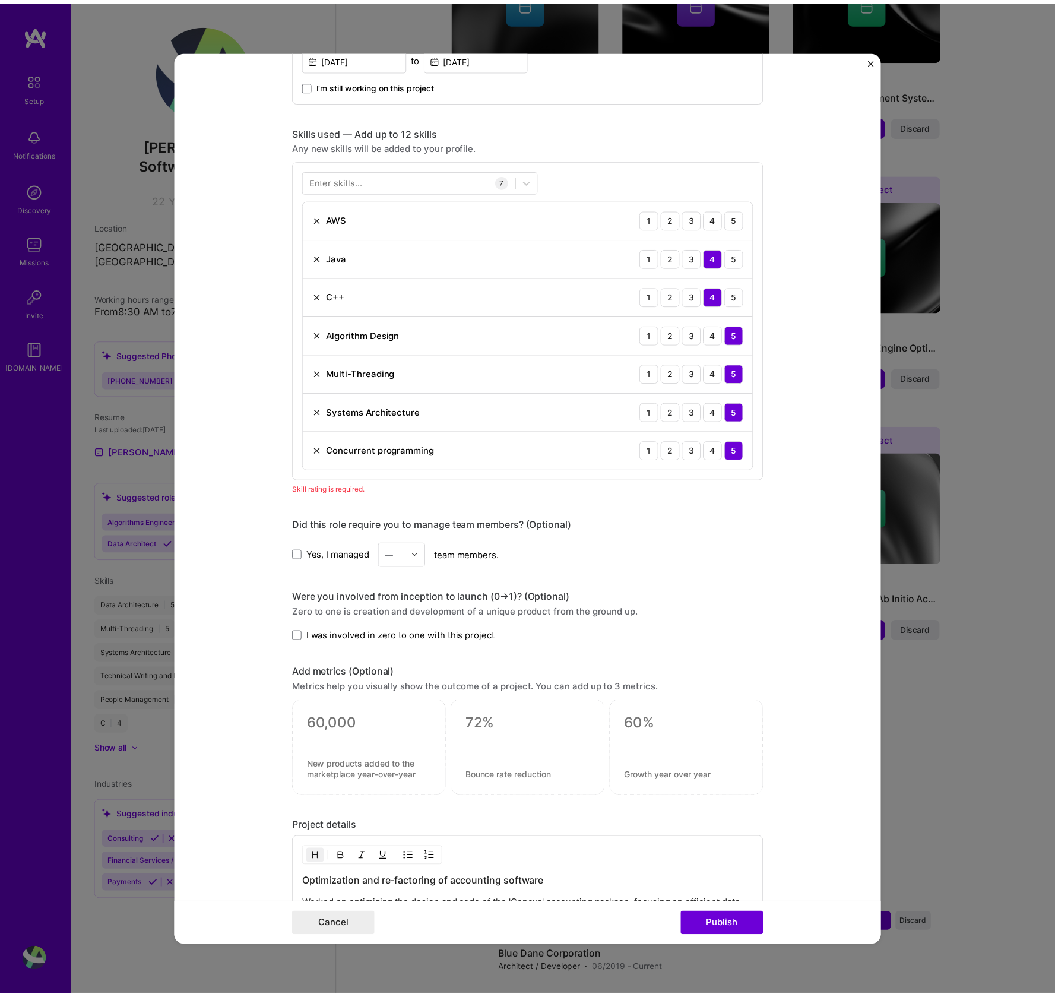
scroll to position [505, 0]
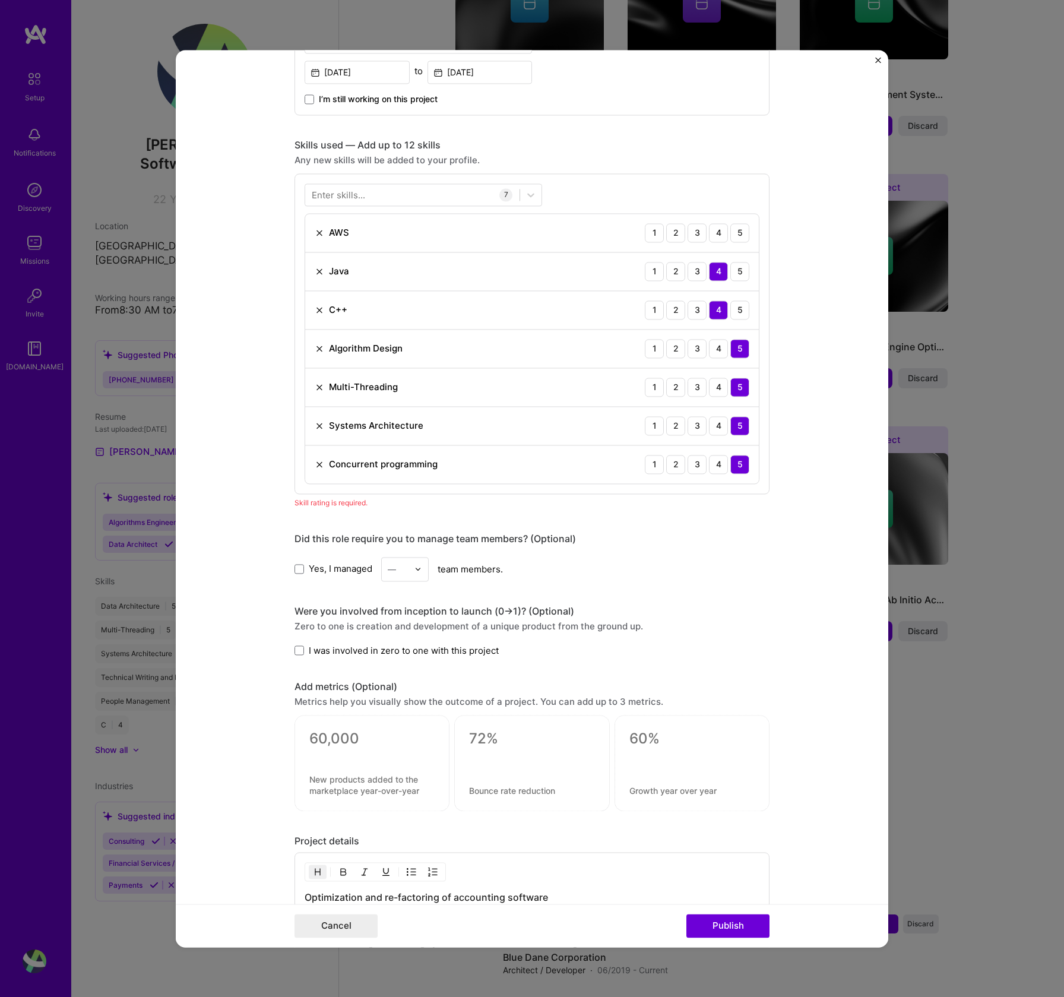
click at [404, 499] on div "Skill rating is required." at bounding box center [532, 502] width 475 height 12
click at [689, 234] on div "3" at bounding box center [697, 232] width 19 height 19
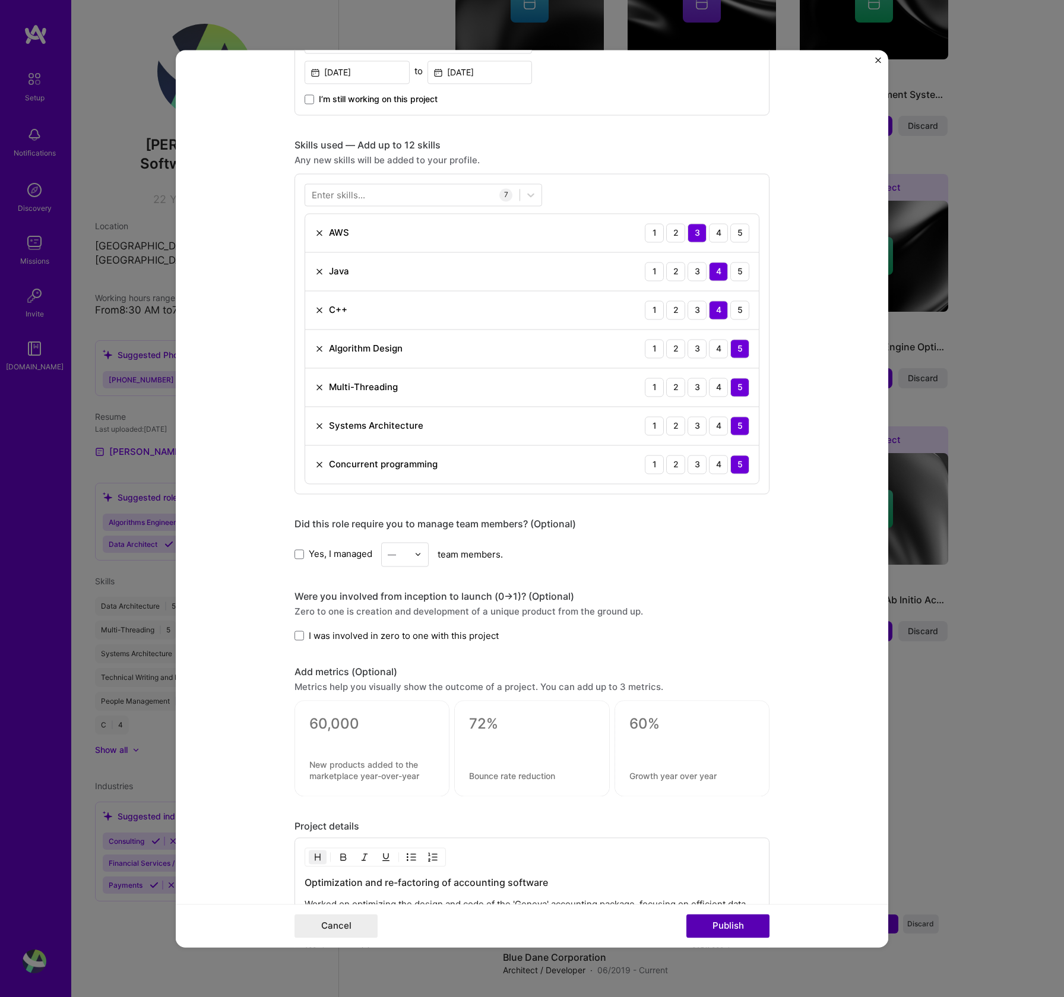
click at [719, 928] on button "Publish" at bounding box center [728, 926] width 83 height 24
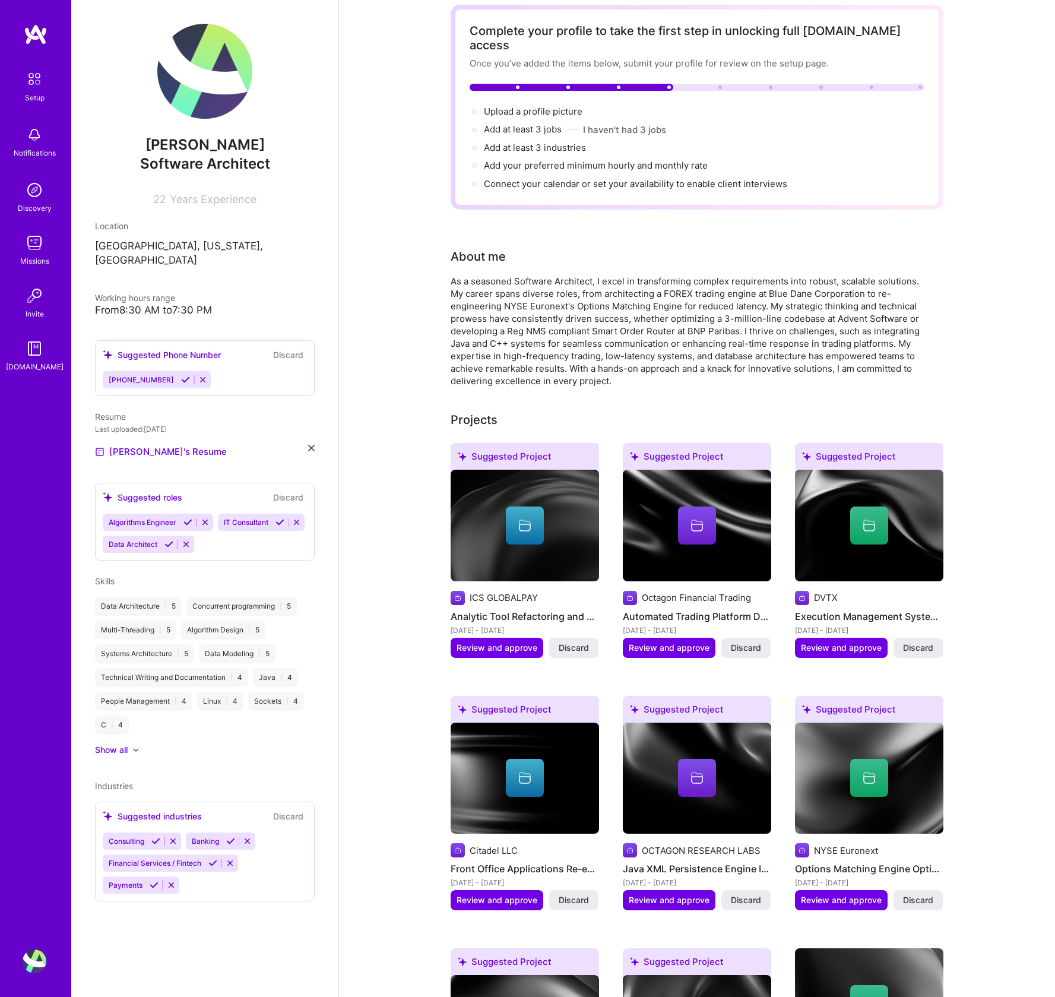
scroll to position [0, 0]
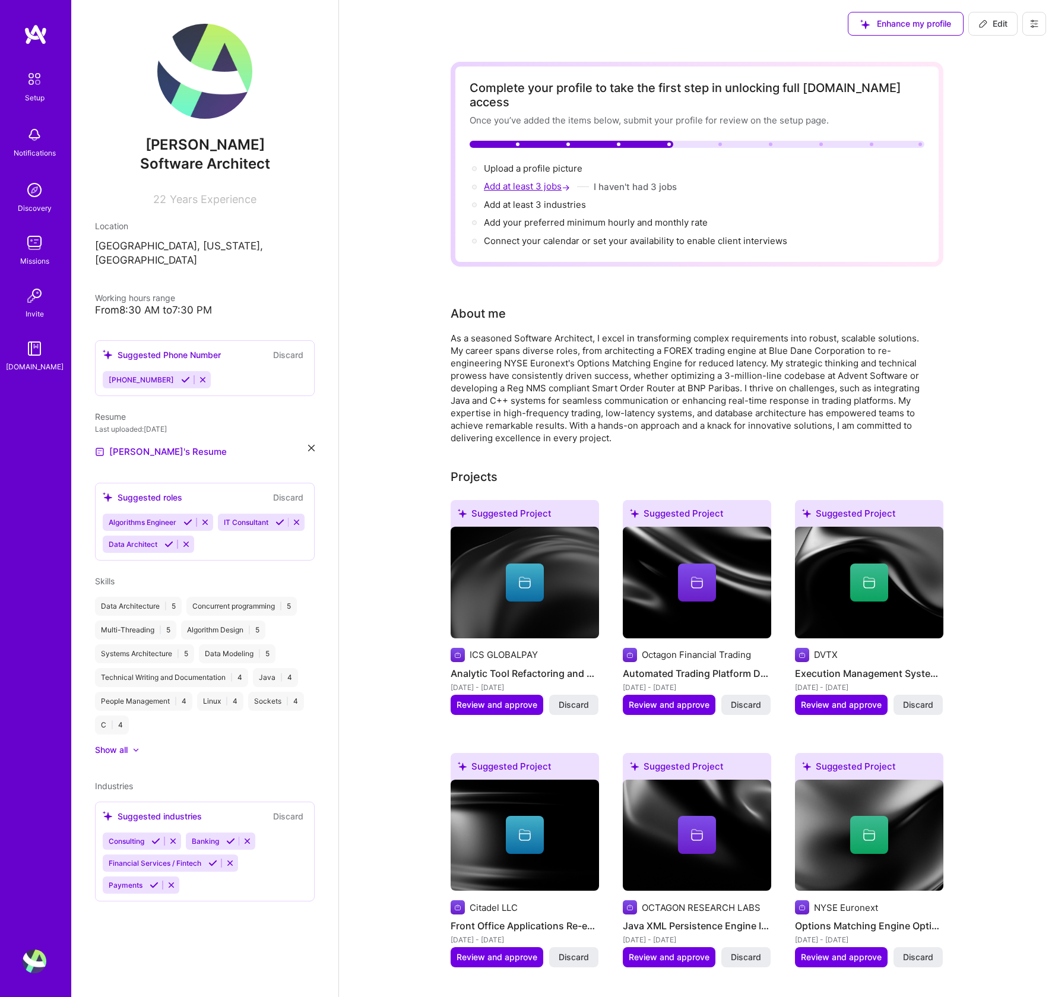
click at [554, 181] on span "Add at least 3 jobs →" at bounding box center [528, 186] width 88 height 11
select select "US"
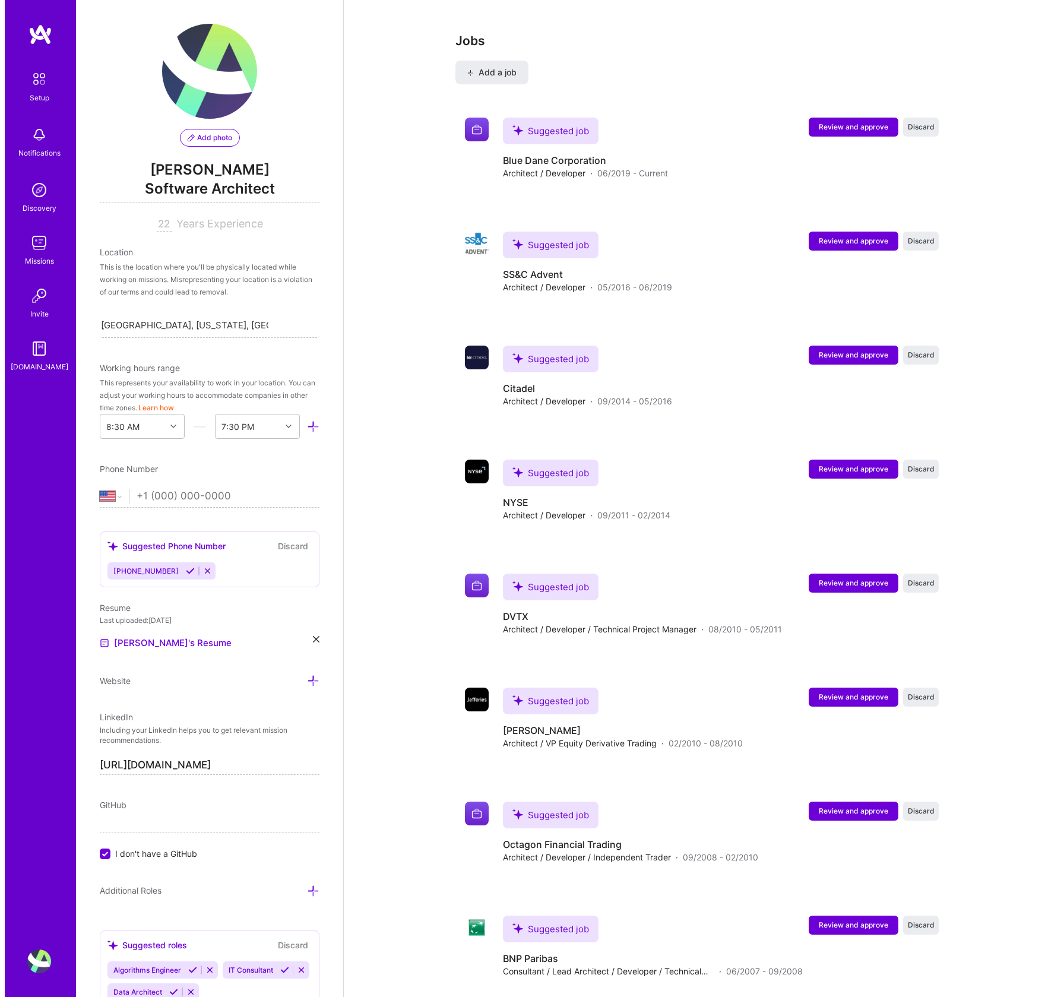
scroll to position [2073, 0]
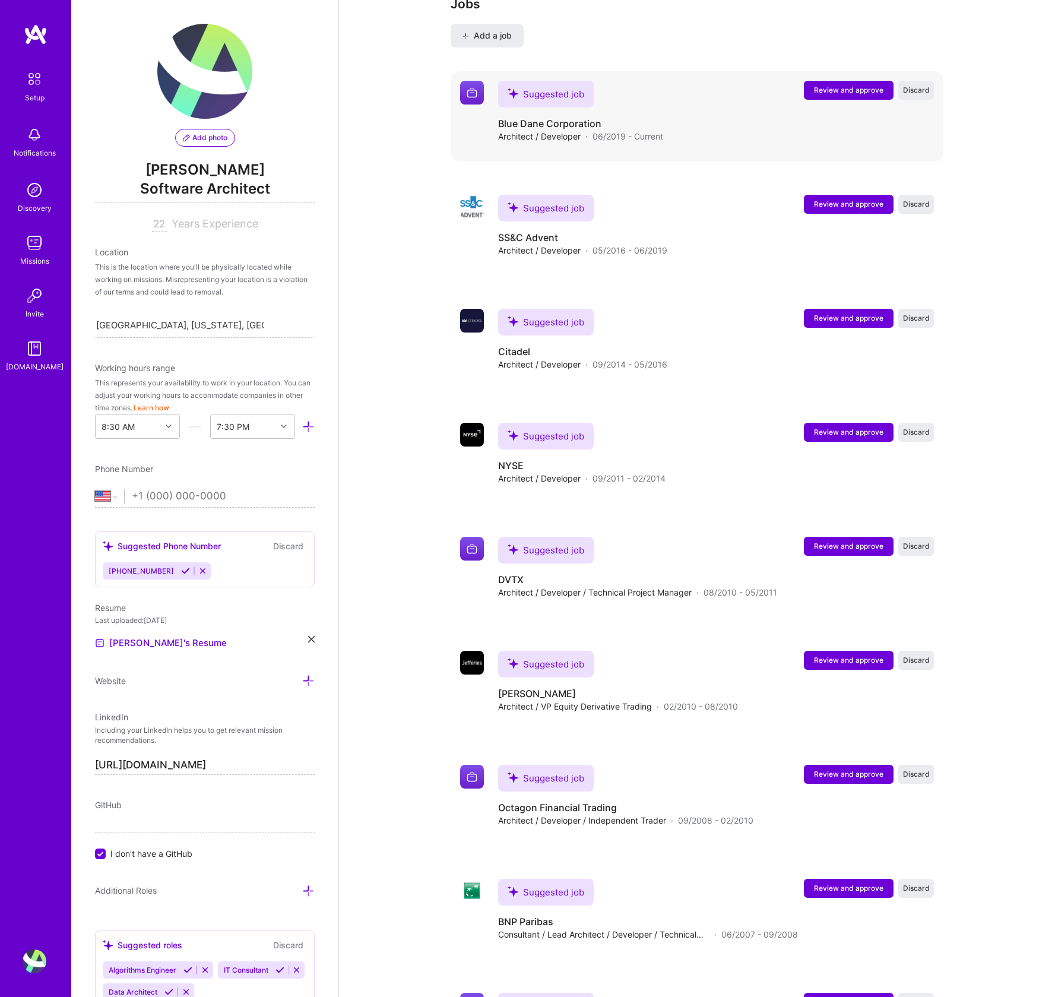
click at [856, 93] on span "Review and approve" at bounding box center [848, 90] width 69 height 10
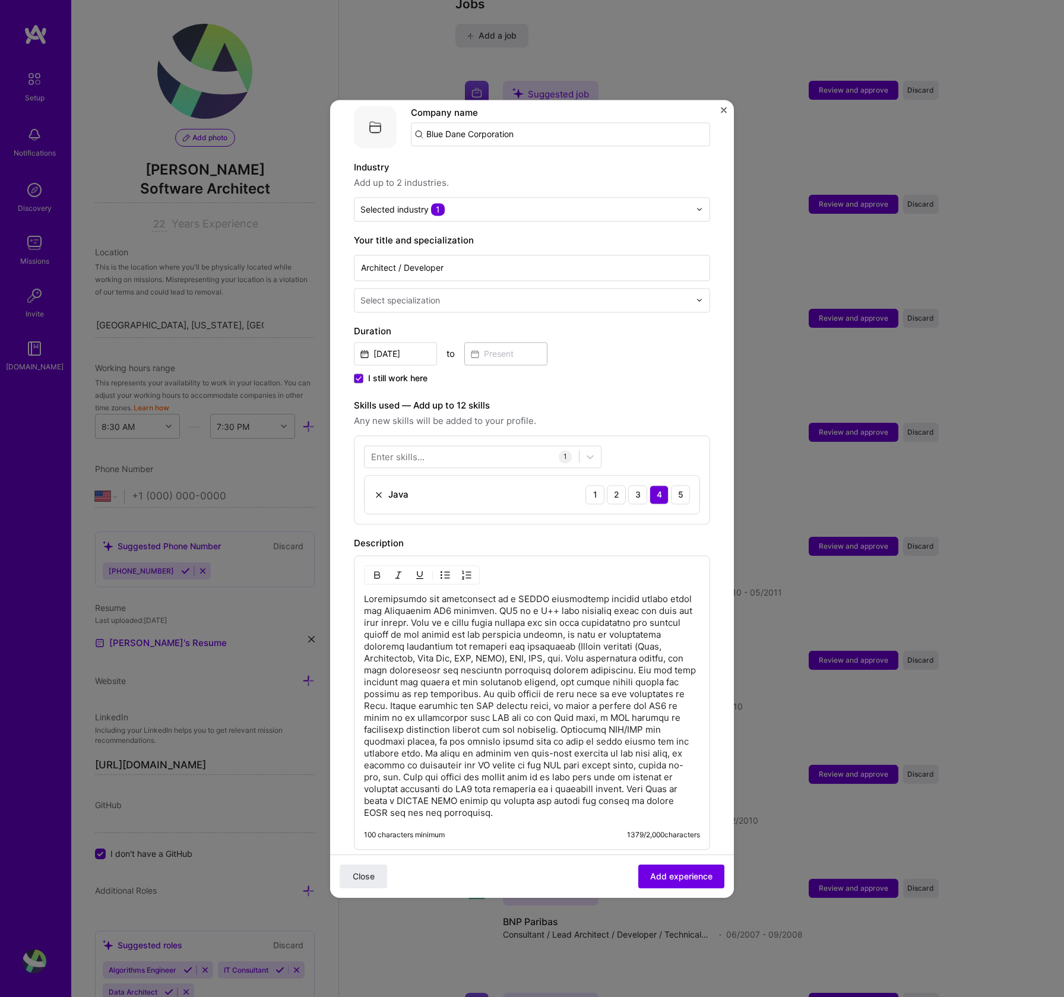
scroll to position [322, 0]
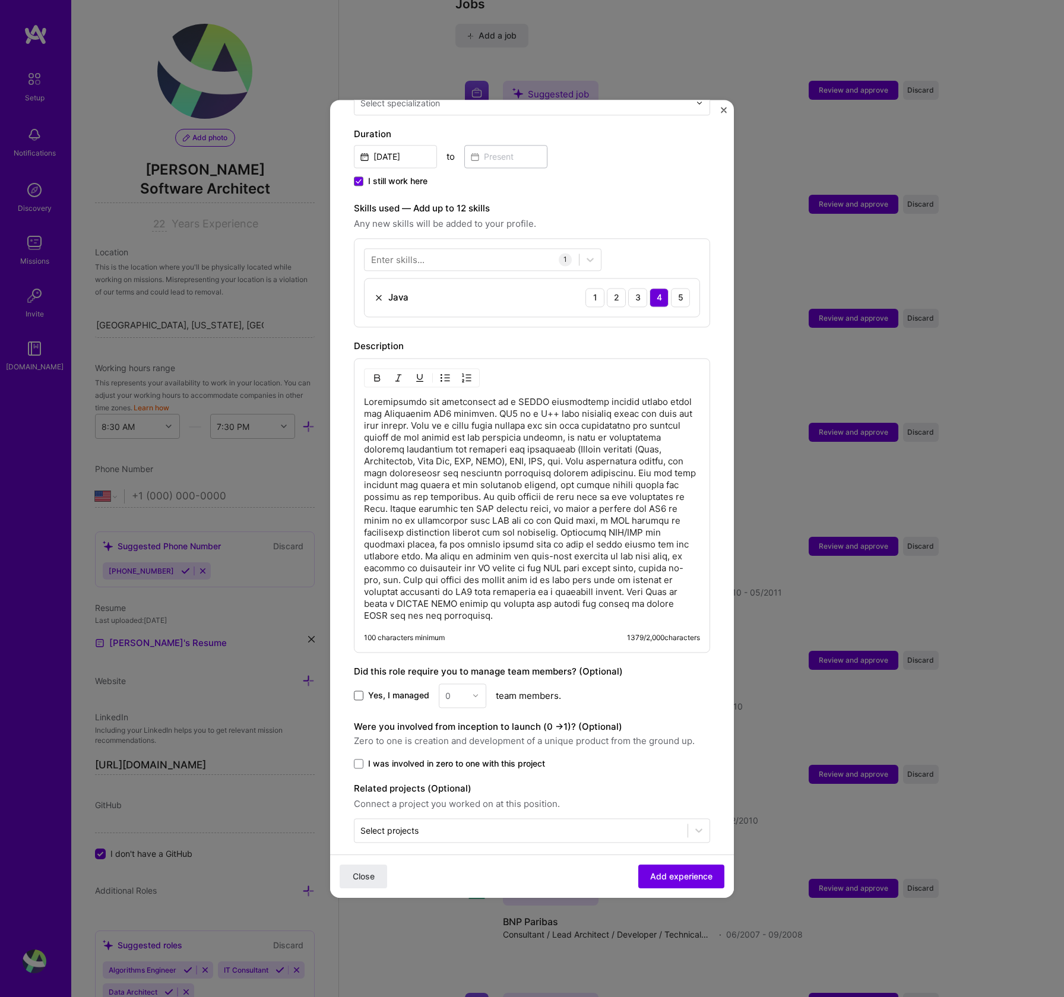
click at [358, 691] on span at bounding box center [359, 696] width 10 height 10
click at [0, 0] on input "Yes, I managed" at bounding box center [0, 0] width 0 height 0
click at [443, 684] on div "0" at bounding box center [455, 695] width 33 height 23
click at [451, 716] on div "1" at bounding box center [462, 727] width 40 height 22
click at [358, 759] on span at bounding box center [359, 764] width 10 height 10
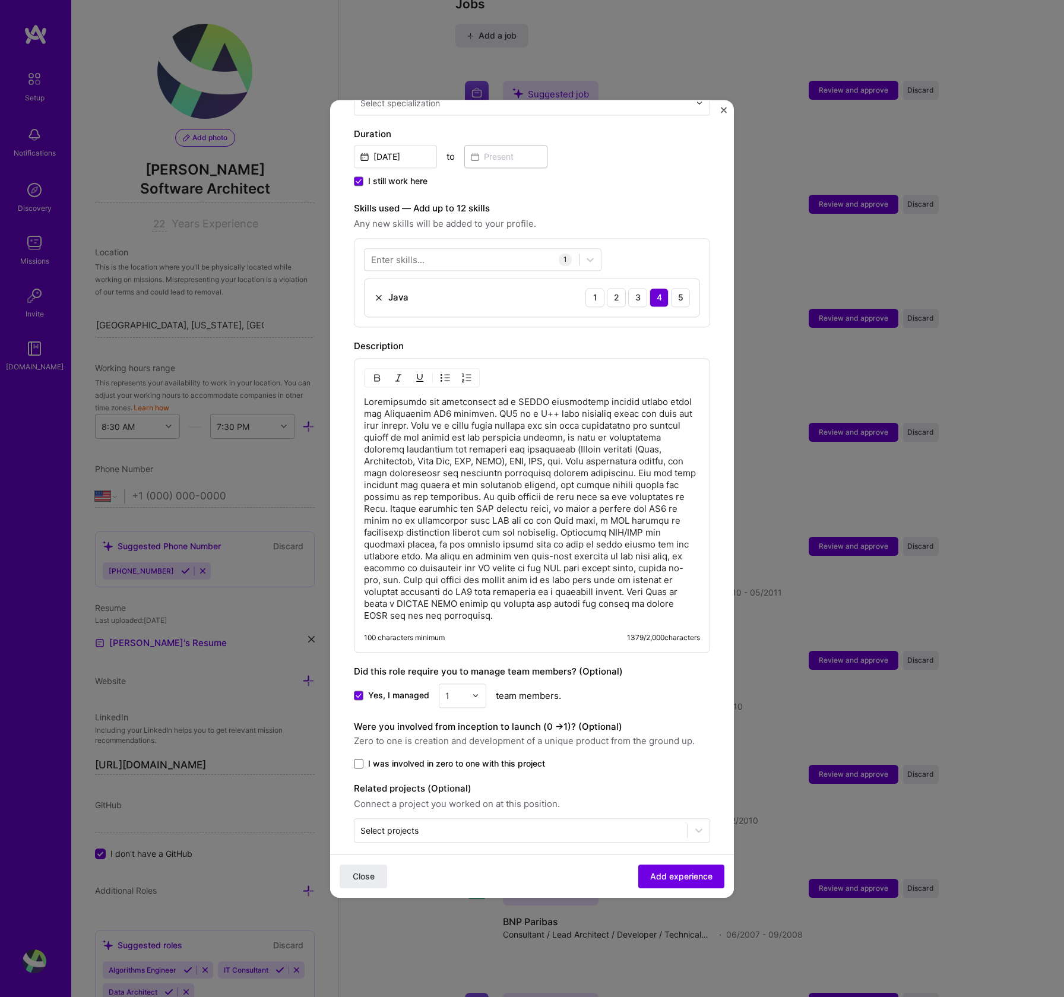
click at [0, 0] on input "I was involved in zero to one with this project" at bounding box center [0, 0] width 0 height 0
click at [676, 876] on span "Add experience" at bounding box center [681, 876] width 62 height 12
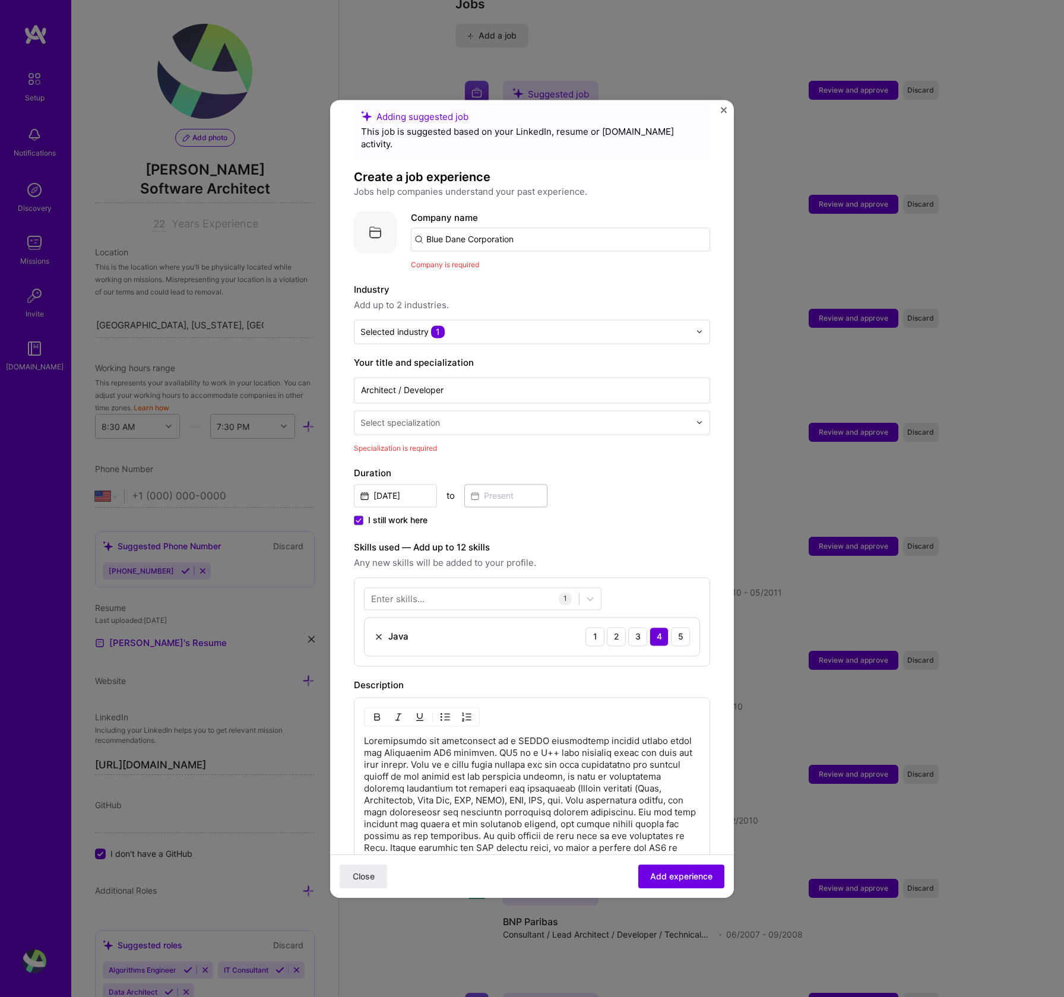
scroll to position [0, 0]
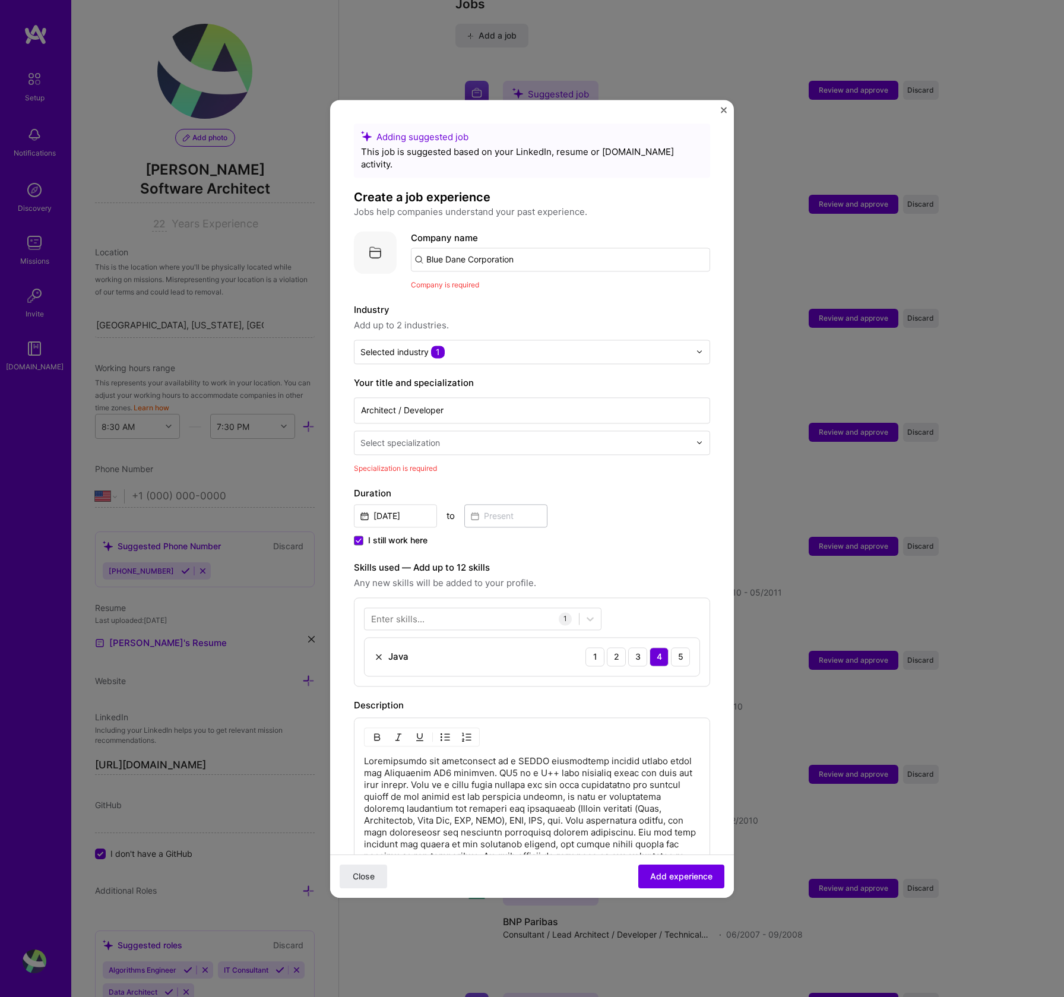
click at [426, 248] on input "Blue Dane Corporation" at bounding box center [560, 260] width 299 height 24
type input "Blue Dane Corporation"
click at [472, 286] on span "Add company" at bounding box center [444, 292] width 57 height 12
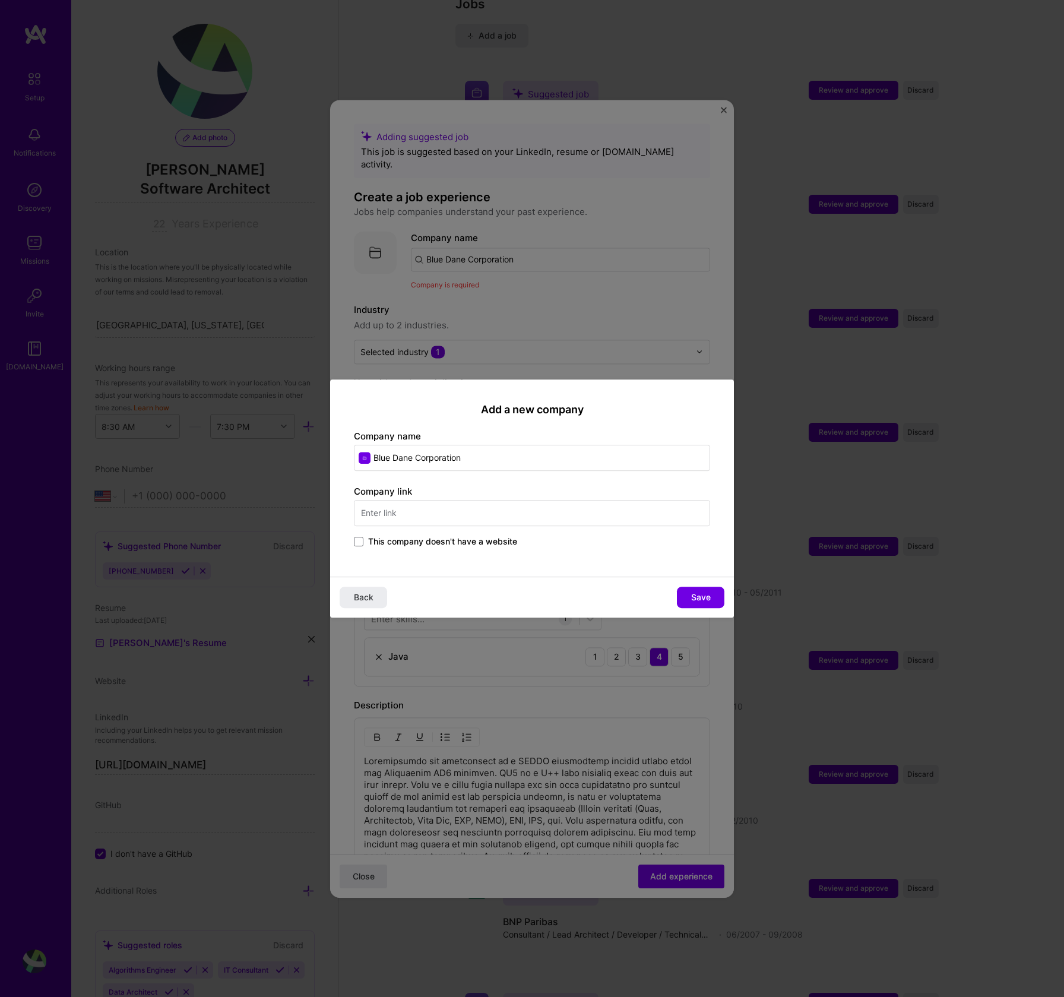
click at [363, 540] on label "This company doesn't have a website" at bounding box center [435, 542] width 163 height 12
click at [0, 0] on input "This company doesn't have a website" at bounding box center [0, 0] width 0 height 0
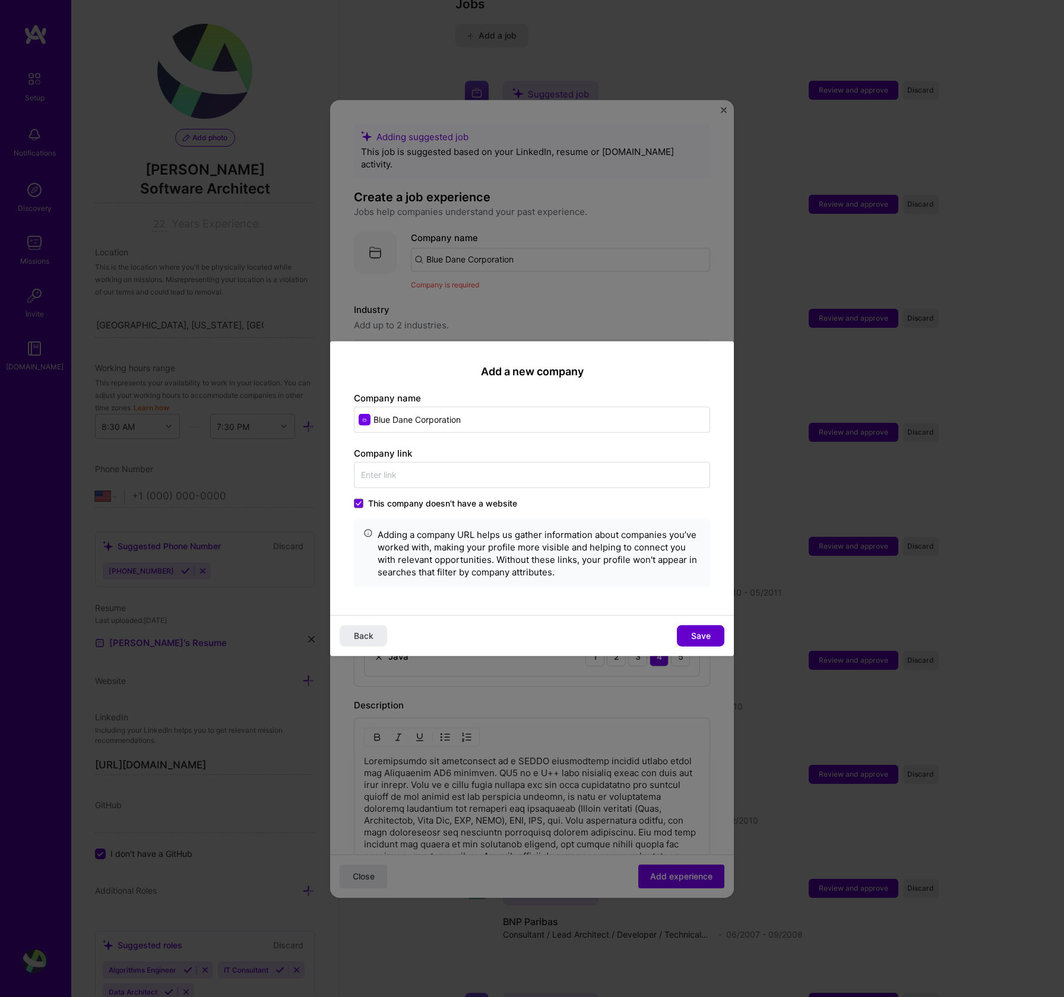
click at [688, 634] on button "Save" at bounding box center [701, 635] width 48 height 21
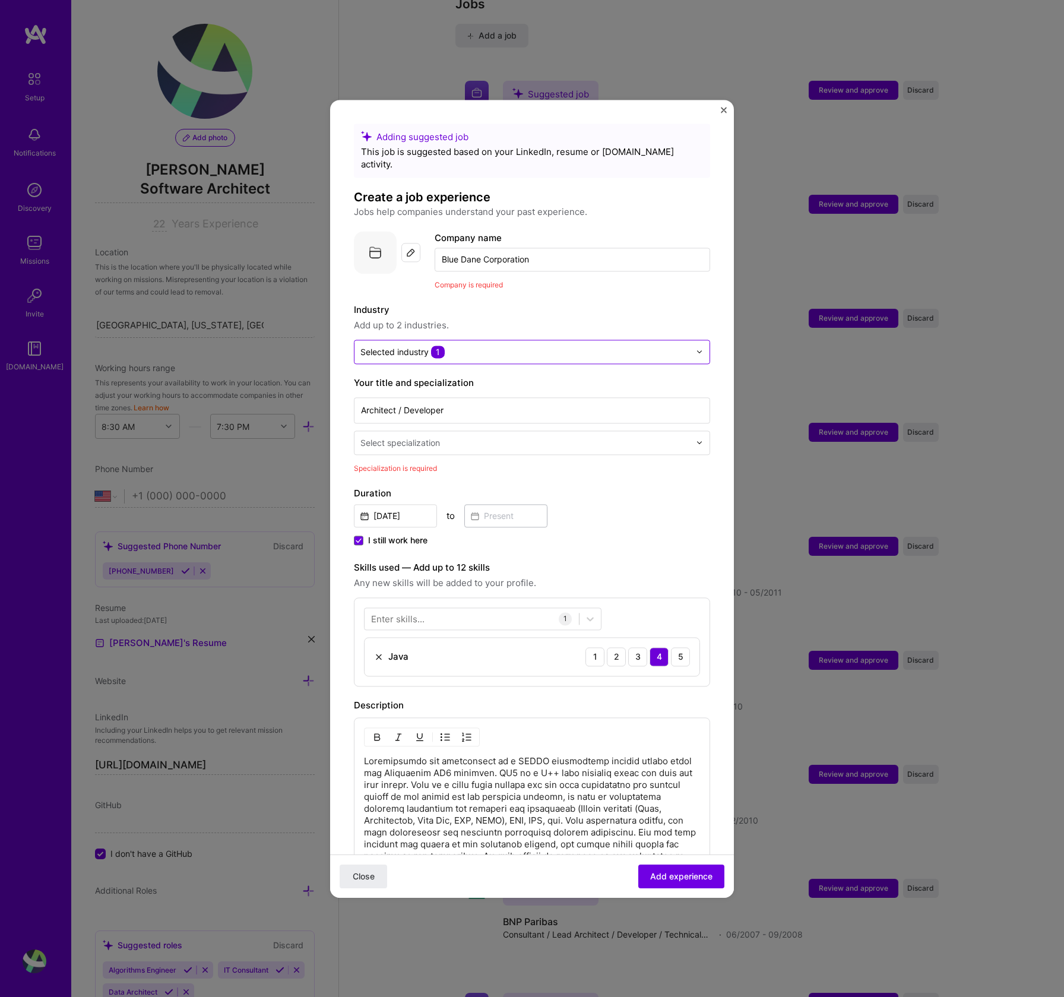
click at [470, 346] on input "text" at bounding box center [525, 352] width 330 height 12
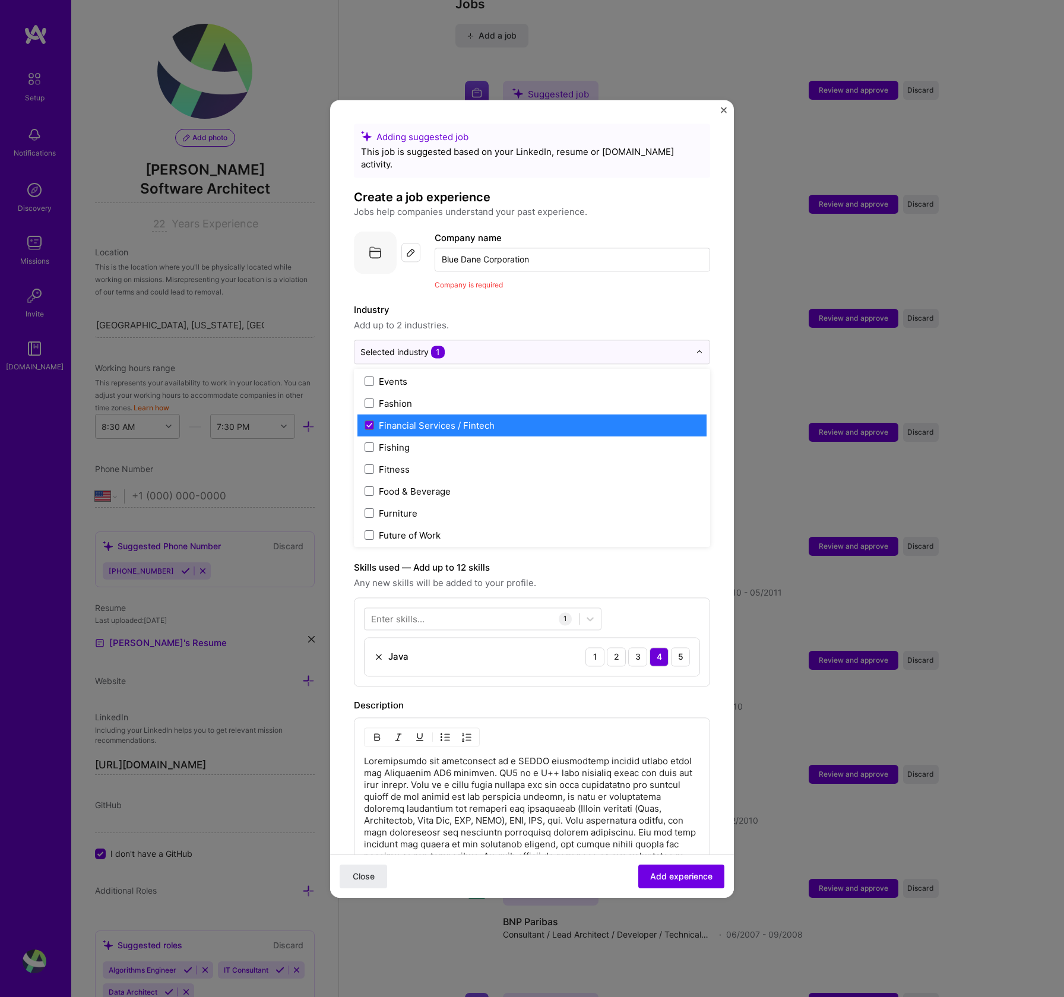
scroll to position [1212, 0]
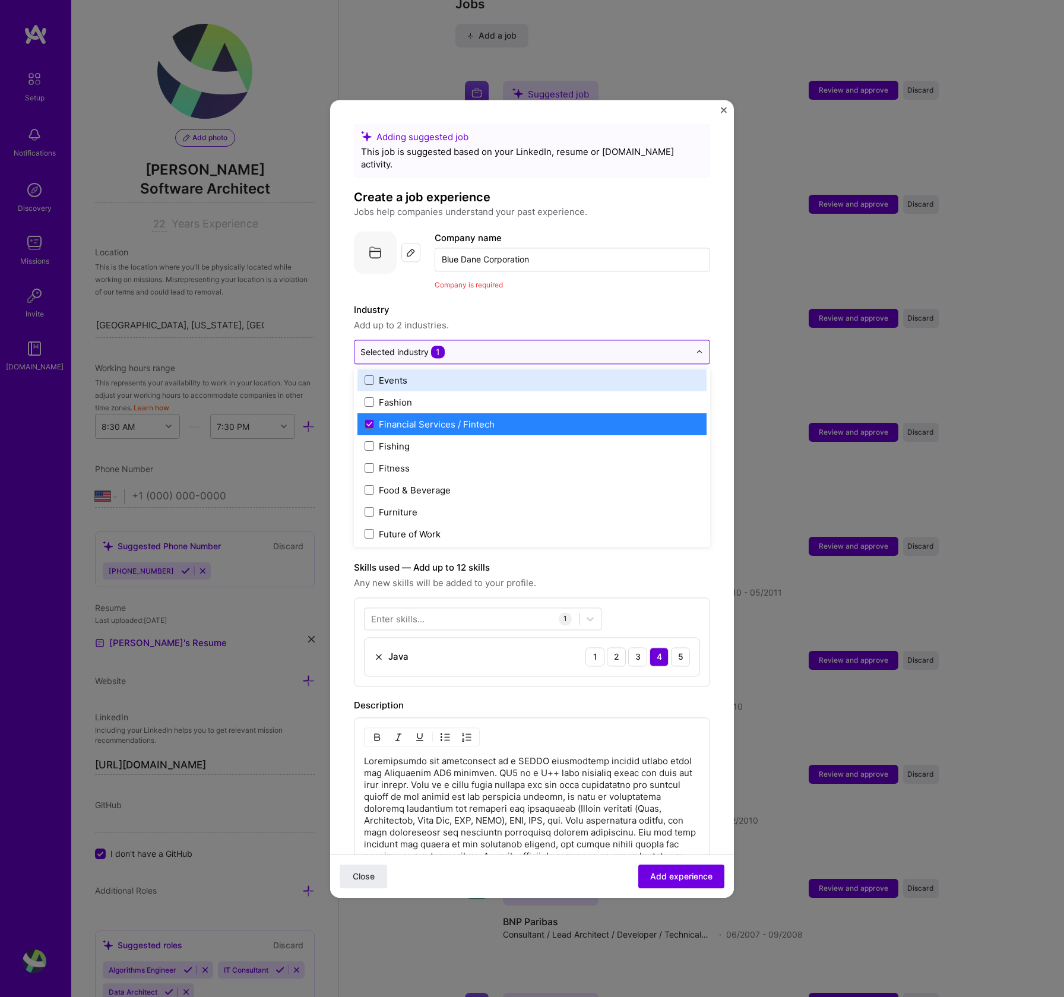
click at [467, 346] on input "text" at bounding box center [525, 352] width 330 height 12
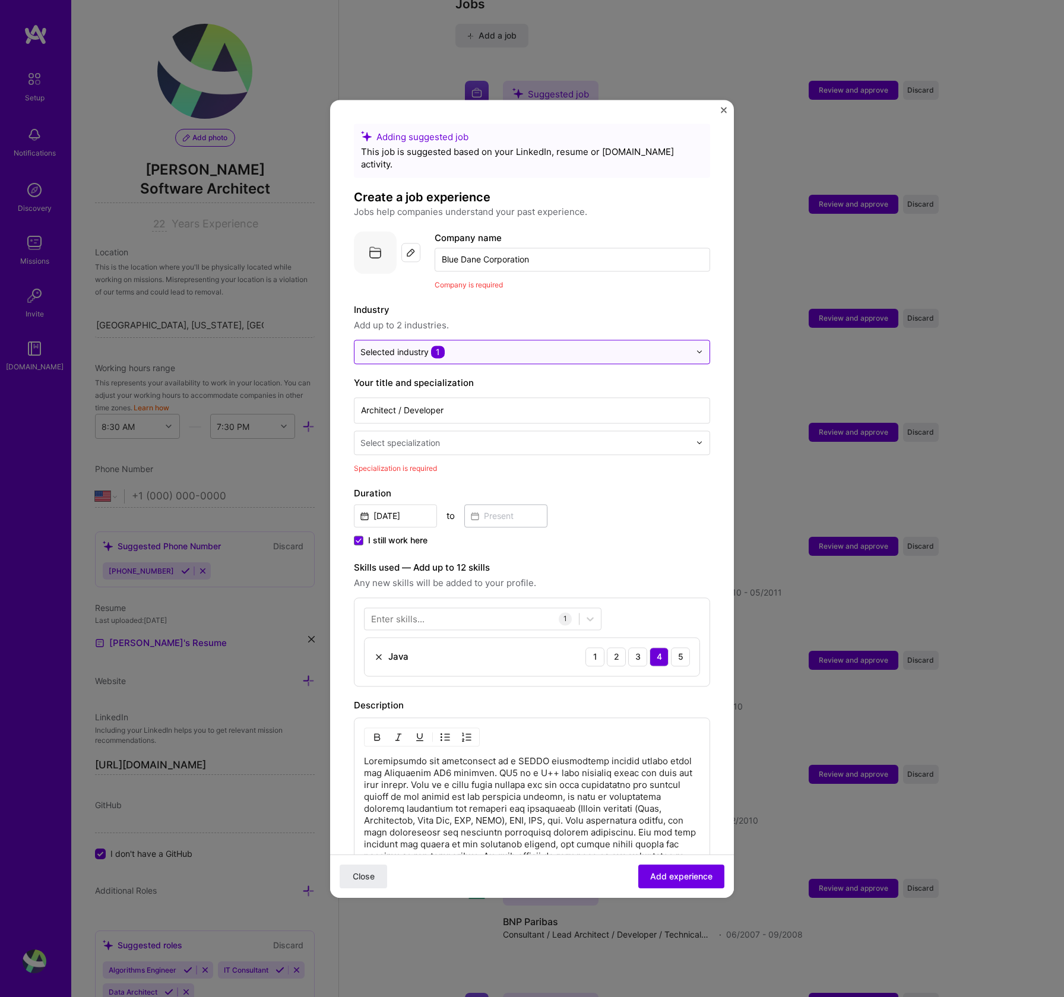
click at [696, 348] on img at bounding box center [699, 351] width 7 height 7
click at [585, 437] on input "text" at bounding box center [526, 443] width 332 height 12
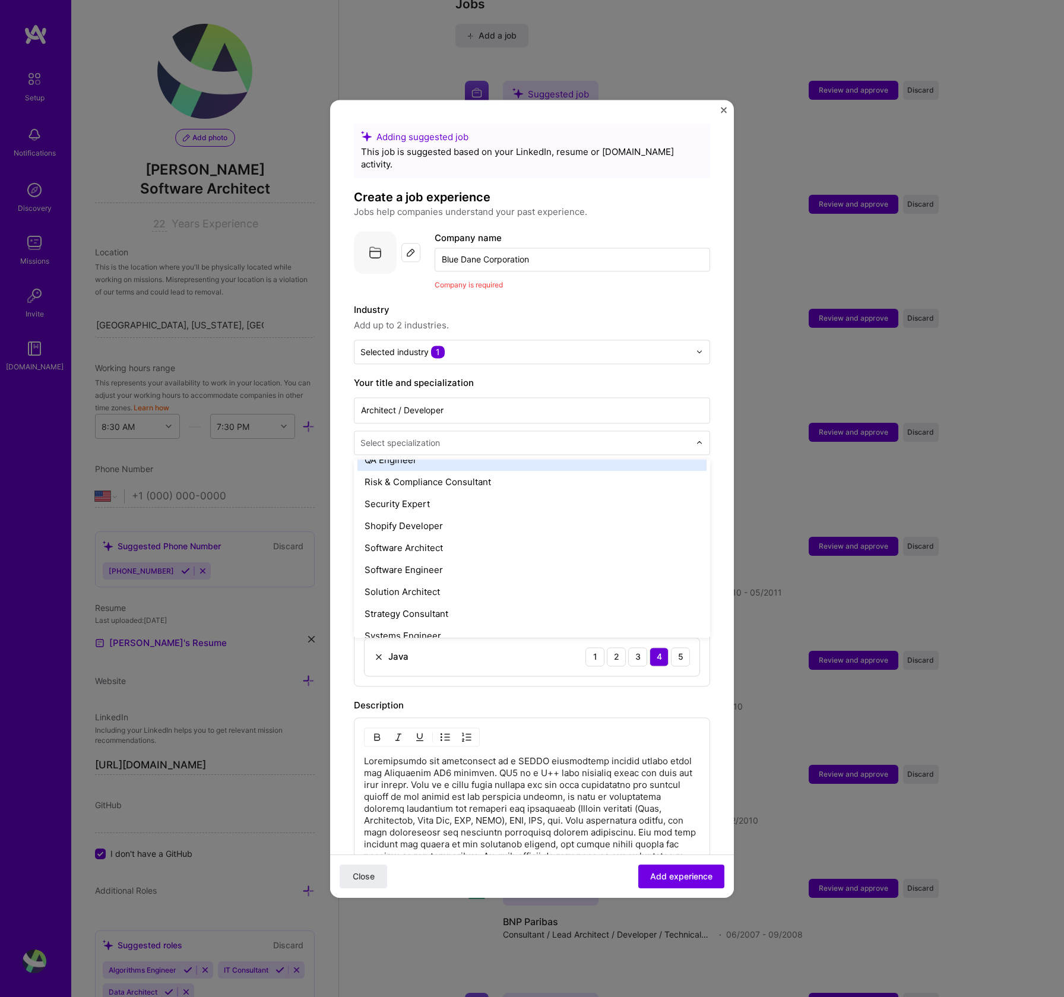
scroll to position [1225, 0]
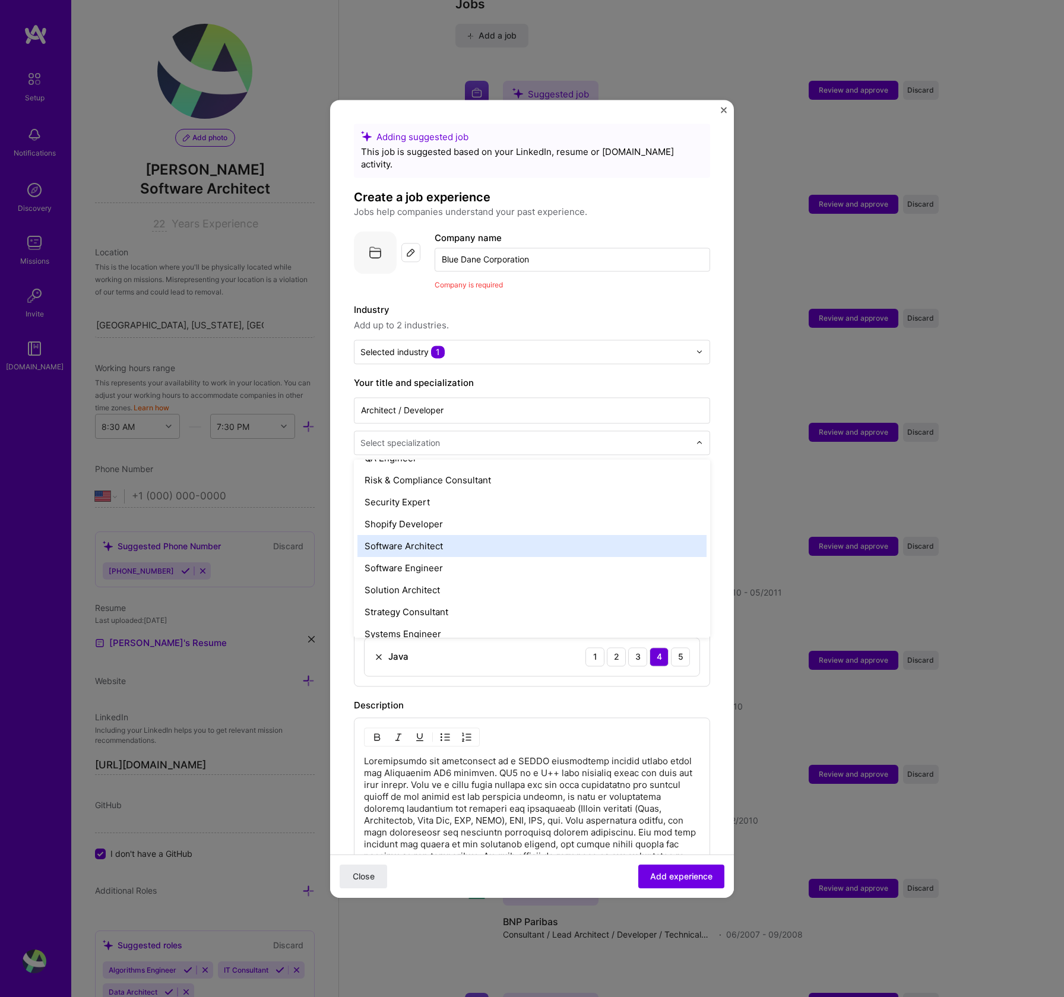
click at [409, 535] on div "Software Architect" at bounding box center [532, 546] width 349 height 22
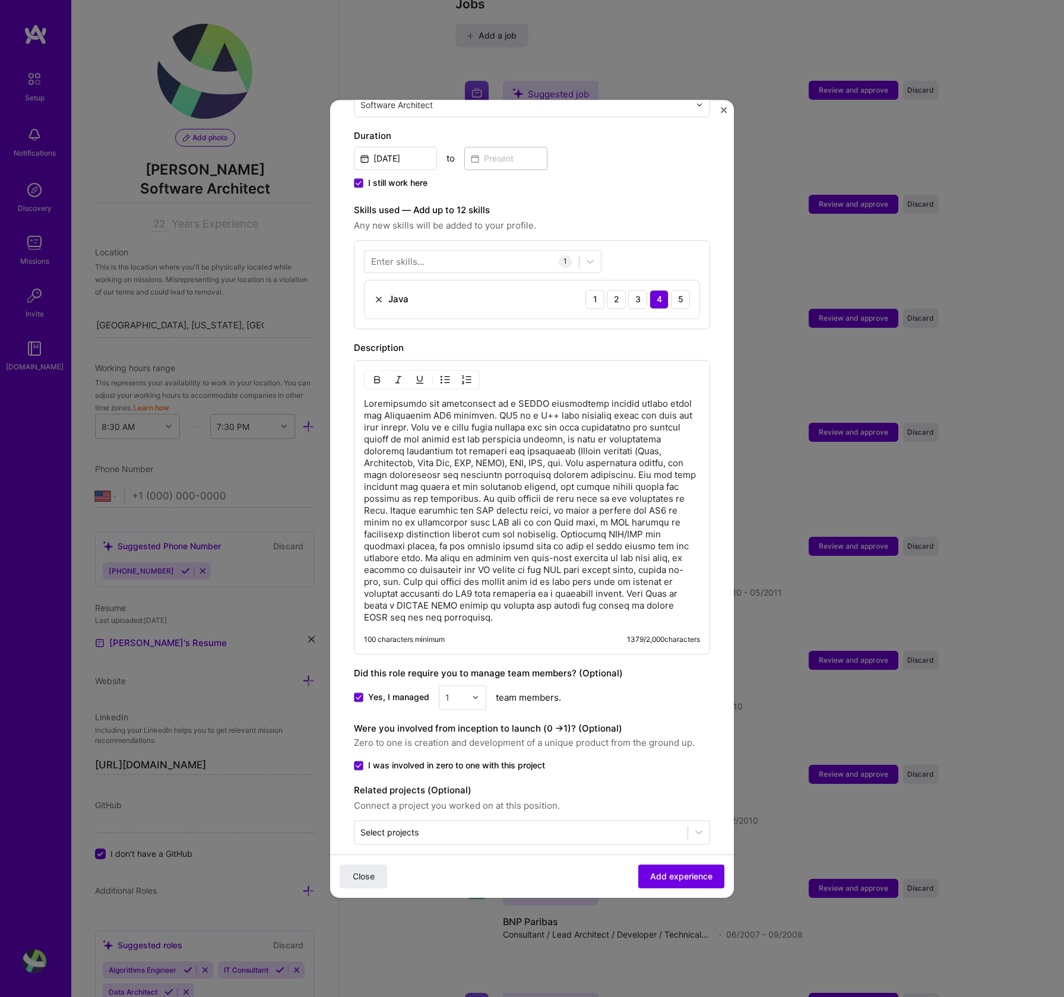
scroll to position [340, 0]
click at [628, 824] on div at bounding box center [520, 830] width 321 height 15
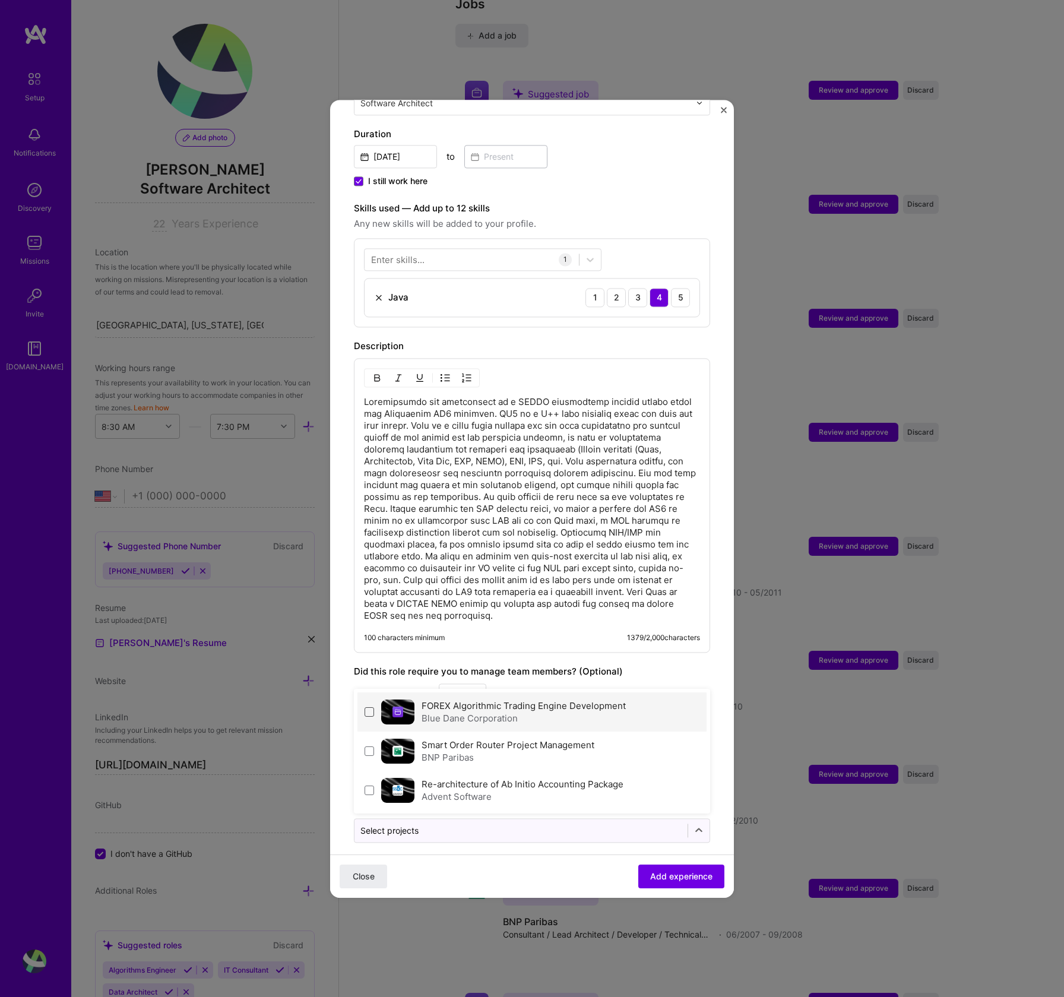
click at [368, 707] on span at bounding box center [370, 712] width 10 height 10
click at [517, 249] on div at bounding box center [472, 259] width 214 height 20
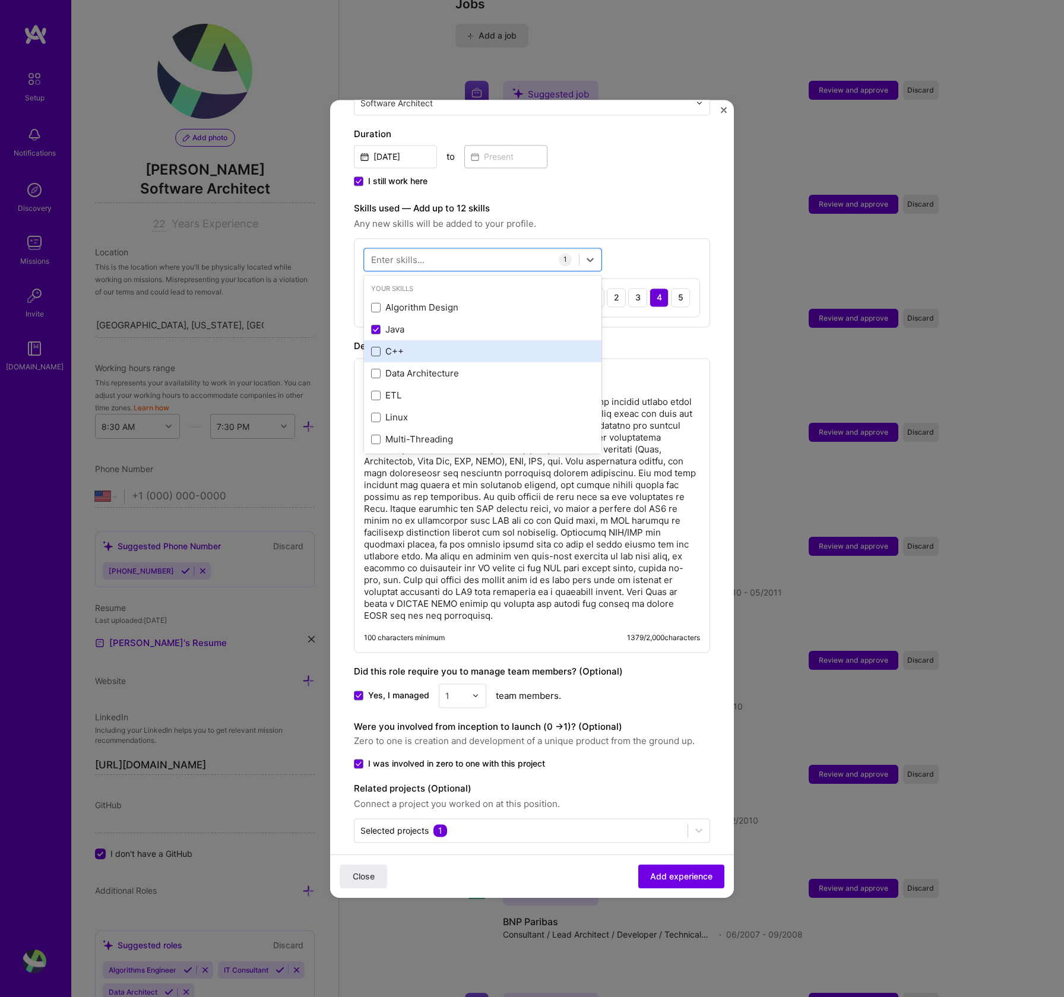
click at [374, 347] on span at bounding box center [376, 352] width 10 height 10
click at [0, 0] on input "checkbox" at bounding box center [0, 0] width 0 height 0
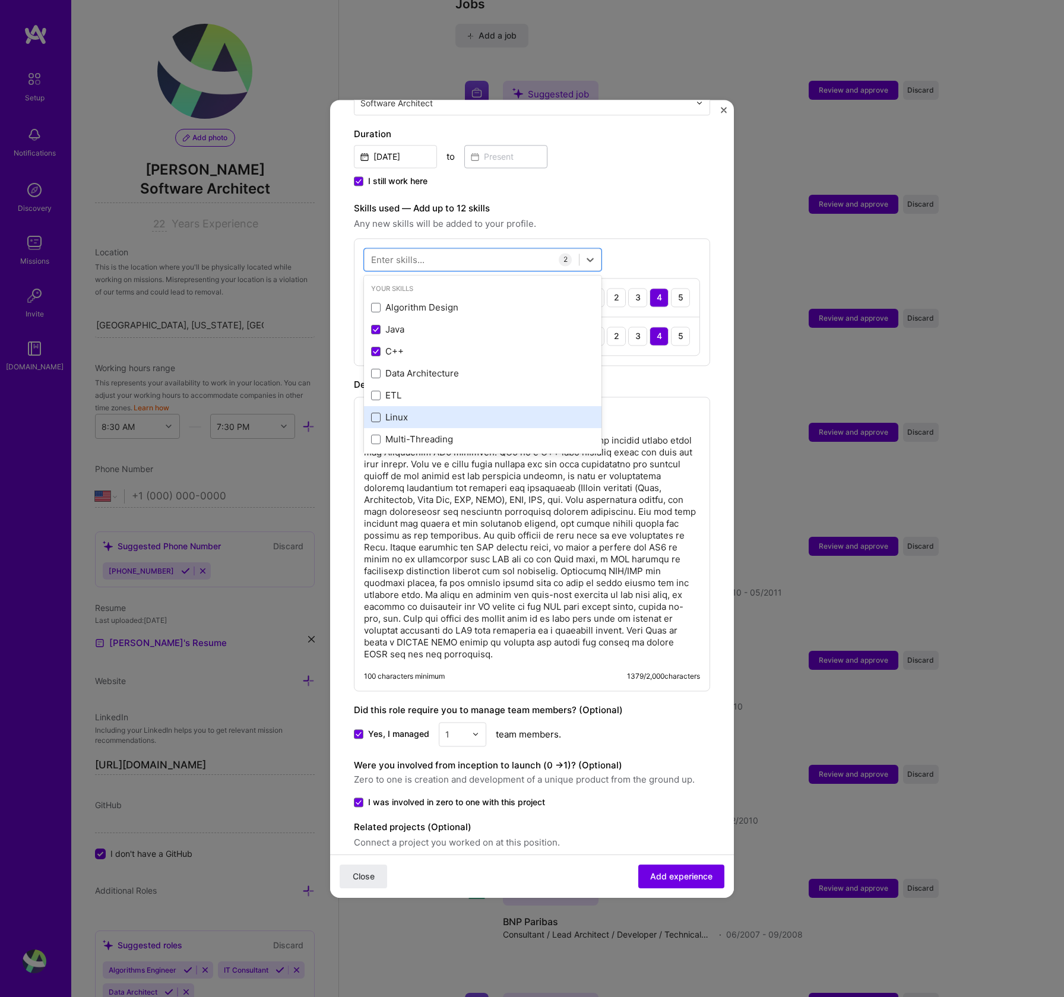
click at [373, 413] on span at bounding box center [376, 418] width 10 height 10
click at [0, 0] on input "checkbox" at bounding box center [0, 0] width 0 height 0
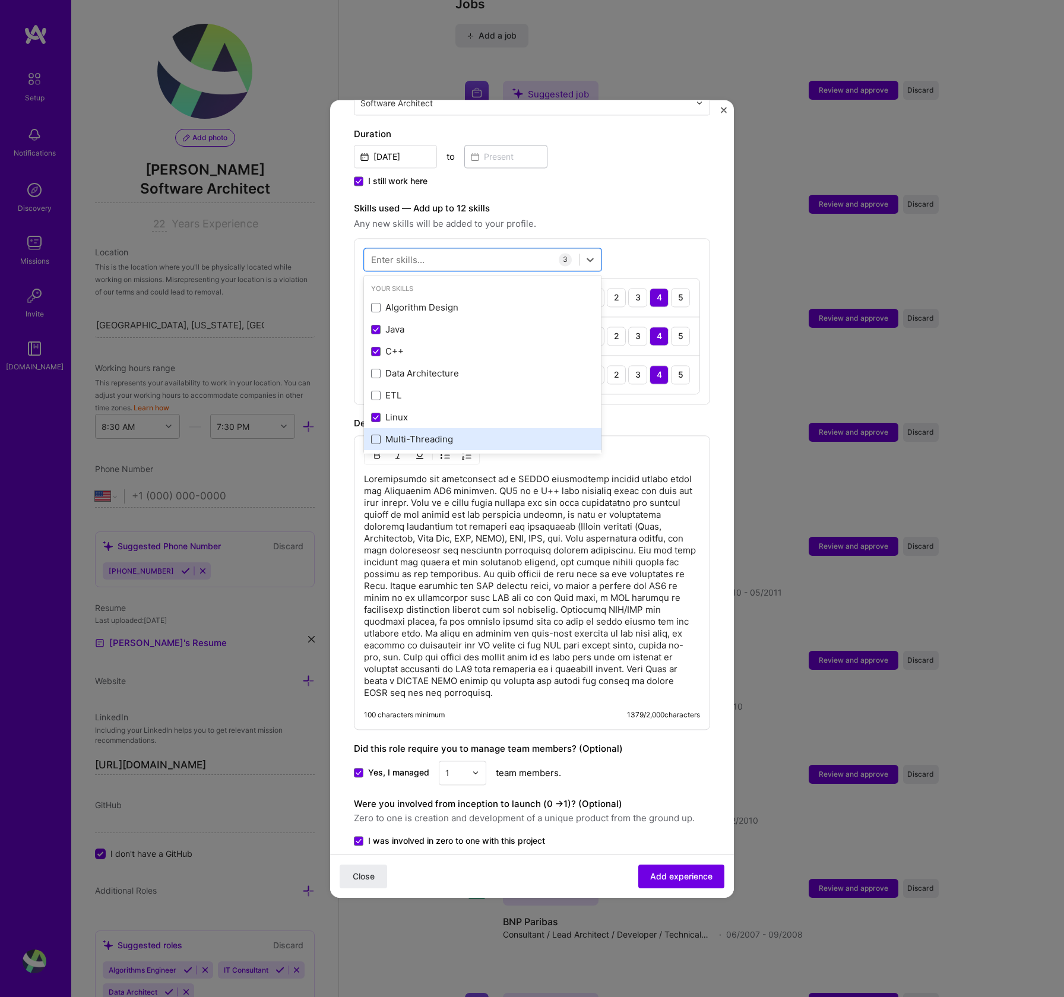
click at [379, 435] on span at bounding box center [376, 440] width 10 height 10
click at [0, 0] on input "checkbox" at bounding box center [0, 0] width 0 height 0
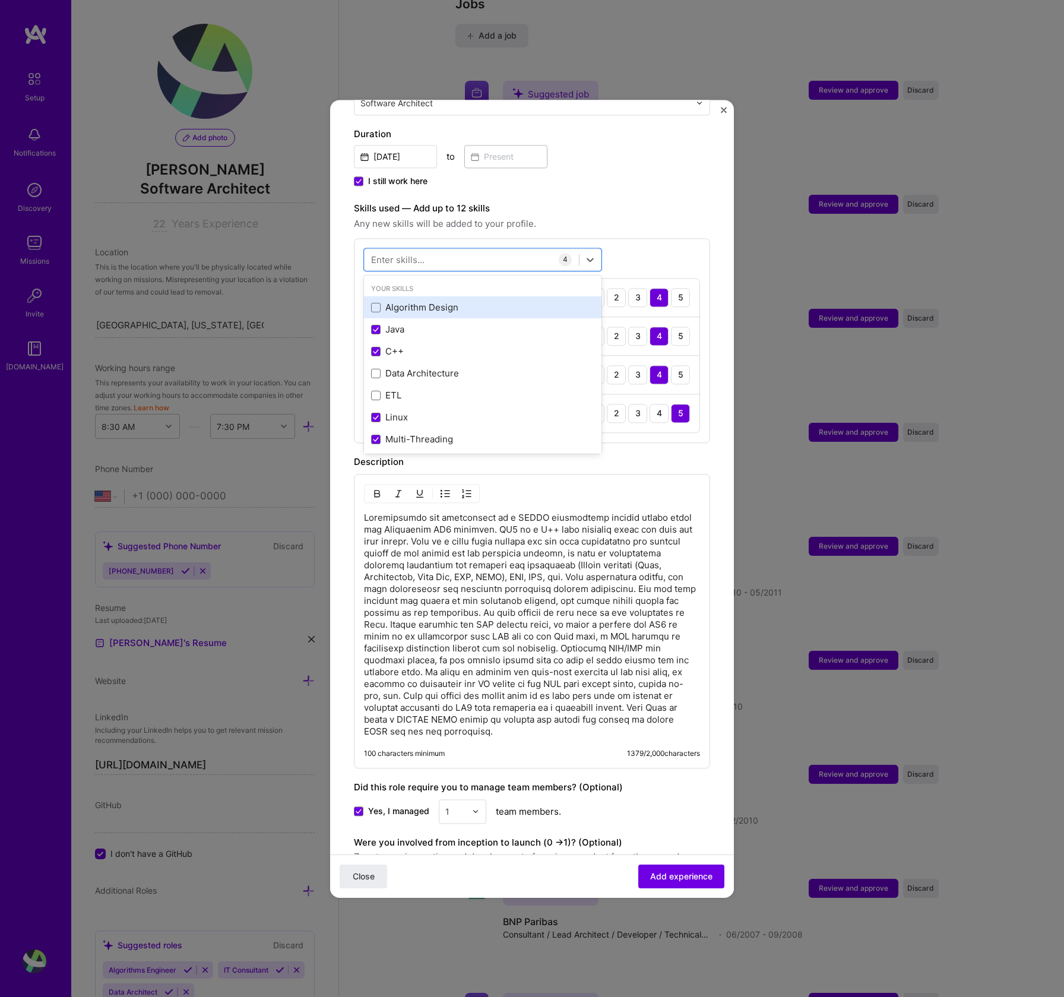
click at [413, 302] on div "Algorithm Design" at bounding box center [482, 308] width 223 height 12
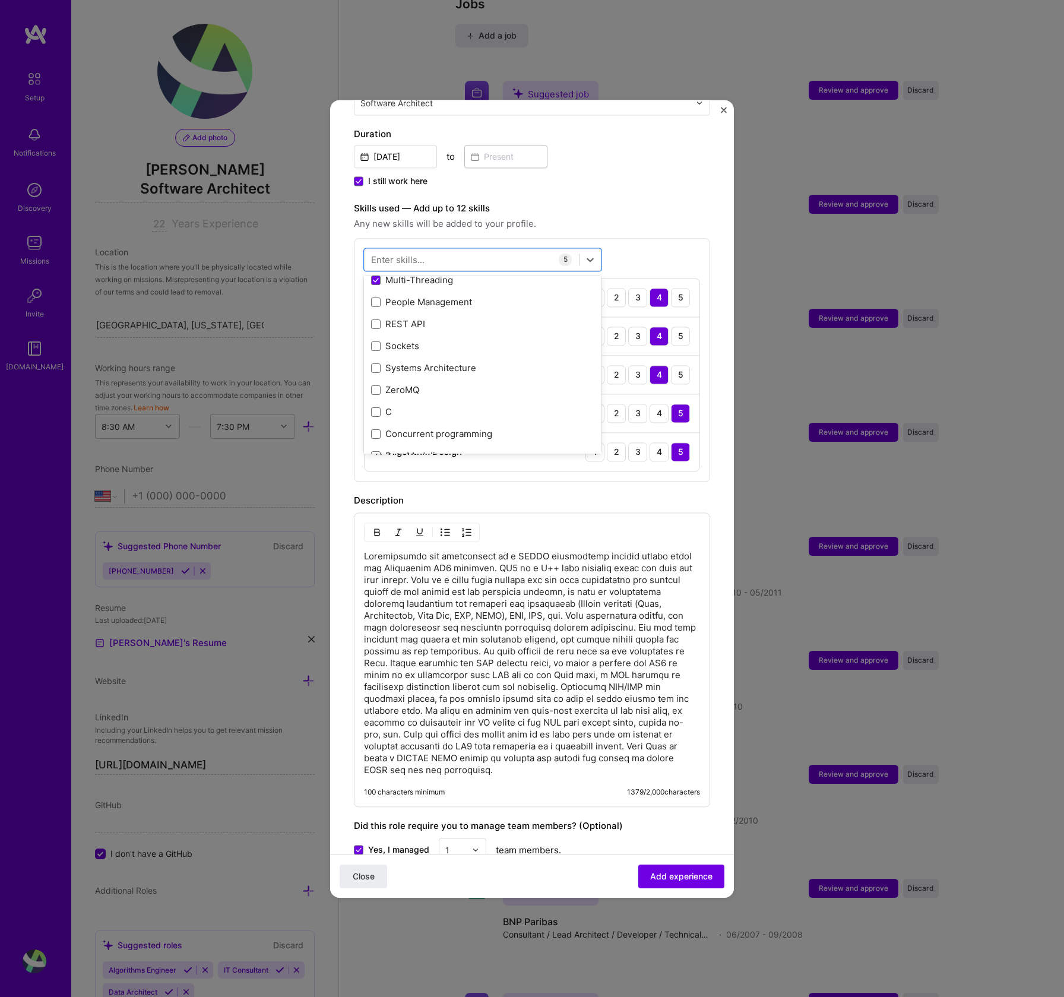
scroll to position [160, 0]
click at [460, 361] on div "Systems Architecture" at bounding box center [482, 367] width 223 height 12
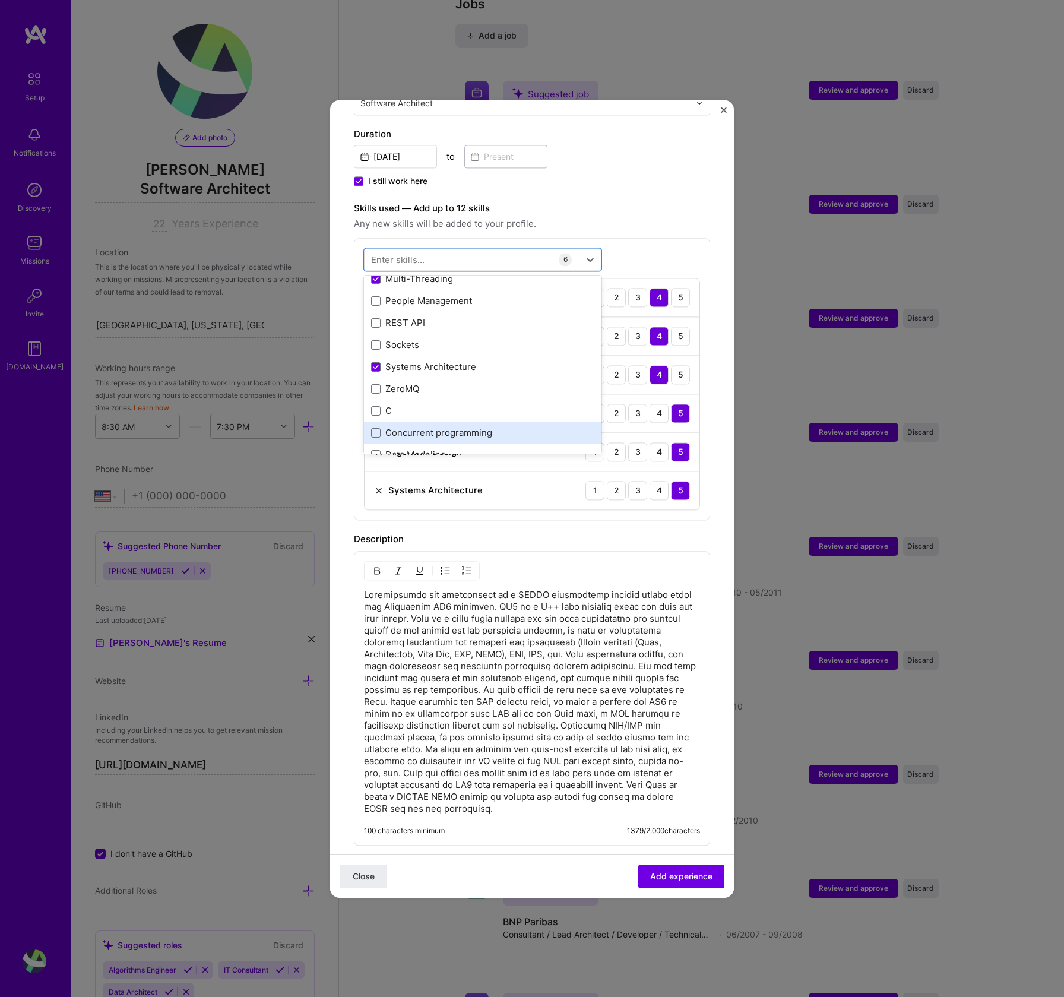
click at [471, 427] on div "Concurrent programming" at bounding box center [482, 433] width 223 height 12
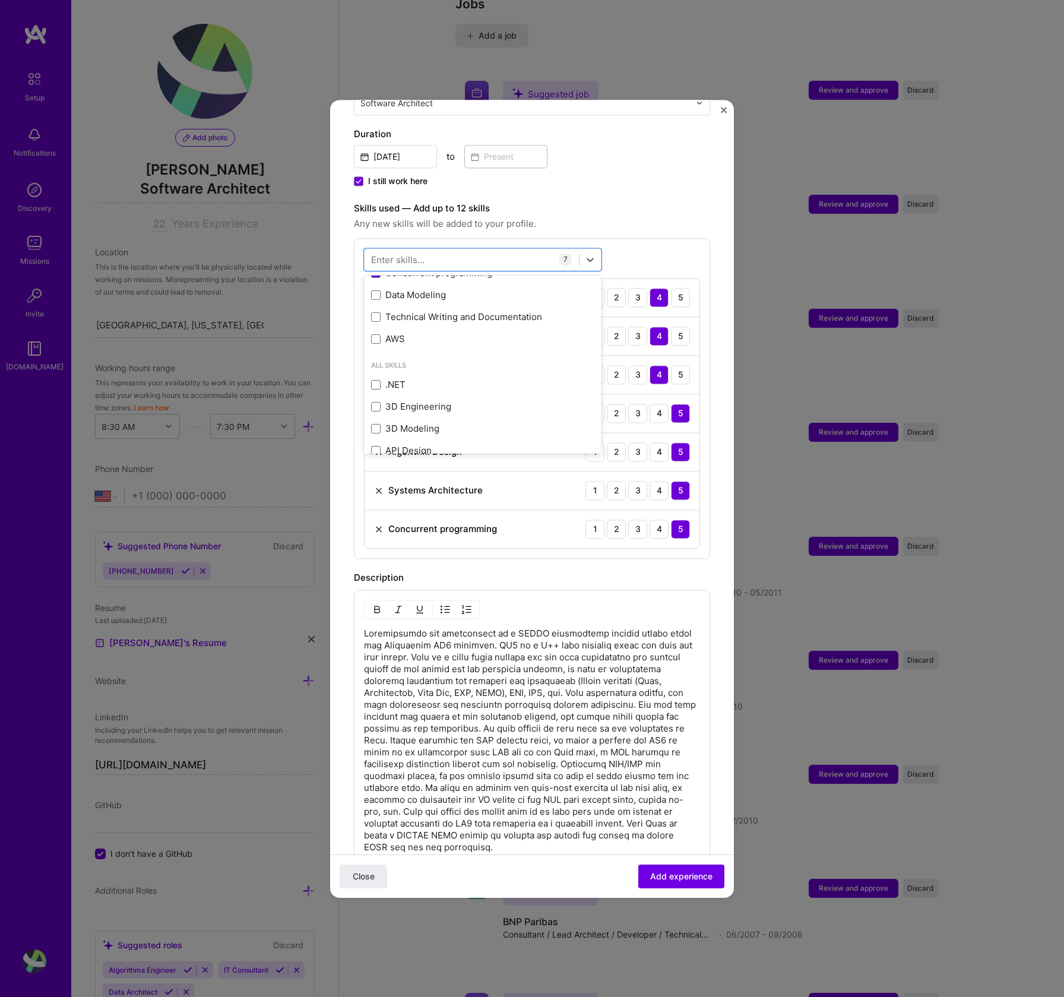
scroll to position [321, 0]
click at [445, 289] on div "Data Modeling" at bounding box center [482, 295] width 223 height 12
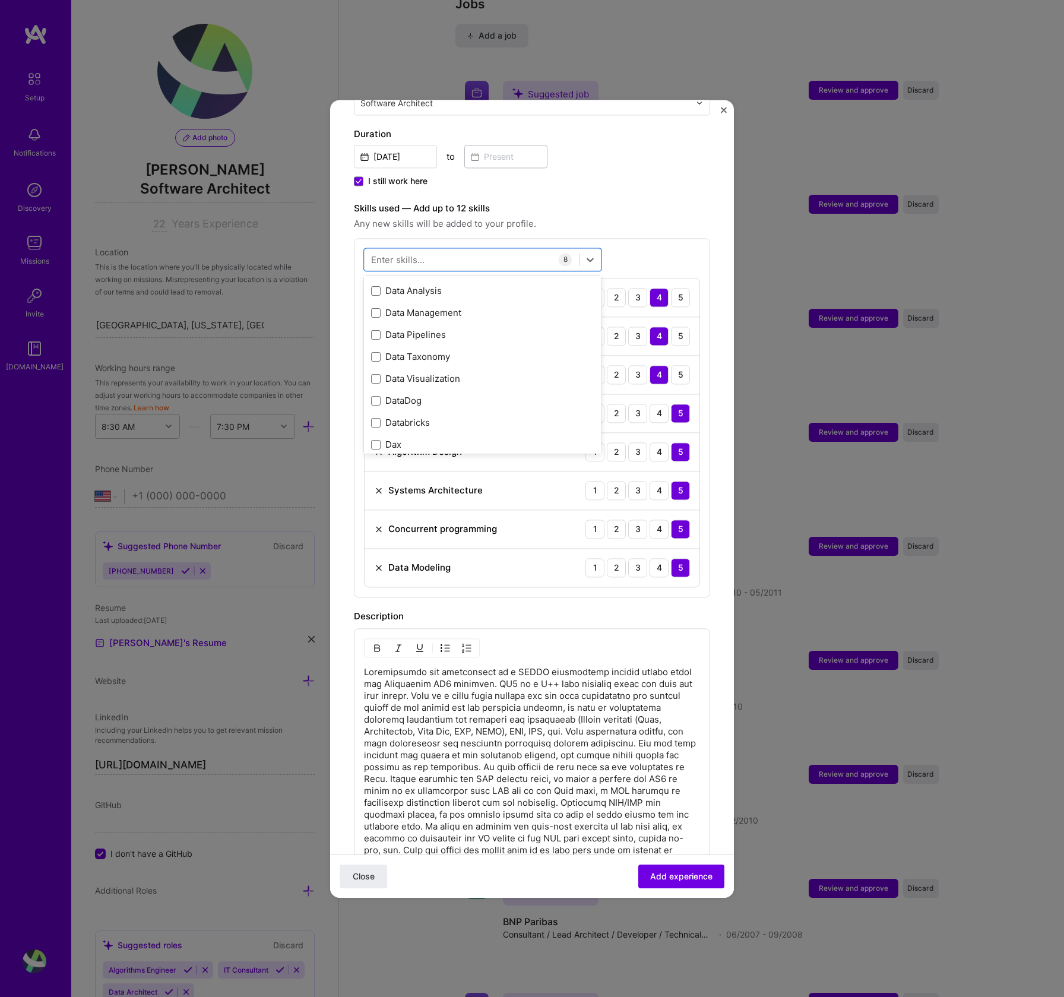
scroll to position [2245, 0]
click at [590, 254] on icon at bounding box center [590, 260] width 12 height 12
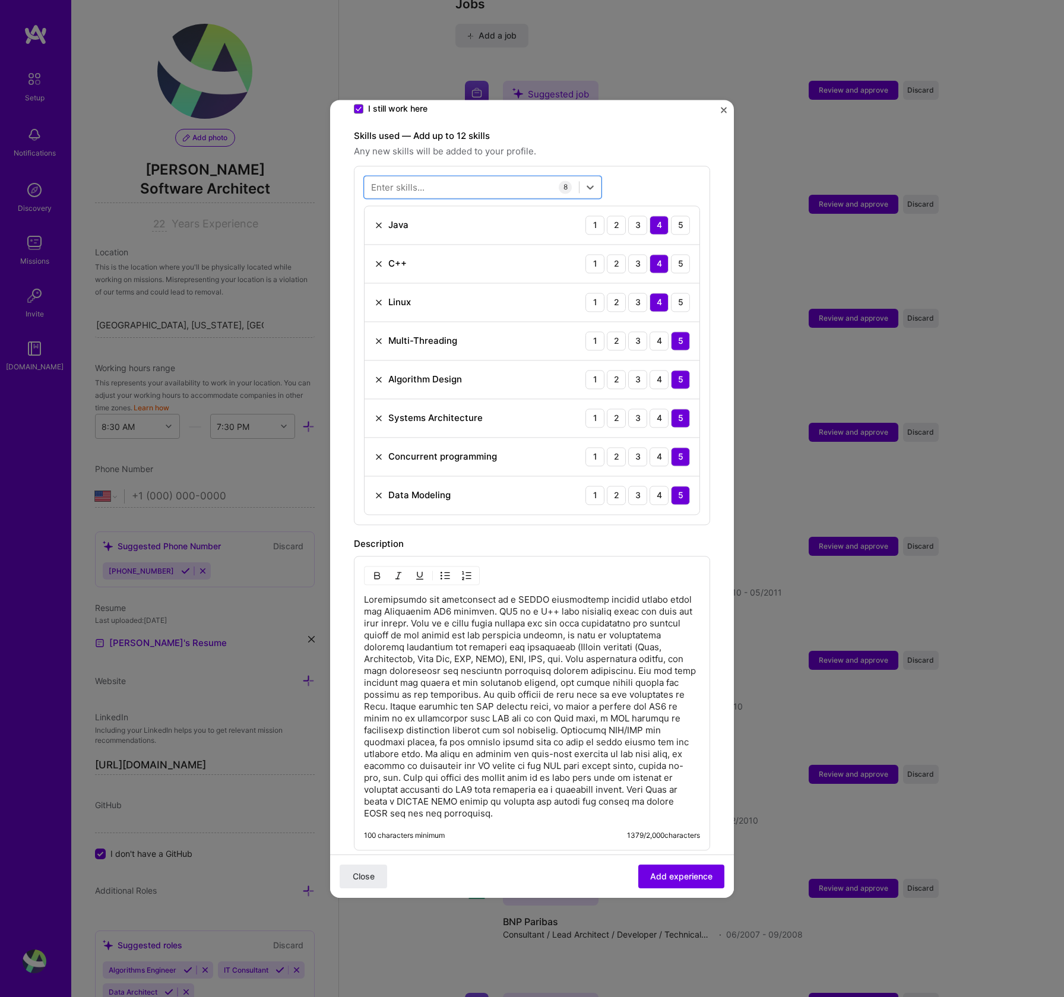
scroll to position [610, 0]
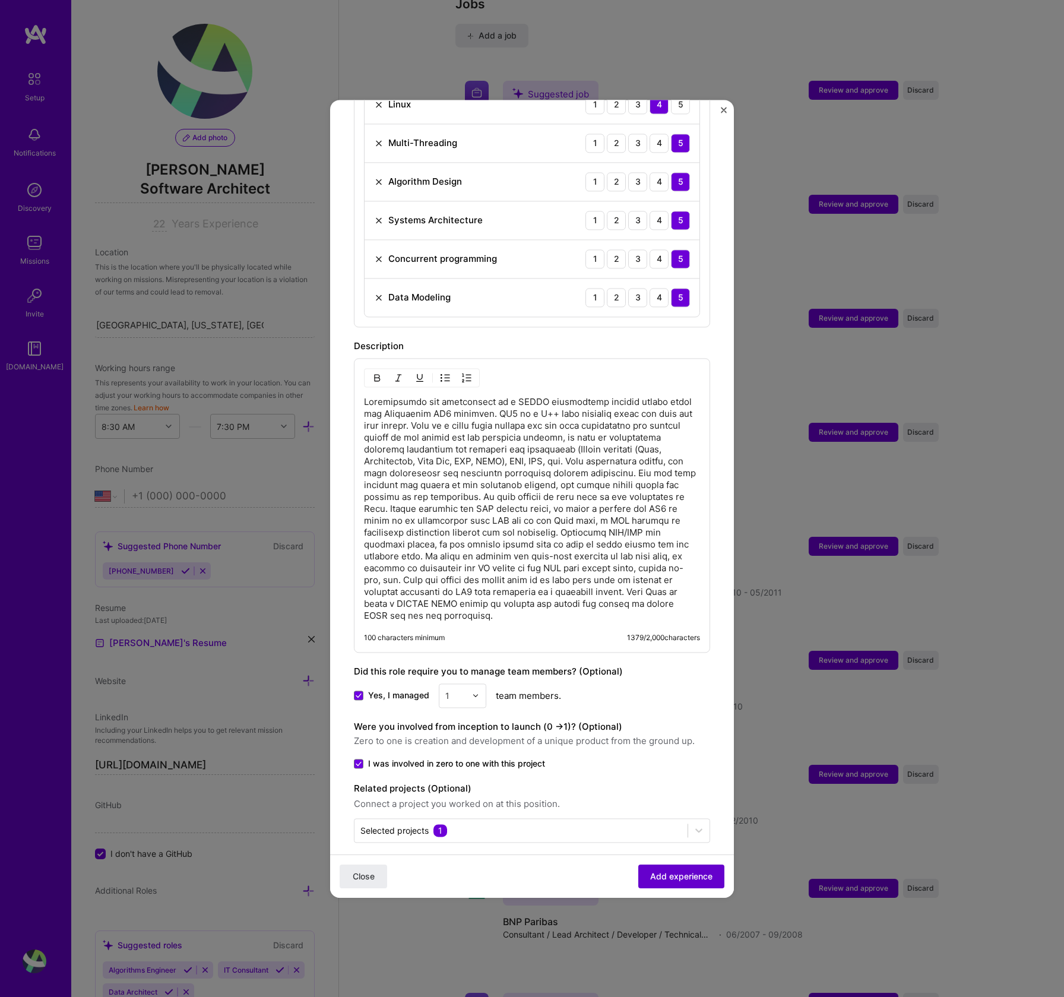
click at [659, 879] on span "Add experience" at bounding box center [681, 876] width 62 height 12
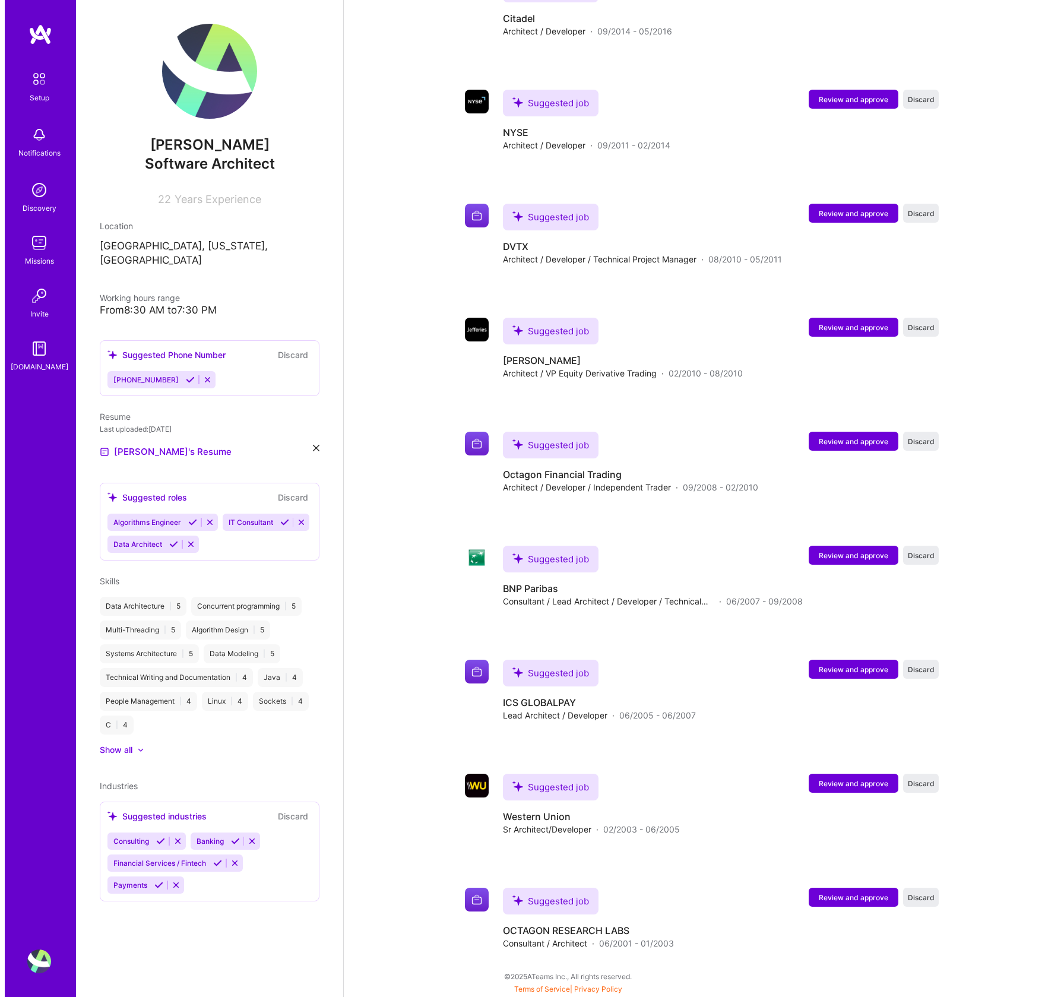
scroll to position [1855, 0]
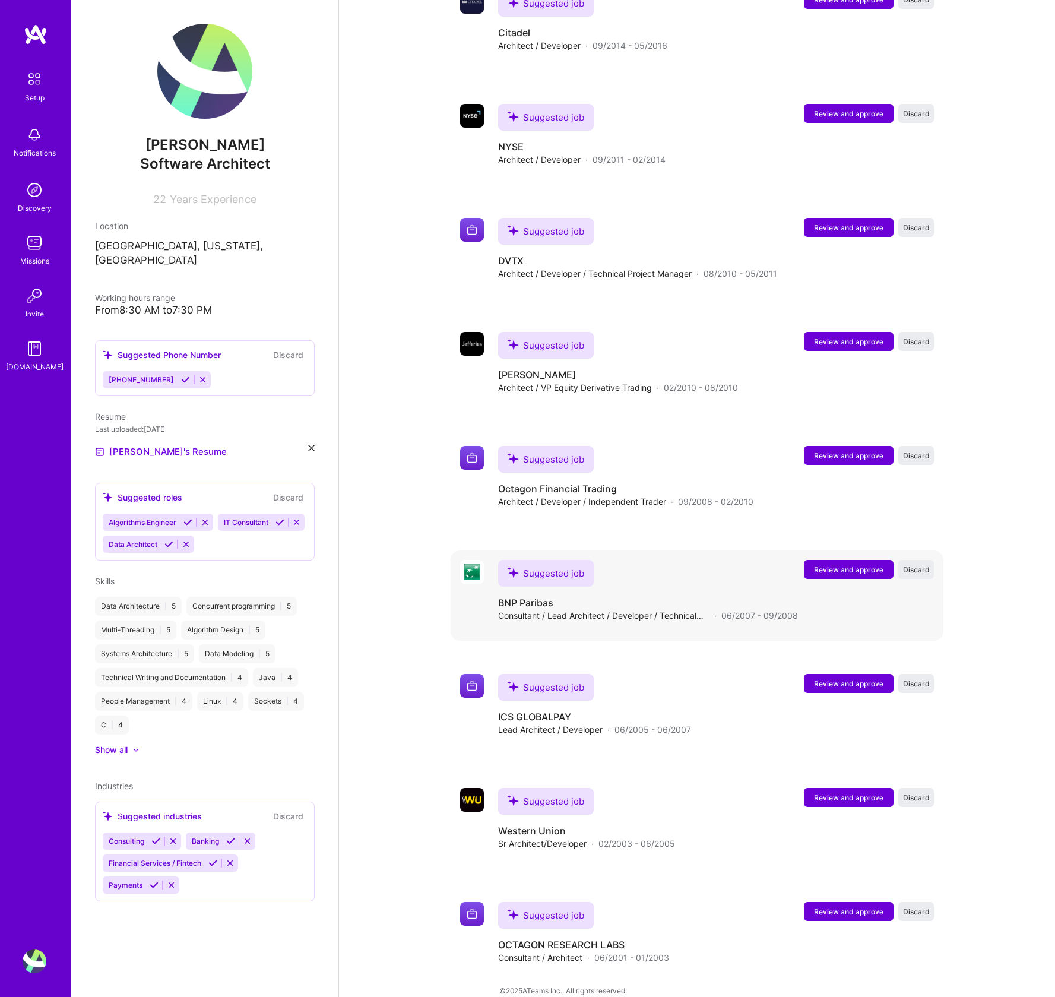
click at [840, 565] on span "Review and approve" at bounding box center [848, 570] width 69 height 10
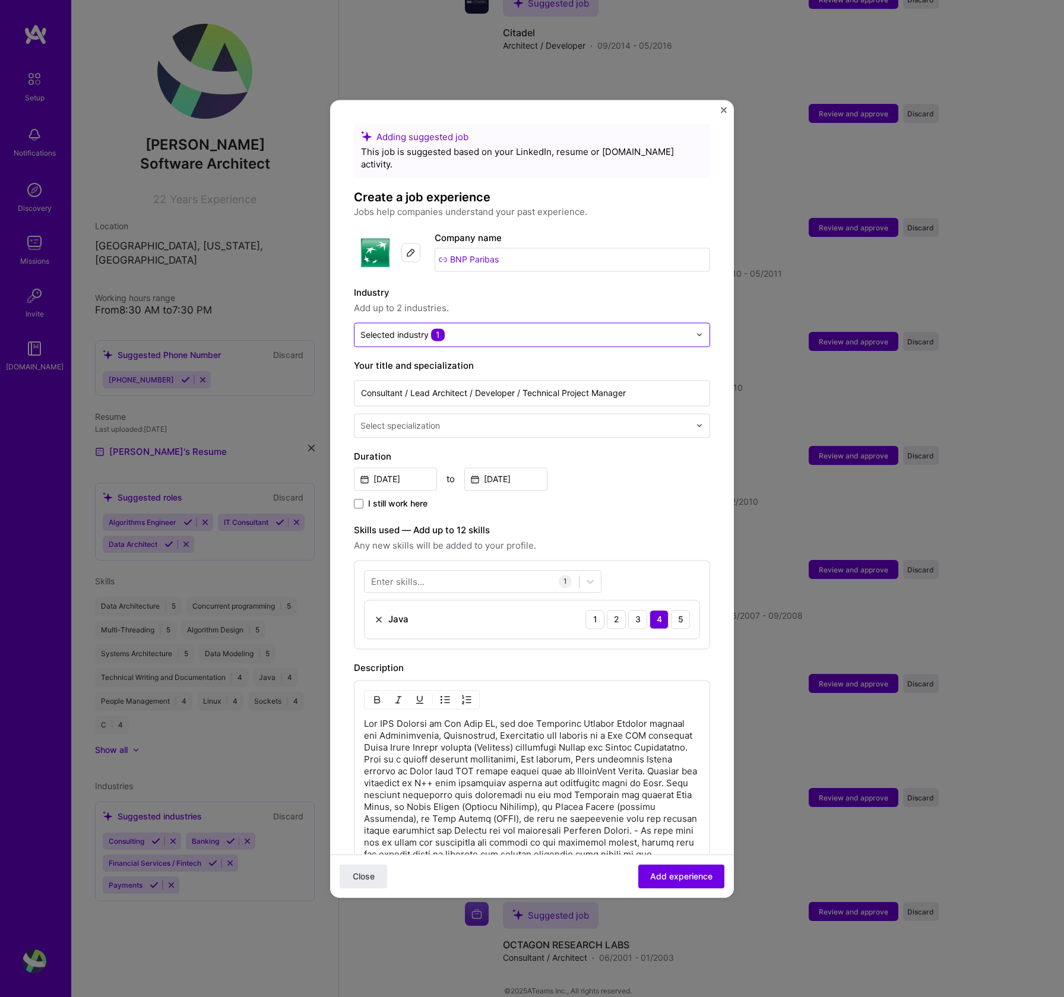
click at [664, 328] on input "text" at bounding box center [525, 334] width 330 height 12
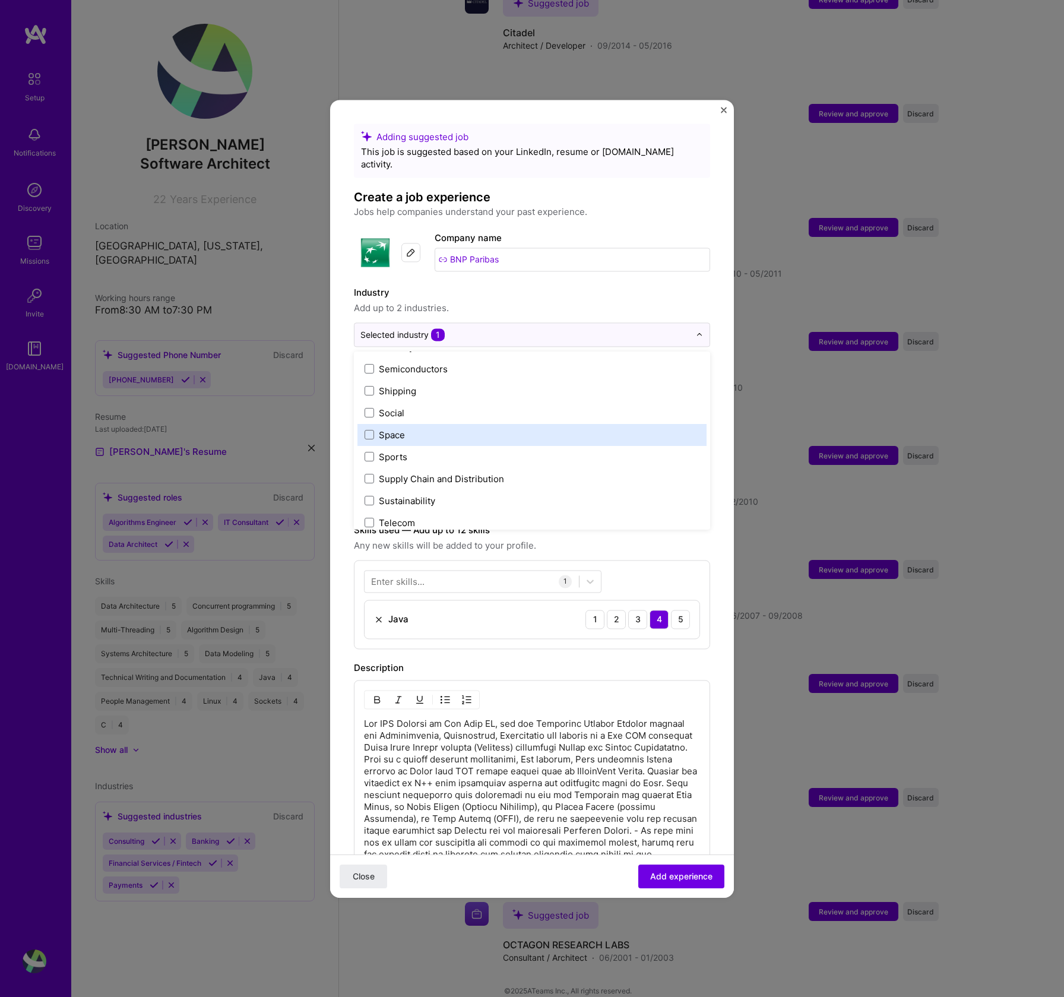
scroll to position [2466, 0]
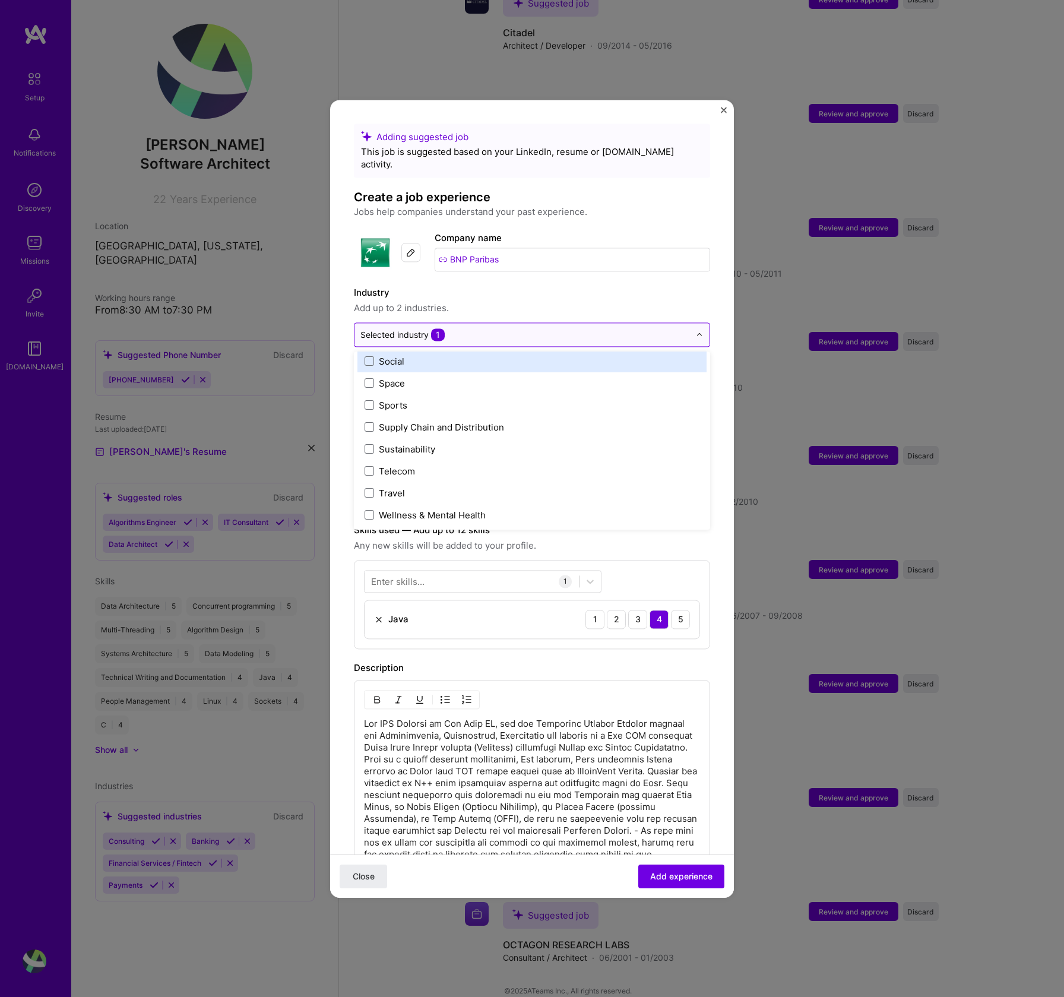
click at [696, 331] on img at bounding box center [699, 334] width 7 height 7
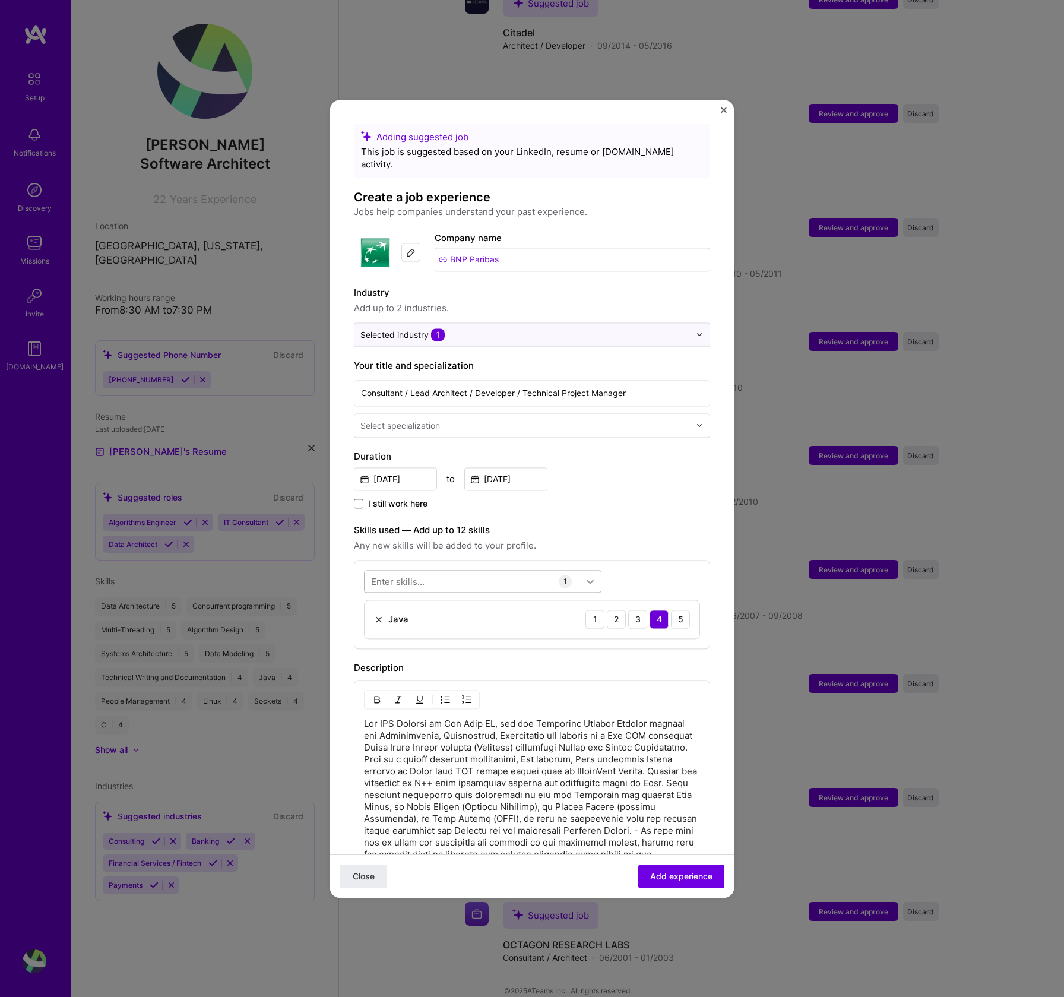
click at [593, 575] on icon at bounding box center [590, 581] width 12 height 12
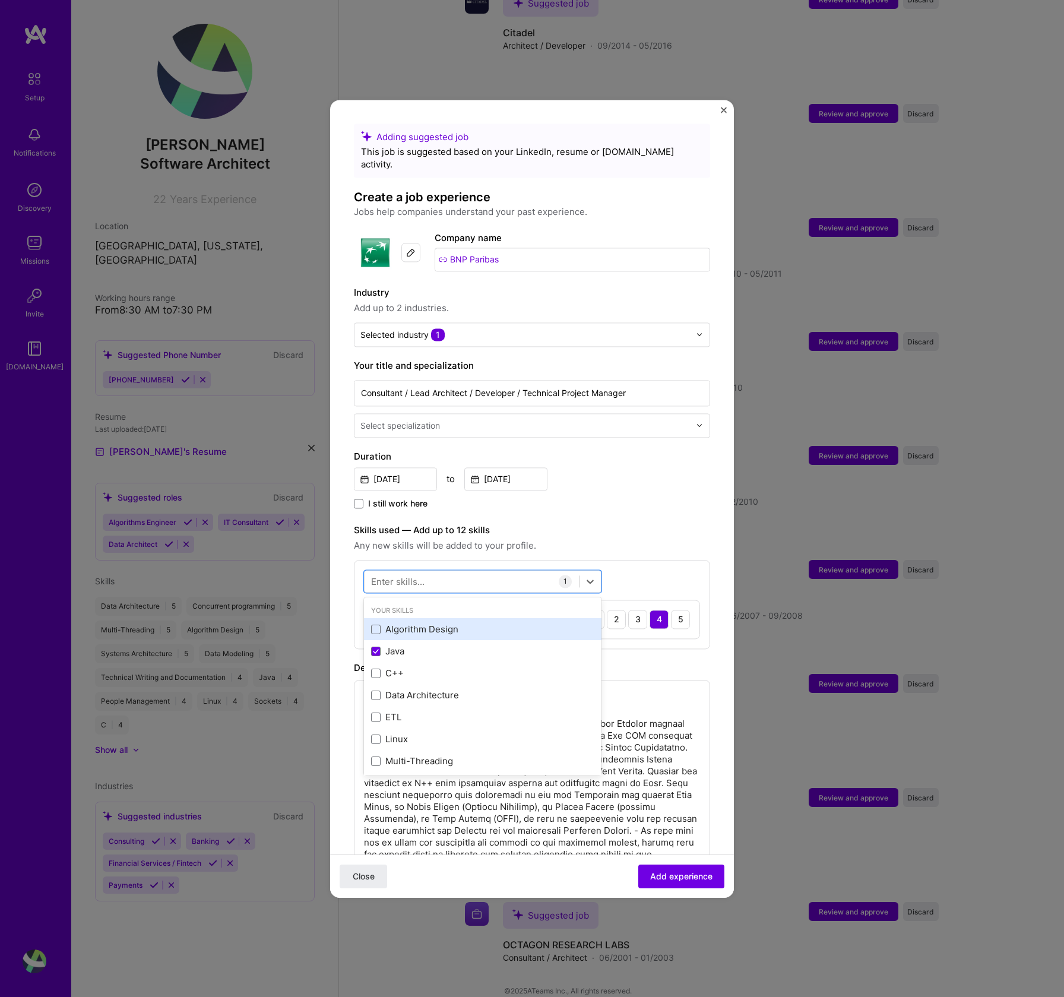
click at [446, 624] on div "Algorithm Design" at bounding box center [482, 630] width 223 height 12
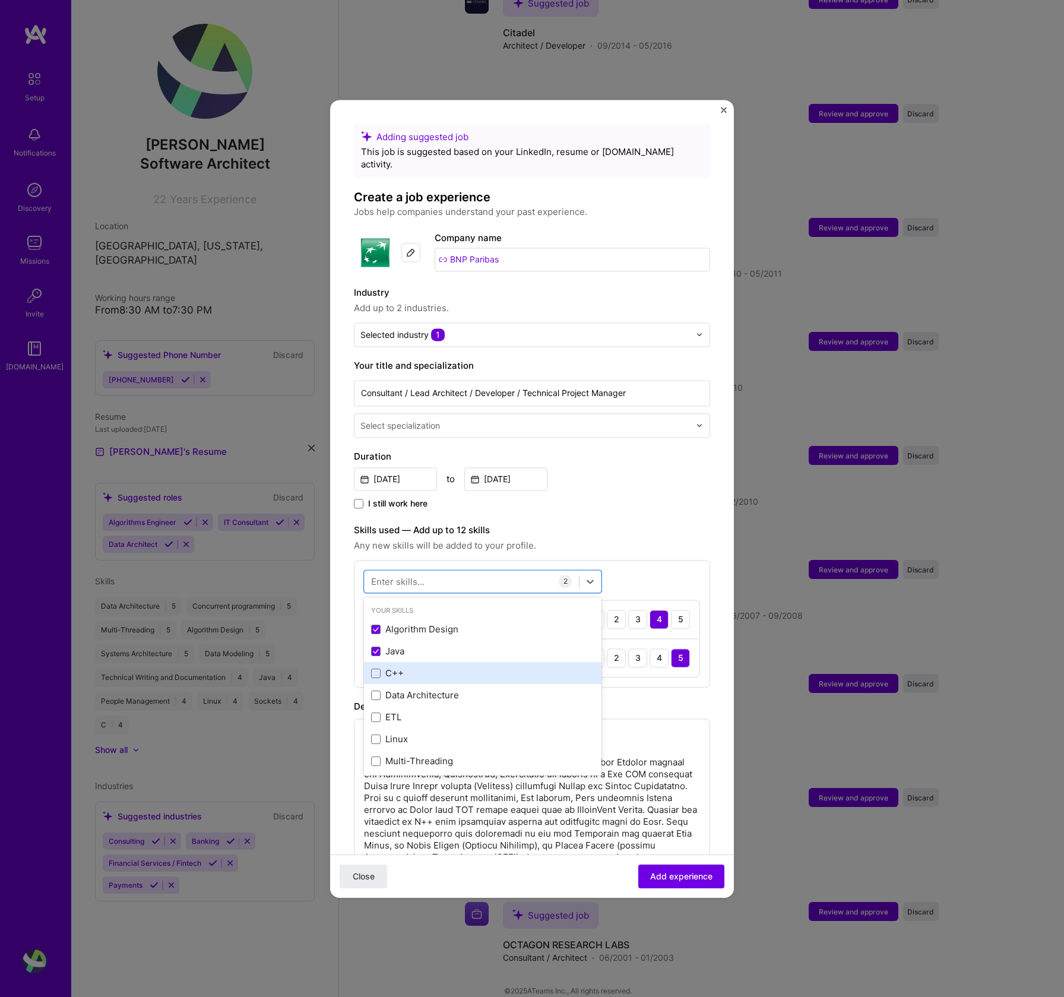
click at [400, 668] on div "C++" at bounding box center [482, 674] width 223 height 12
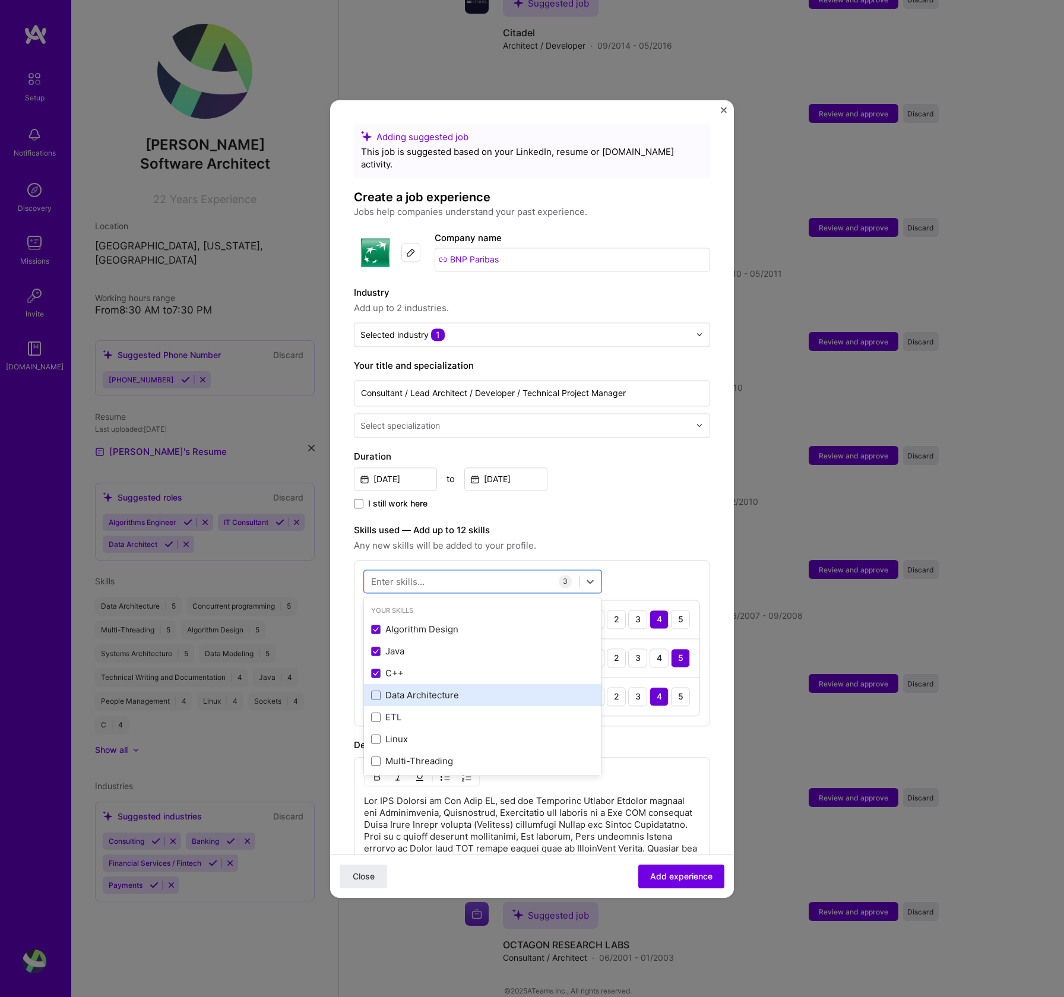
click at [433, 690] on div "Data Architecture" at bounding box center [482, 696] width 223 height 12
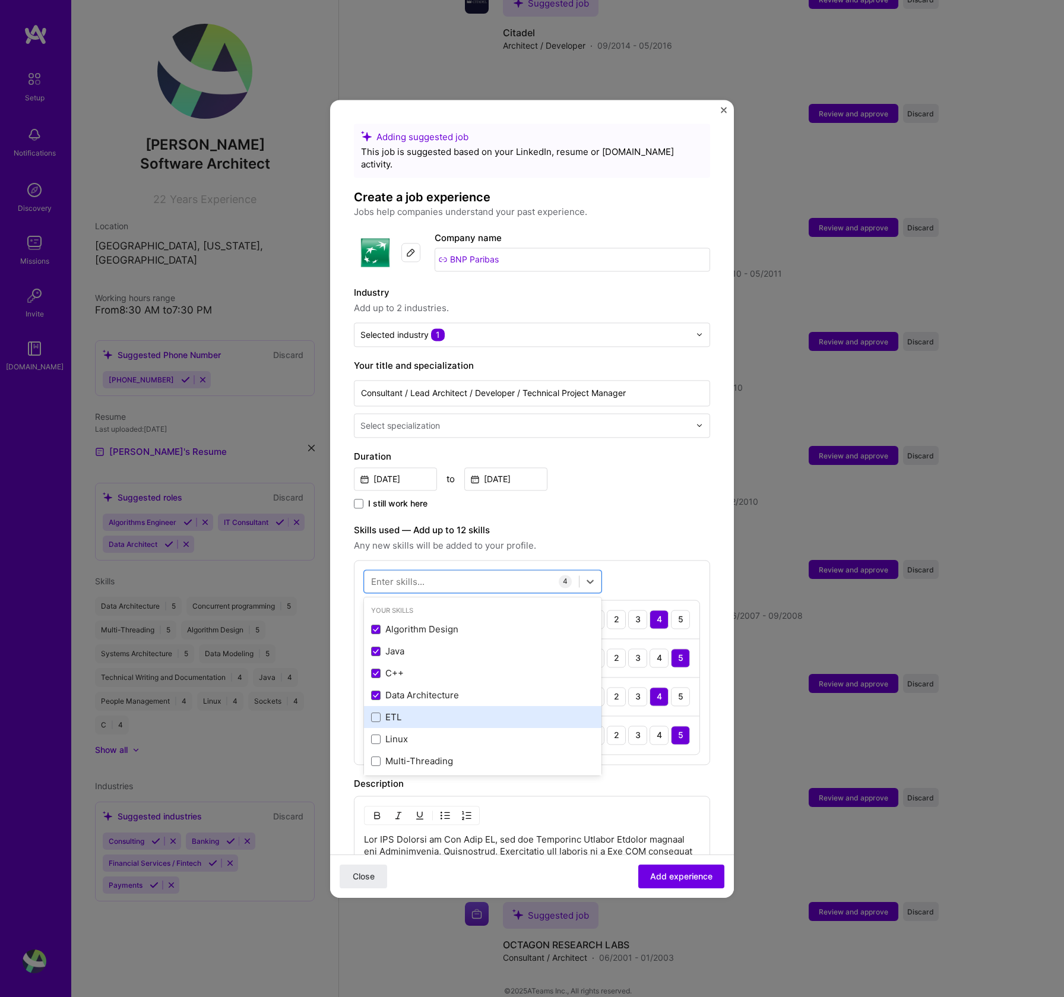
click at [426, 711] on div "ETL" at bounding box center [482, 717] width 223 height 12
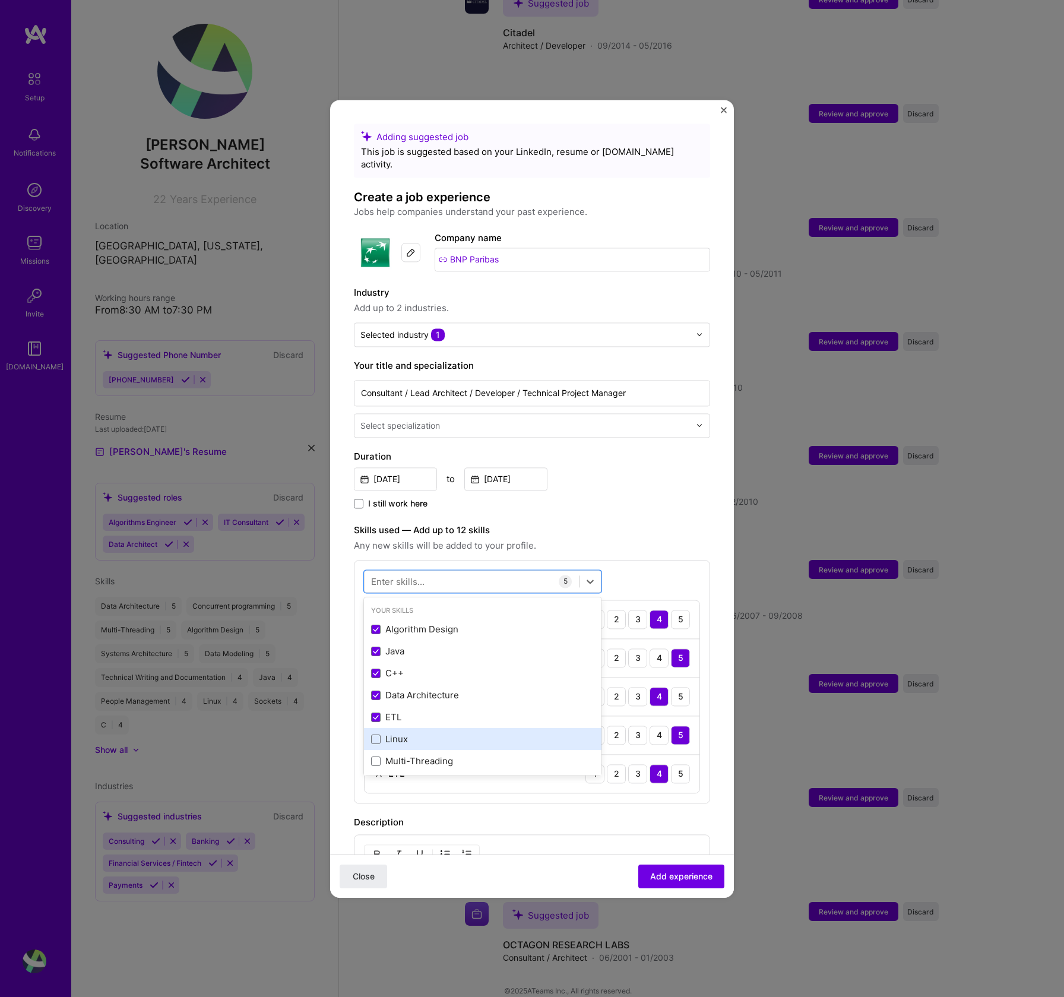
click at [426, 733] on div "Linux" at bounding box center [482, 739] width 223 height 12
click at [433, 755] on div "Multi-Threading" at bounding box center [482, 761] width 223 height 12
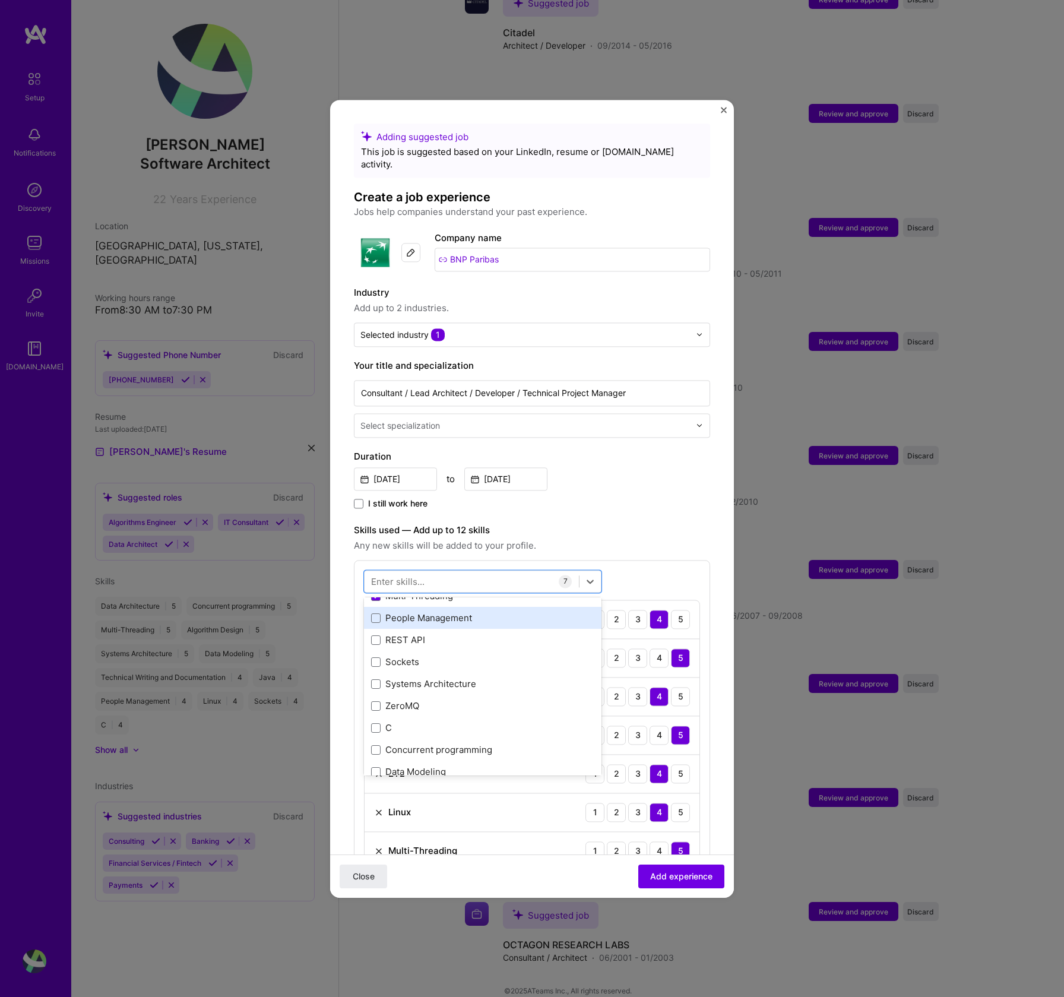
scroll to position [178, 0]
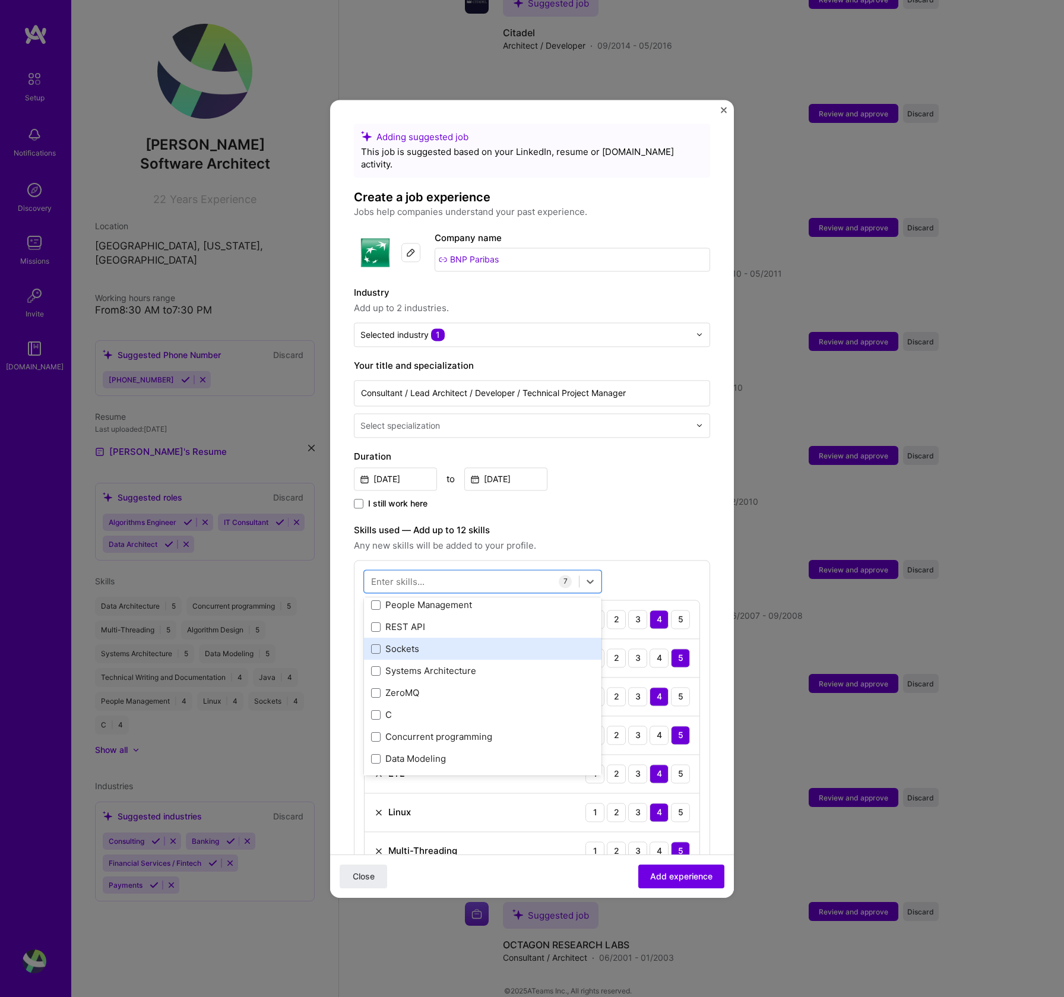
click at [454, 643] on div "Sockets" at bounding box center [482, 649] width 223 height 12
click at [455, 665] on div "Systems Architecture" at bounding box center [482, 671] width 223 height 12
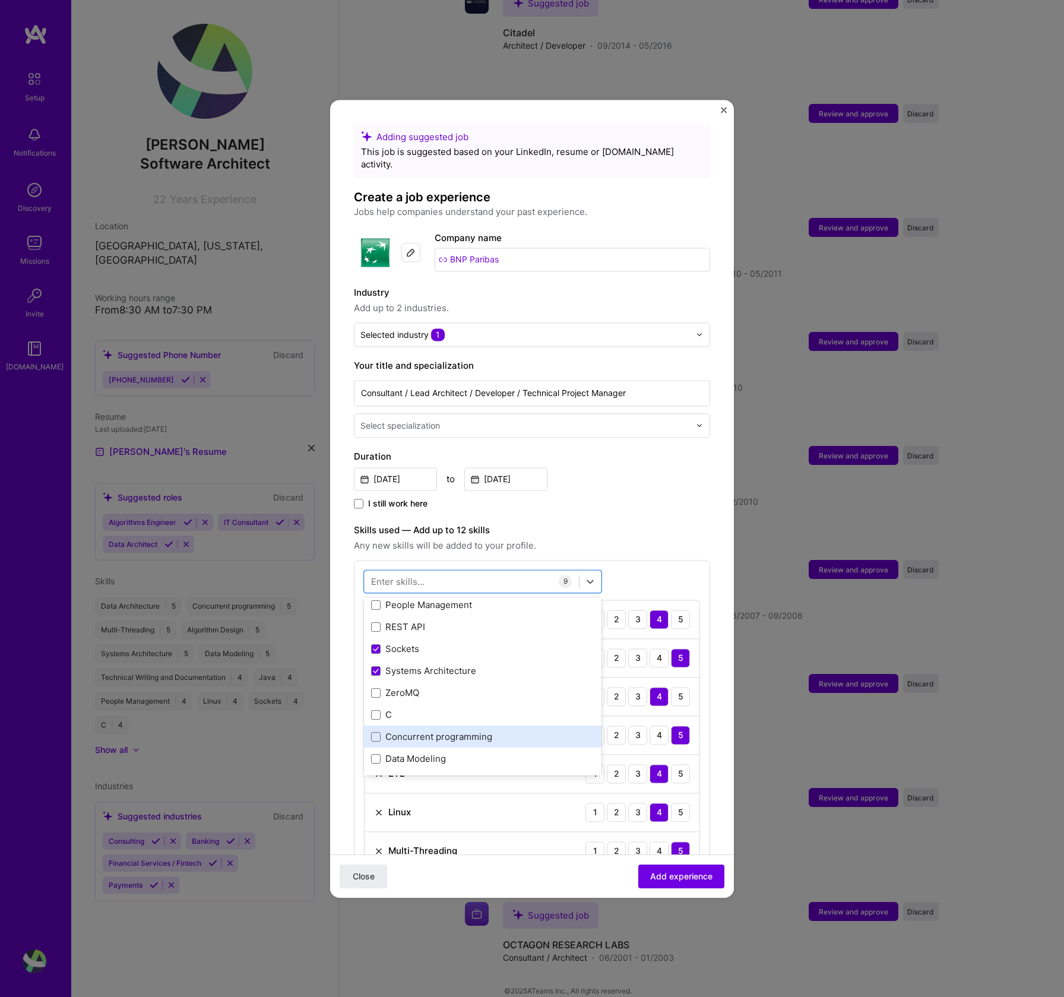
click at [454, 731] on div "Concurrent programming" at bounding box center [482, 737] width 223 height 12
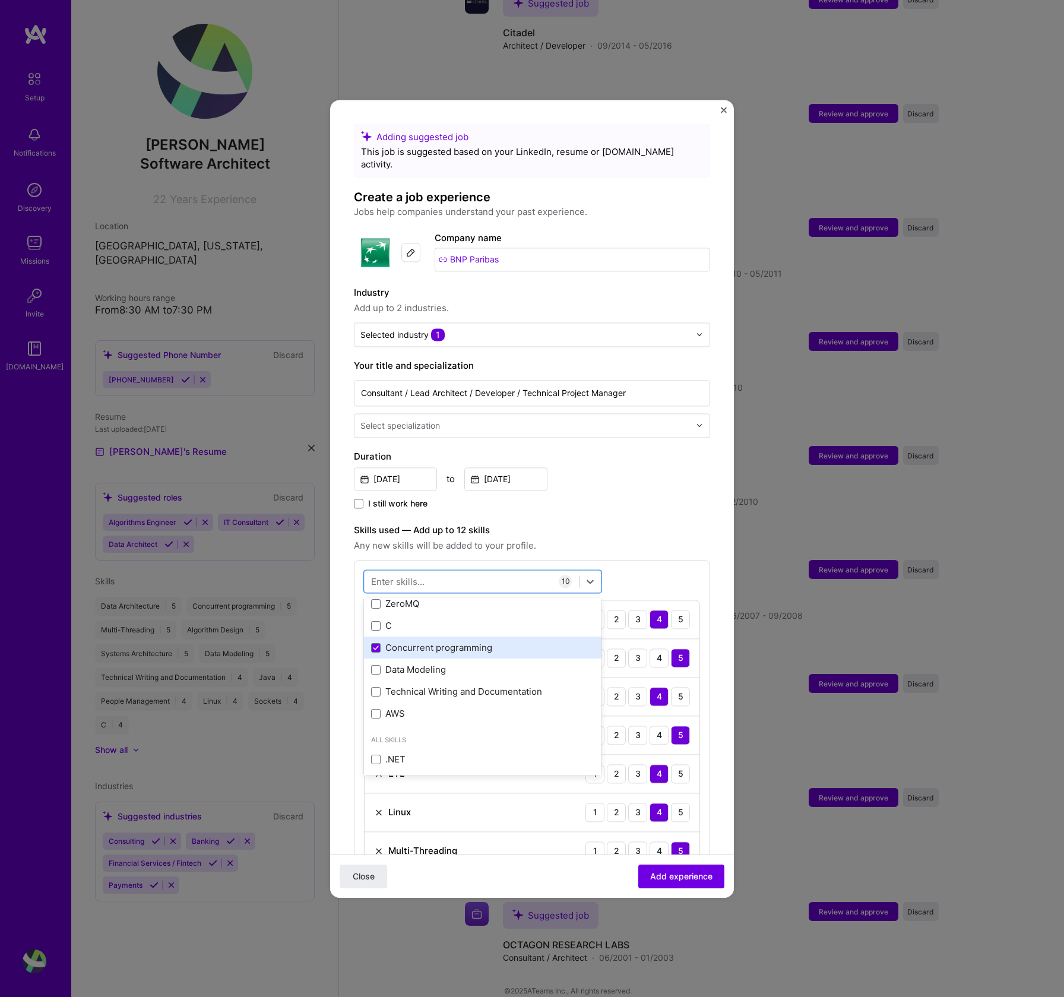
scroll to position [258, 0]
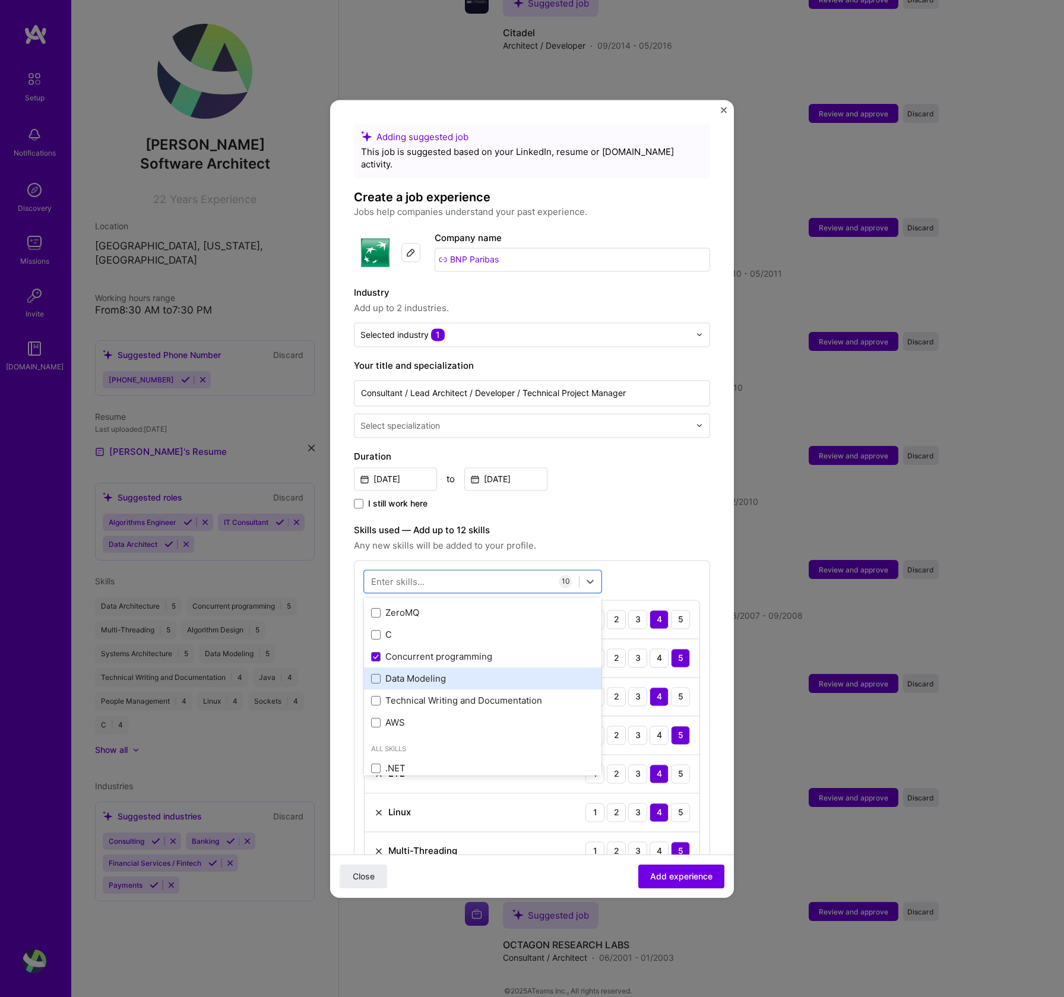
click at [431, 673] on div "Data Modeling" at bounding box center [482, 679] width 223 height 12
click at [437, 695] on div "Technical Writing and Documentation" at bounding box center [482, 701] width 223 height 12
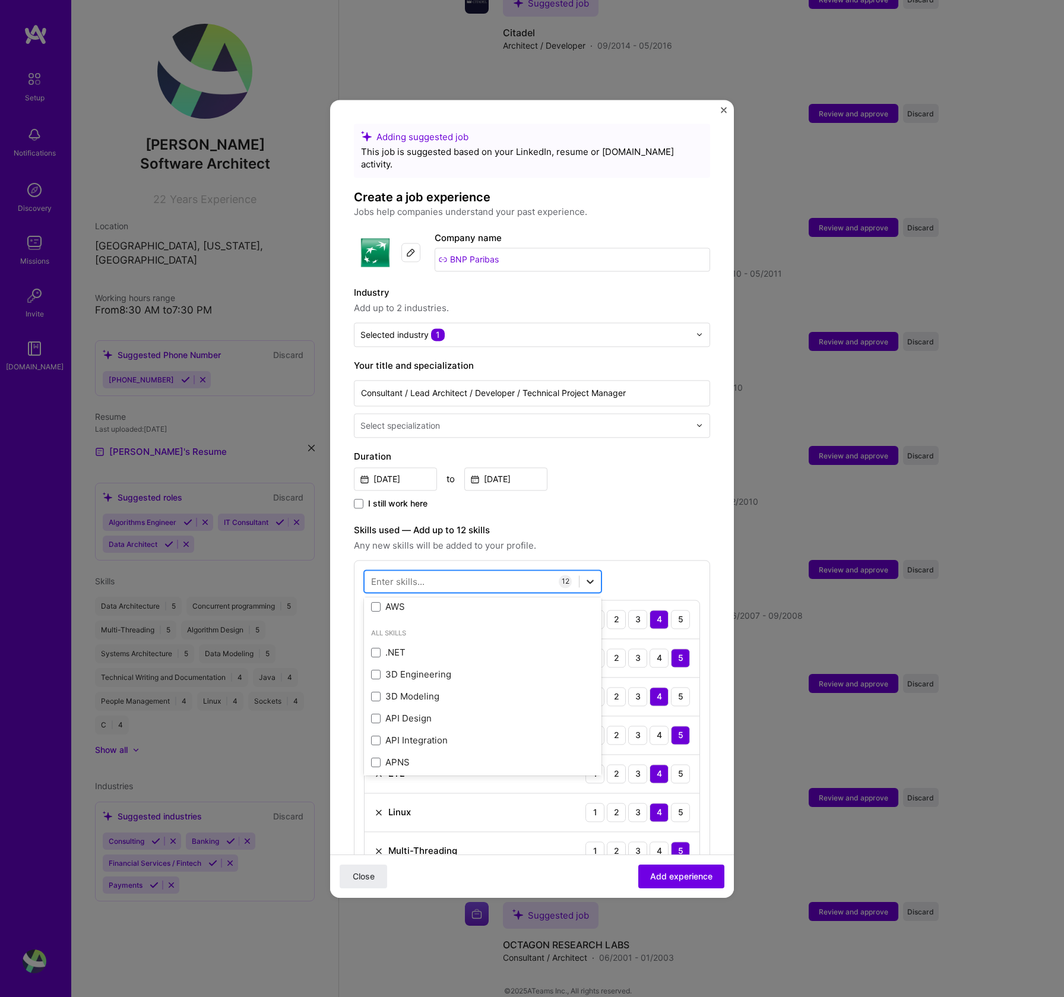
click at [594, 575] on icon at bounding box center [590, 581] width 12 height 12
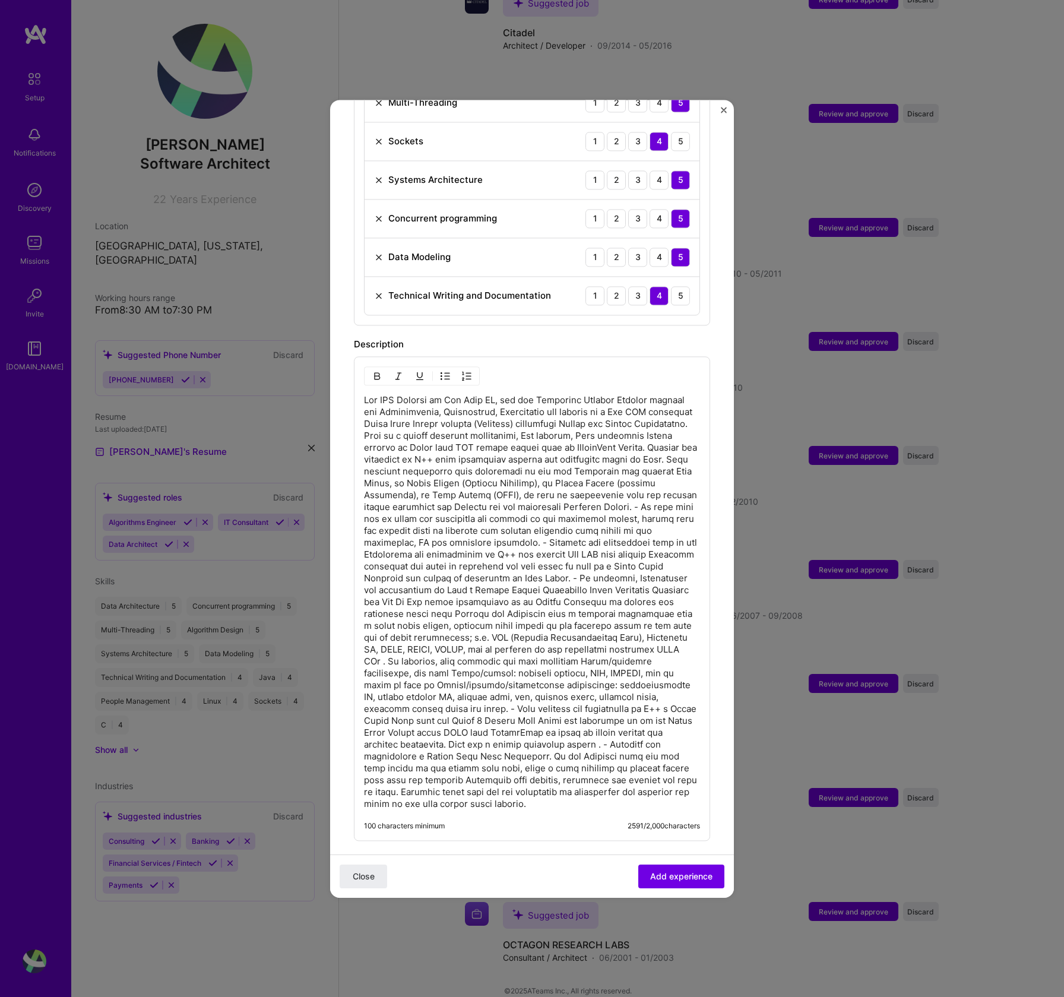
scroll to position [948, 0]
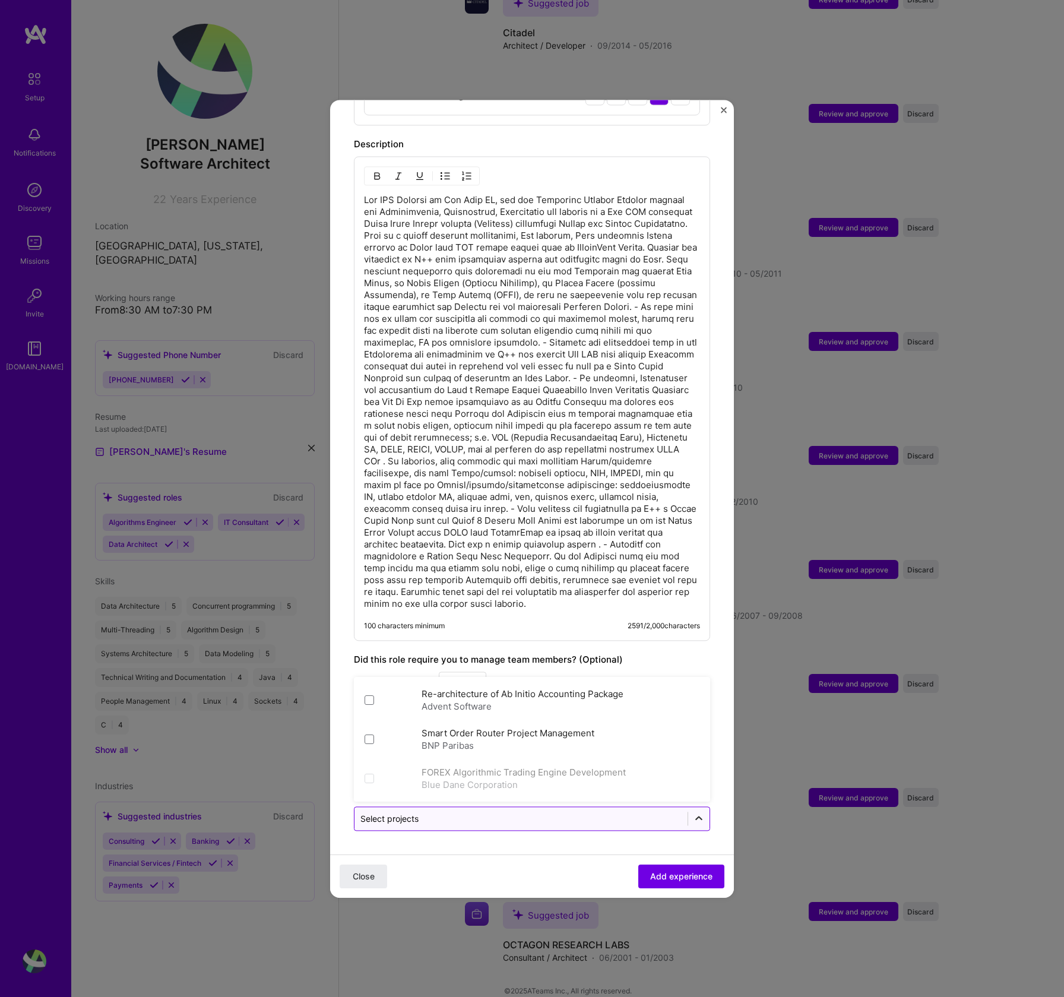
click at [693, 820] on icon at bounding box center [699, 818] width 12 height 12
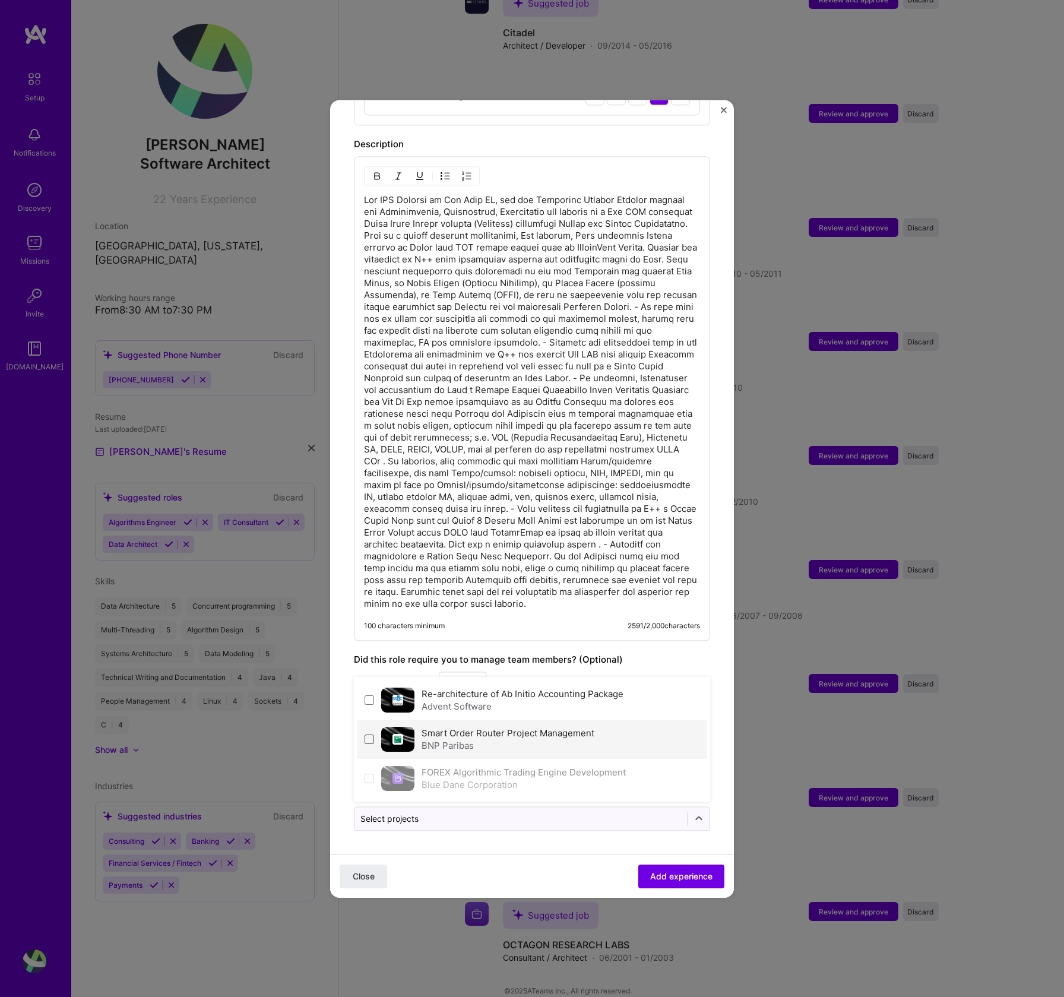
click at [365, 738] on span at bounding box center [370, 740] width 10 height 10
click at [654, 872] on span "Add experience" at bounding box center [681, 876] width 62 height 12
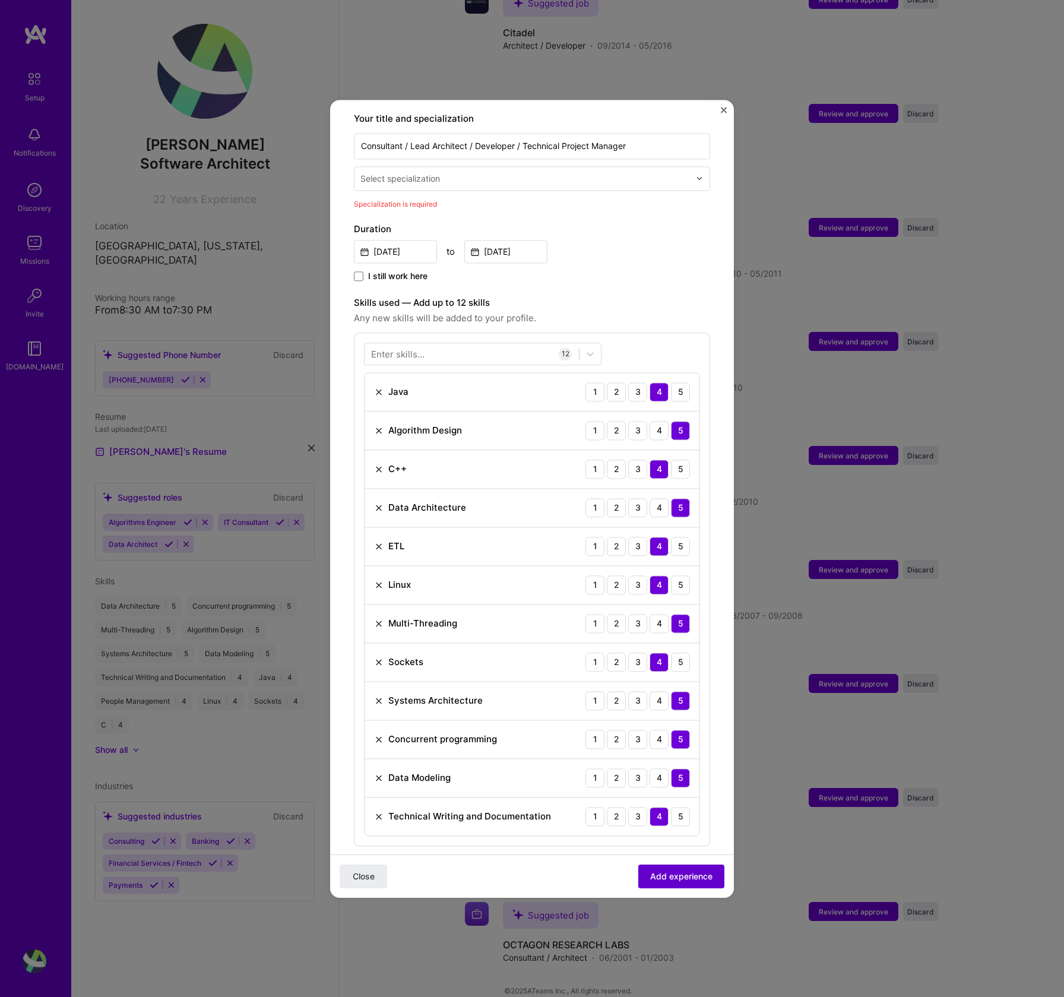
scroll to position [246, 0]
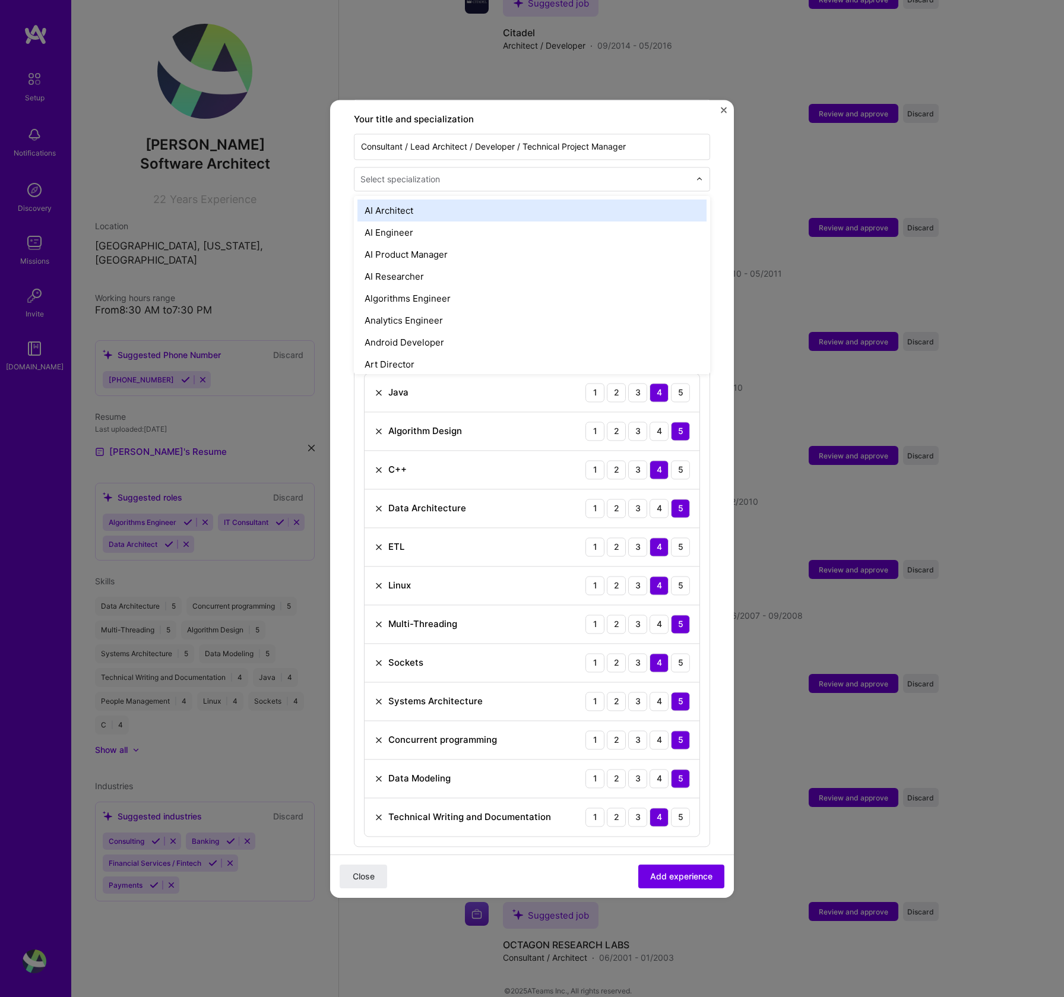
click at [491, 173] on input "text" at bounding box center [526, 179] width 332 height 12
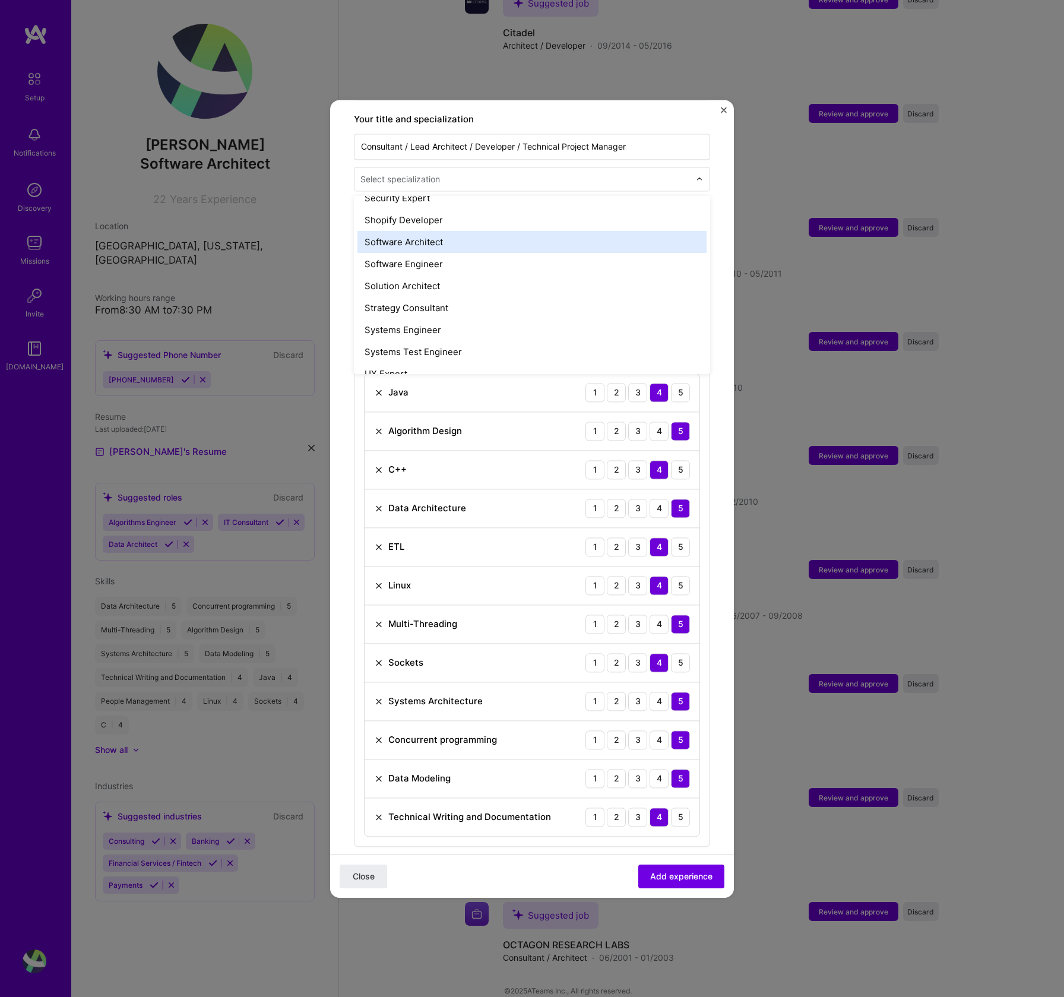
click at [442, 233] on div "Software Architect" at bounding box center [532, 242] width 349 height 22
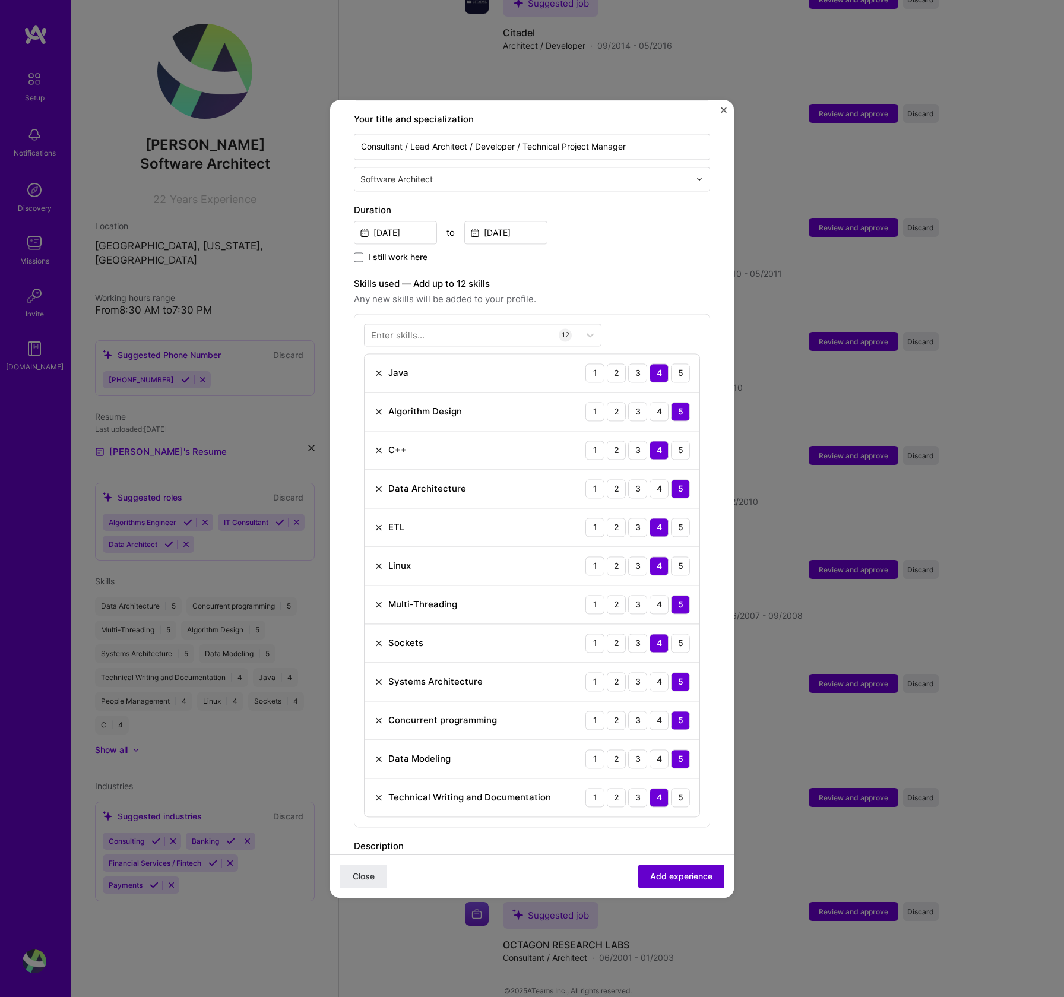
click at [665, 877] on span "Add experience" at bounding box center [681, 876] width 62 height 12
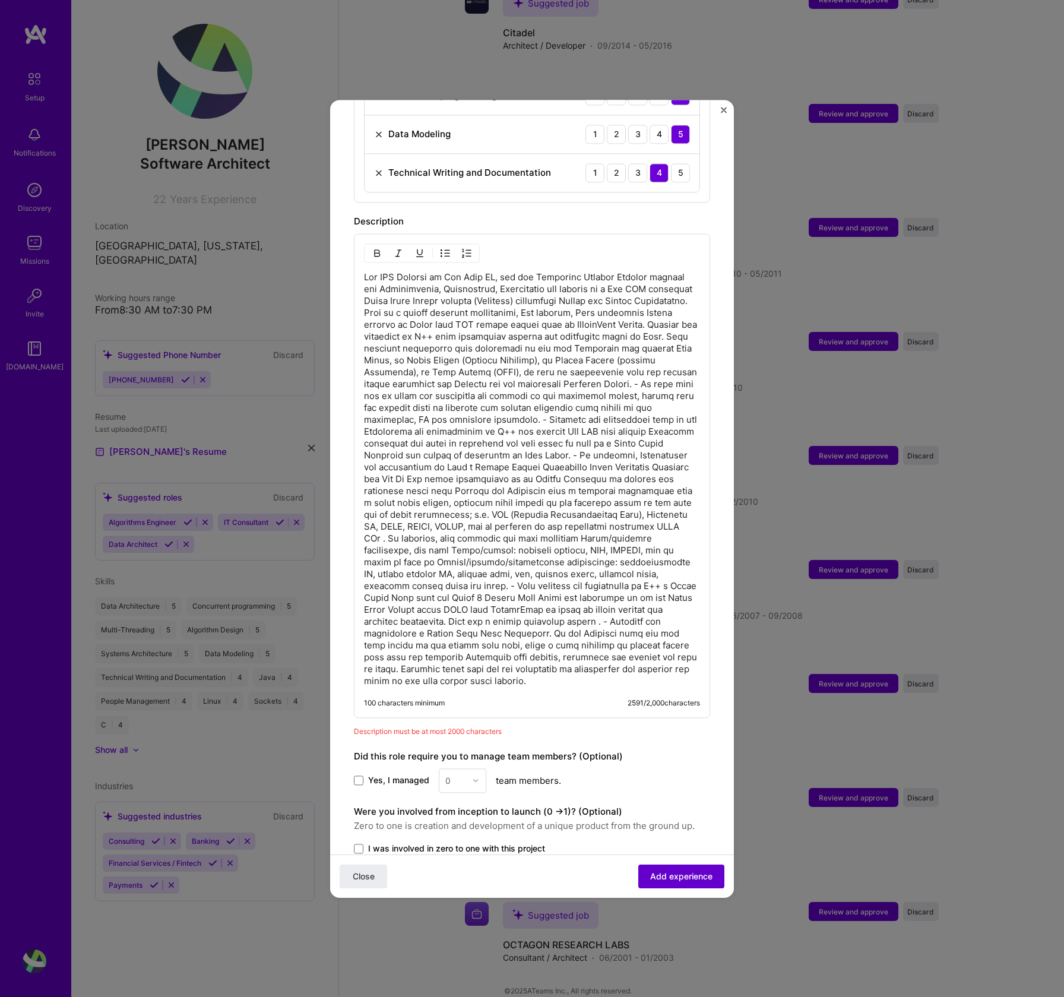
scroll to position [968, 0]
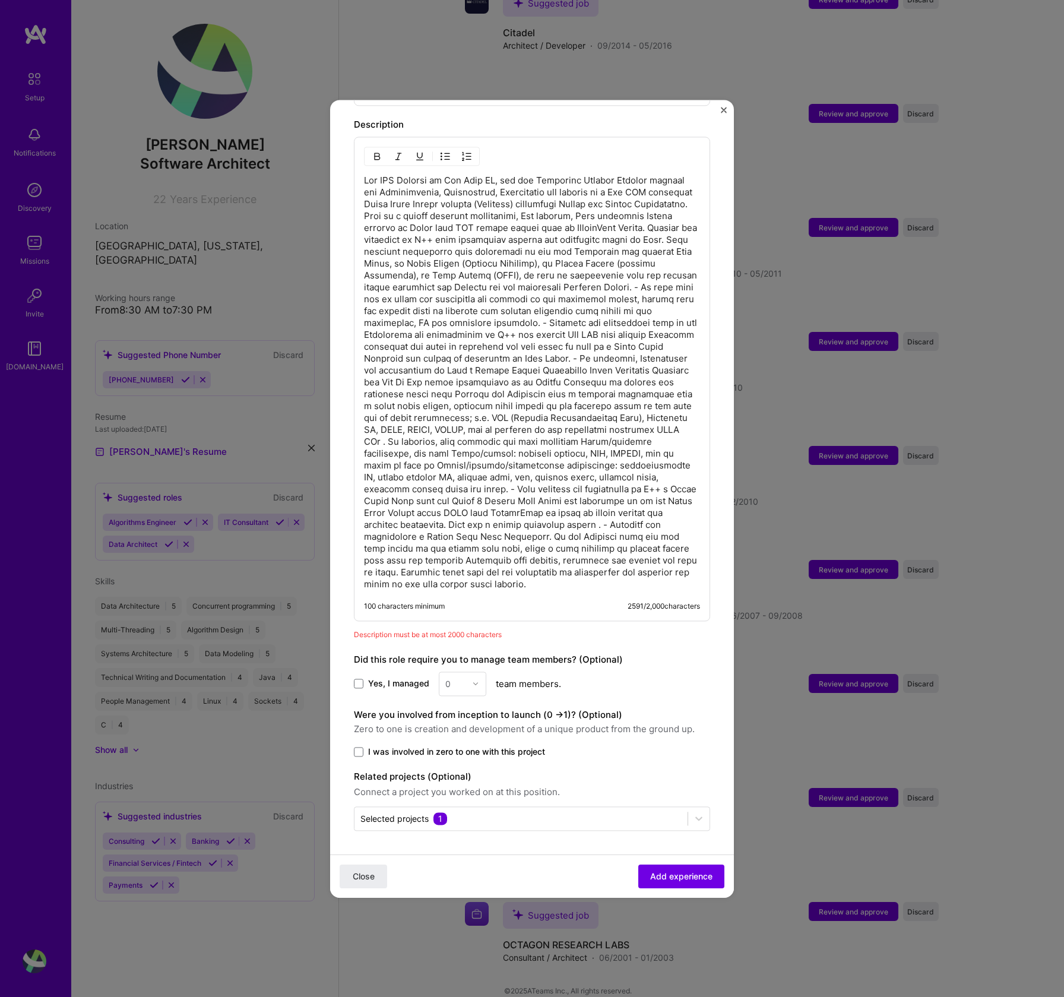
click at [498, 631] on span "Description must be at most 2000 characters" at bounding box center [428, 634] width 148 height 9
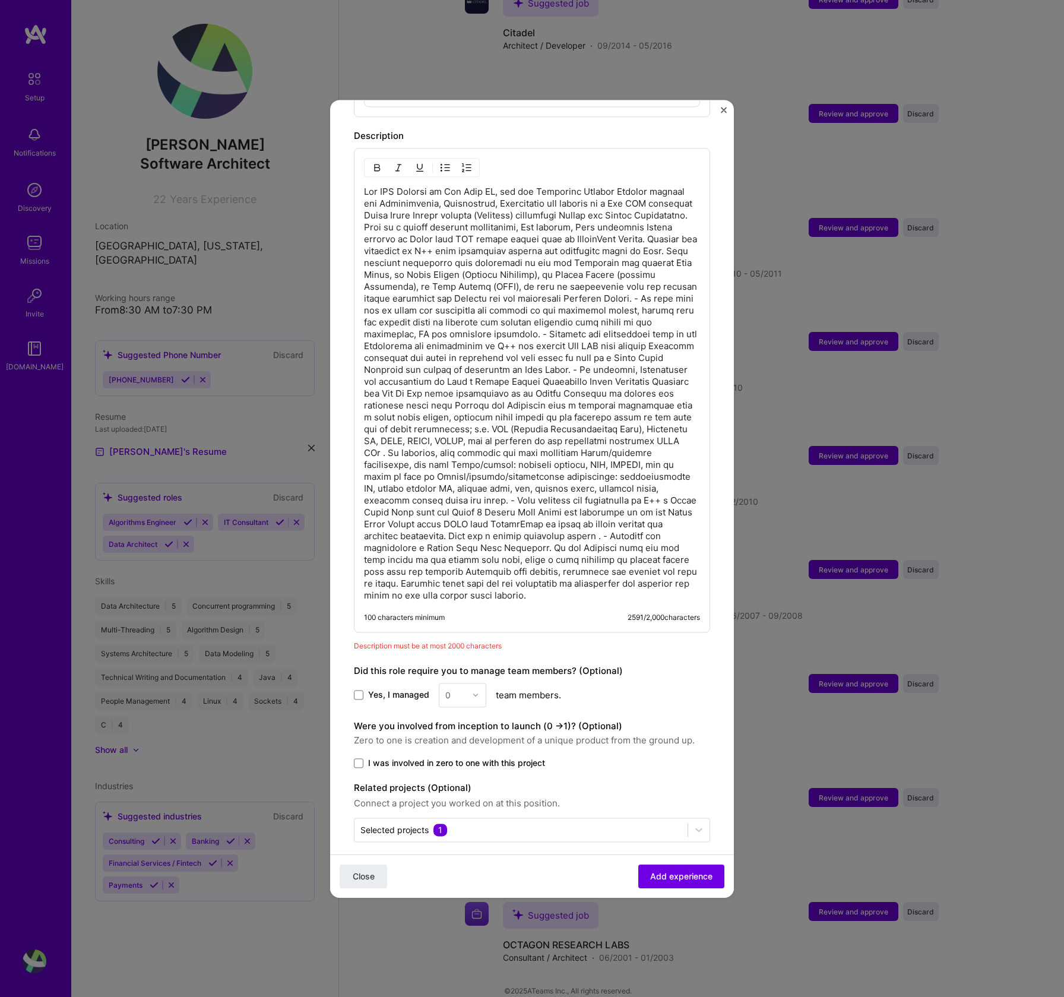
scroll to position [959, 0]
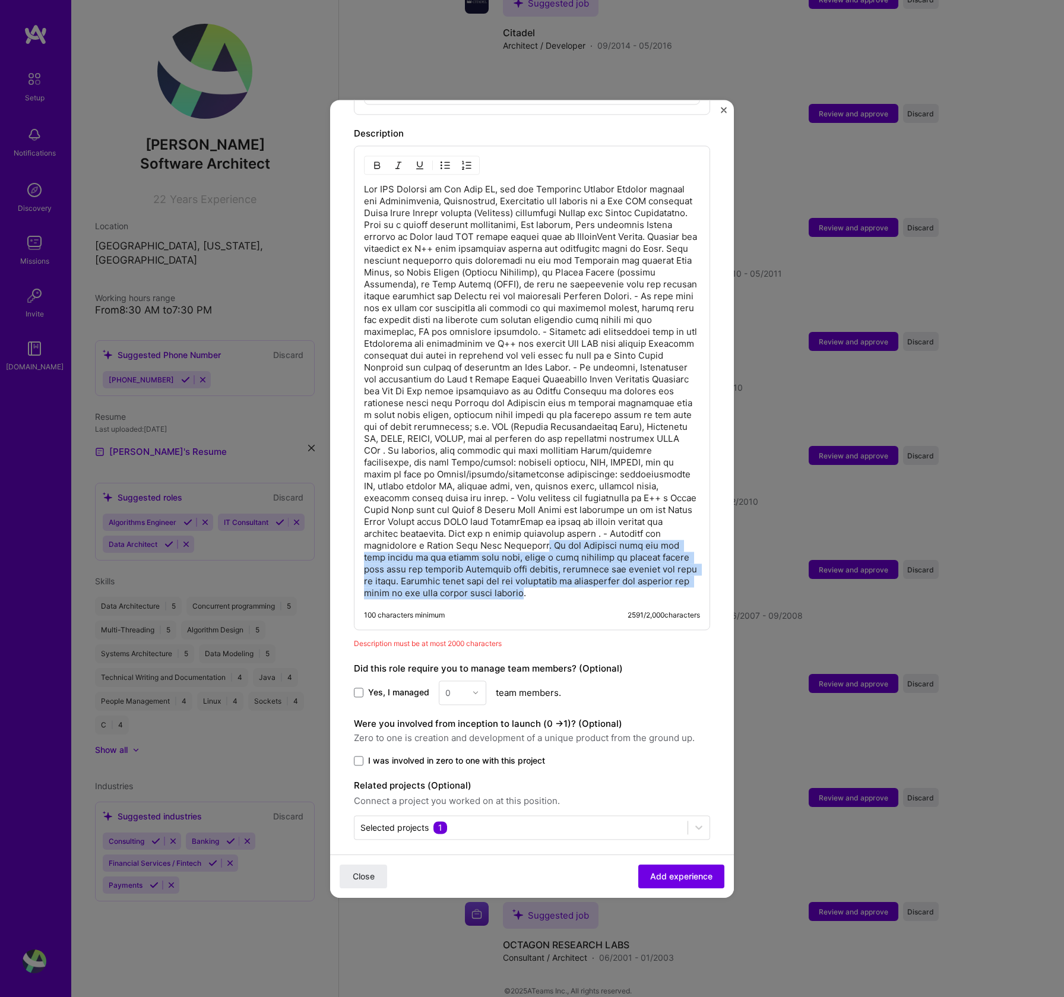
drag, startPoint x: 404, startPoint y: 544, endPoint x: 443, endPoint y: 596, distance: 65.3
click at [443, 596] on p at bounding box center [532, 392] width 336 height 416
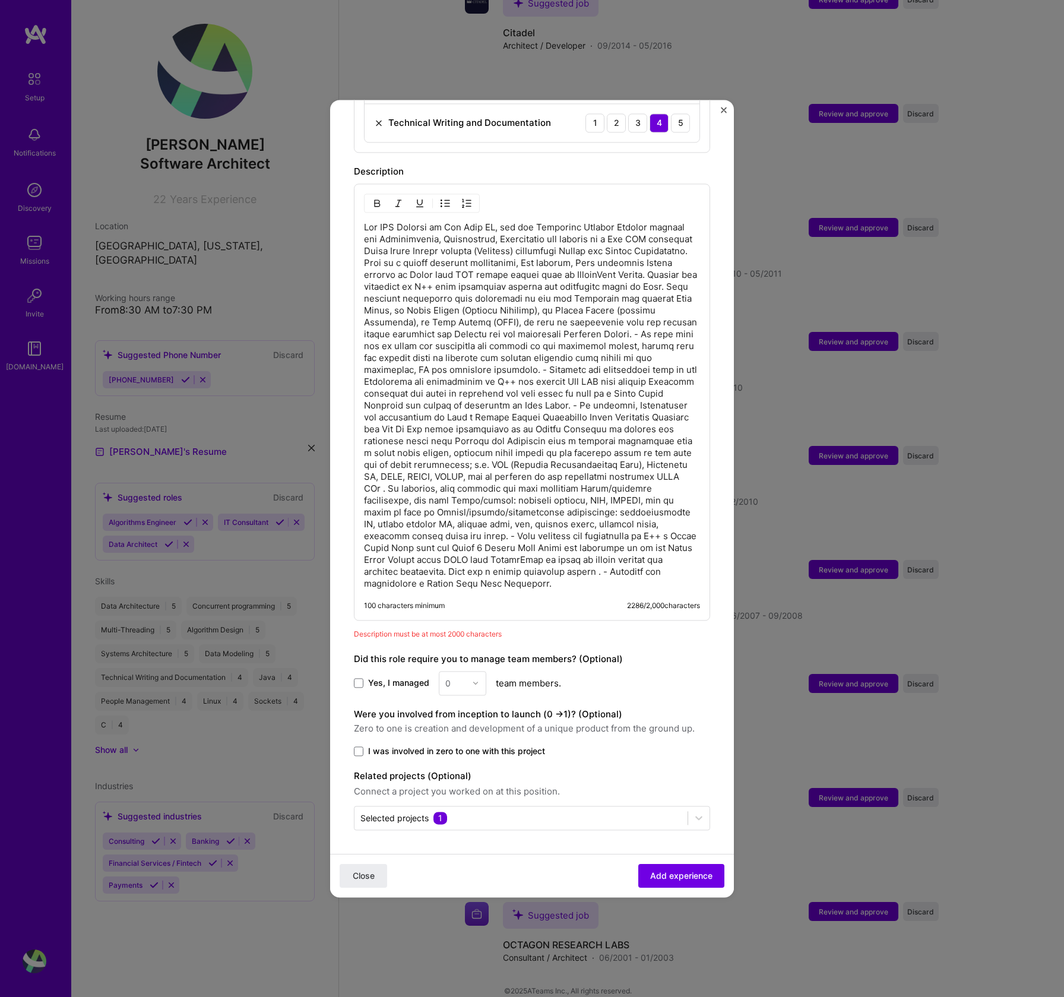
scroll to position [921, 0]
click at [564, 476] on p at bounding box center [532, 406] width 336 height 368
drag, startPoint x: 564, startPoint y: 476, endPoint x: 591, endPoint y: 482, distance: 27.4
click at [591, 482] on p at bounding box center [532, 406] width 336 height 368
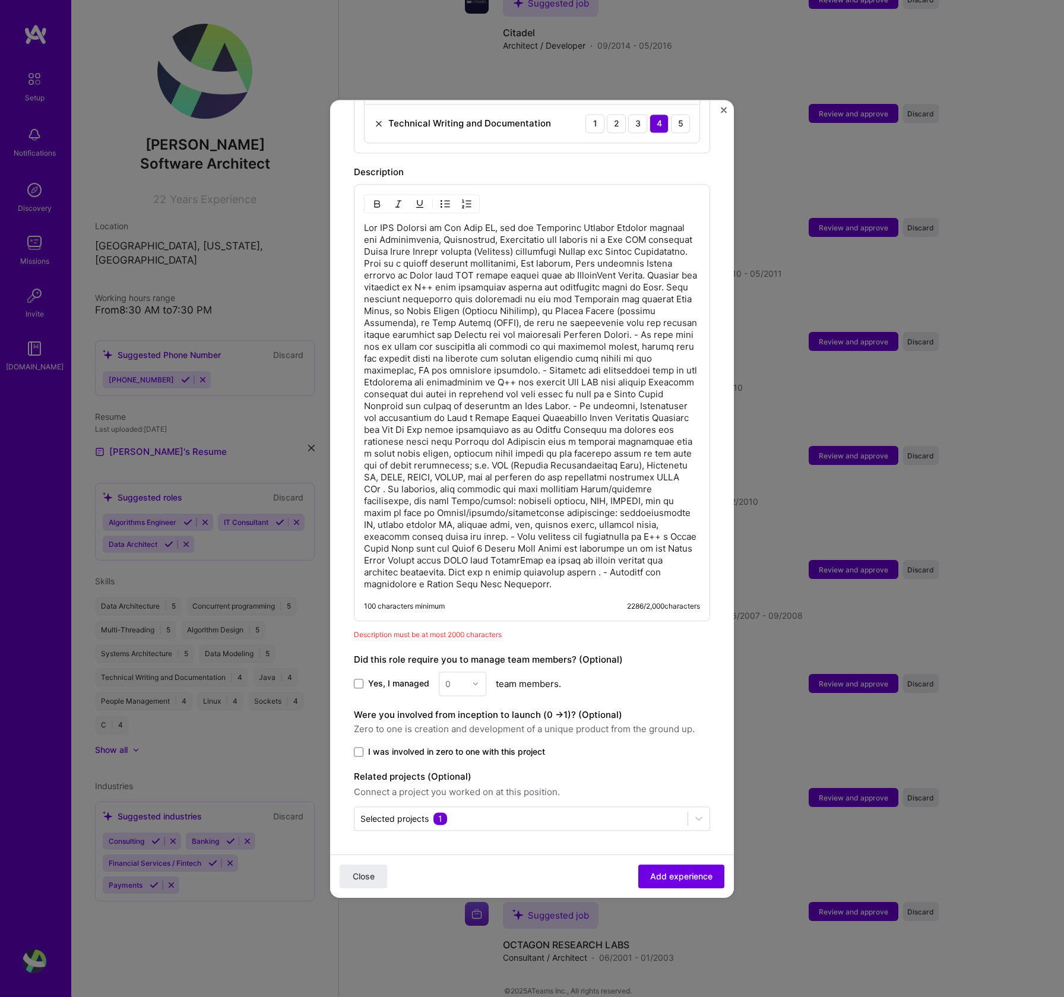
click at [565, 477] on p at bounding box center [532, 406] width 336 height 368
drag, startPoint x: 565, startPoint y: 477, endPoint x: 618, endPoint y: 480, distance: 53.5
click at [618, 480] on p at bounding box center [532, 406] width 336 height 368
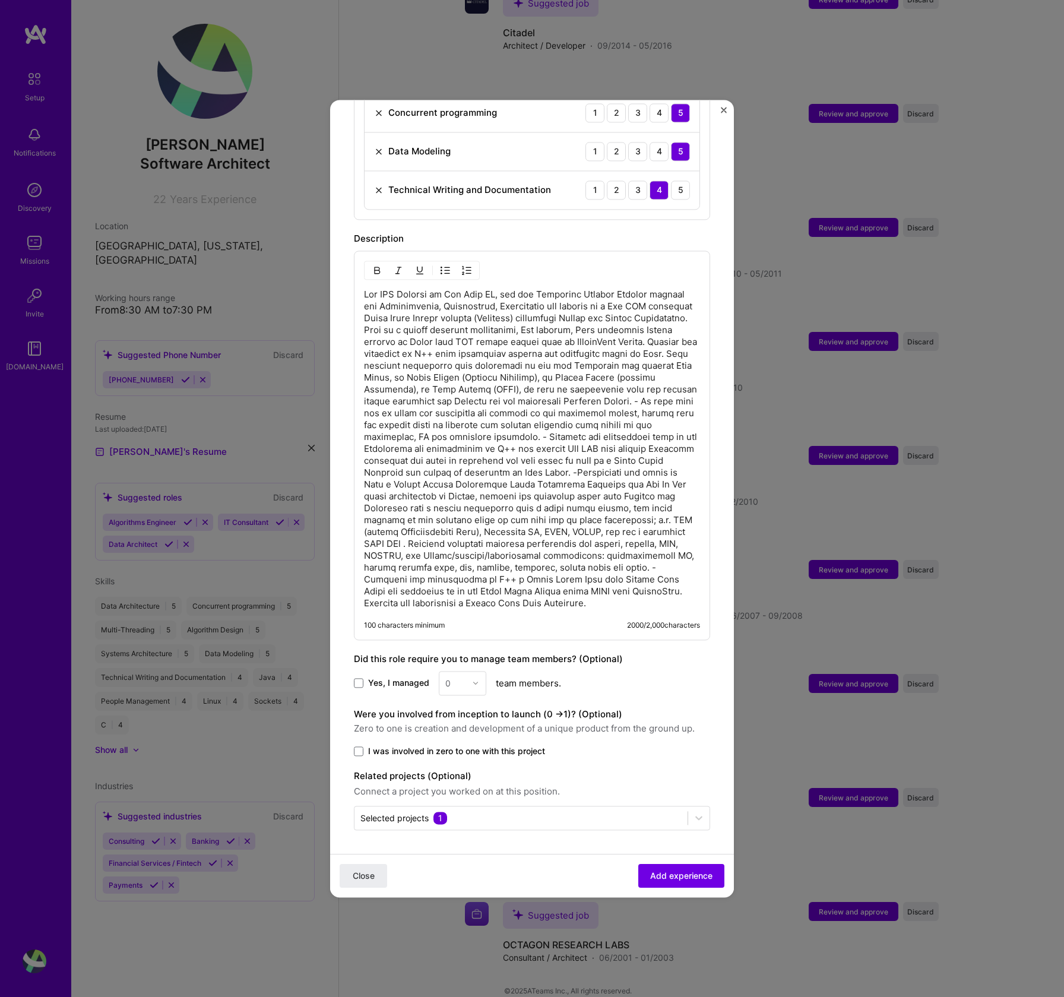
scroll to position [842, 0]
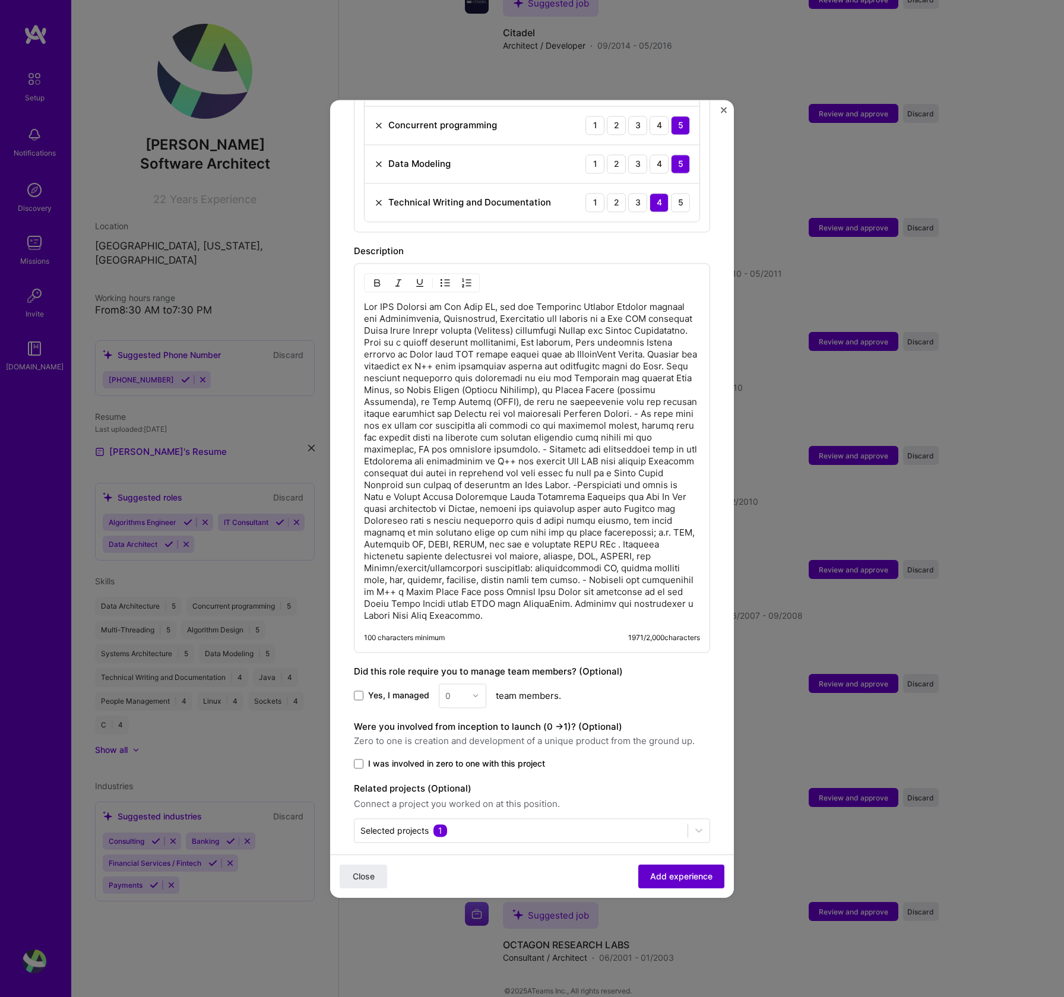
click at [680, 881] on span "Add experience" at bounding box center [681, 876] width 62 height 12
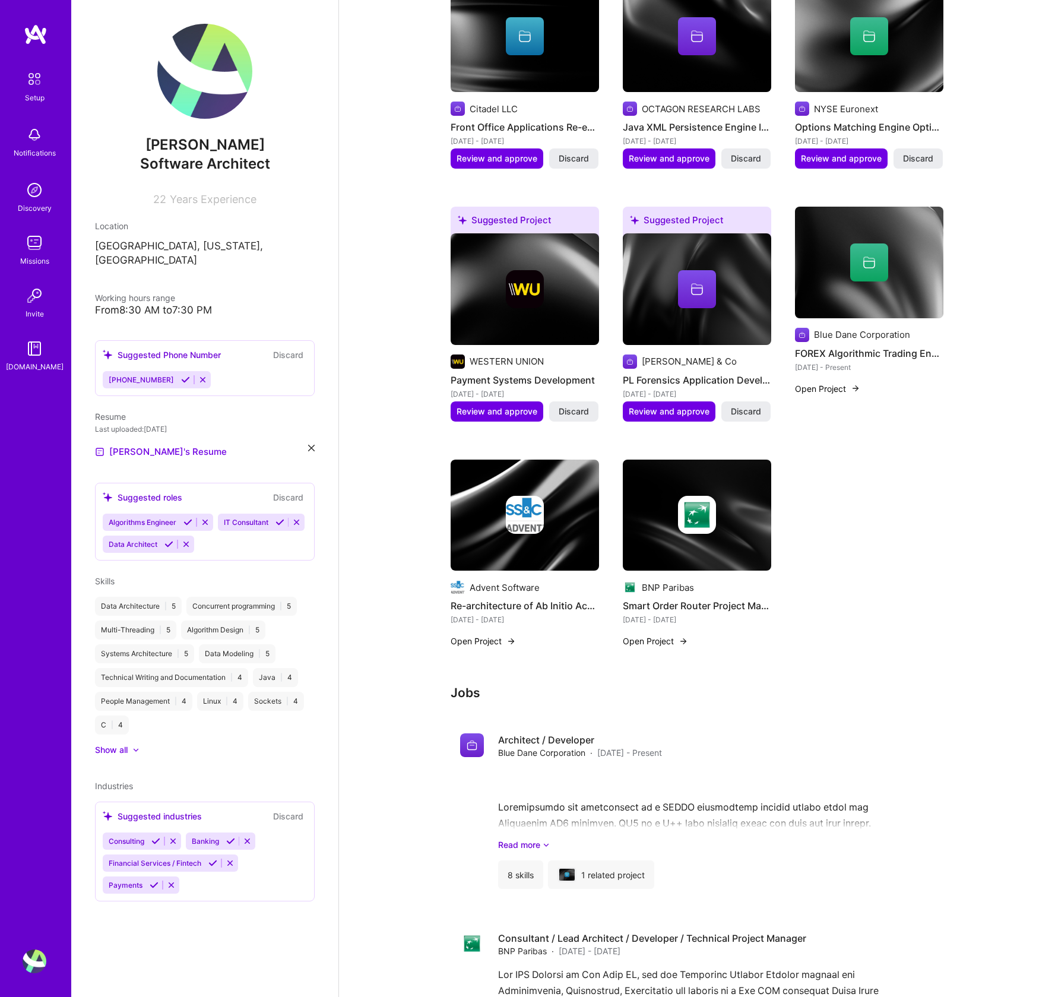
scroll to position [0, 0]
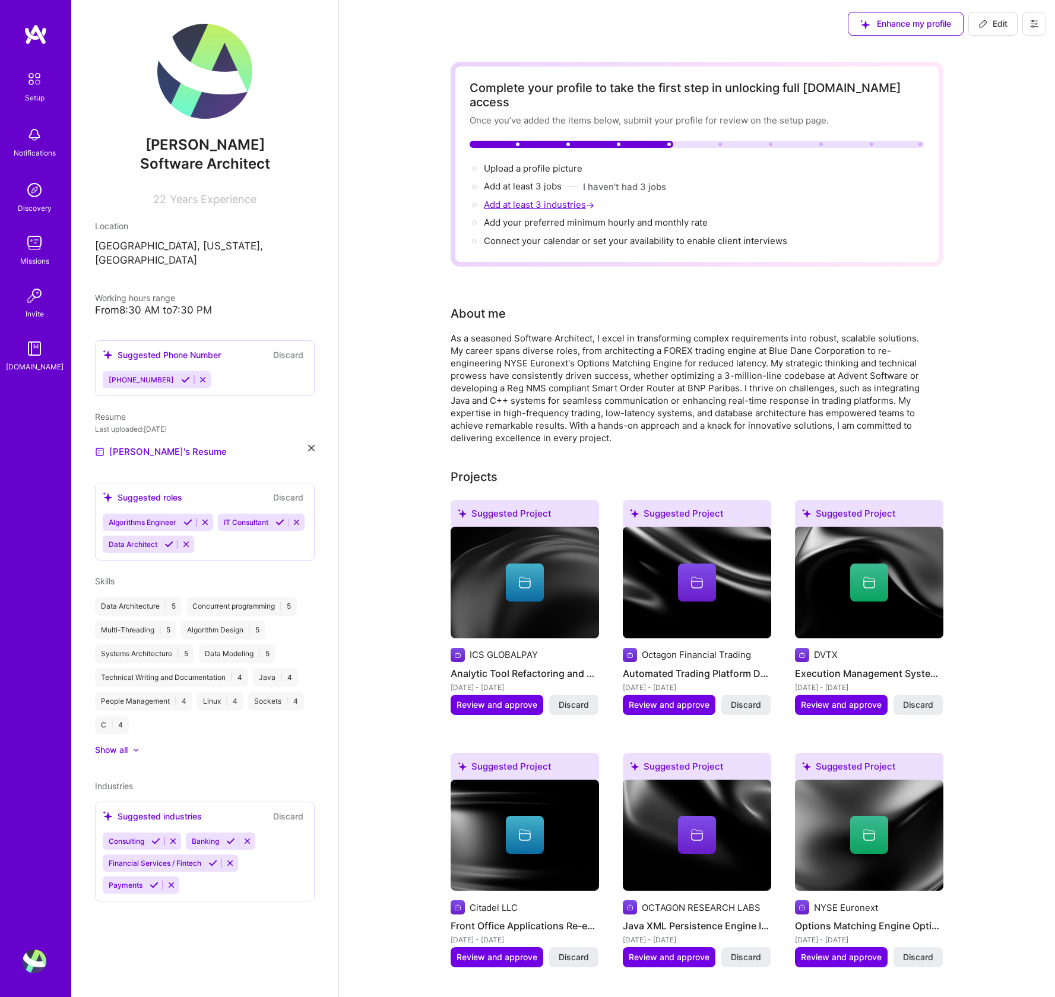
click at [575, 199] on span "Add at least 3 industries →" at bounding box center [540, 204] width 113 height 11
select select "US"
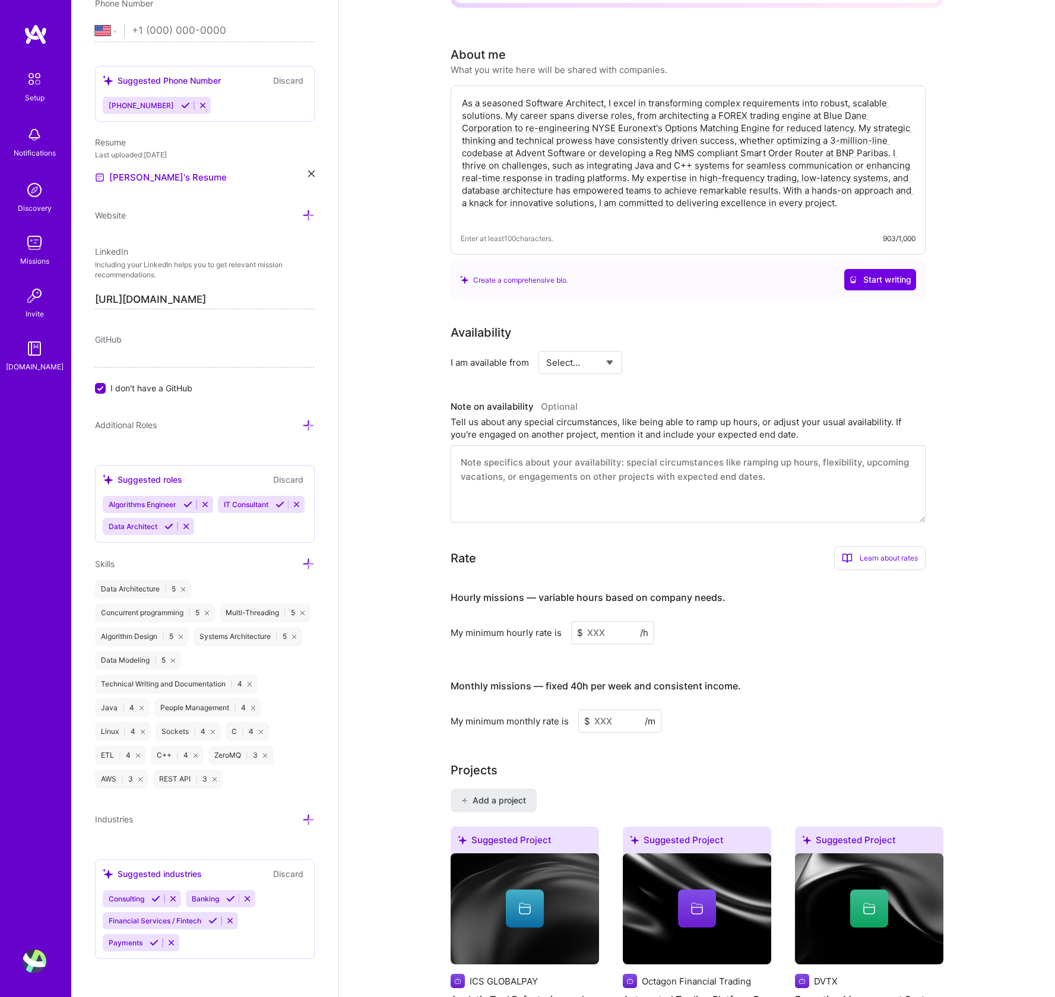
scroll to position [347, 0]
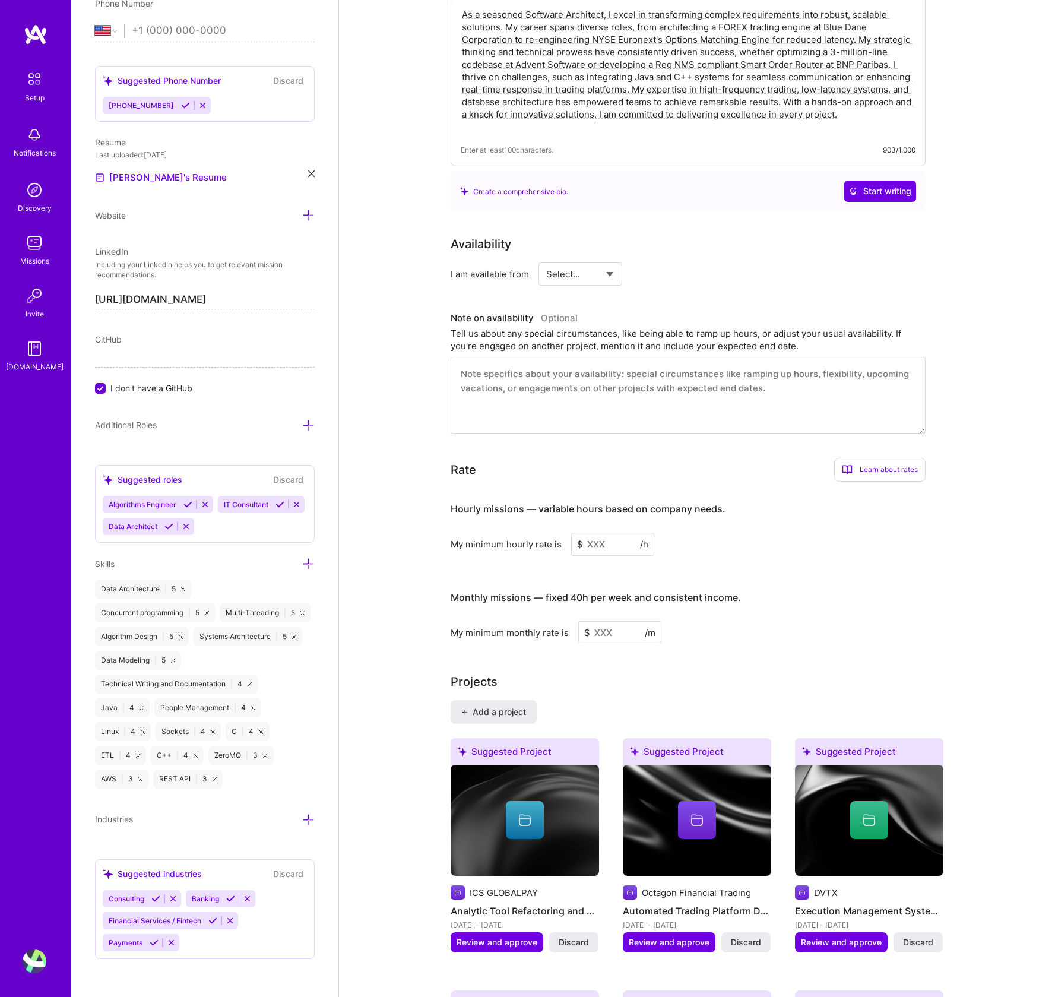
select select "Right Now"
click at [546, 259] on select "Select... Right Now Future Date Not Available" at bounding box center [580, 274] width 68 height 30
click at [671, 263] on input at bounding box center [688, 274] width 71 height 23
type input "40"
click at [635, 362] on textarea at bounding box center [688, 395] width 475 height 77
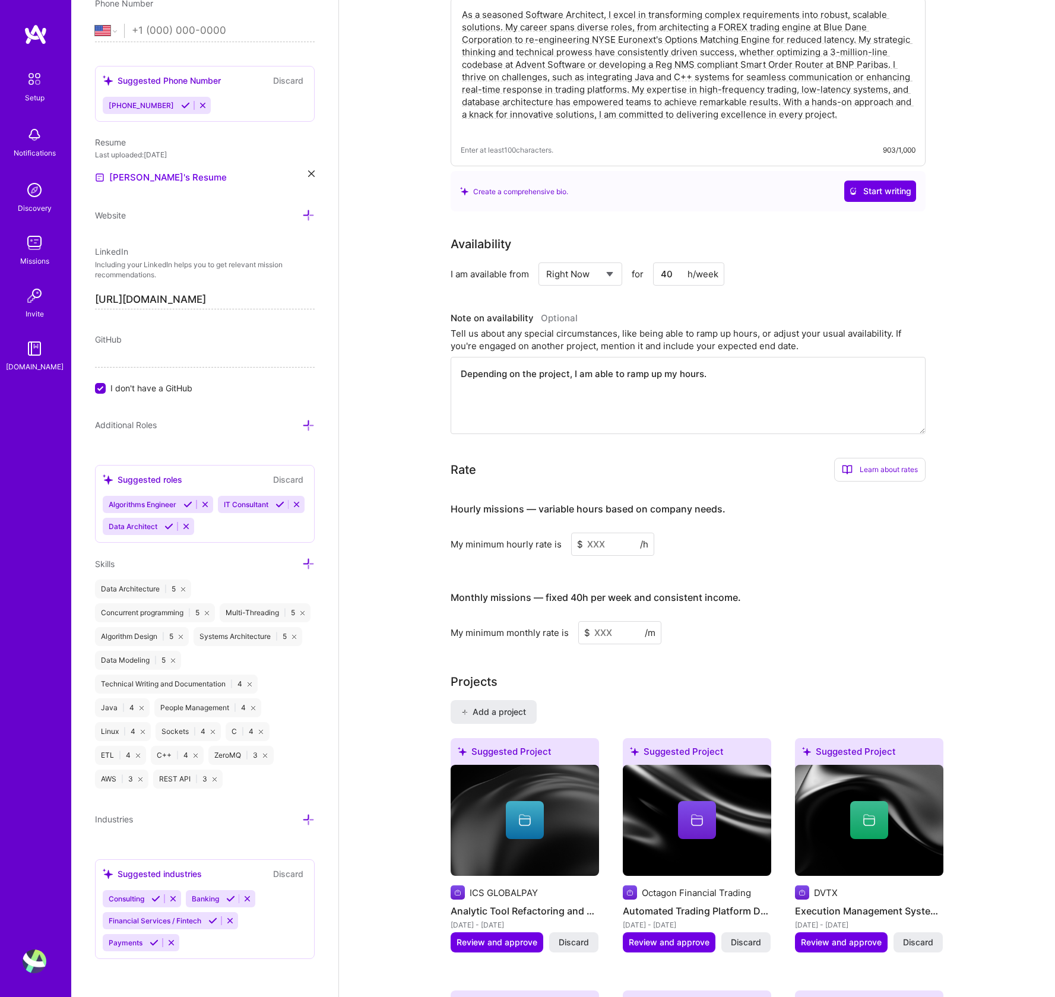
click at [574, 359] on textarea "Depending on the project, I am able to ramp up my hours." at bounding box center [688, 395] width 475 height 77
drag, startPoint x: 574, startPoint y: 359, endPoint x: 666, endPoint y: 361, distance: 91.5
click at [666, 361] on textarea "Depending on the project, I am able to ramp up my hours." at bounding box center [688, 395] width 475 height 77
type textarea "Depending on the project, I have a lot of flexibility in term of hours."
click at [613, 537] on input at bounding box center [612, 544] width 83 height 23
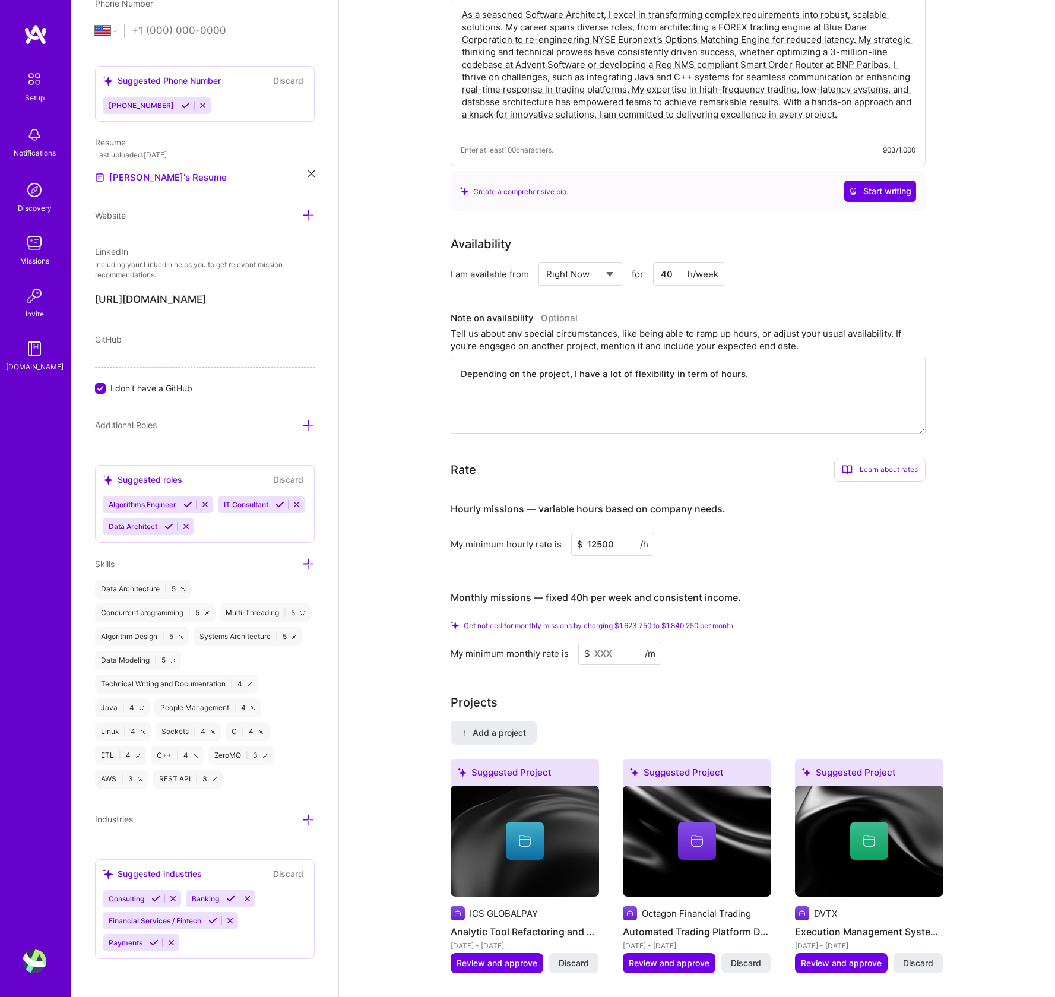
click at [612, 656] on input at bounding box center [619, 653] width 83 height 23
click at [623, 537] on input "12500" at bounding box center [612, 544] width 83 height 23
type input "125"
click at [601, 656] on input at bounding box center [619, 653] width 83 height 23
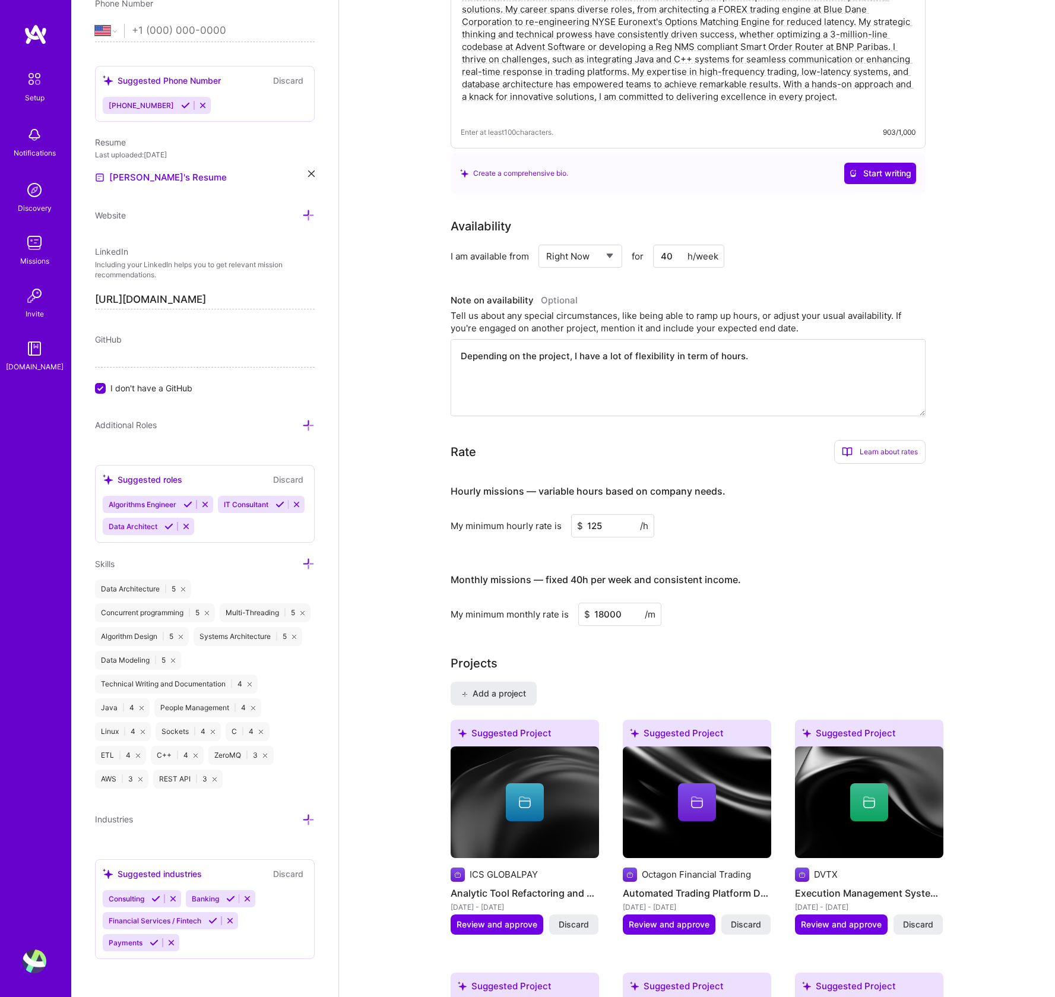
type input "18000"
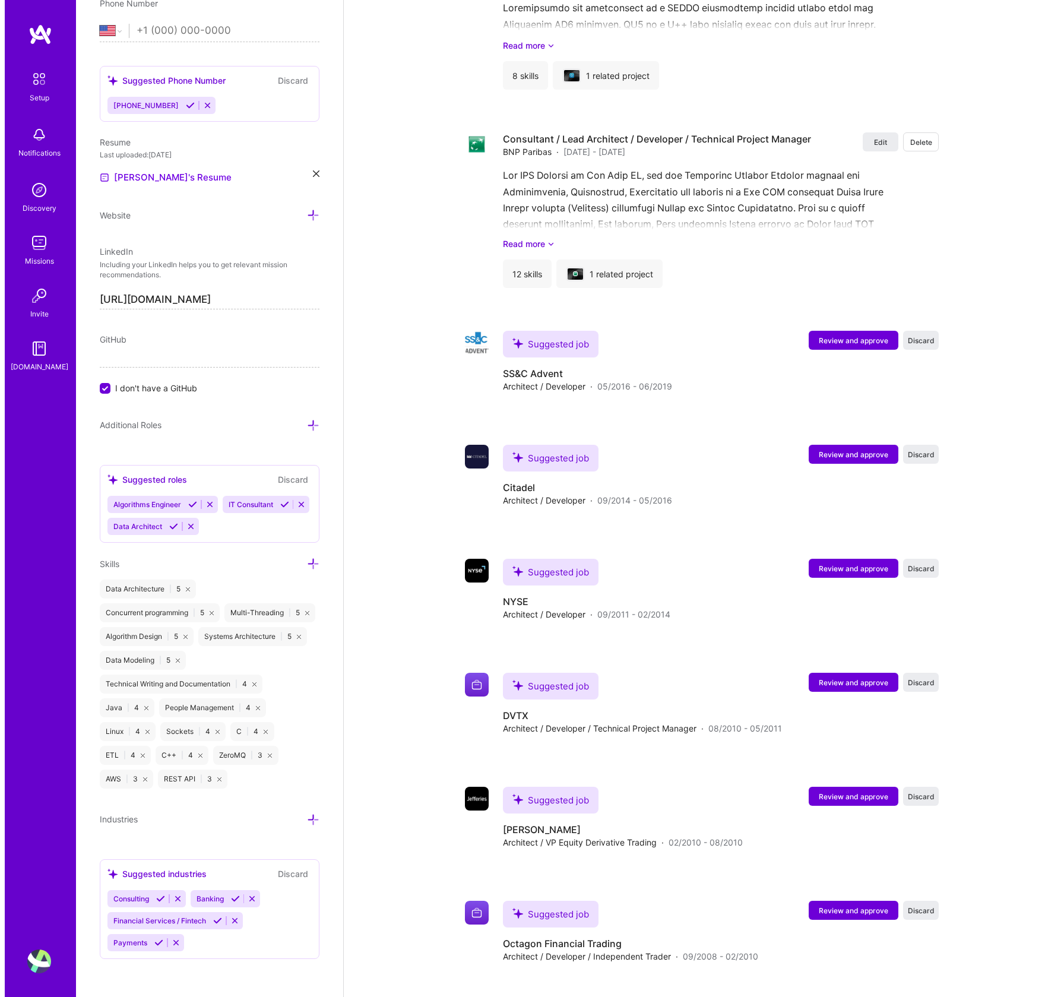
scroll to position [2200, 0]
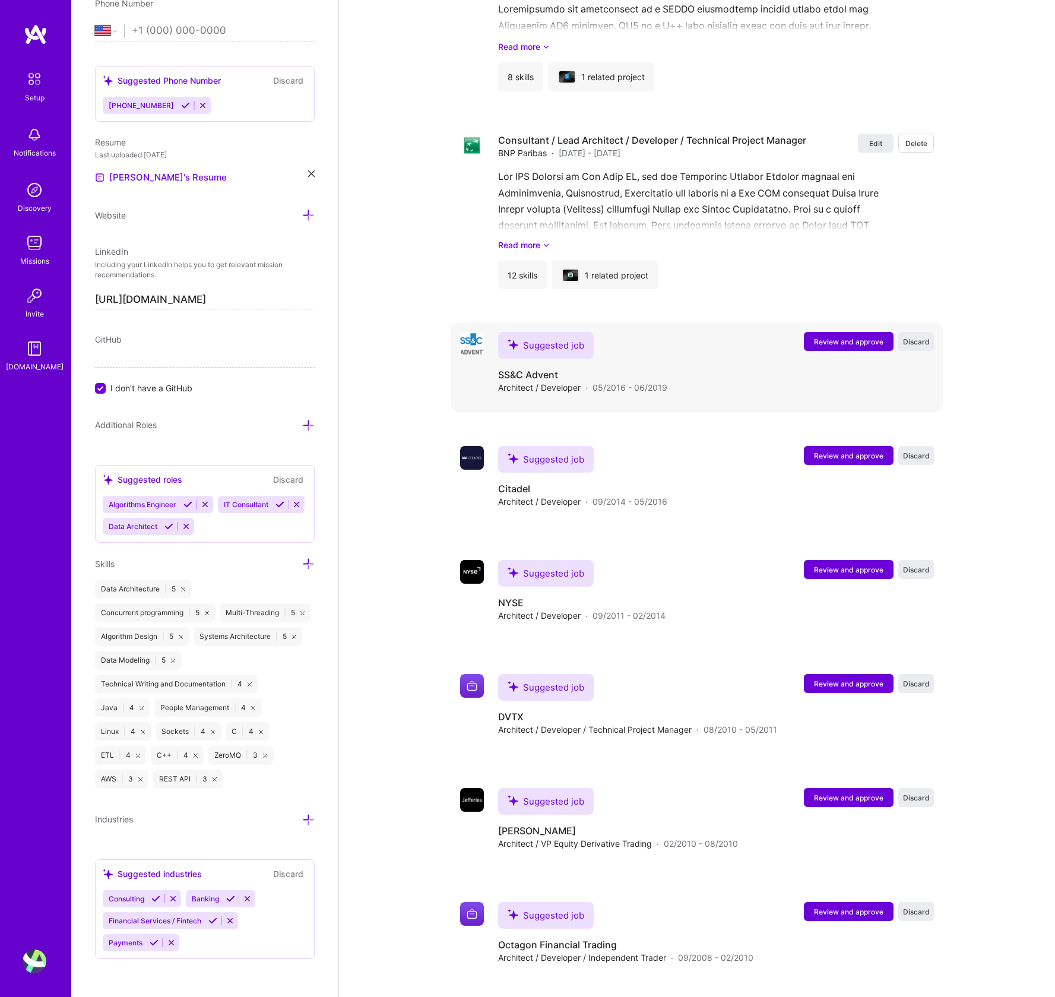
click at [836, 346] on span "Review and approve" at bounding box center [848, 342] width 69 height 10
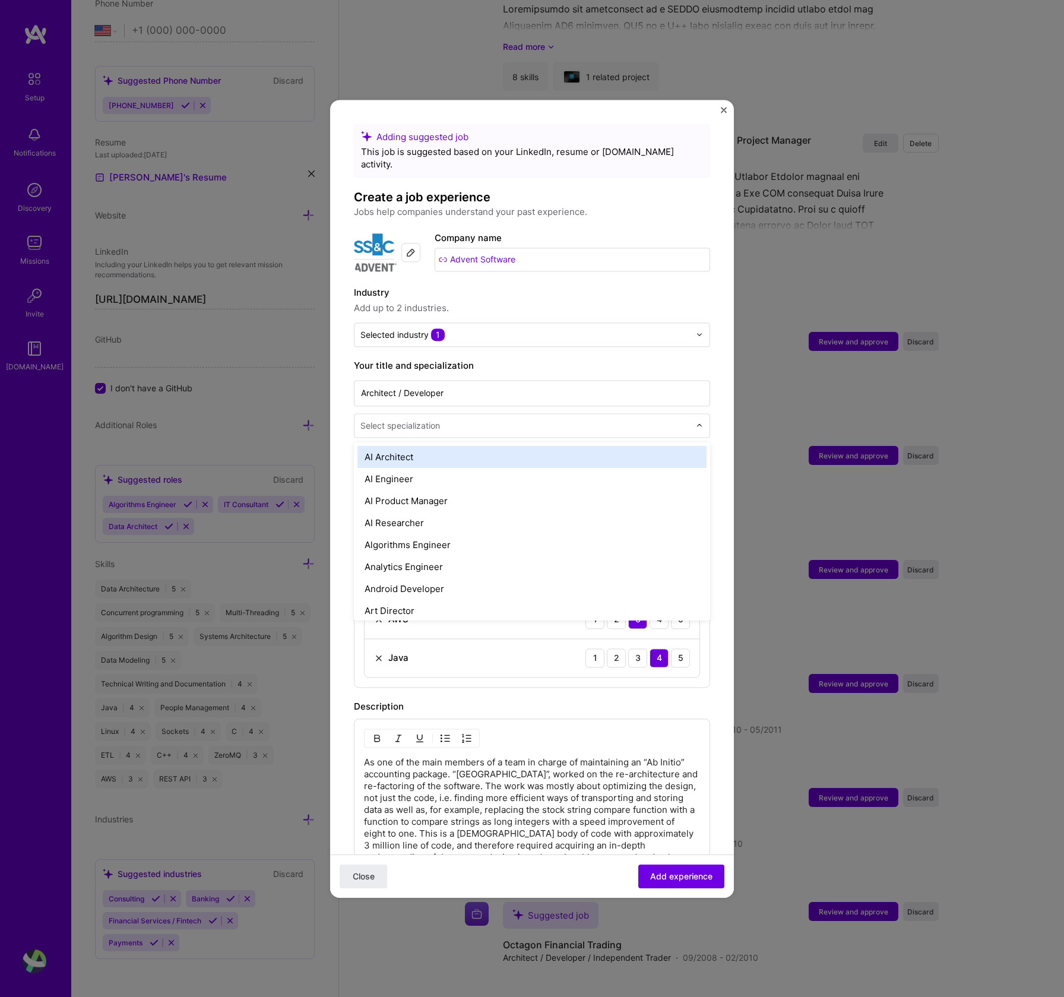
click at [470, 419] on input "text" at bounding box center [526, 425] width 332 height 12
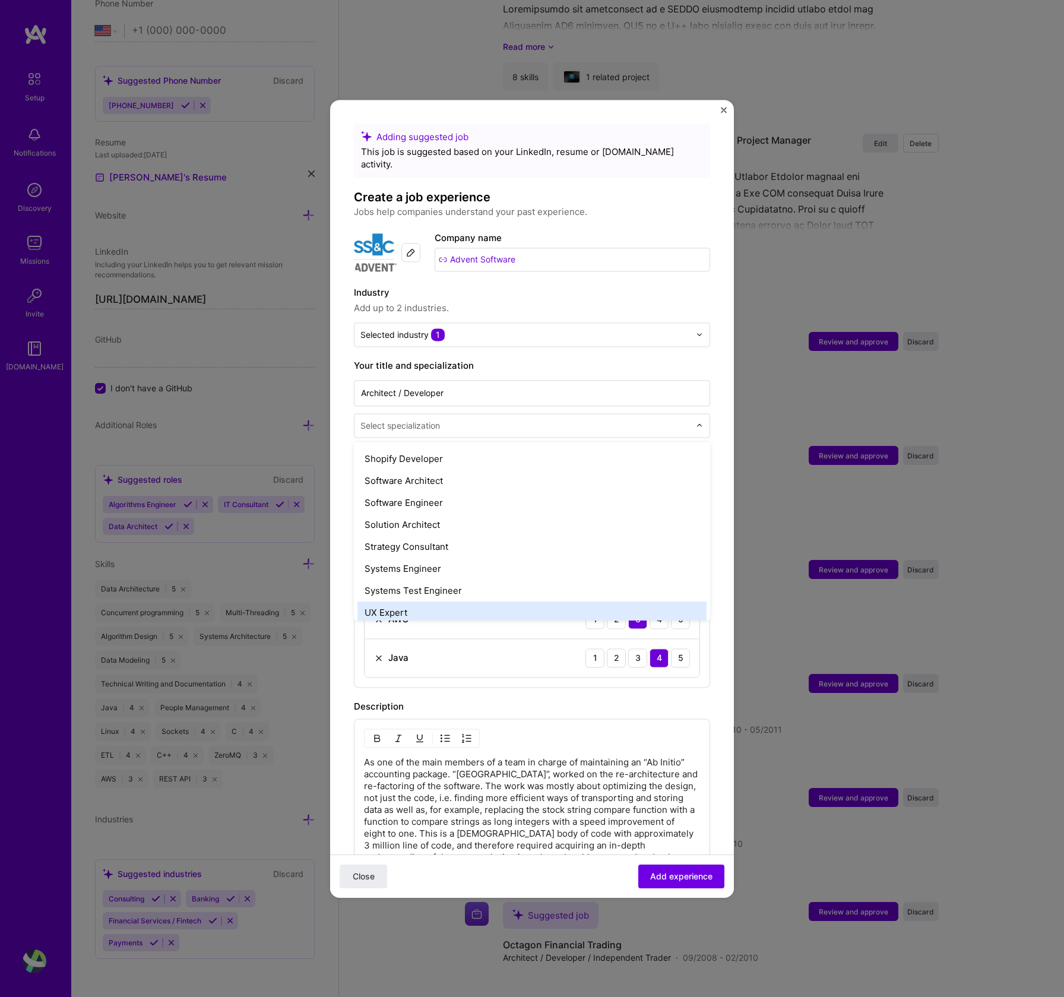
scroll to position [1260, 0]
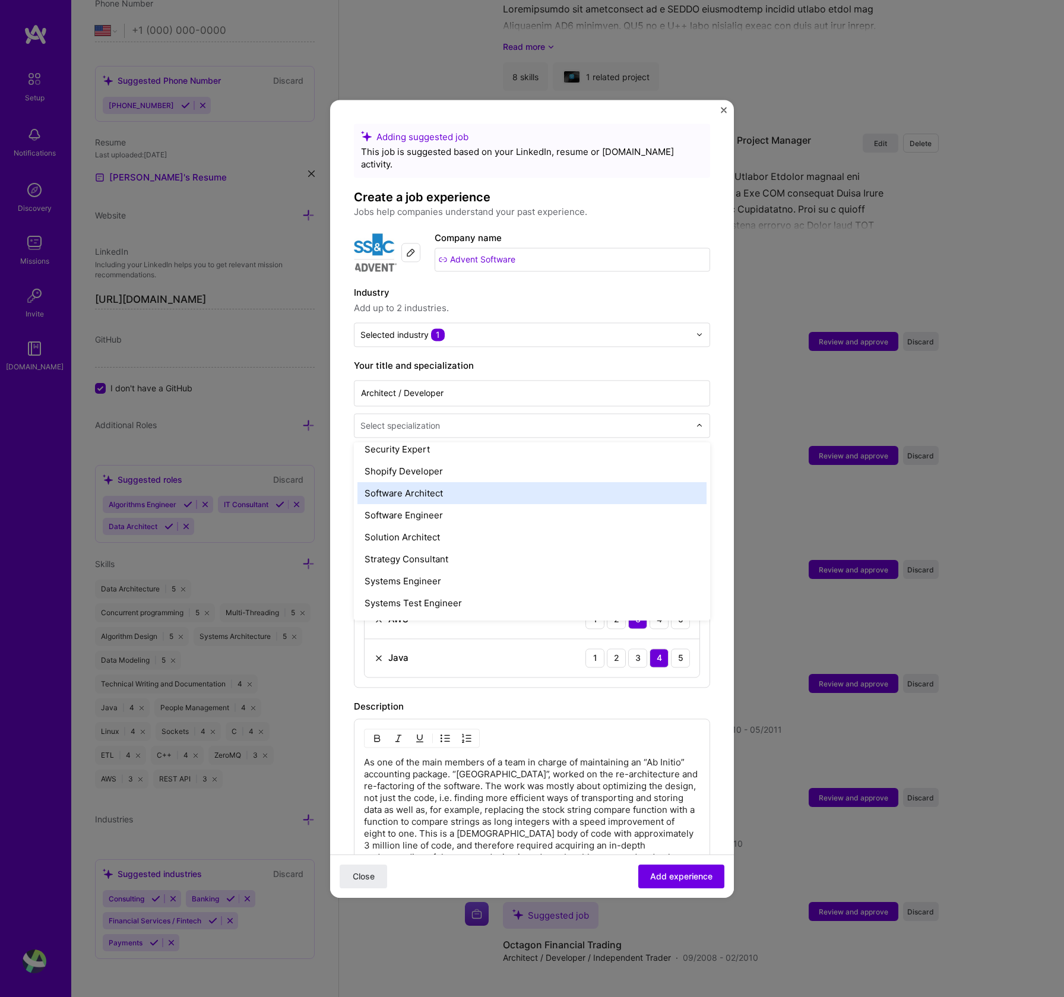
click at [431, 483] on div "Software Architect" at bounding box center [532, 493] width 349 height 22
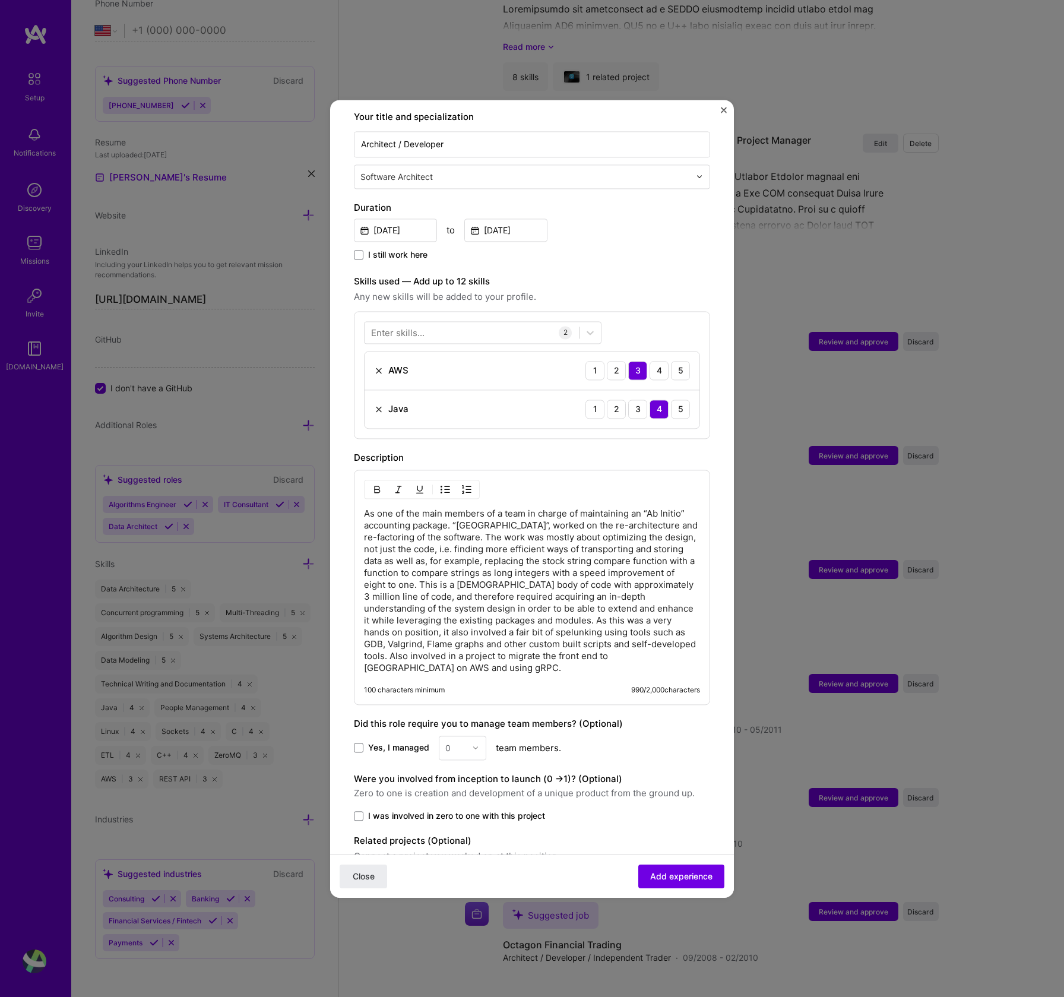
scroll to position [249, 0]
click at [463, 322] on div at bounding box center [472, 332] width 214 height 20
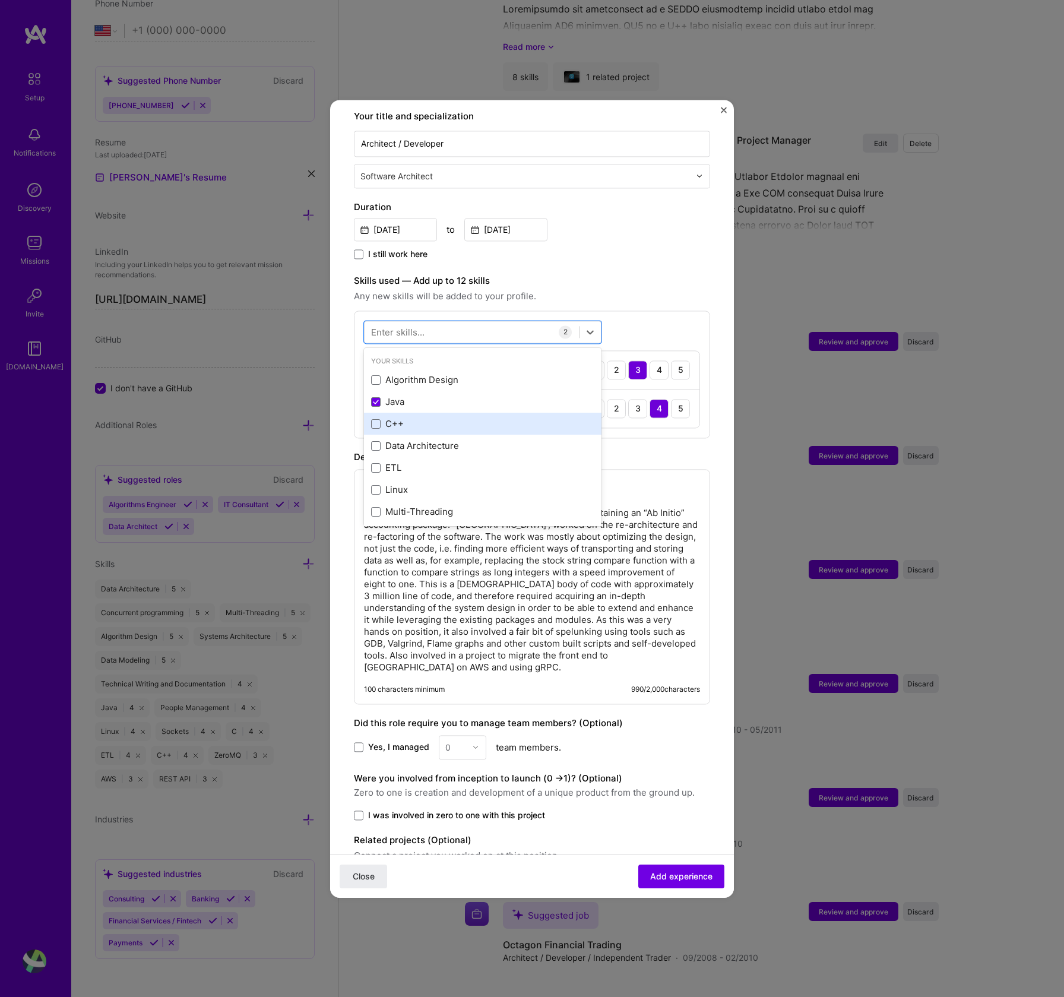
click at [397, 418] on div "C++" at bounding box center [482, 424] width 223 height 12
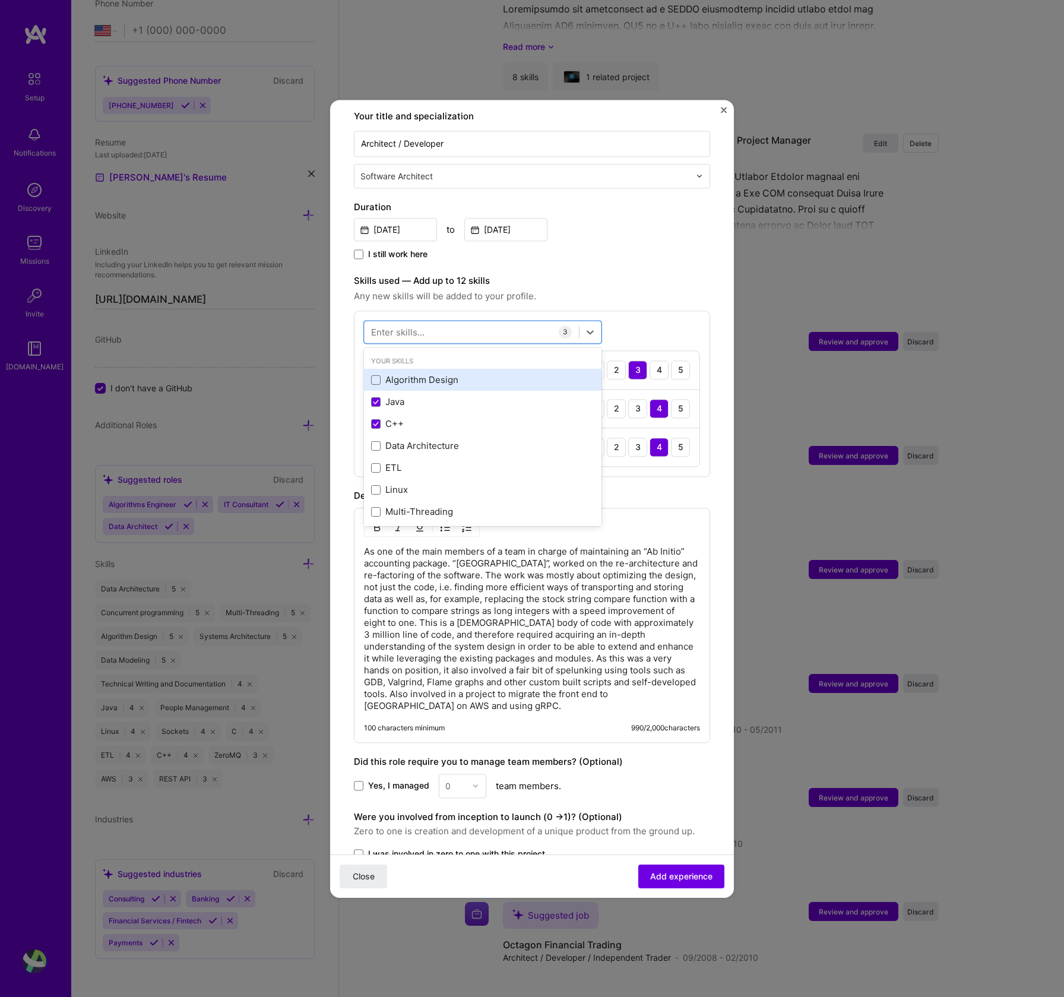
click at [399, 374] on div "Algorithm Design" at bounding box center [482, 380] width 223 height 12
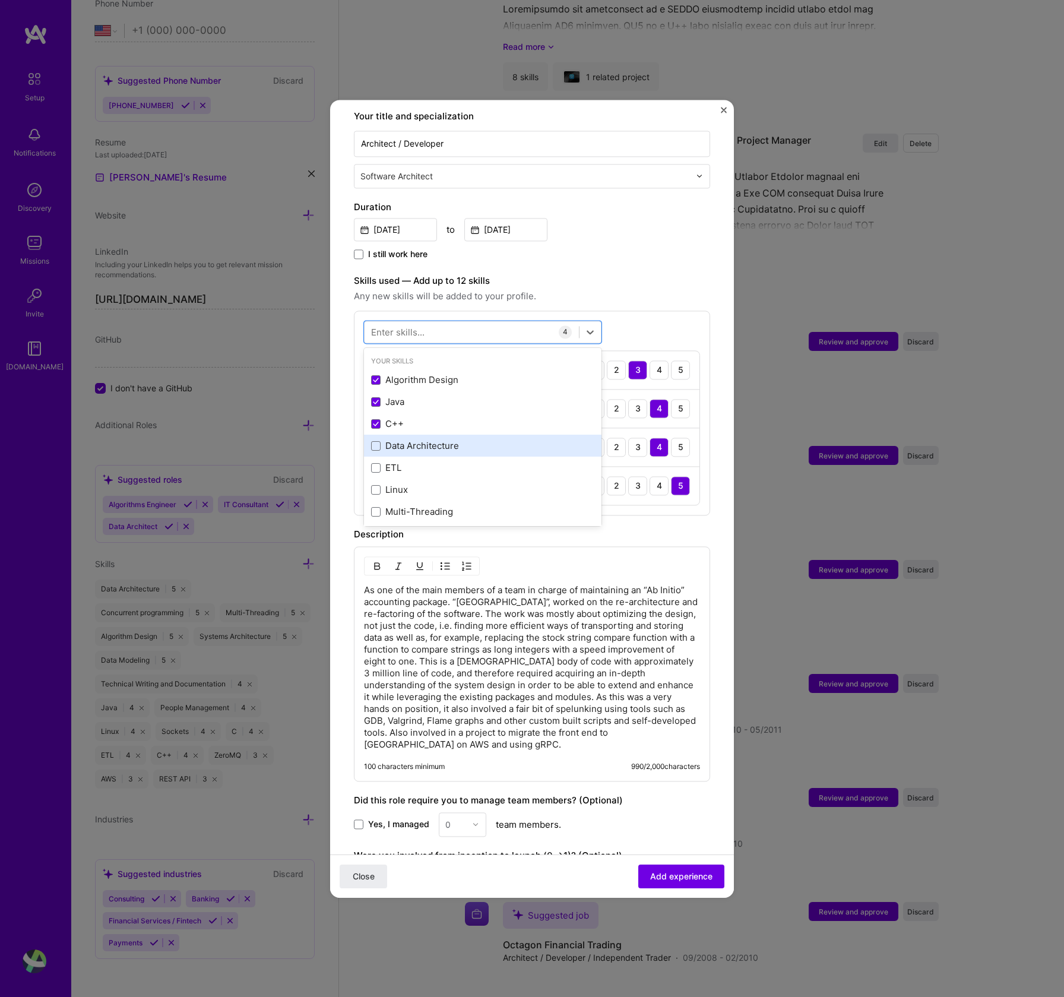
click at [403, 440] on div "Data Architecture" at bounding box center [482, 446] width 223 height 12
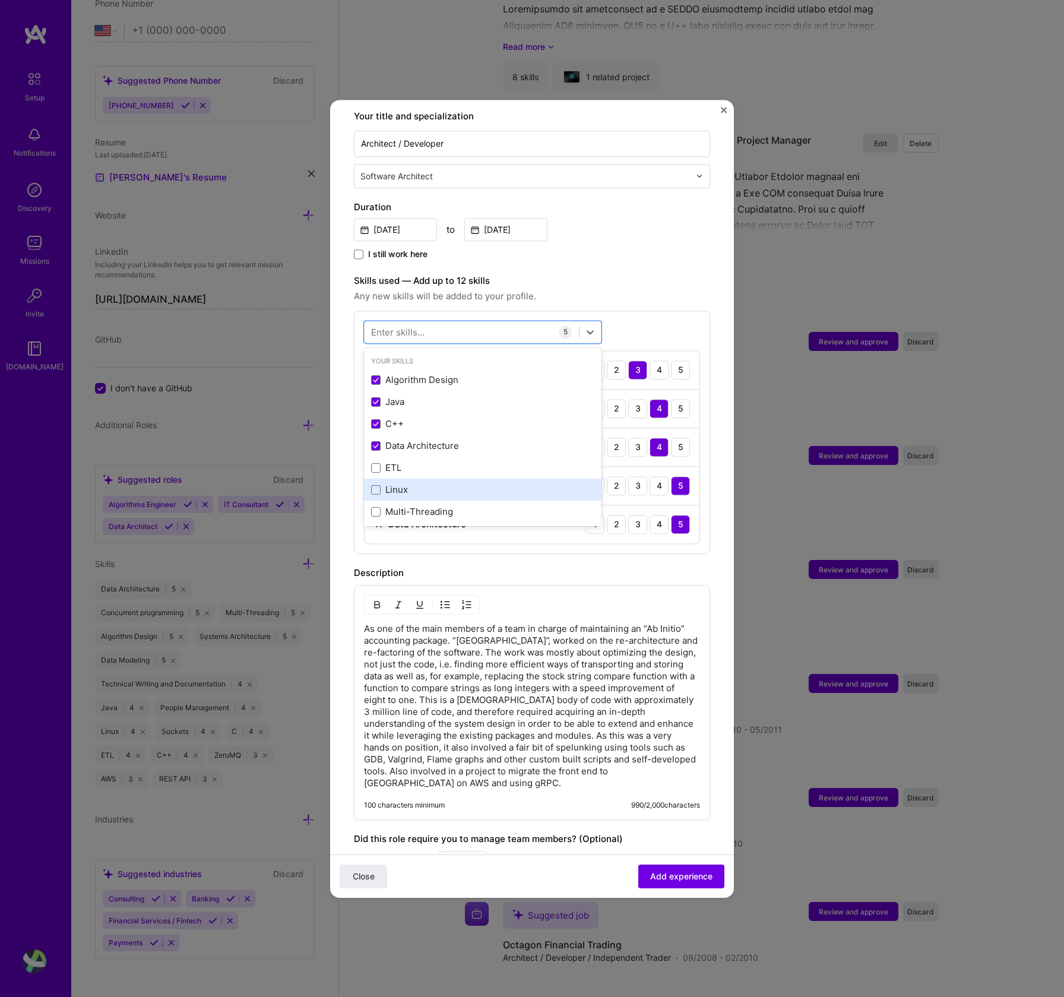
click at [409, 484] on div "Linux" at bounding box center [482, 490] width 223 height 12
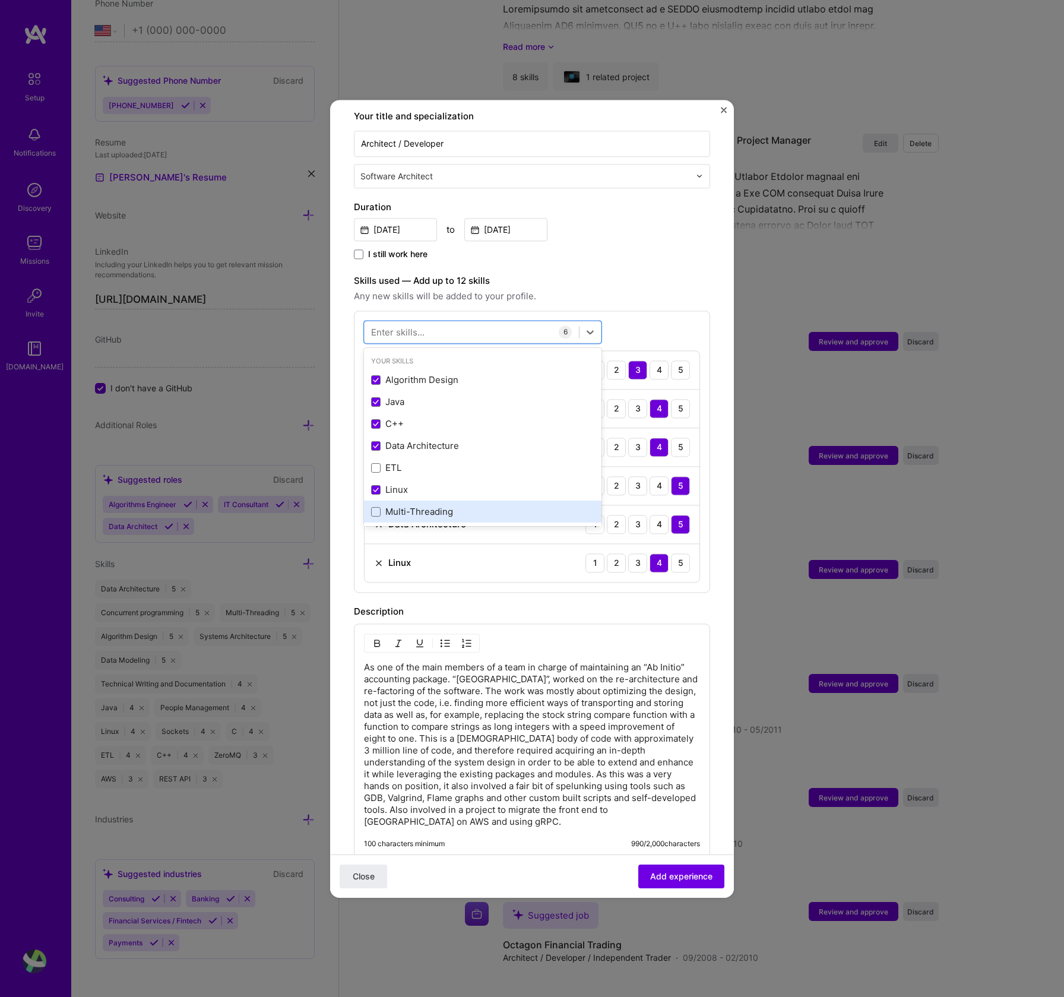
click at [418, 506] on div "Multi-Threading" at bounding box center [482, 512] width 223 height 12
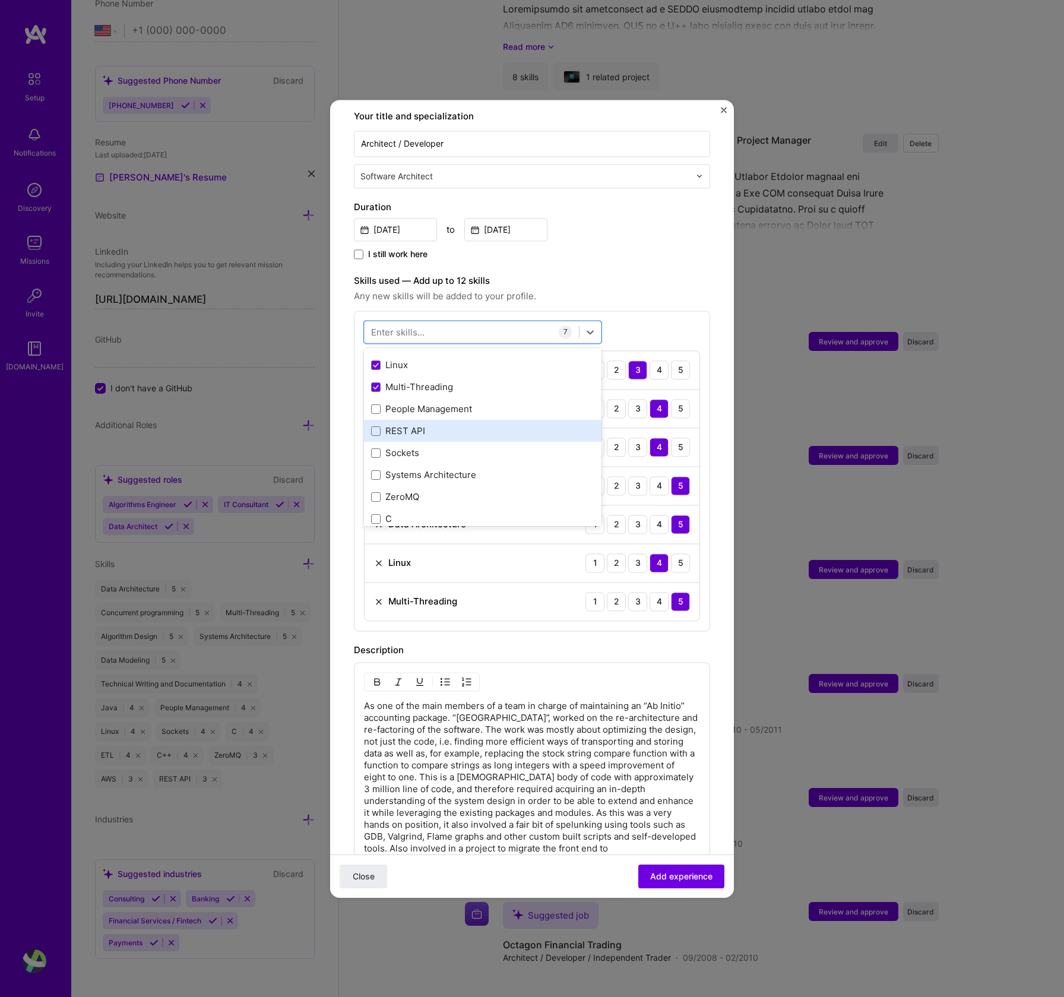
scroll to position [143, 0]
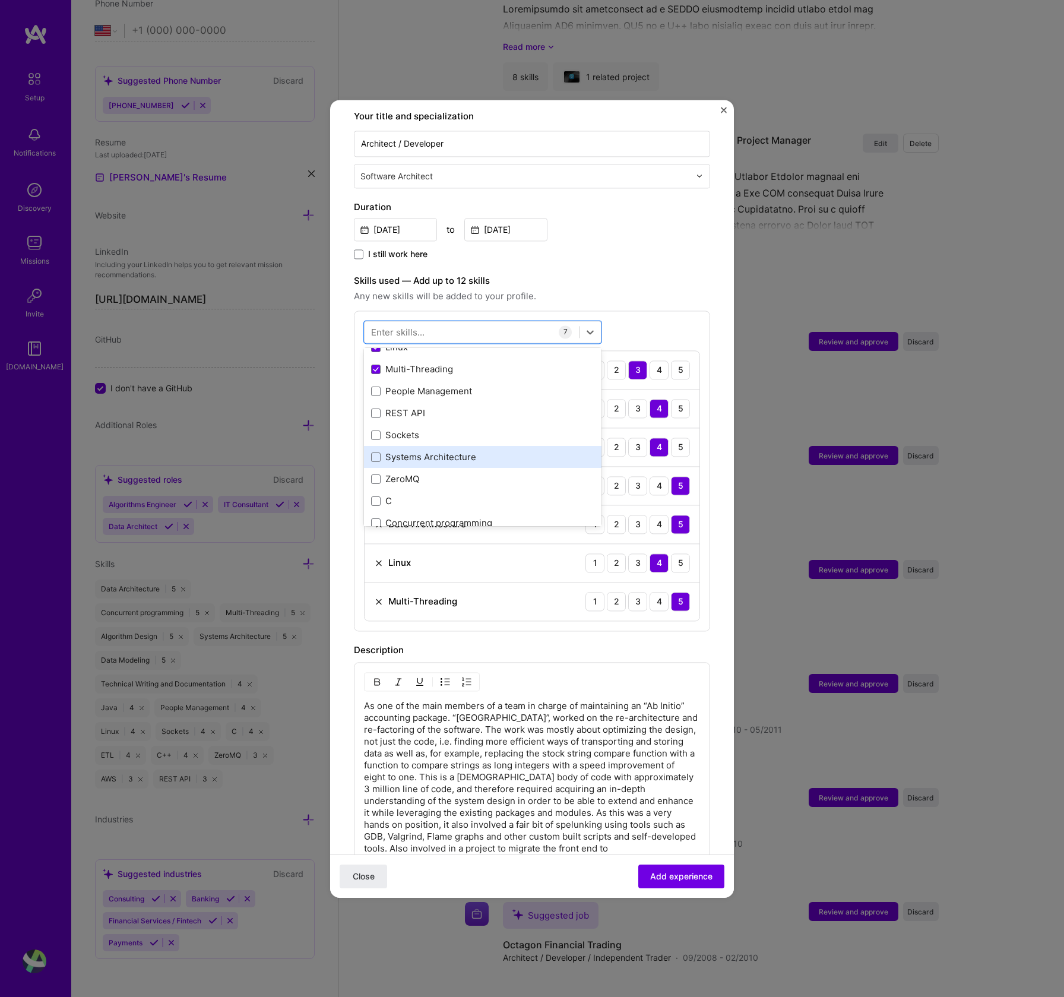
click at [441, 451] on div "Systems Architecture" at bounding box center [482, 457] width 223 height 12
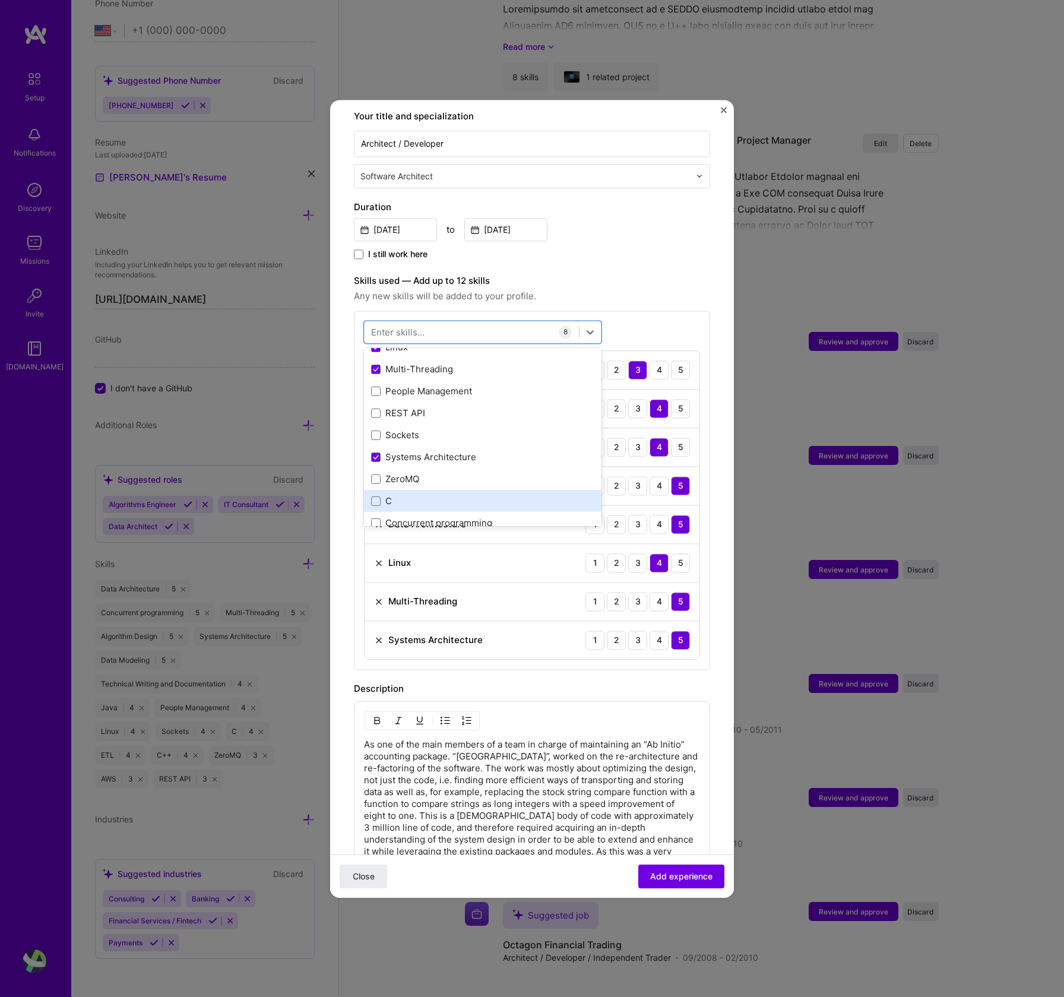
click at [422, 495] on div "C" at bounding box center [482, 501] width 223 height 12
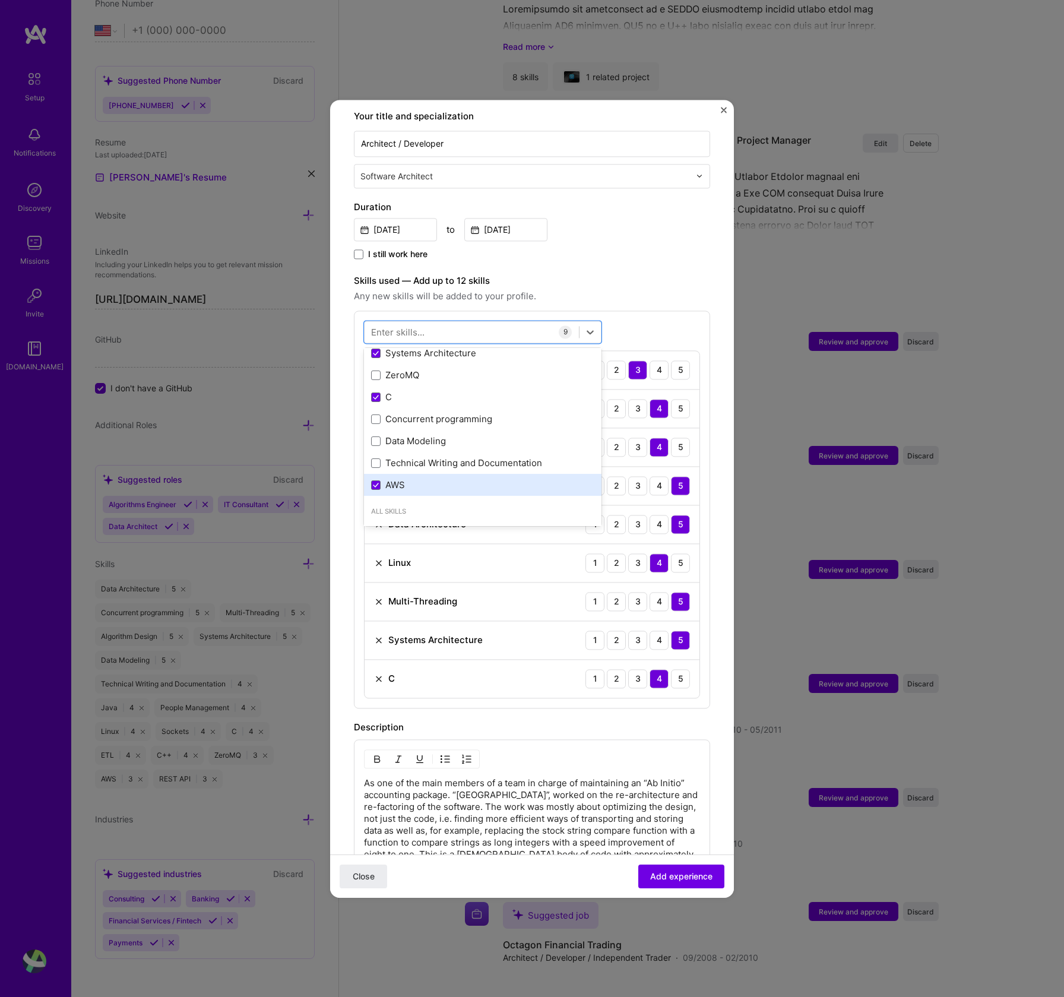
scroll to position [196, 0]
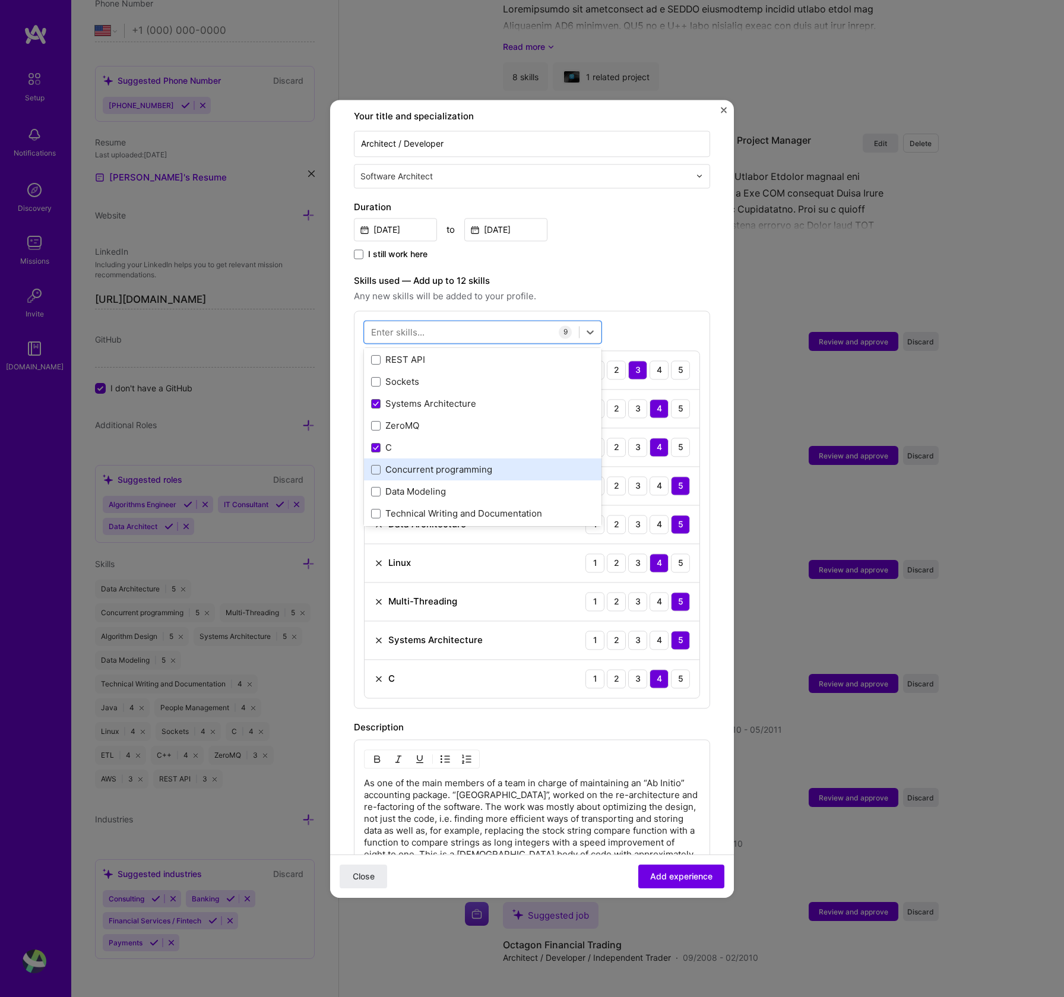
click at [448, 464] on div "Concurrent programming" at bounding box center [482, 470] width 223 height 12
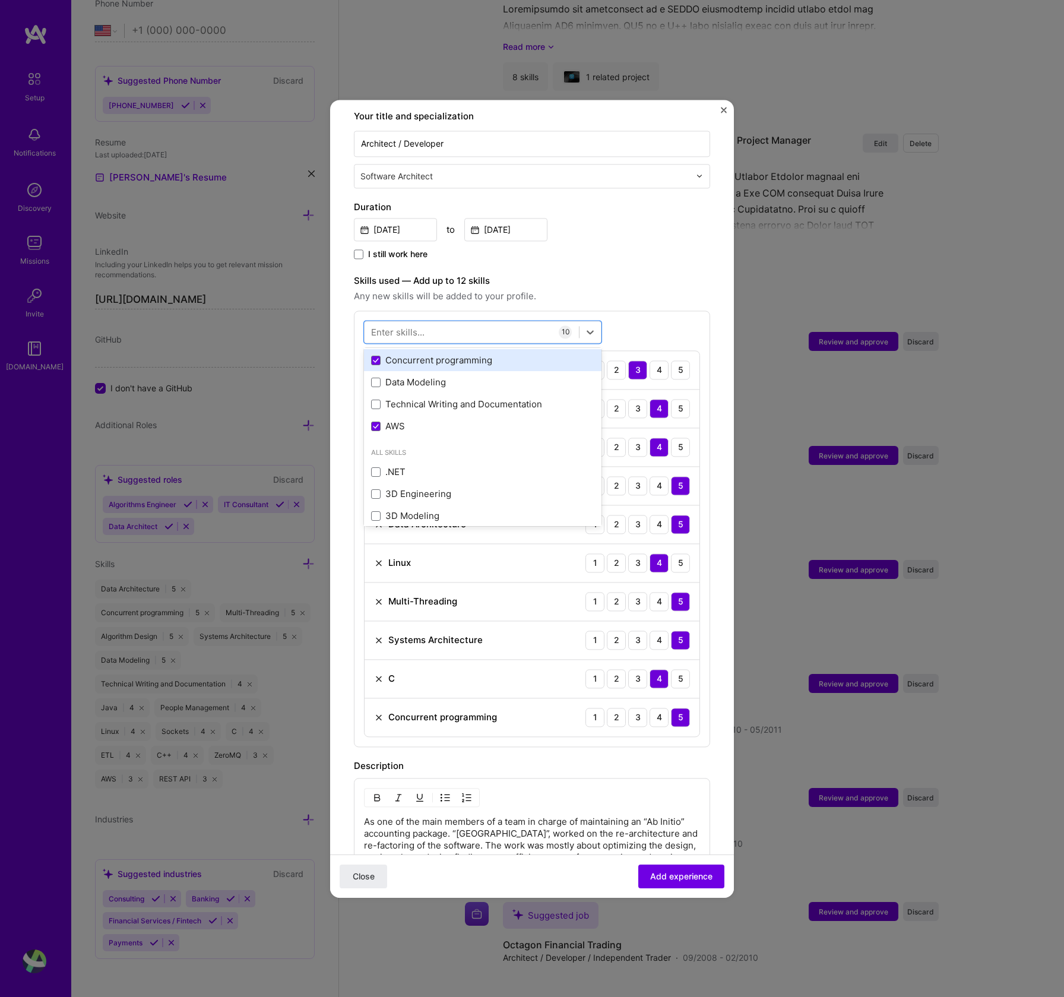
scroll to position [312, 0]
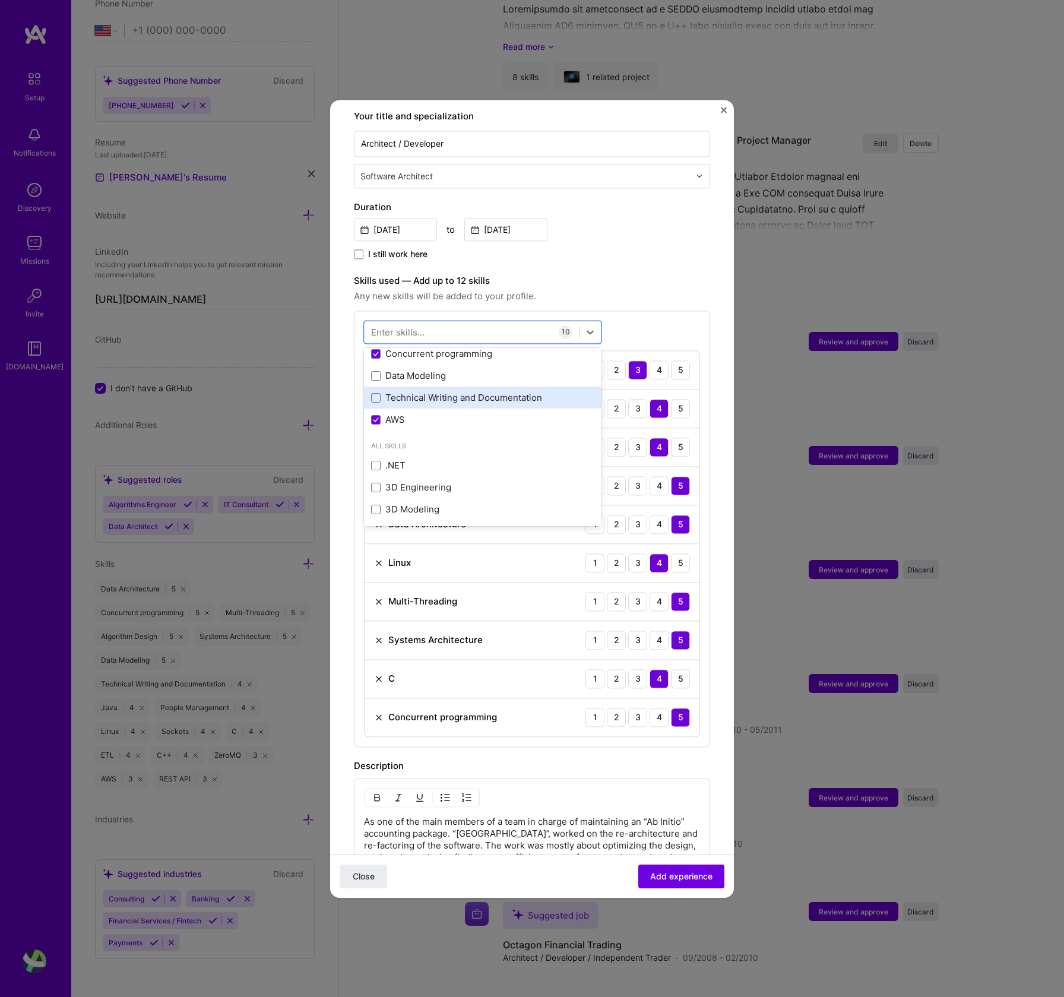
click at [443, 392] on div "Technical Writing and Documentation" at bounding box center [482, 398] width 223 height 12
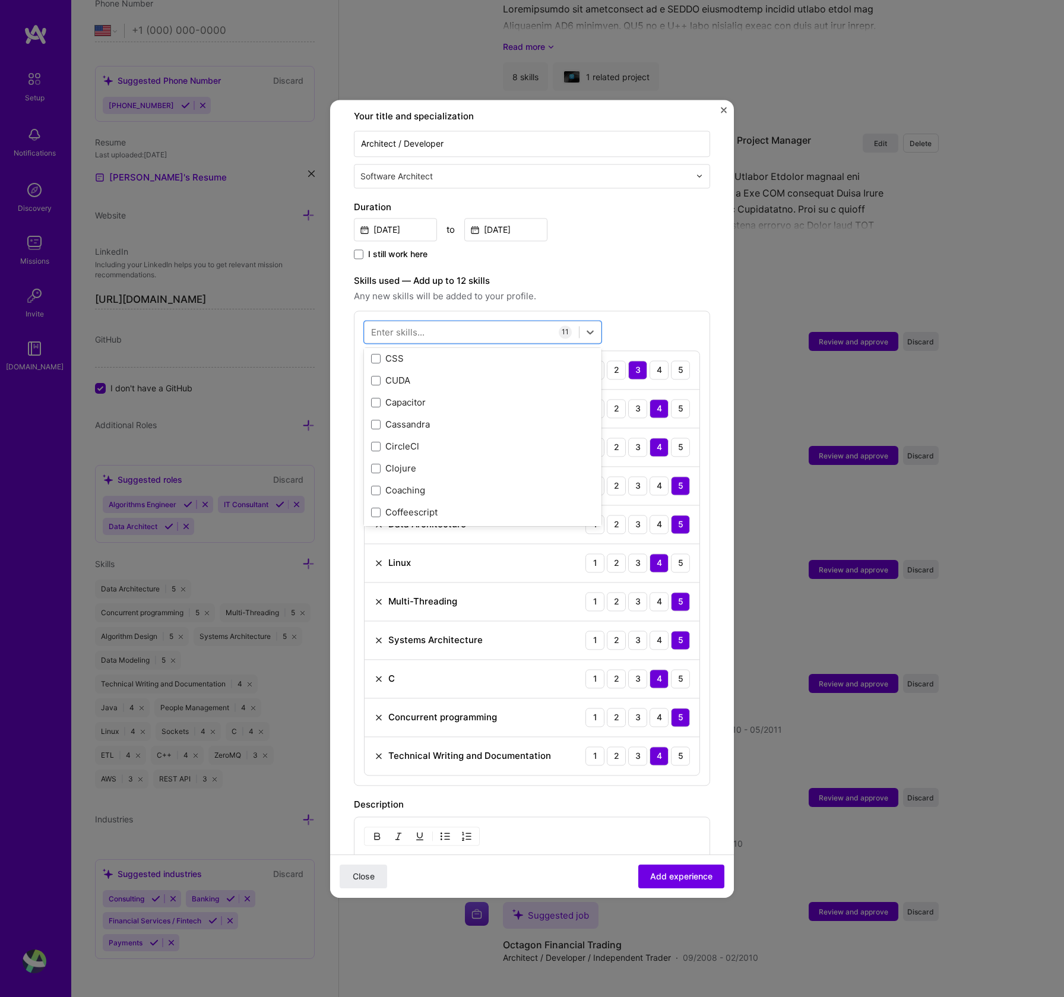
scroll to position [1693, 0]
click at [428, 445] on div "Jira" at bounding box center [482, 451] width 223 height 12
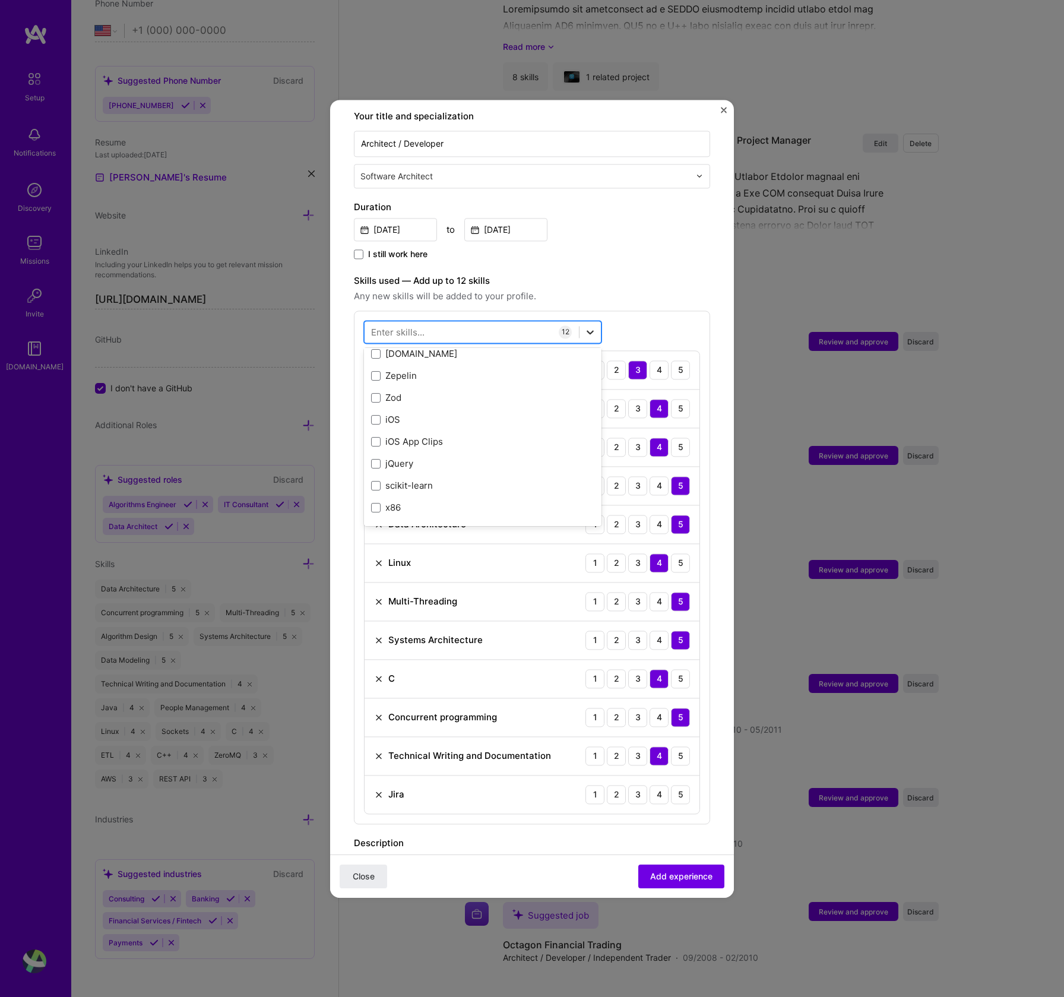
click at [589, 326] on icon at bounding box center [590, 332] width 12 height 12
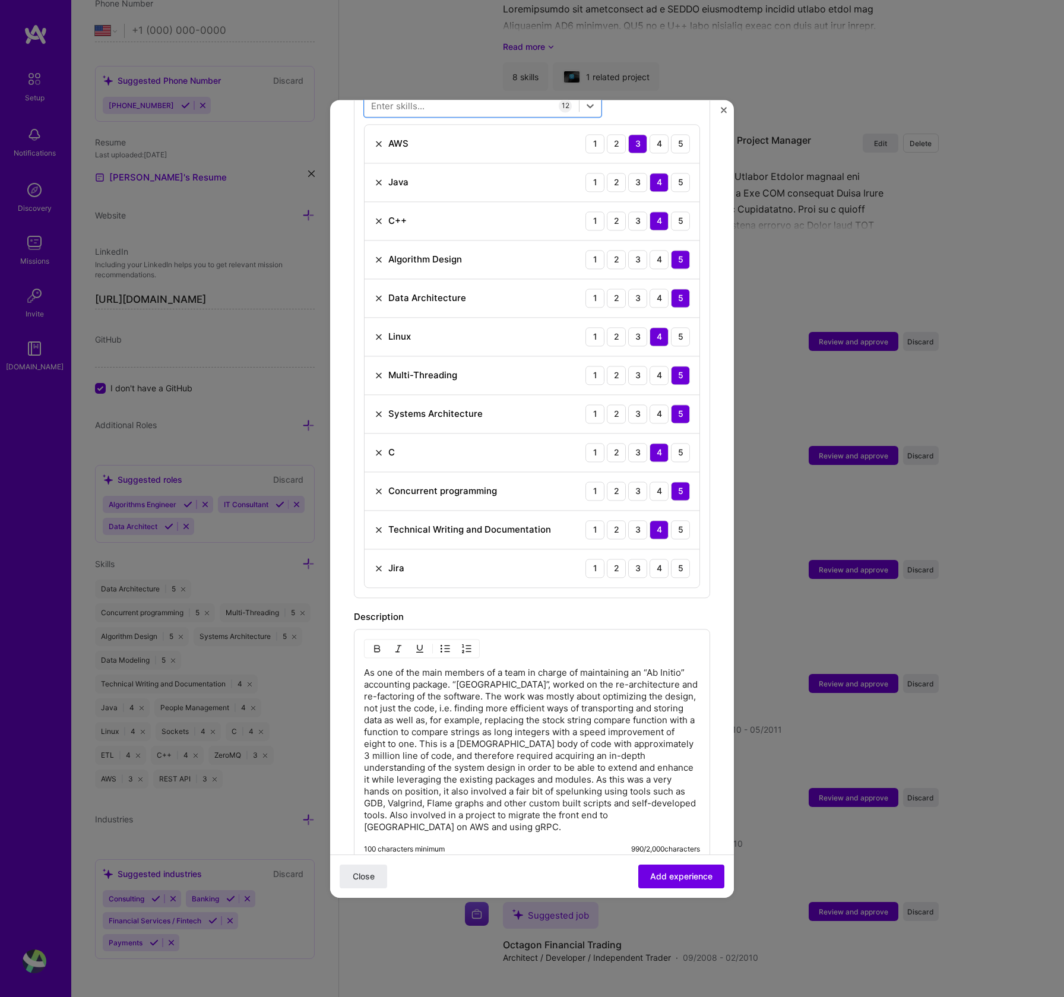
scroll to position [481, 0]
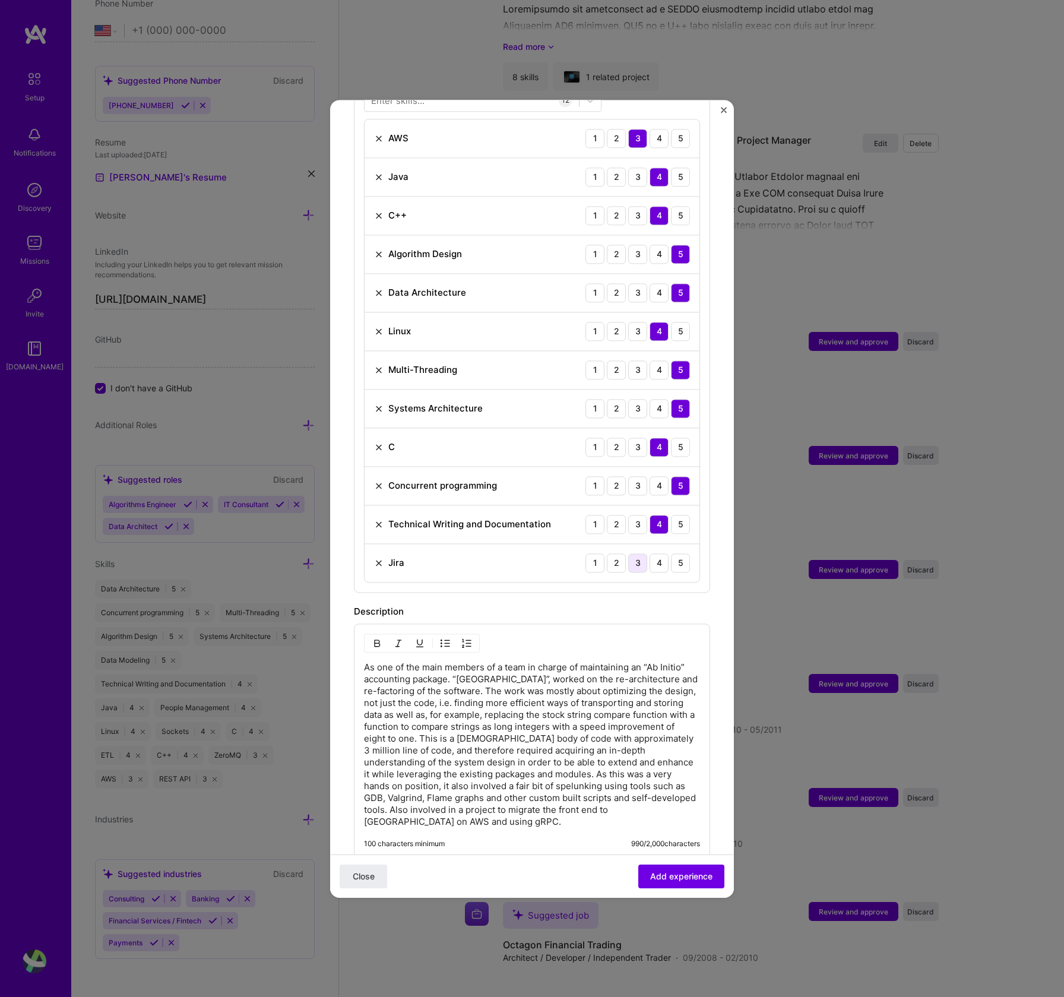
click at [628, 555] on div "3" at bounding box center [637, 563] width 19 height 19
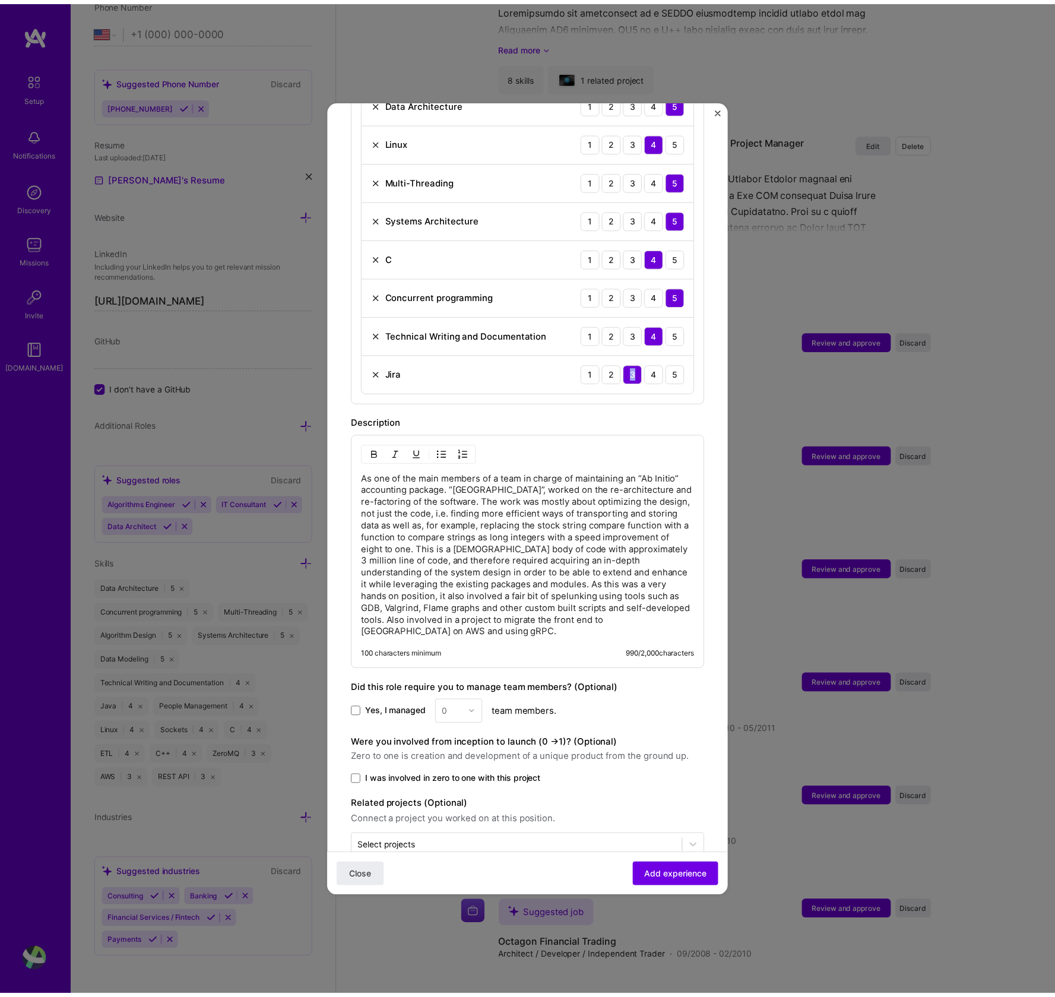
scroll to position [687, 0]
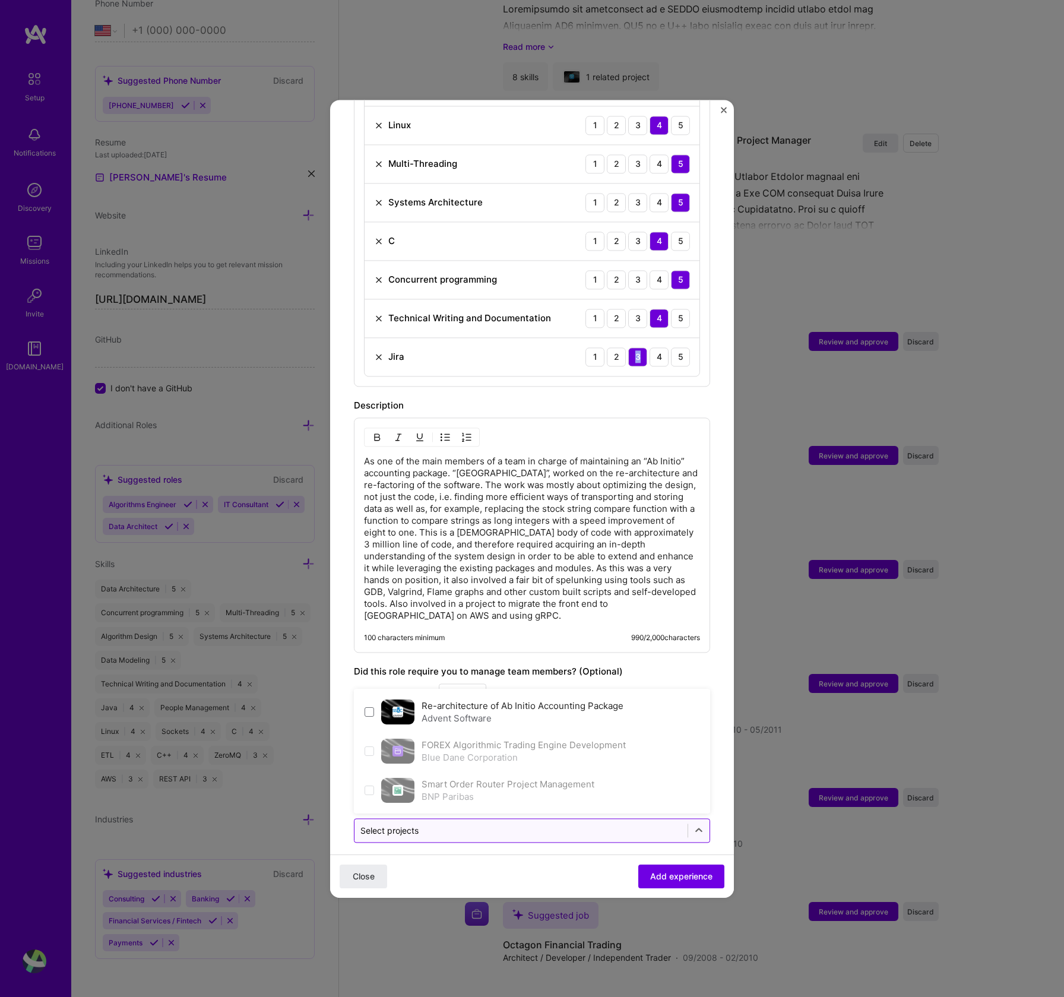
click at [516, 824] on input "text" at bounding box center [520, 830] width 321 height 12
click at [370, 707] on span at bounding box center [370, 712] width 10 height 10
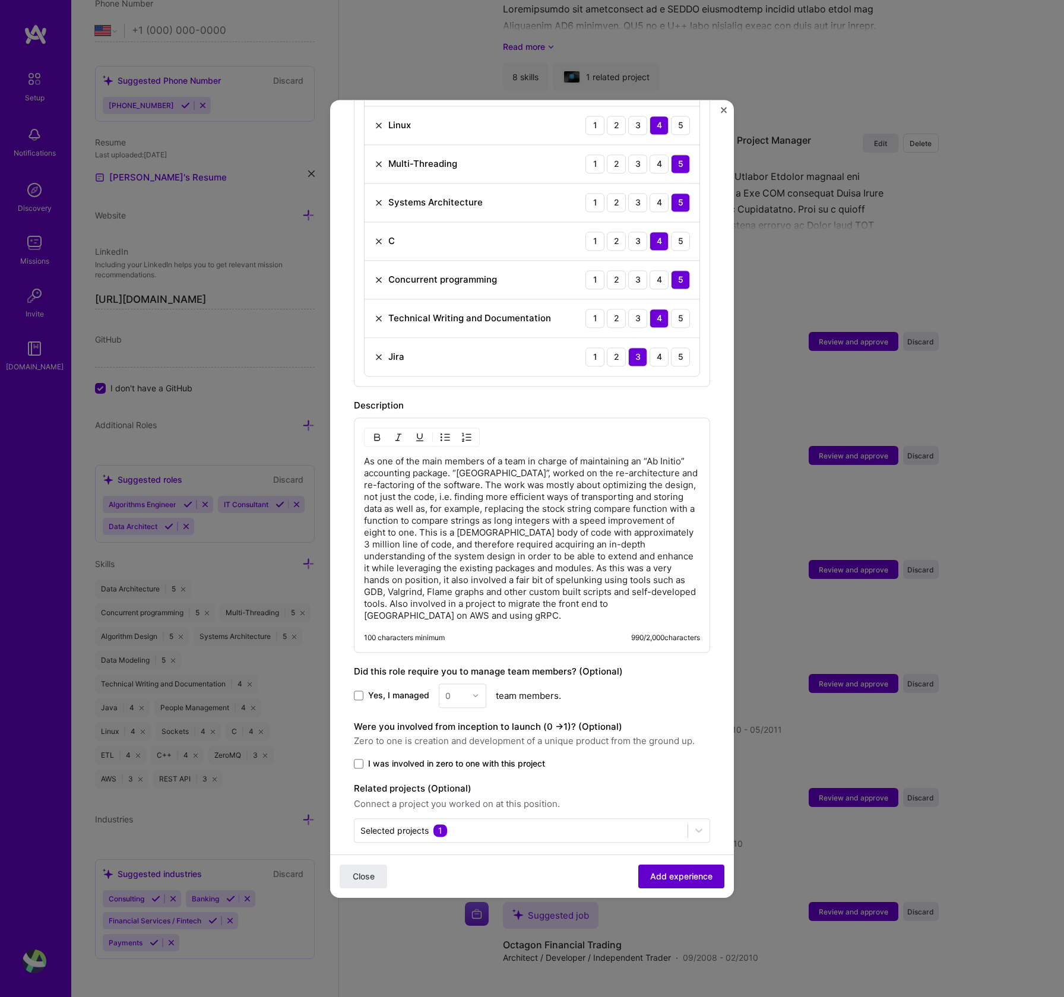
click at [682, 873] on span "Add experience" at bounding box center [681, 876] width 62 height 12
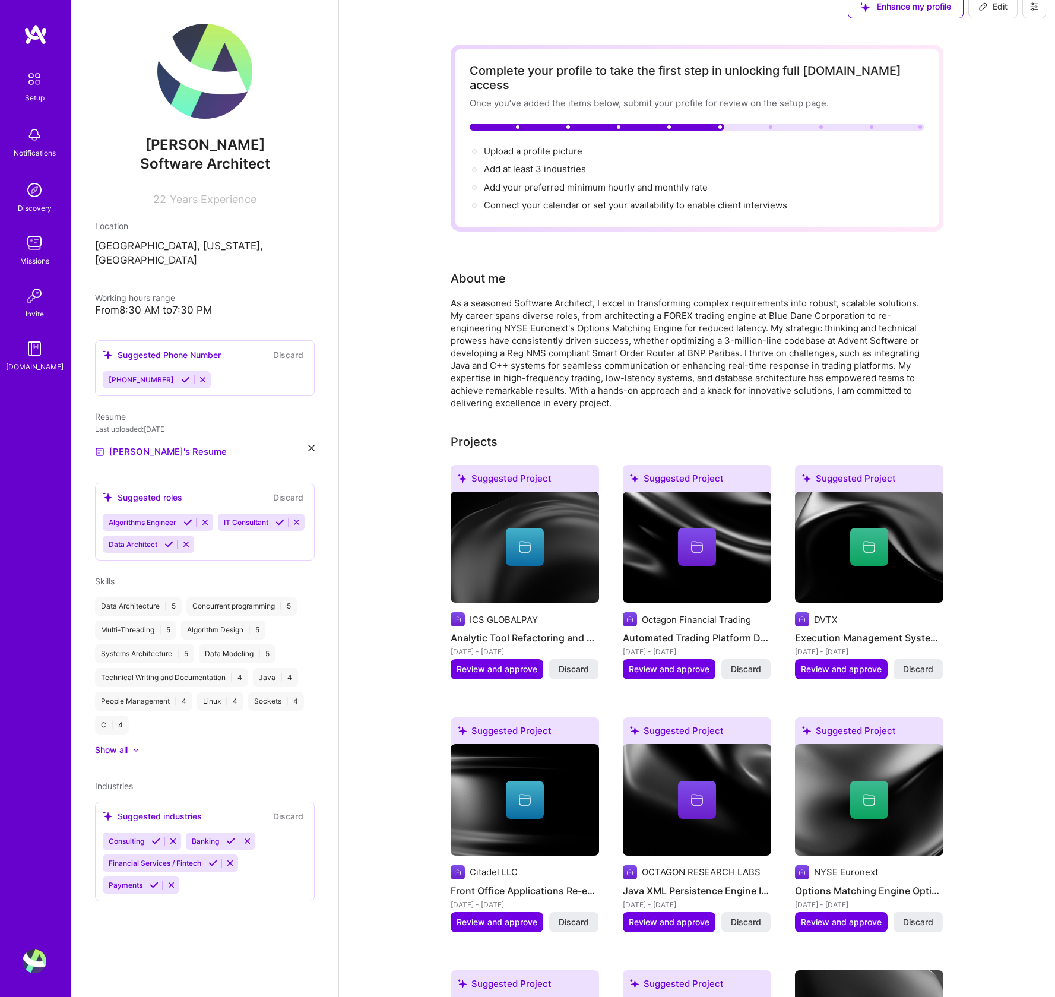
scroll to position [0, 0]
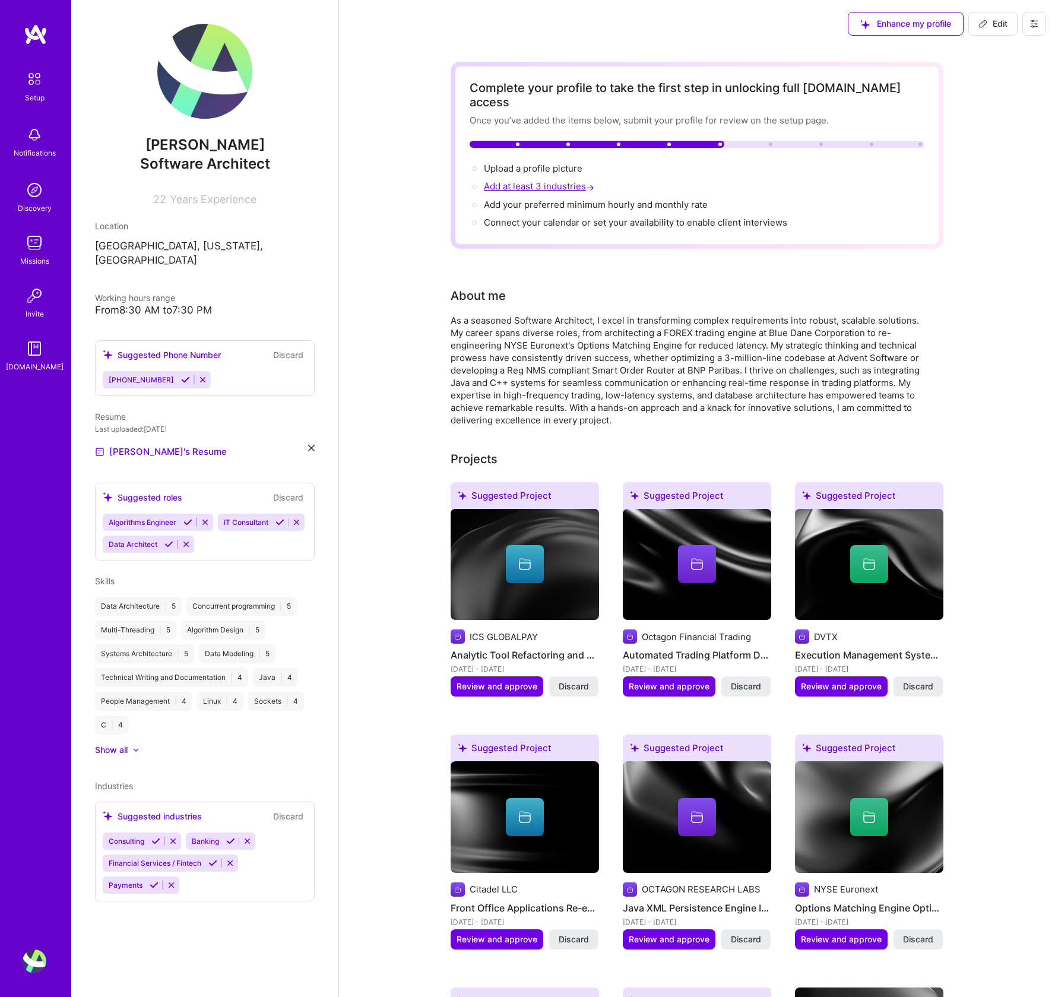
click at [564, 181] on span "Add at least 3 industries →" at bounding box center [540, 186] width 113 height 11
select select "US"
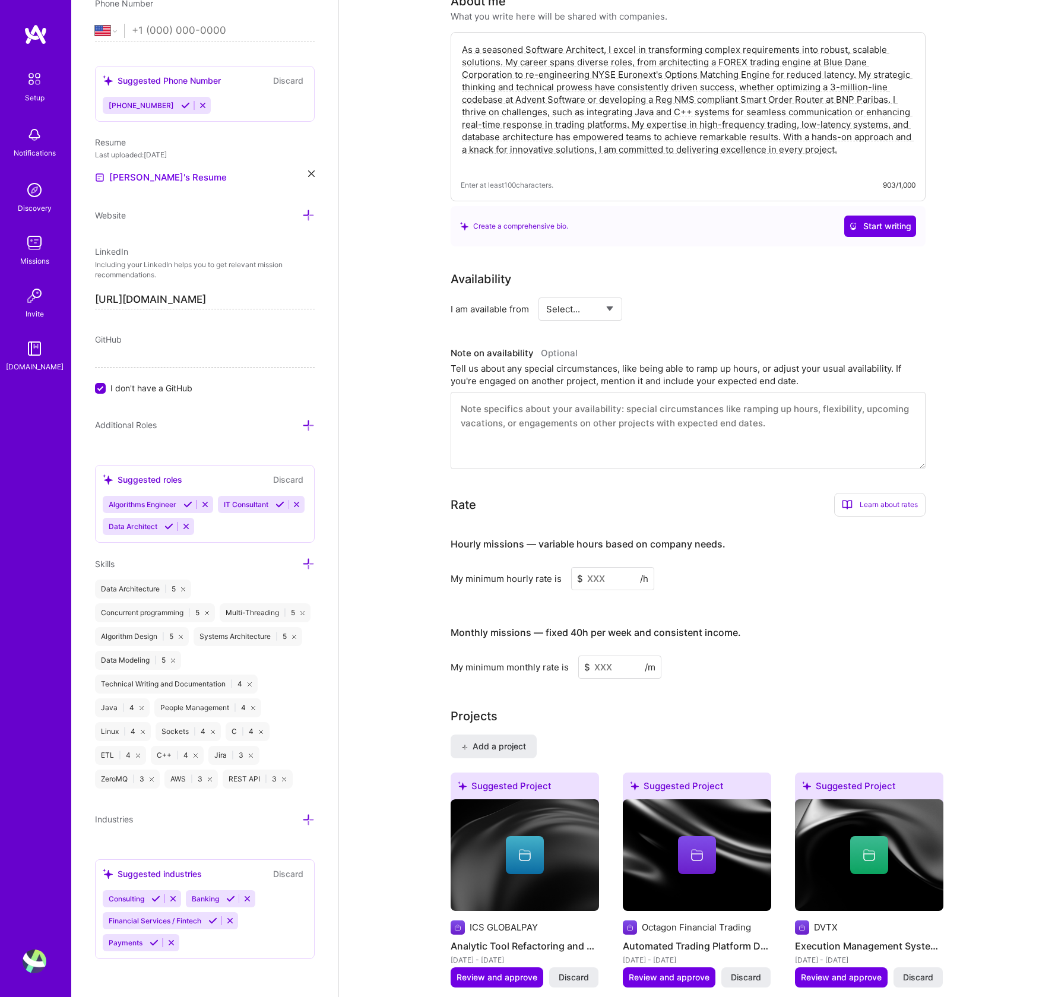
scroll to position [294, 0]
click at [608, 574] on input at bounding box center [612, 579] width 83 height 23
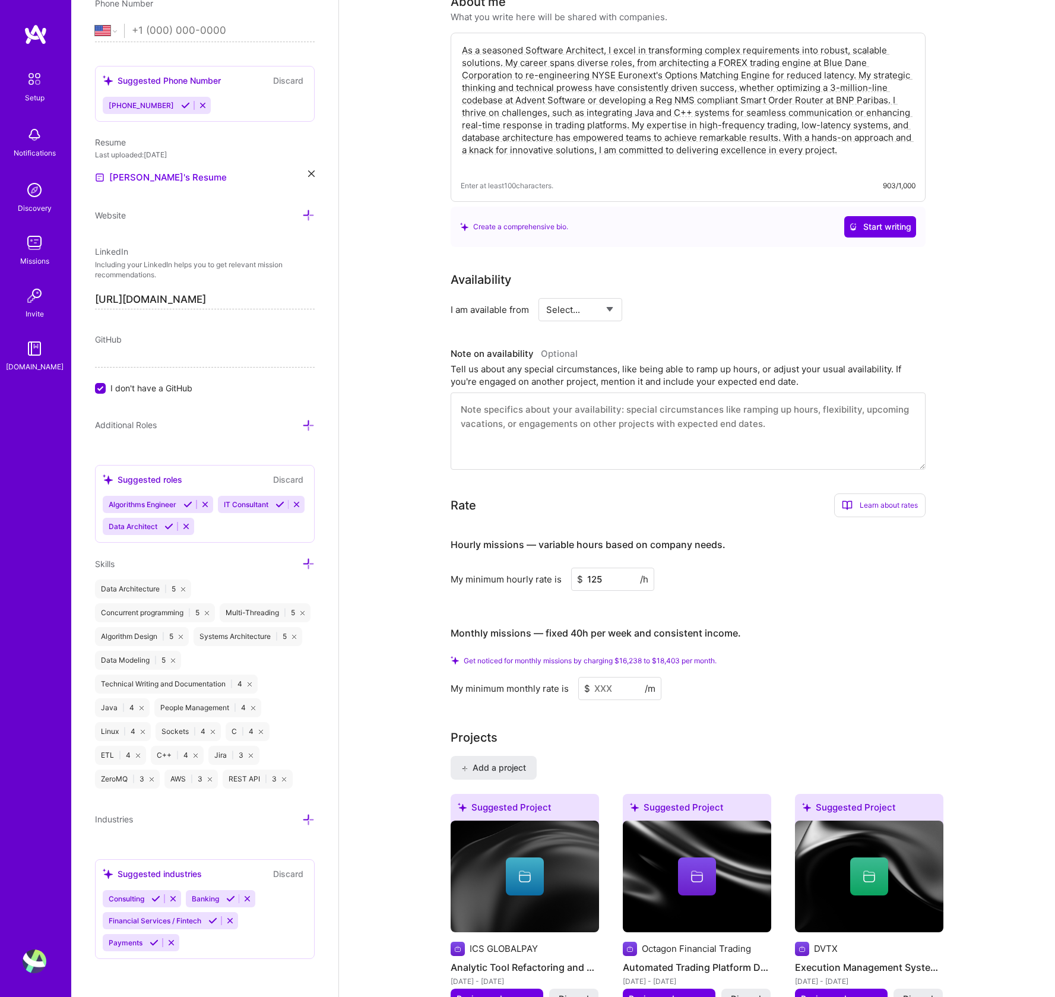
type input "125"
click at [620, 698] on input at bounding box center [619, 688] width 83 height 23
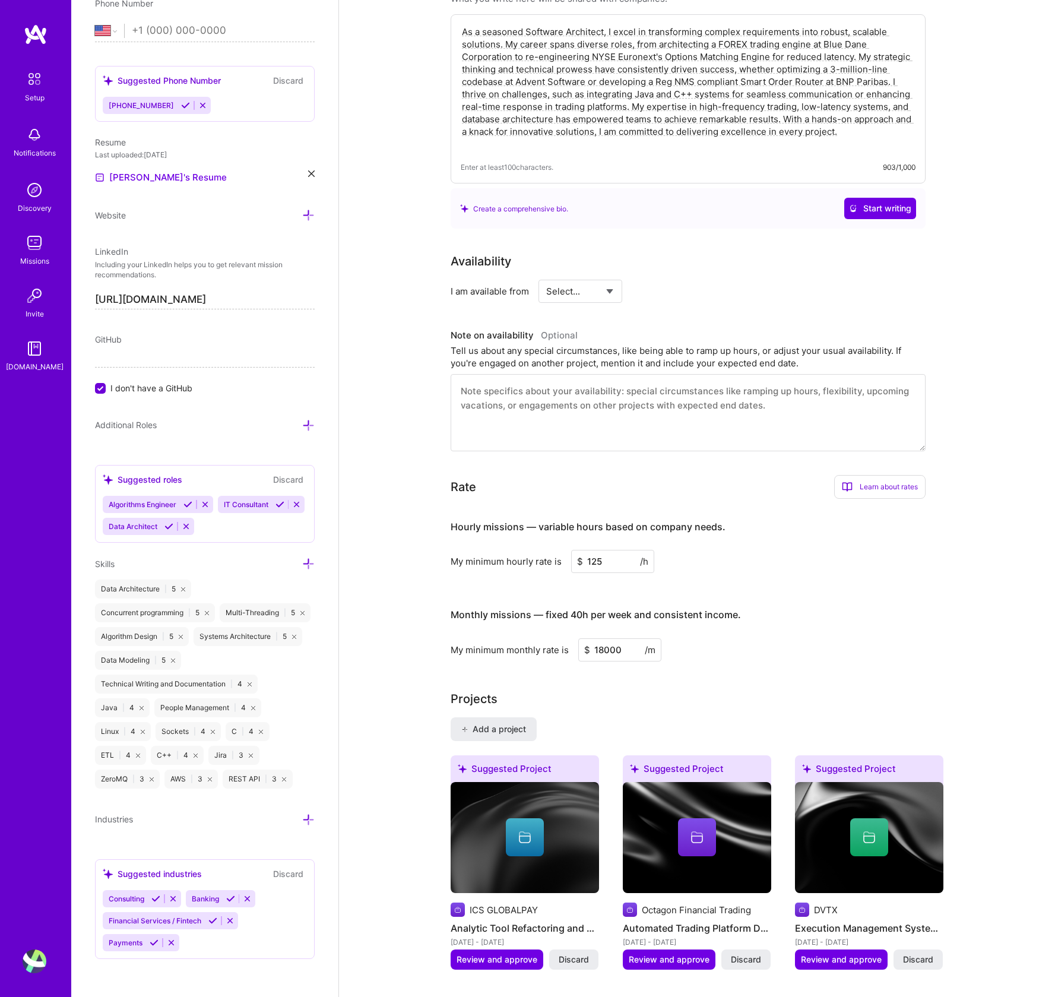
type input "18000"
click at [886, 475] on div "Learn about rates" at bounding box center [879, 487] width 91 height 24
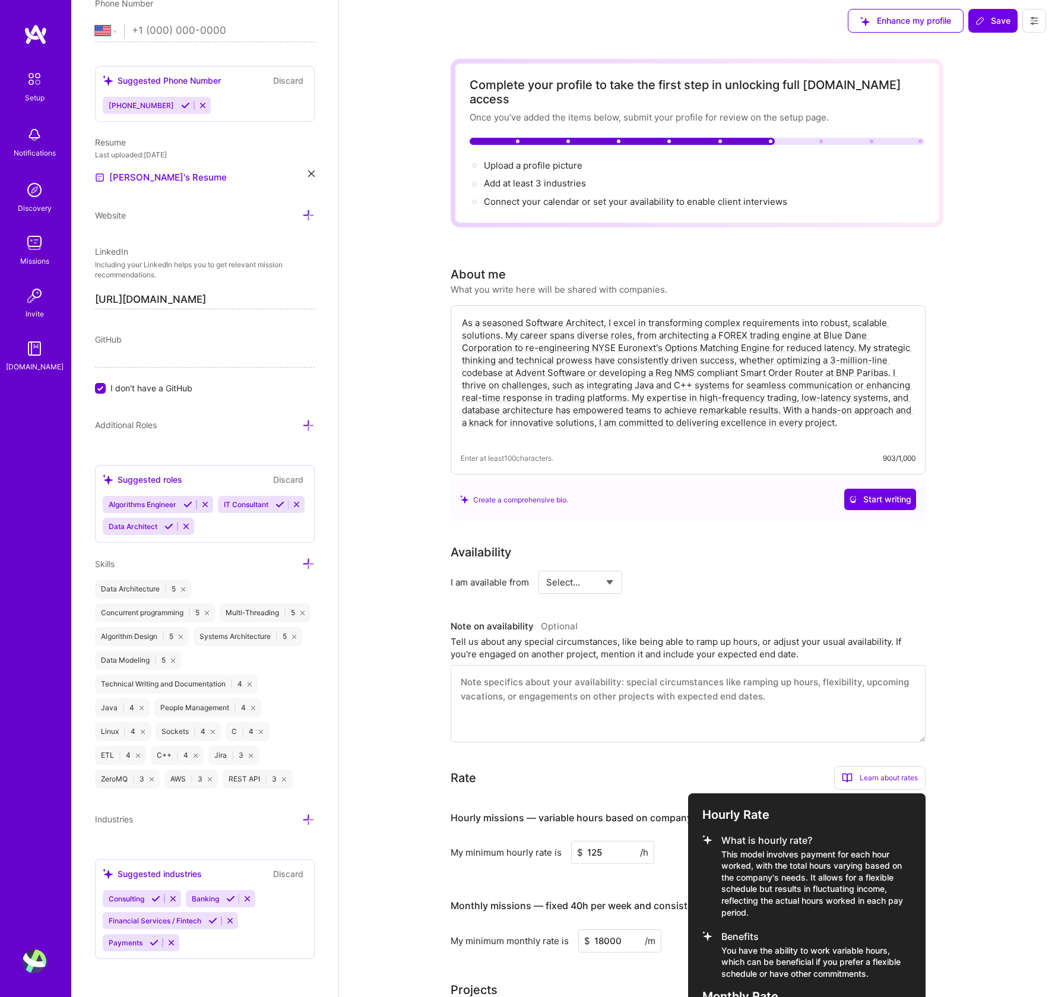
scroll to position [0, 0]
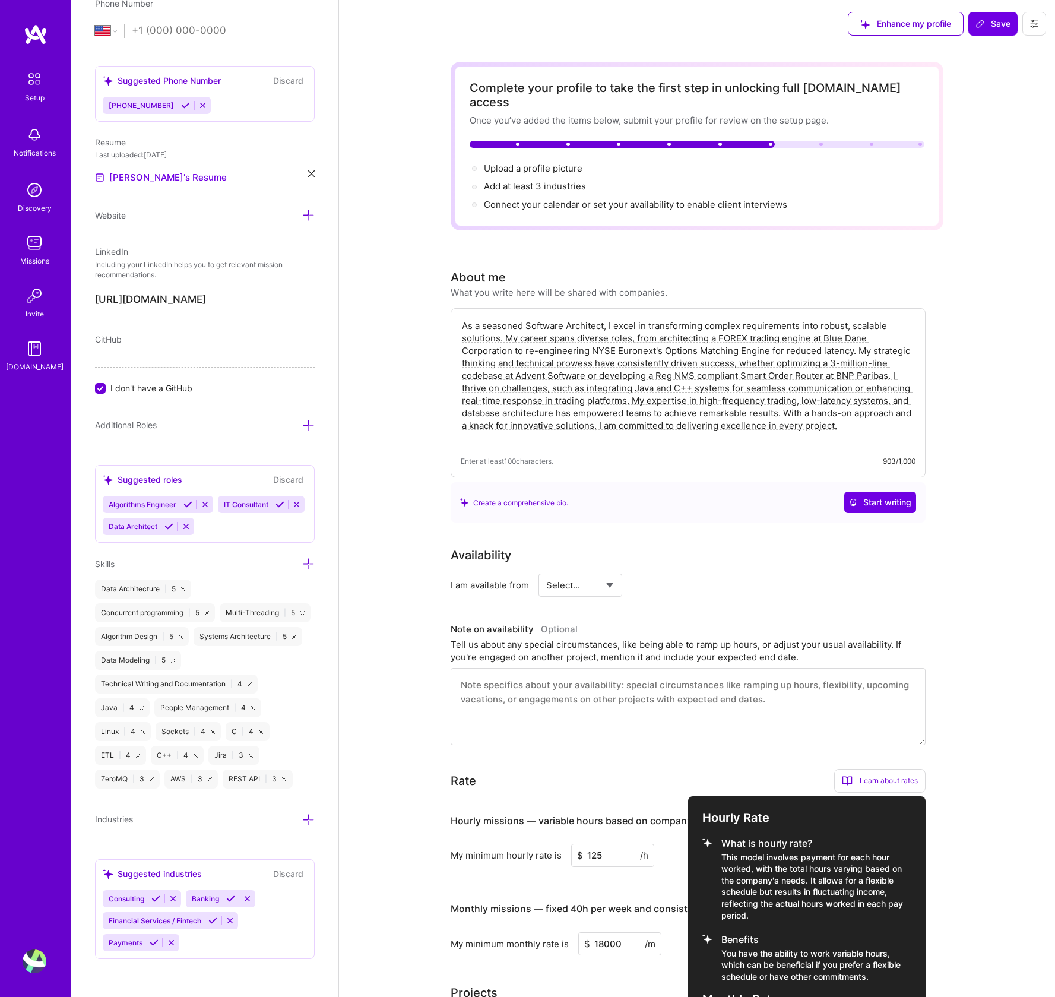
click at [997, 26] on div at bounding box center [527, 498] width 1055 height 997
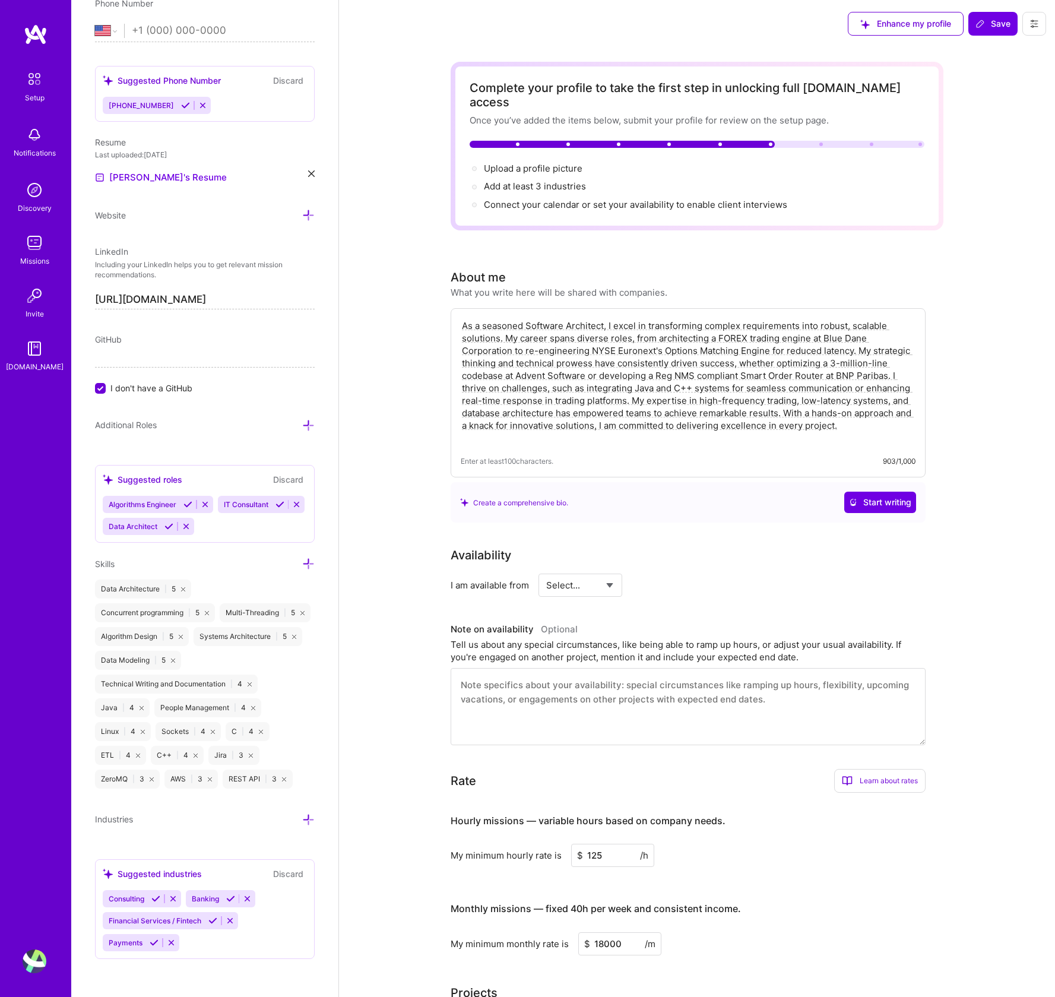
select select "Right Now"
click at [546, 570] on select "Select... Right Now Future Date Not Available" at bounding box center [580, 585] width 68 height 30
click at [981, 26] on icon at bounding box center [981, 24] width 10 height 10
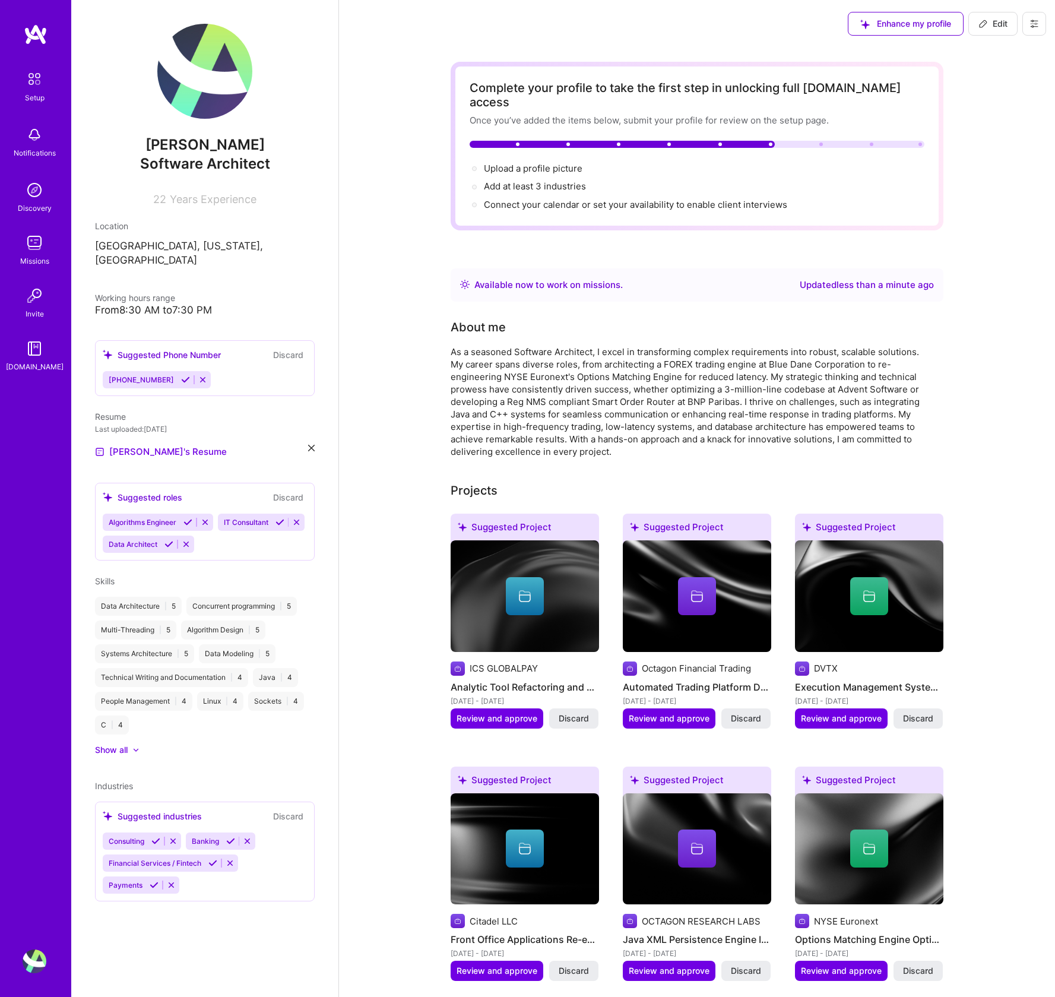
click at [150, 780] on div "Industries Suggested industries Discard Consulting Banking Financial Services /…" at bounding box center [205, 841] width 220 height 122
click at [125, 781] on span "Industries" at bounding box center [114, 786] width 38 height 10
click at [559, 181] on span "Add at least 3 industries →" at bounding box center [540, 186] width 113 height 11
select select "US"
select select "Right Now"
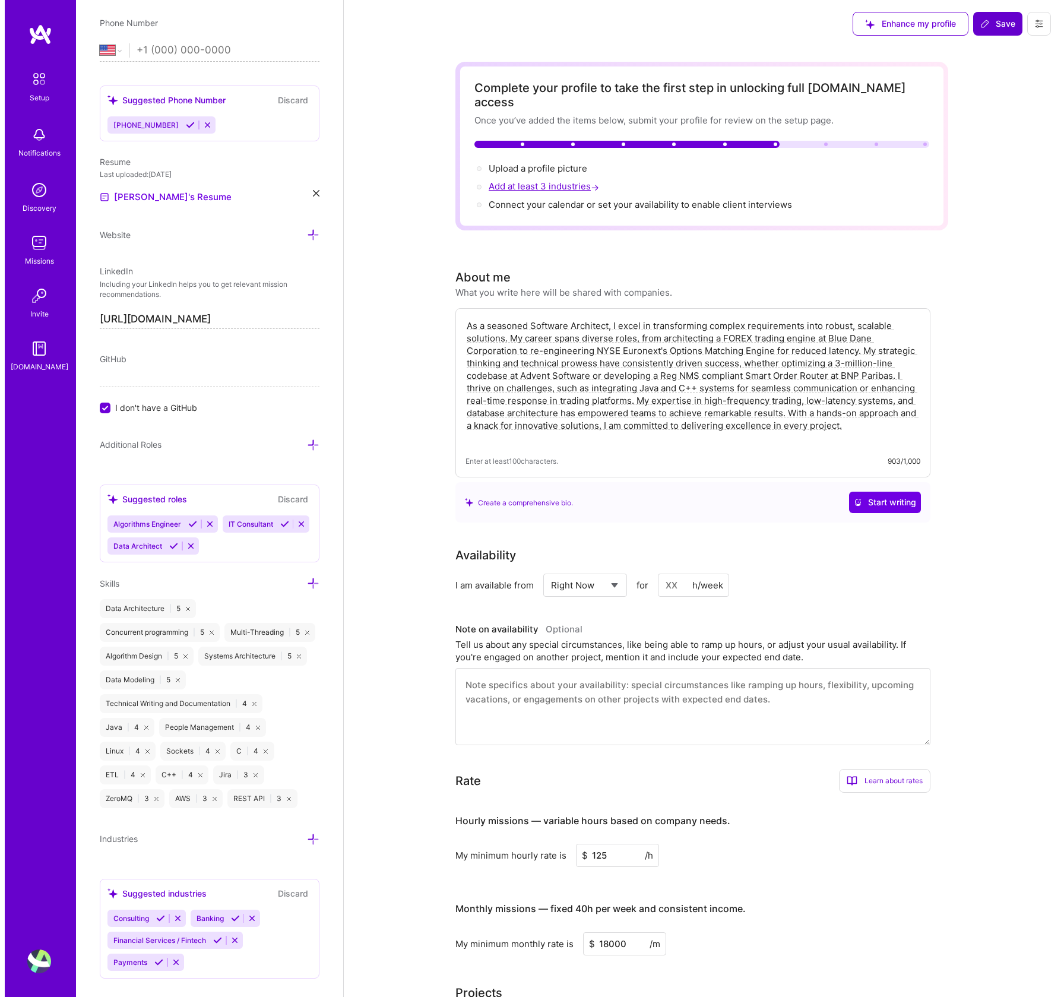
scroll to position [466, 0]
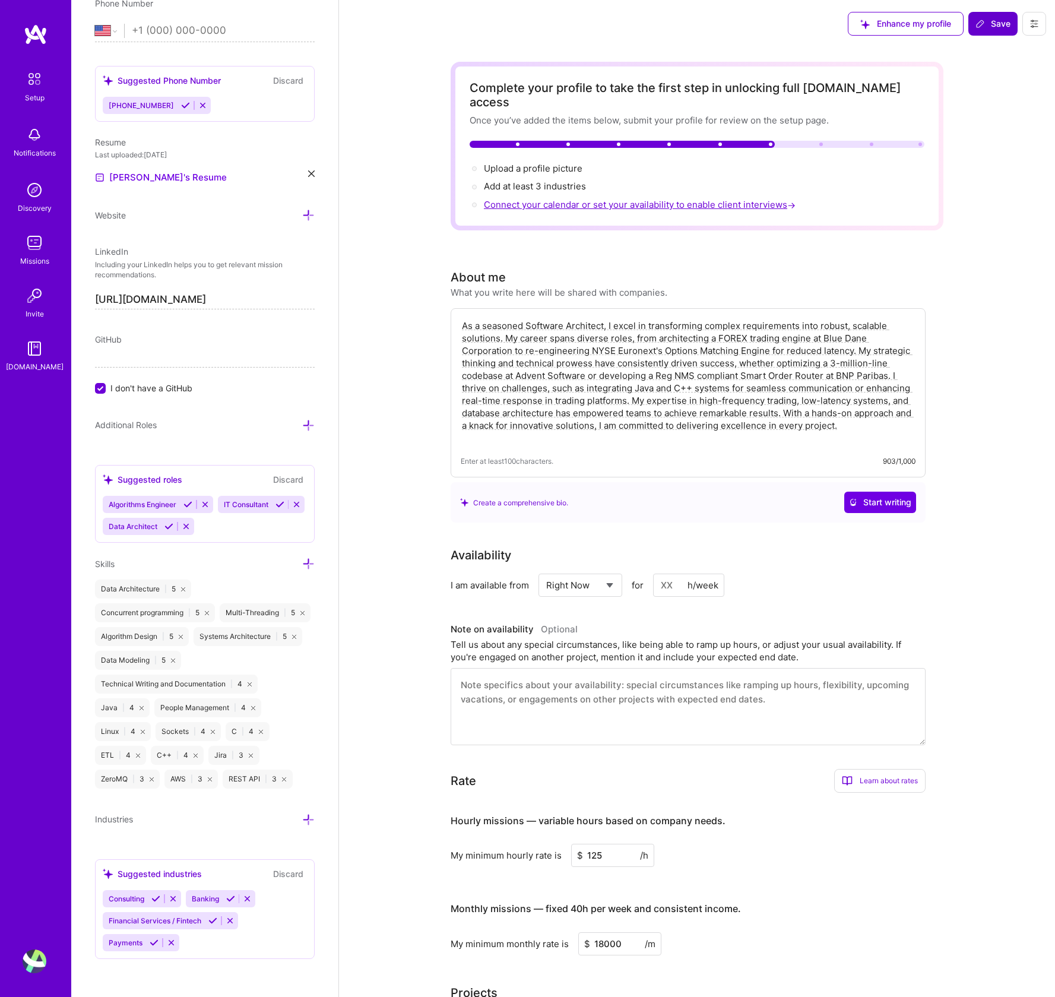
click at [559, 199] on span "Connect your calendar or set your availability to enable client interviews →" at bounding box center [641, 204] width 314 height 11
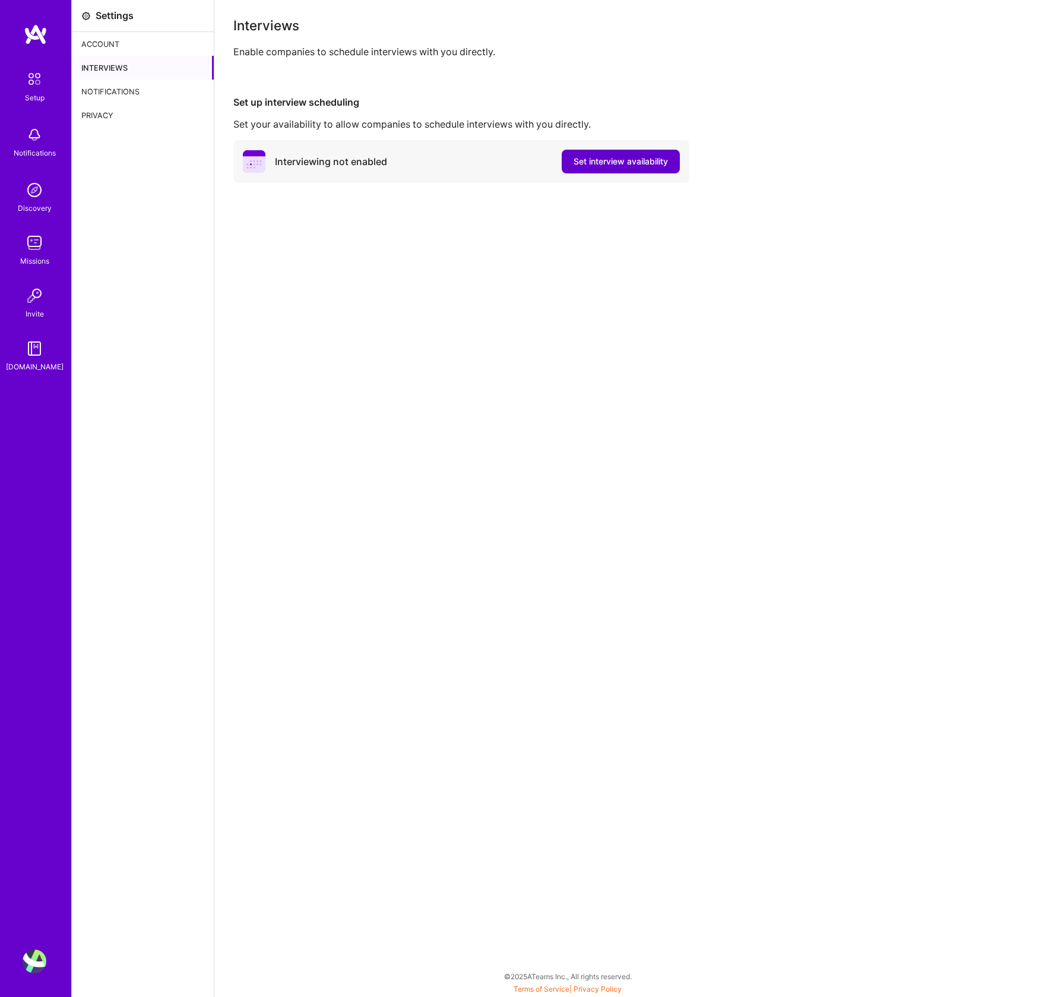
click at [580, 160] on span "Set interview availability" at bounding box center [621, 162] width 94 height 12
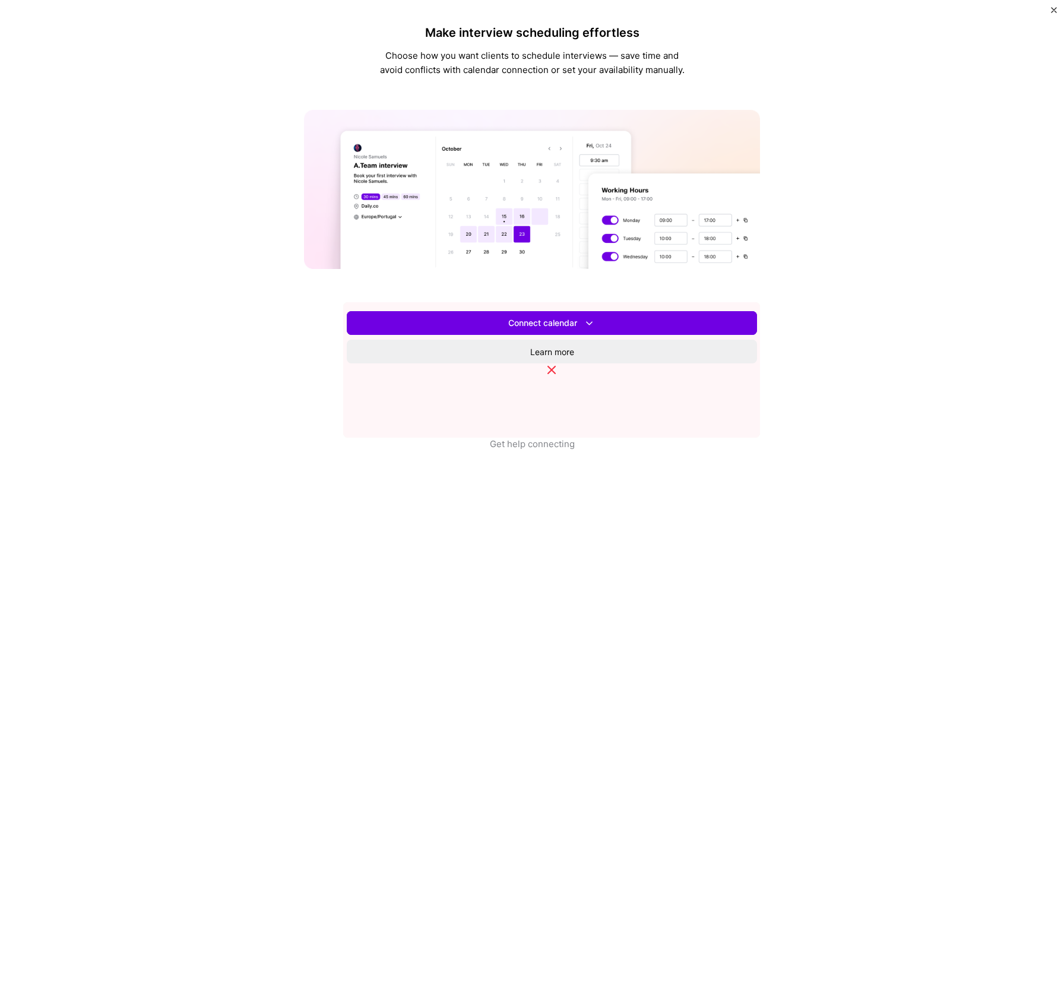
click at [580, 329] on span "Set availability" at bounding box center [552, 323] width 56 height 12
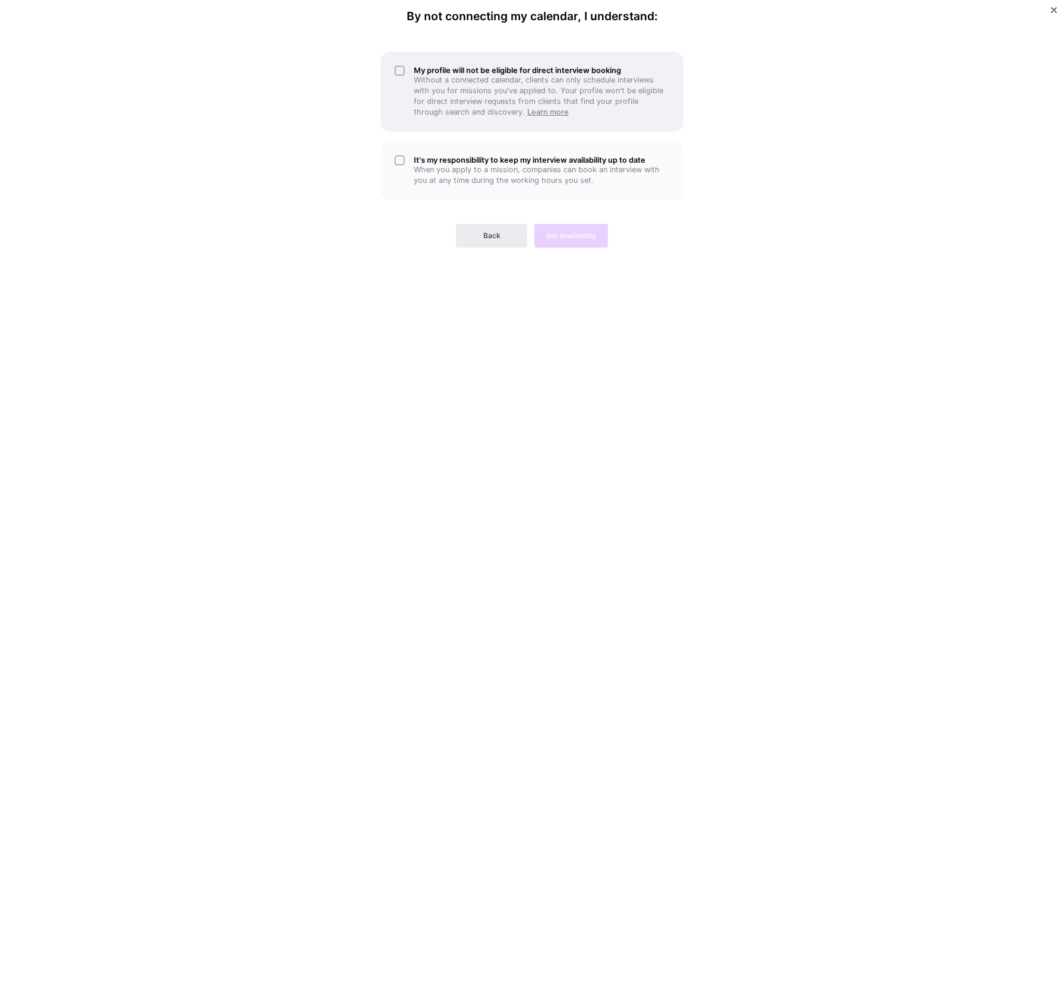
click at [527, 116] on link "Learn more" at bounding box center [548, 111] width 42 height 9
click at [399, 73] on div "My profile will not be eligible for direct interview booking Without a connecte…" at bounding box center [532, 92] width 303 height 80
click at [488, 241] on span "Back" at bounding box center [491, 235] width 17 height 11
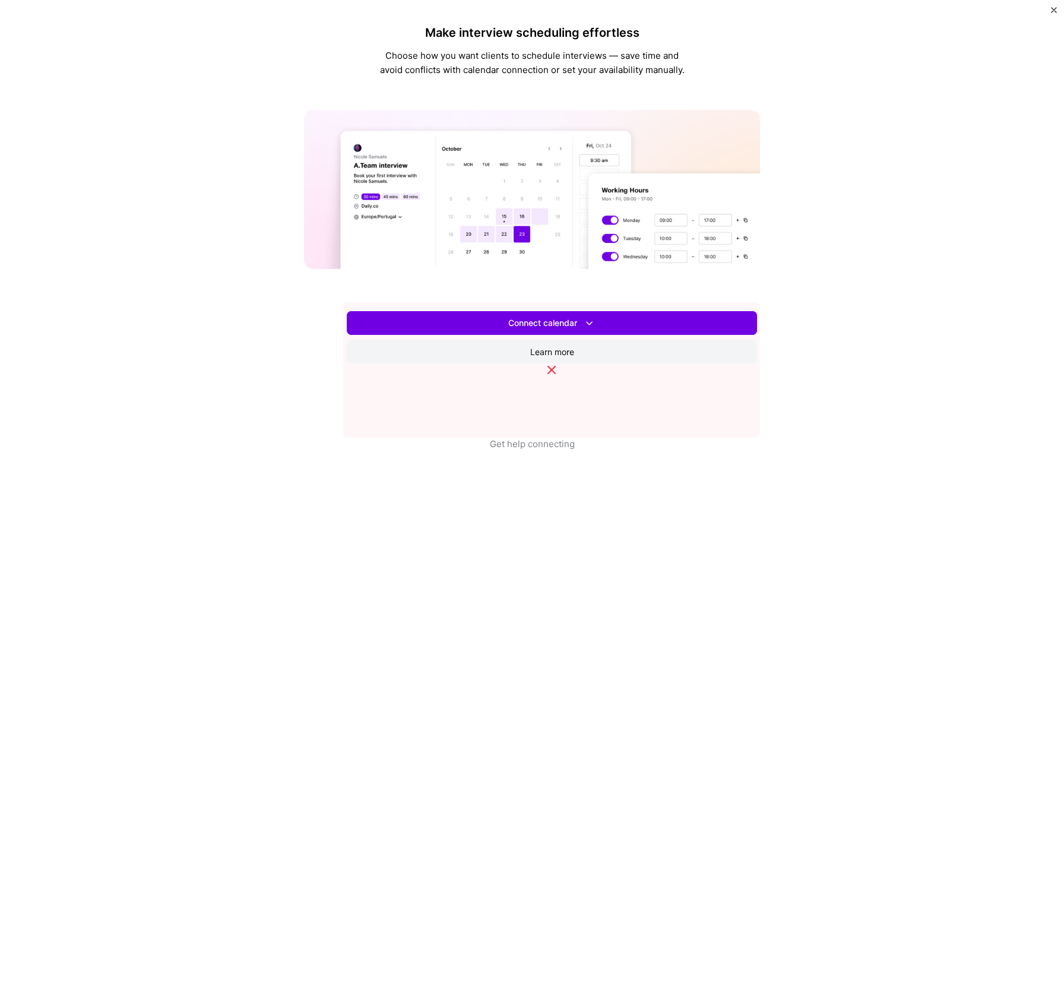
click at [559, 363] on link "Learn more" at bounding box center [552, 352] width 410 height 24
